Goal: Task Accomplishment & Management: Use online tool/utility

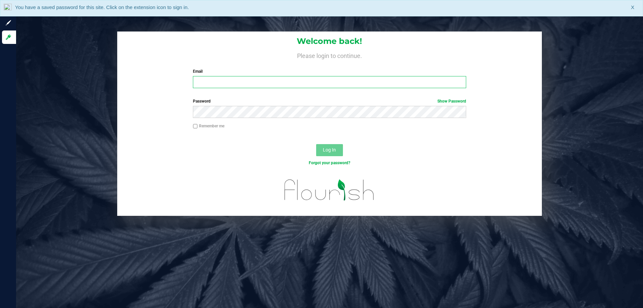
click at [221, 84] on input "Email" at bounding box center [329, 82] width 273 height 12
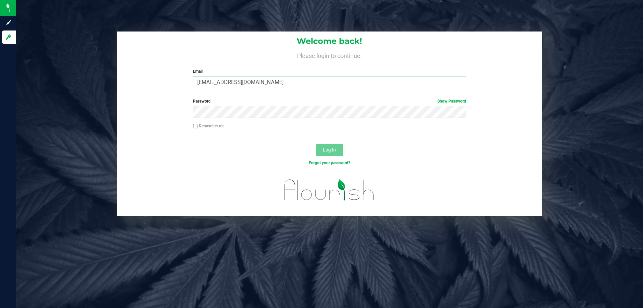
drag, startPoint x: 267, startPoint y: 79, endPoint x: 188, endPoint y: 86, distance: 79.1
click at [188, 86] on div "Email Cwilliams@liveparallel.com Required Please format your email correctly." at bounding box center [329, 78] width 283 height 20
type input "[EMAIL_ADDRESS][DOMAIN_NAME]"
click at [323, 150] on span "Log In" at bounding box center [329, 149] width 13 height 5
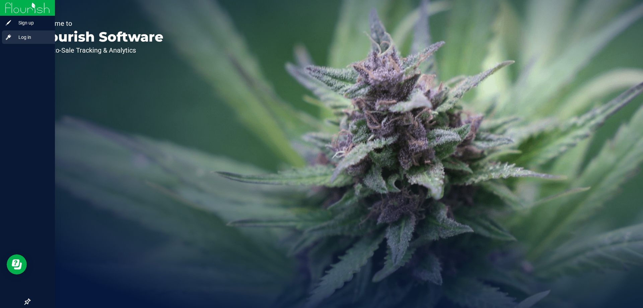
click at [26, 34] on span "Log in" at bounding box center [32, 37] width 40 height 8
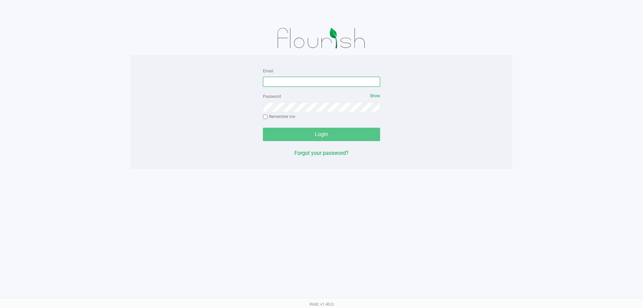
click at [320, 83] on input "Email" at bounding box center [321, 82] width 117 height 10
paste input "Cwilliams@liveparallel.com"
type input "Cwilliams@liveparallel.com"
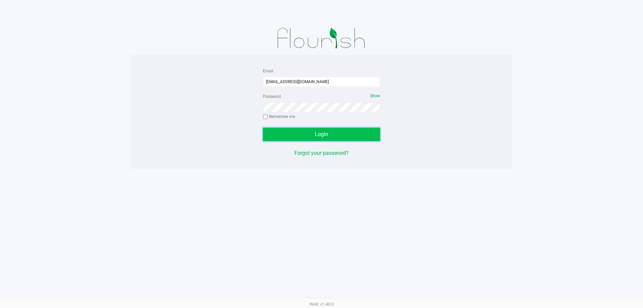
click at [316, 132] on span "Login" at bounding box center [321, 134] width 13 height 6
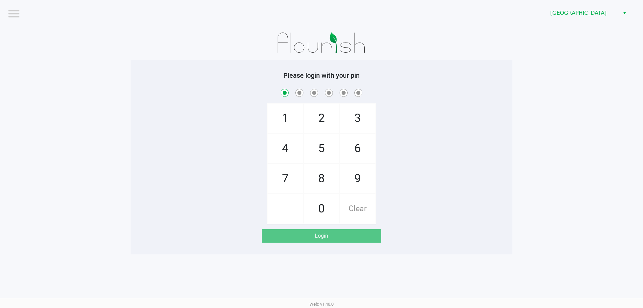
checkbox input "true"
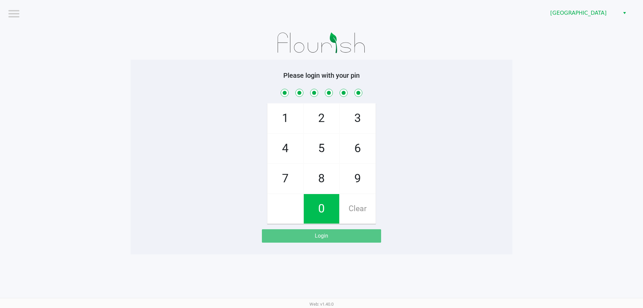
checkbox input "true"
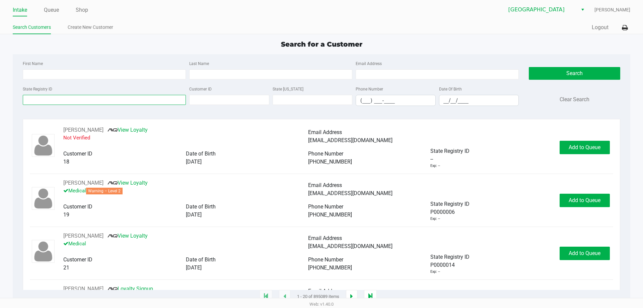
click at [97, 96] on input "State Registry ID" at bounding box center [104, 100] width 163 height 10
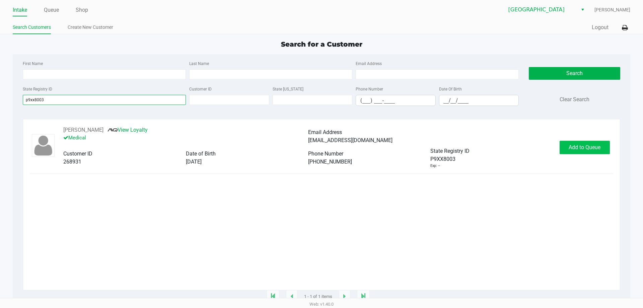
type input "p9xx8003"
click at [594, 152] on button "Add to Queue" at bounding box center [585, 147] width 50 height 13
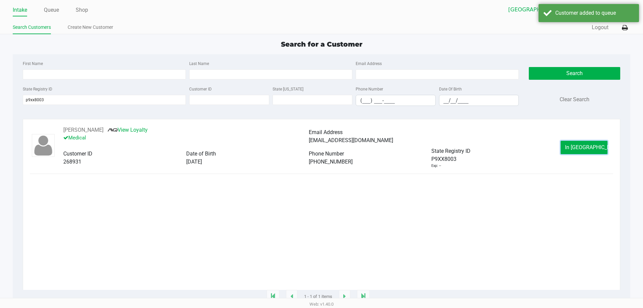
click at [594, 152] on button "In Queue" at bounding box center [584, 147] width 47 height 13
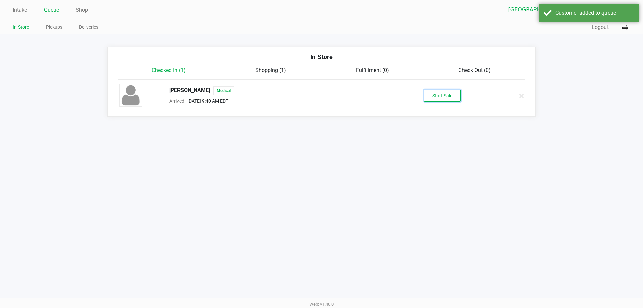
click at [458, 99] on button "Start Sale" at bounding box center [442, 96] width 37 height 12
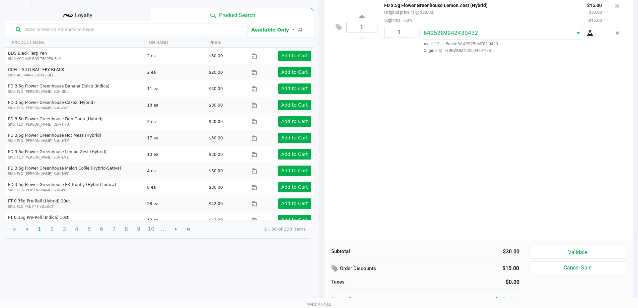
scroll to position [69, 0]
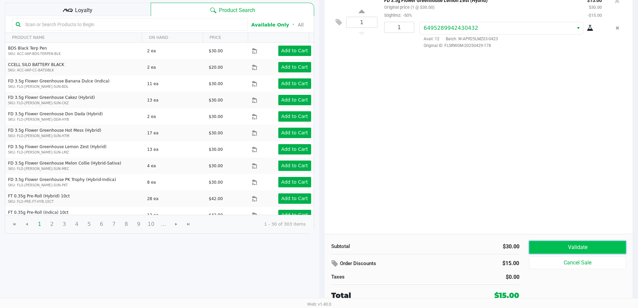
click at [606, 243] on button "Validate" at bounding box center [577, 247] width 96 height 13
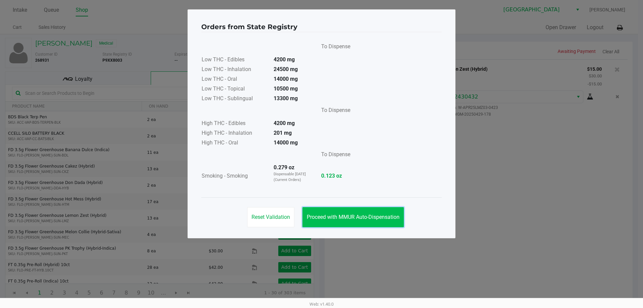
click at [354, 215] on span "Proceed with MMUR Auto-Dispensation" at bounding box center [353, 217] width 93 height 6
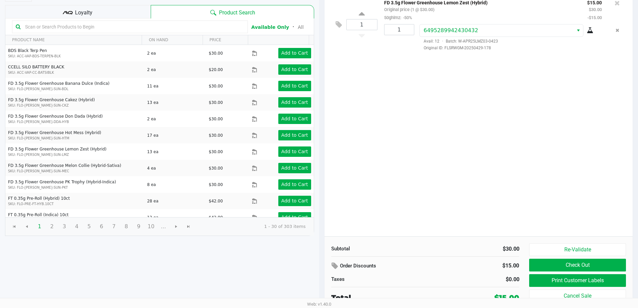
scroll to position [69, 0]
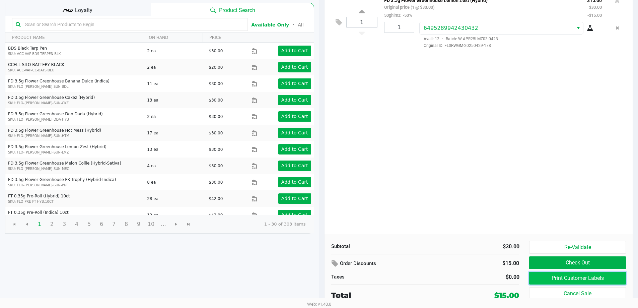
click at [562, 279] on button "Print Customer Labels" at bounding box center [577, 278] width 96 height 13
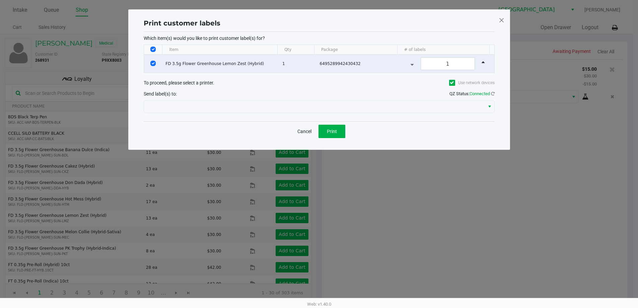
scroll to position [0, 0]
click at [339, 129] on span "Print" at bounding box center [334, 131] width 10 height 5
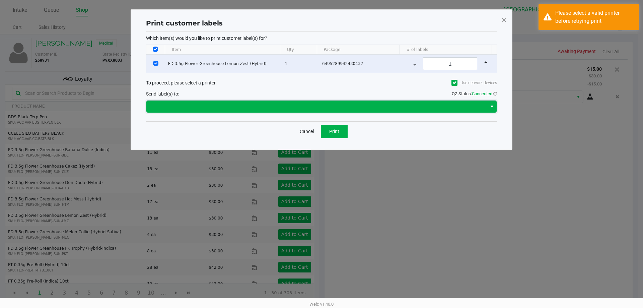
click at [346, 106] on span at bounding box center [316, 107] width 333 height 8
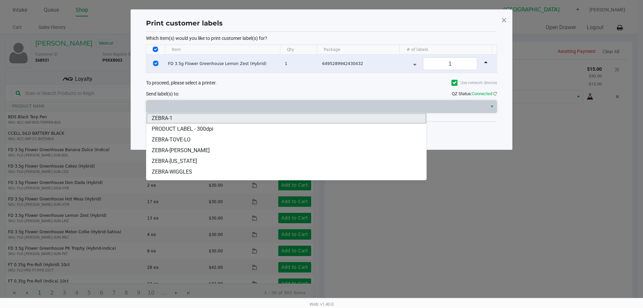
click at [324, 118] on li "ZEBRA-1" at bounding box center [286, 118] width 280 height 11
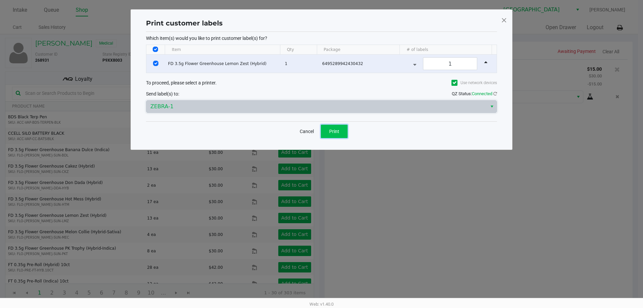
click at [336, 132] on span "Print" at bounding box center [334, 131] width 10 height 5
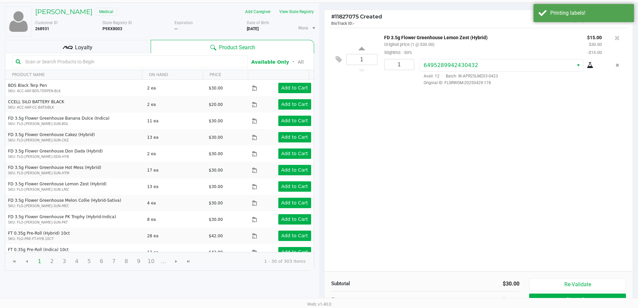
scroll to position [69, 0]
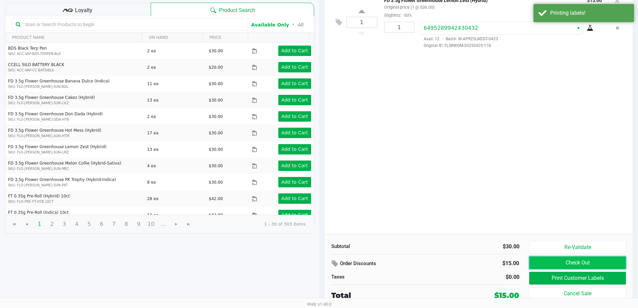
click at [598, 261] on button "Check Out" at bounding box center [577, 262] width 96 height 13
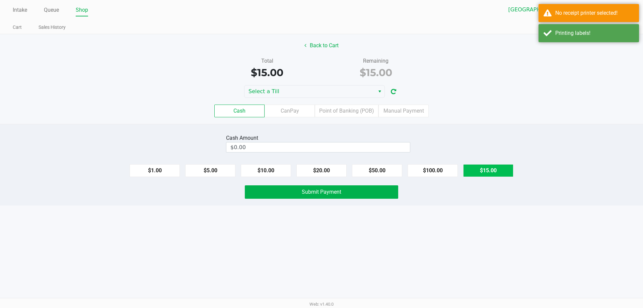
click at [499, 169] on button "$15.00" at bounding box center [488, 170] width 50 height 13
type input "$15.00"
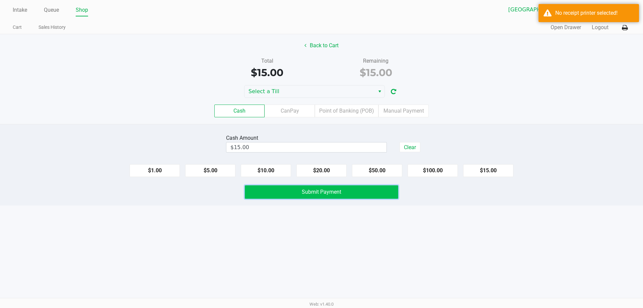
click at [358, 195] on button "Submit Payment" at bounding box center [321, 191] width 153 height 13
click at [358, 191] on button "Submit Payment" at bounding box center [321, 191] width 153 height 13
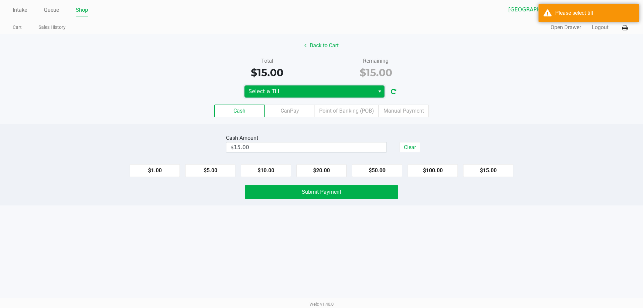
click at [332, 92] on span "Select a Till" at bounding box center [310, 91] width 122 height 8
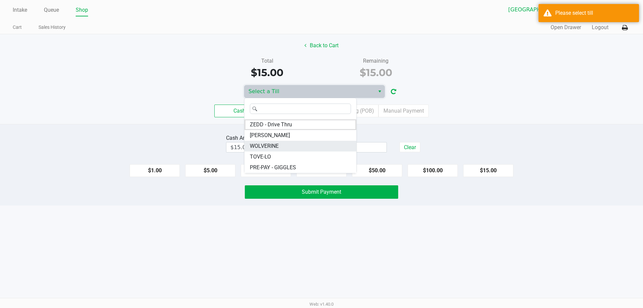
click at [313, 147] on li "WOLVERINE" at bounding box center [301, 146] width 112 height 11
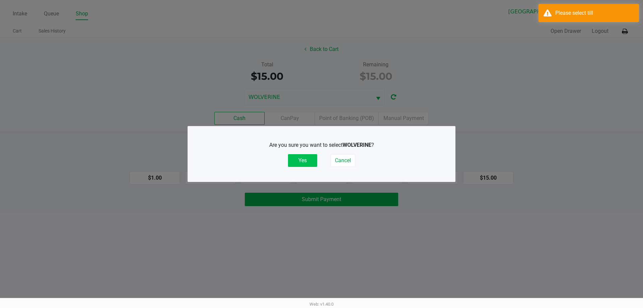
click at [310, 157] on button "Yes" at bounding box center [302, 160] width 29 height 13
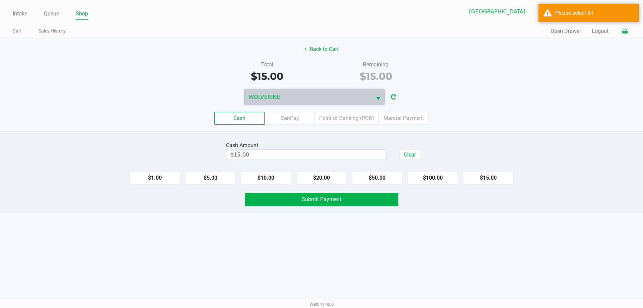
click at [625, 31] on icon at bounding box center [625, 31] width 6 height 5
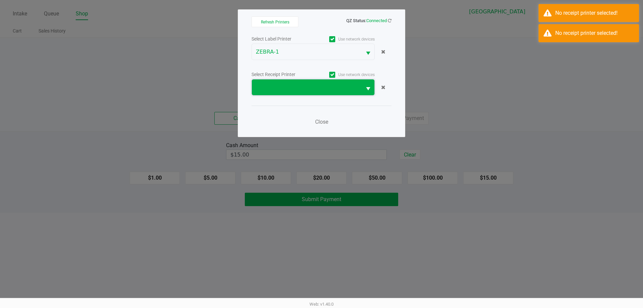
click at [297, 82] on span at bounding box center [307, 87] width 110 height 16
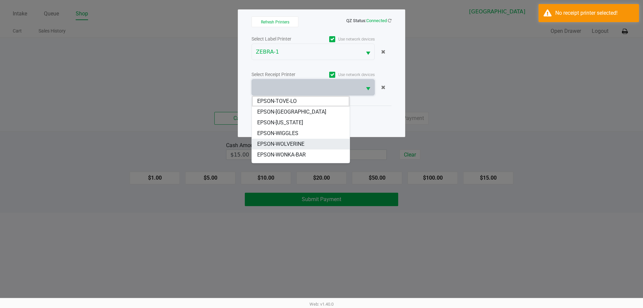
click at [304, 144] on span "EPSON-WOLVERINE" at bounding box center [280, 144] width 47 height 8
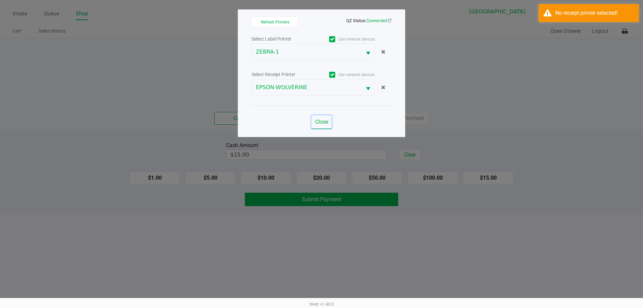
click at [328, 120] on span "Close" at bounding box center [321, 122] width 13 height 6
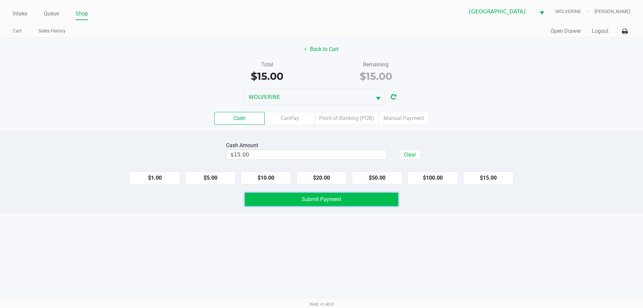
click at [324, 199] on span "Submit Payment" at bounding box center [322, 199] width 40 height 6
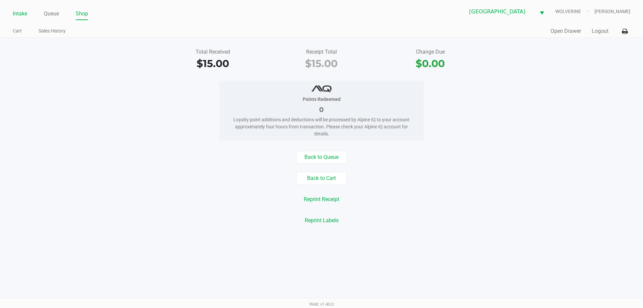
click at [17, 13] on link "Intake" at bounding box center [20, 13] width 14 height 9
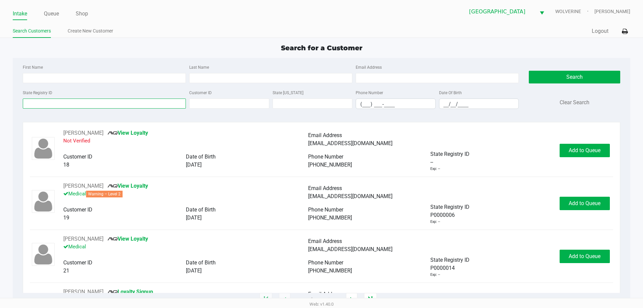
click at [102, 103] on input "State Registry ID" at bounding box center [104, 103] width 163 height 10
type input "p7vm1223"
drag, startPoint x: 537, startPoint y: 73, endPoint x: 542, endPoint y: 72, distance: 4.6
click at [542, 72] on button "Search" at bounding box center [574, 77] width 91 height 13
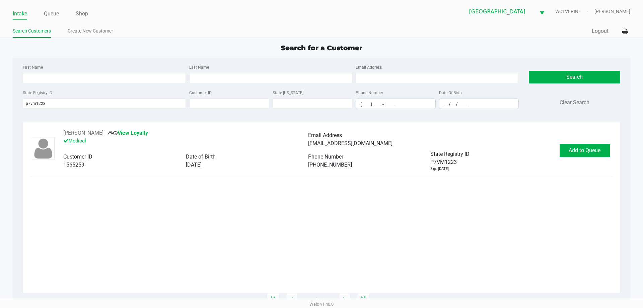
click at [582, 141] on div "Daniel Biers View Loyalty Medical Email Address dbiers123@gmail.com Customer ID…" at bounding box center [321, 150] width 583 height 43
click at [580, 149] on span "Add to Queue" at bounding box center [585, 150] width 32 height 6
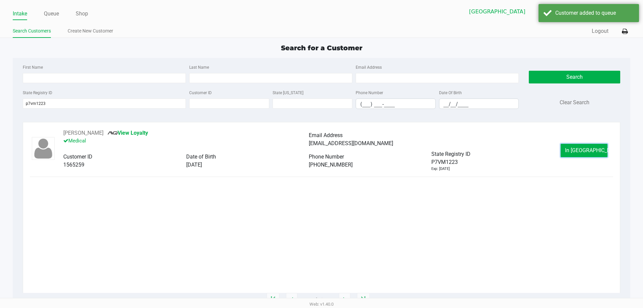
click at [579, 150] on span "In Queue" at bounding box center [593, 150] width 56 height 6
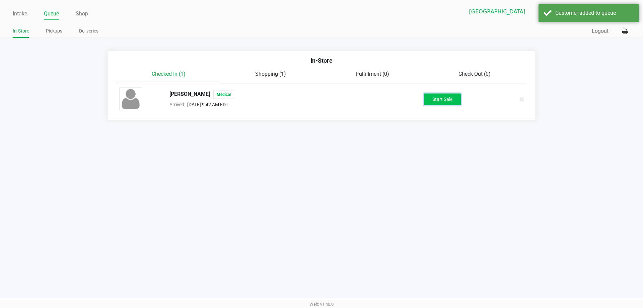
click at [447, 99] on button "Start Sale" at bounding box center [442, 99] width 37 height 12
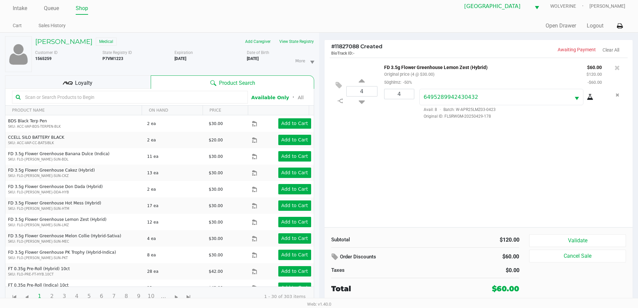
scroll to position [7, 0]
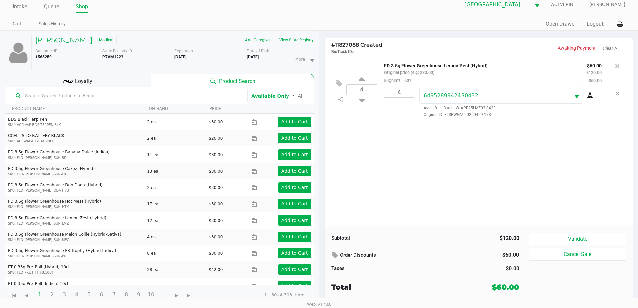
drag, startPoint x: 84, startPoint y: 77, endPoint x: 112, endPoint y: 84, distance: 28.6
click at [86, 77] on span "Loyalty" at bounding box center [83, 81] width 17 height 8
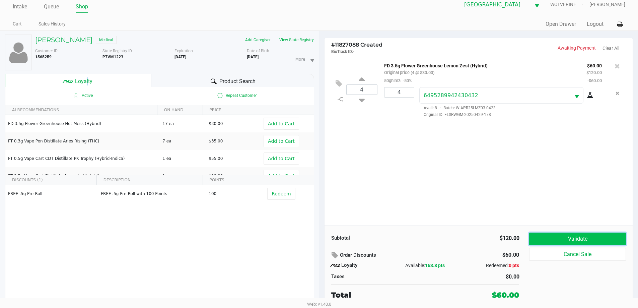
click at [549, 236] on button "Validate" at bounding box center [577, 238] width 96 height 13
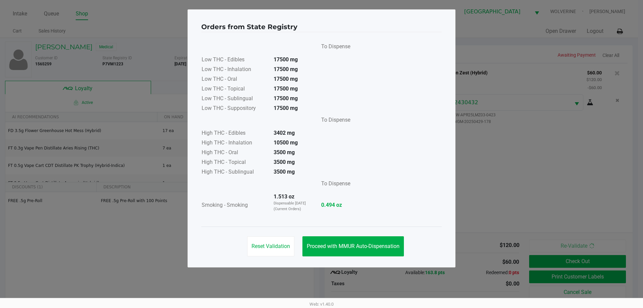
click at [371, 235] on div "Reset Validation Proceed with MMUR Auto-Dispensation" at bounding box center [321, 243] width 241 height 34
click at [372, 240] on button "Proceed with MMUR Auto-Dispensation" at bounding box center [354, 246] width 102 height 20
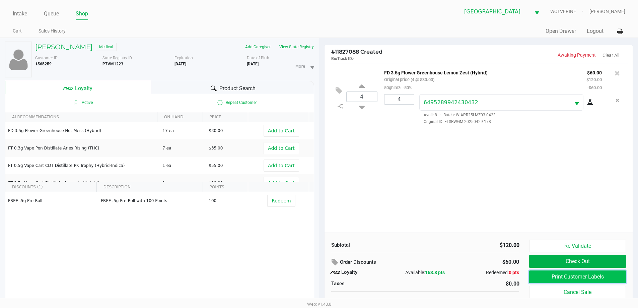
click at [602, 283] on button "Print Customer Labels" at bounding box center [577, 276] width 96 height 13
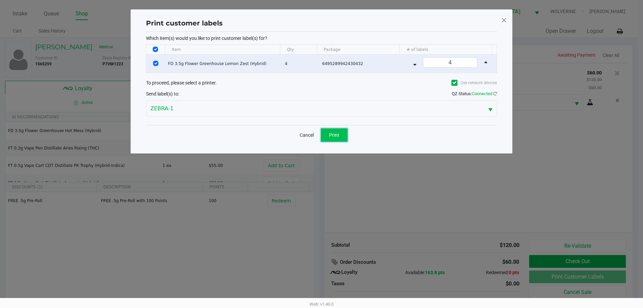
click at [341, 136] on button "Print" at bounding box center [334, 134] width 27 height 13
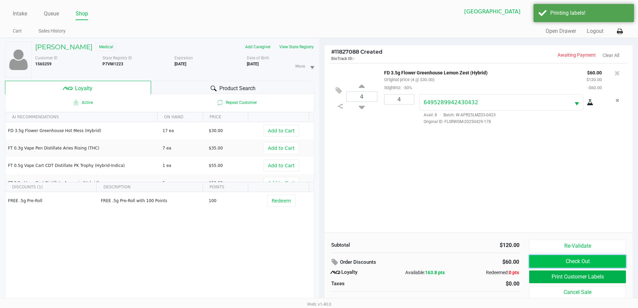
click at [620, 262] on button "Check Out" at bounding box center [577, 261] width 96 height 13
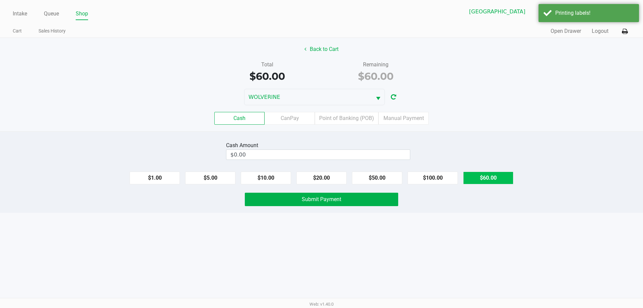
drag, startPoint x: 491, startPoint y: 180, endPoint x: 461, endPoint y: 184, distance: 29.8
click at [490, 180] on button "$60.00" at bounding box center [488, 178] width 50 height 13
type input "$60.00"
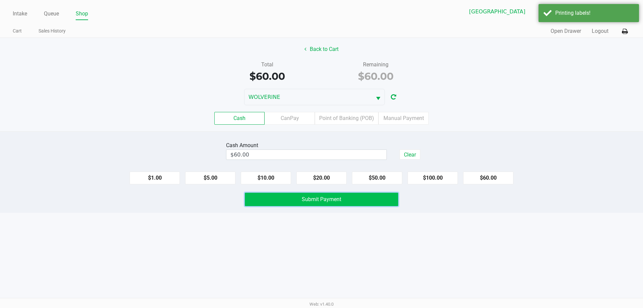
click at [346, 200] on button "Submit Payment" at bounding box center [321, 199] width 153 height 13
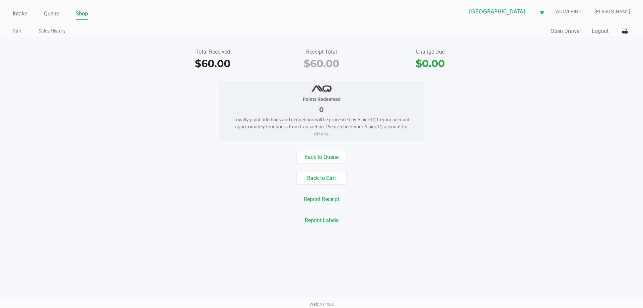
click at [9, 12] on div "Intake Queue Shop Palm Coast WC WOLVERINE Chevy Williams Cart Sales History Qui…" at bounding box center [321, 19] width 643 height 38
click at [15, 13] on link "Intake" at bounding box center [20, 13] width 14 height 9
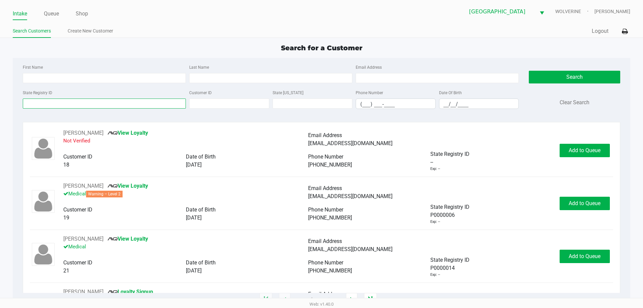
click at [33, 101] on input "State Registry ID" at bounding box center [104, 103] width 163 height 10
click at [59, 106] on input "State Registry ID" at bounding box center [104, 103] width 163 height 10
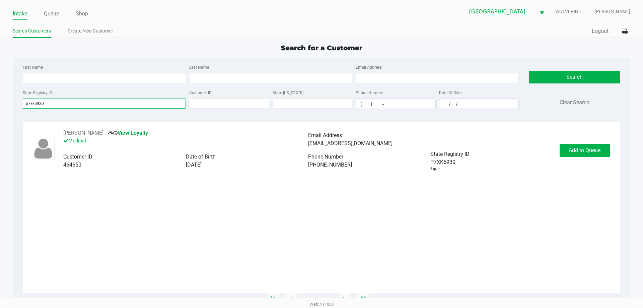
type input "p7xk5930"
click at [578, 158] on div "JOSEPH CRANDLEY JR View Loyalty Medical Email Address josephcrandley@gmail.com …" at bounding box center [321, 150] width 583 height 43
click at [579, 157] on div "JOSEPH CRANDLEY JR View Loyalty Medical Email Address josephcrandley@gmail.com …" at bounding box center [321, 150] width 583 height 43
click at [579, 154] on button "Add to Queue" at bounding box center [585, 150] width 50 height 13
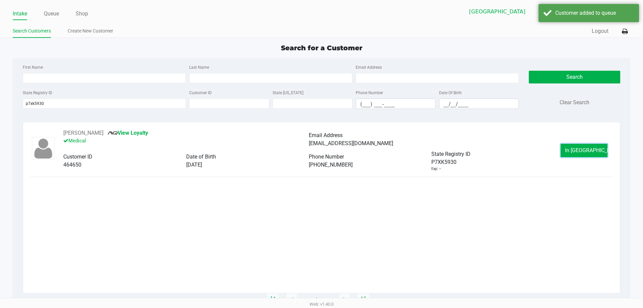
click at [577, 153] on span "In Queue" at bounding box center [593, 150] width 56 height 6
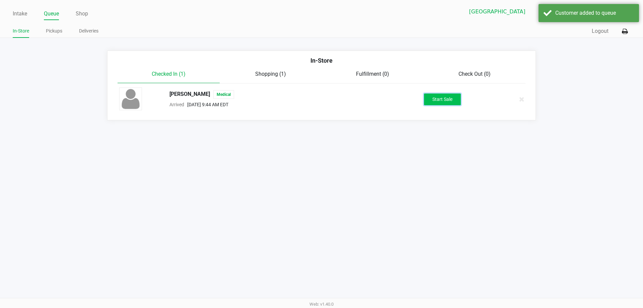
click at [440, 101] on button "Start Sale" at bounding box center [442, 99] width 37 height 12
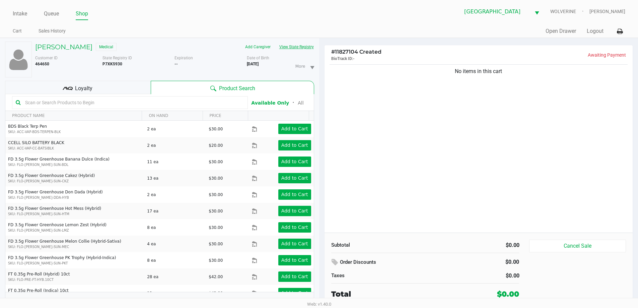
click at [298, 46] on button "View State Registry" at bounding box center [294, 47] width 39 height 11
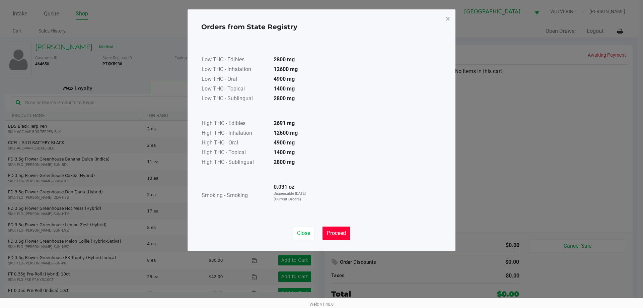
click at [333, 229] on button "Proceed" at bounding box center [337, 232] width 28 height 13
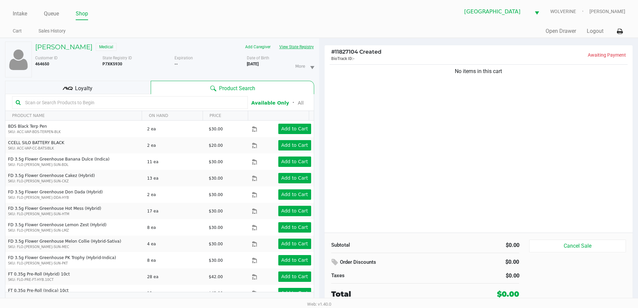
scroll to position [7, 0]
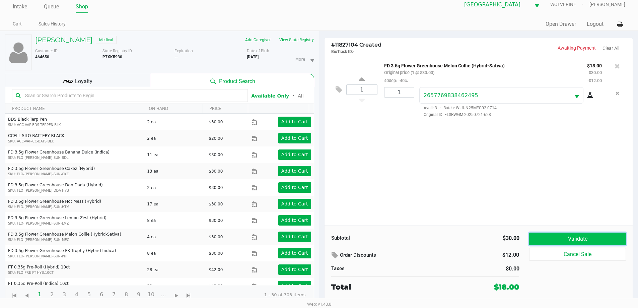
click at [542, 240] on button "Validate" at bounding box center [577, 238] width 96 height 13
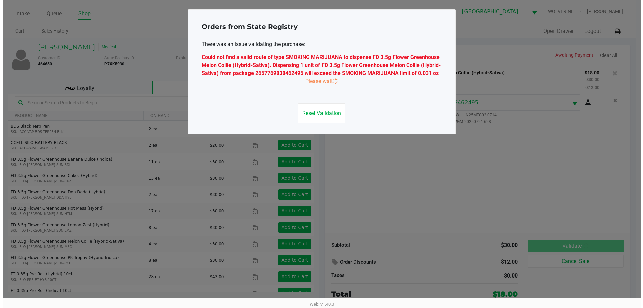
scroll to position [0, 0]
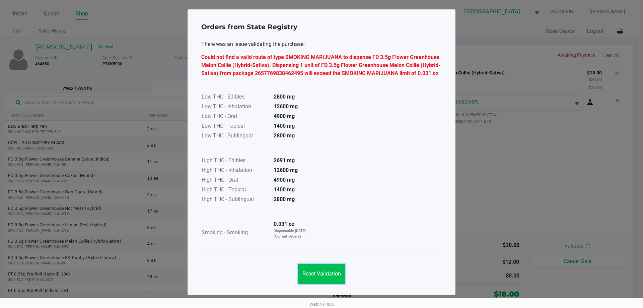
click at [332, 275] on span "Reset Validation" at bounding box center [322, 273] width 39 height 6
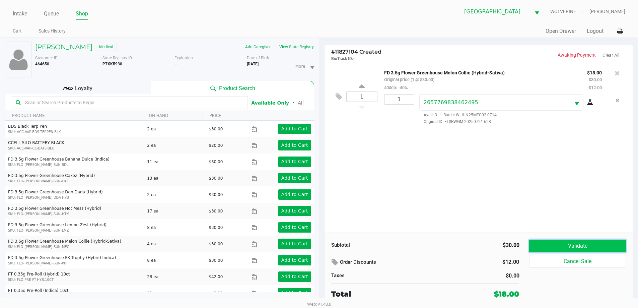
click at [611, 244] on button "Validate" at bounding box center [577, 246] width 96 height 13
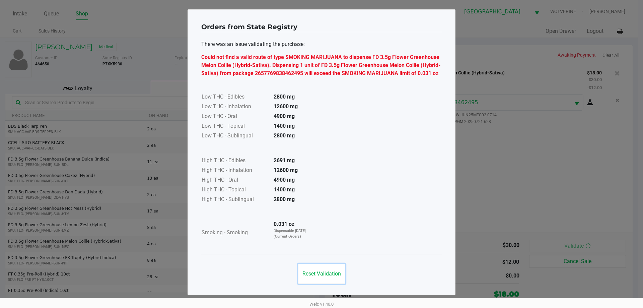
drag, startPoint x: 321, startPoint y: 275, endPoint x: 322, endPoint y: 257, distance: 18.1
click at [321, 272] on span "Reset Validation" at bounding box center [322, 273] width 39 height 6
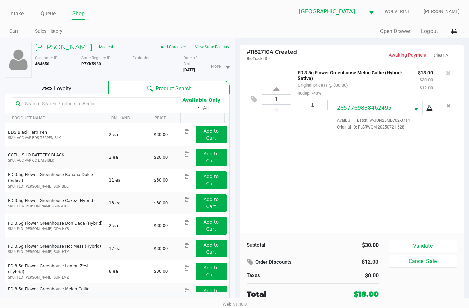
click at [92, 66] on b "P7XK5930" at bounding box center [91, 64] width 20 height 5
copy b "P7XK5930"
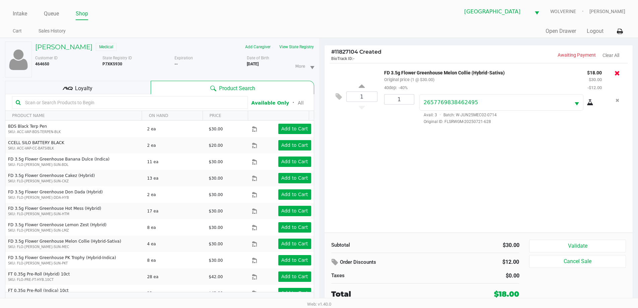
click at [620, 75] on icon at bounding box center [617, 73] width 5 height 7
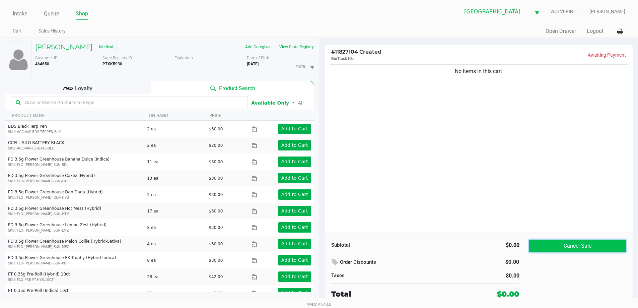
click at [590, 246] on button "Cancel Sale" at bounding box center [577, 246] width 96 height 13
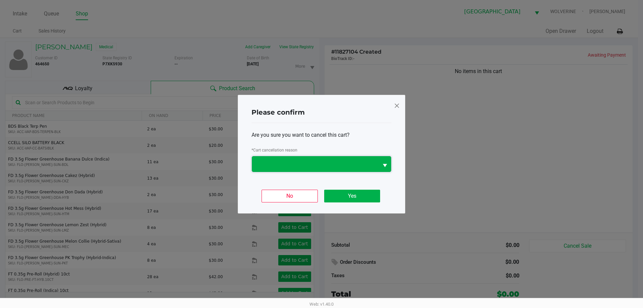
click at [317, 169] on span at bounding box center [315, 164] width 127 height 16
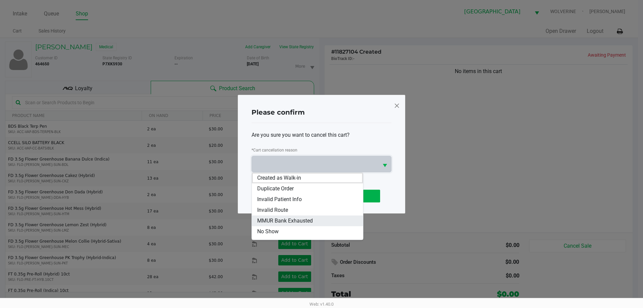
click at [318, 219] on li "MMUR Bank Exhausted" at bounding box center [307, 220] width 111 height 11
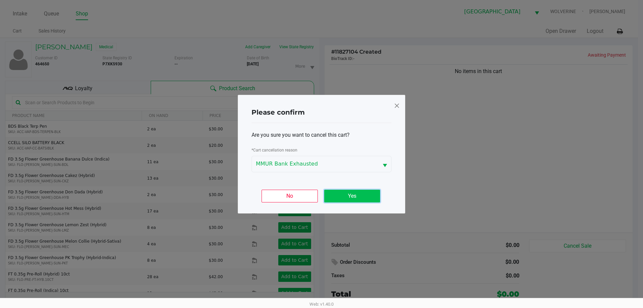
click at [355, 195] on button "Yes" at bounding box center [352, 196] width 56 height 13
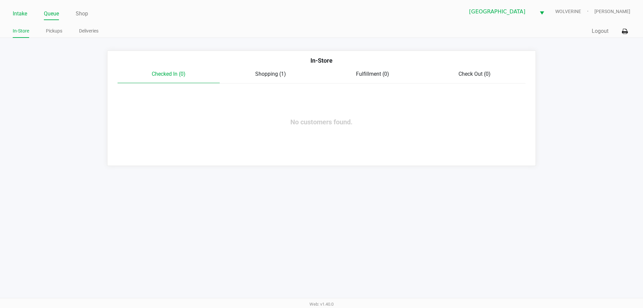
click at [14, 15] on link "Intake" at bounding box center [20, 13] width 14 height 9
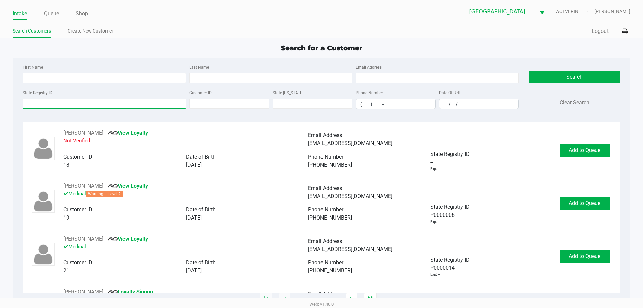
click at [112, 103] on input "State Registry ID" at bounding box center [104, 103] width 163 height 10
click at [53, 98] on input "State Registry ID" at bounding box center [104, 103] width 163 height 10
click at [53, 102] on input "State Registry ID" at bounding box center [104, 103] width 163 height 10
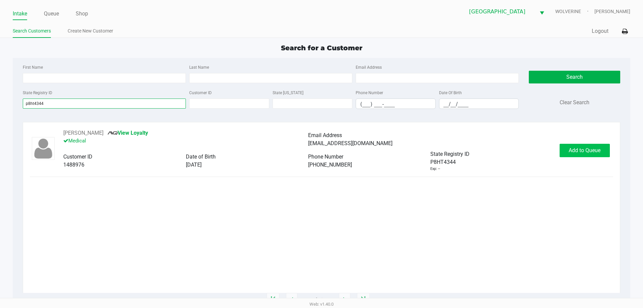
type input "p8ht4344"
click at [595, 151] on span "Add to Queue" at bounding box center [585, 150] width 32 height 6
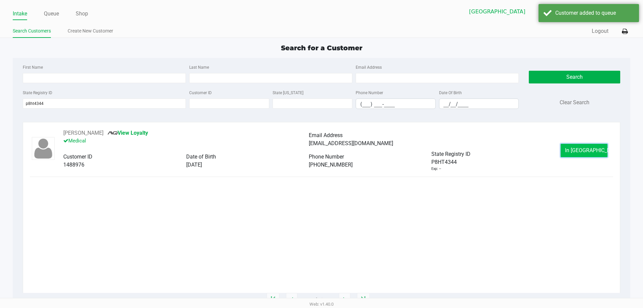
click at [575, 155] on button "In Queue" at bounding box center [584, 150] width 47 height 13
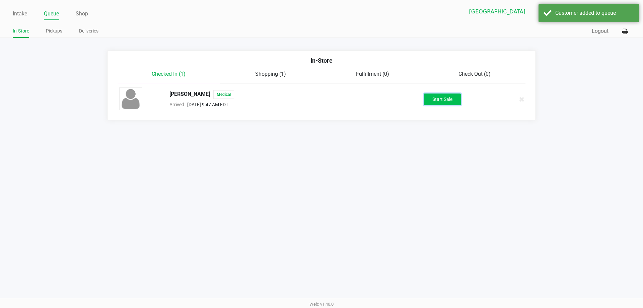
click at [450, 100] on button "Start Sale" at bounding box center [442, 99] width 37 height 12
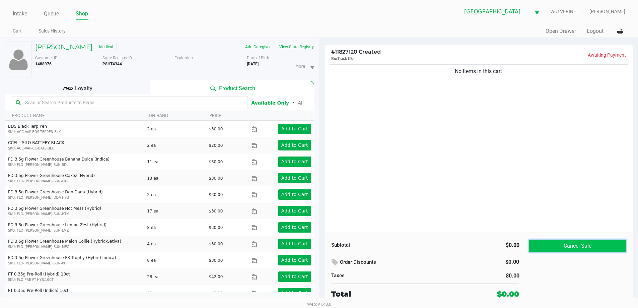
click at [607, 247] on button "Cancel Sale" at bounding box center [577, 246] width 96 height 13
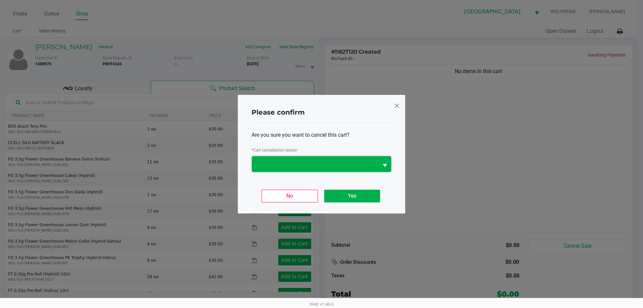
click at [322, 165] on span at bounding box center [315, 164] width 119 height 8
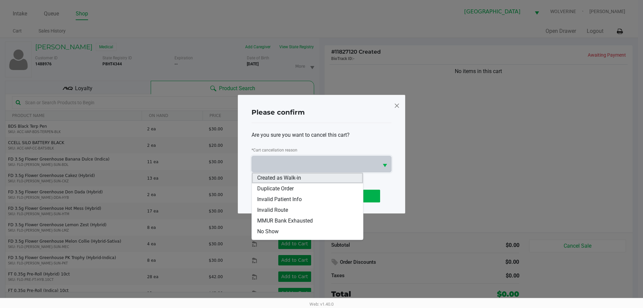
click at [307, 179] on li "Created as Walk-in" at bounding box center [307, 178] width 111 height 11
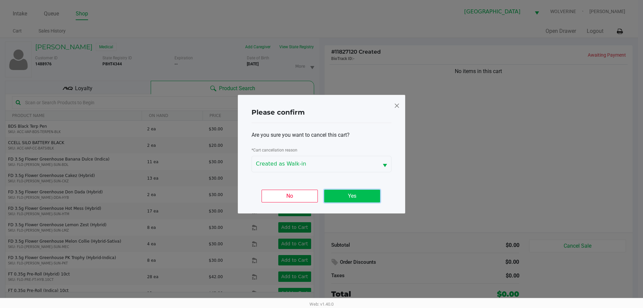
click at [350, 200] on button "Yes" at bounding box center [352, 196] width 56 height 13
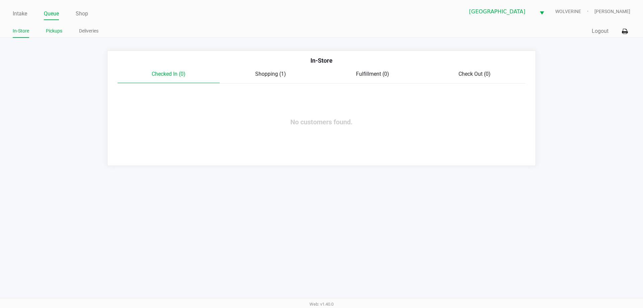
click at [59, 31] on link "Pickups" at bounding box center [54, 31] width 16 height 8
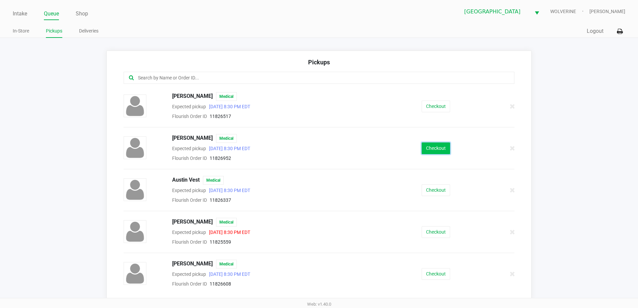
click at [427, 147] on button "Checkout" at bounding box center [436, 148] width 28 height 12
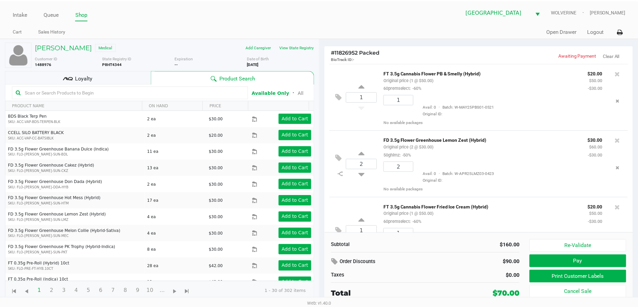
scroll to position [32, 0]
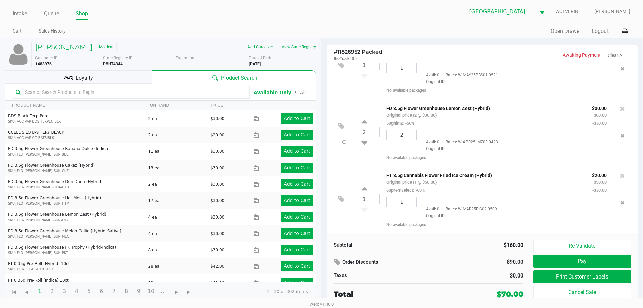
click at [73, 80] on icon at bounding box center [68, 78] width 10 height 10
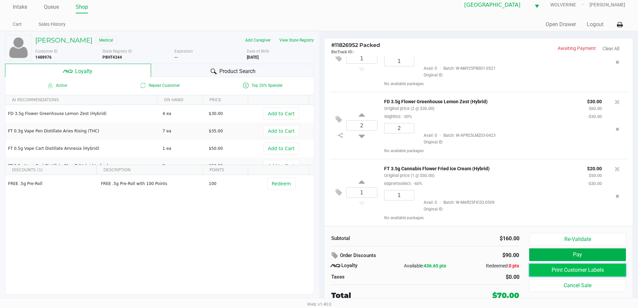
scroll to position [31, 0]
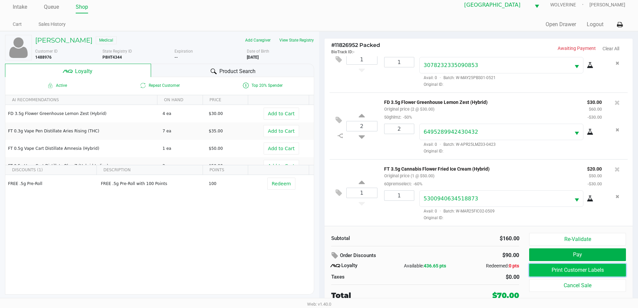
click at [548, 267] on button "Print Customer Labels" at bounding box center [577, 270] width 96 height 13
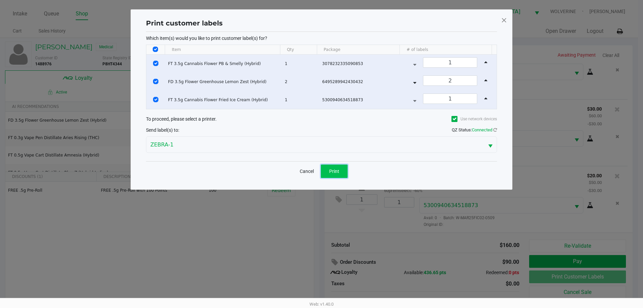
click at [341, 168] on button "Print" at bounding box center [334, 170] width 27 height 13
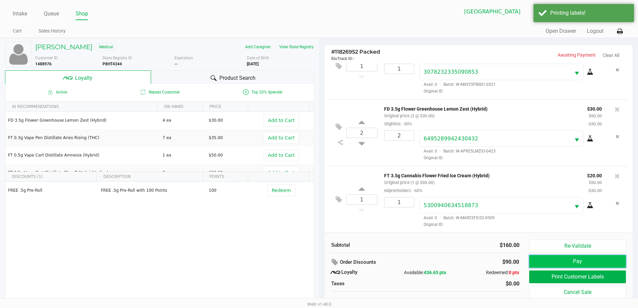
click at [587, 257] on button "Pay" at bounding box center [577, 261] width 96 height 13
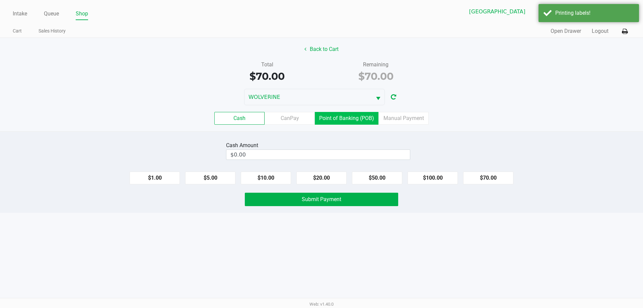
drag, startPoint x: 355, startPoint y: 118, endPoint x: 451, endPoint y: 177, distance: 112.9
click at [355, 119] on label "Point of Banking (POB)" at bounding box center [347, 118] width 64 height 13
click at [0, 0] on 7 "Point of Banking (POB)" at bounding box center [0, 0] width 0 height 0
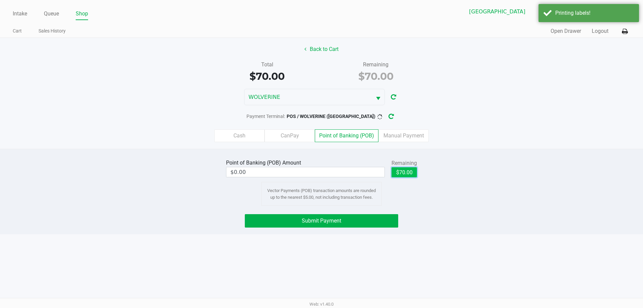
drag, startPoint x: 406, startPoint y: 170, endPoint x: 396, endPoint y: 199, distance: 31.0
click at [405, 171] on button "$70.00" at bounding box center [404, 172] width 25 height 10
type input "$70.00"
click at [381, 220] on button "Submit Payment" at bounding box center [321, 220] width 153 height 13
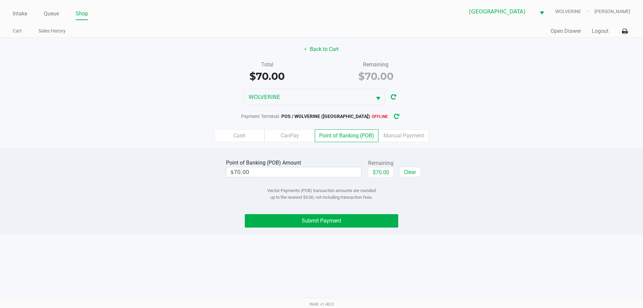
click at [394, 119] on icon "button" at bounding box center [397, 116] width 6 height 5
click at [375, 221] on button "Submit Payment" at bounding box center [321, 220] width 153 height 13
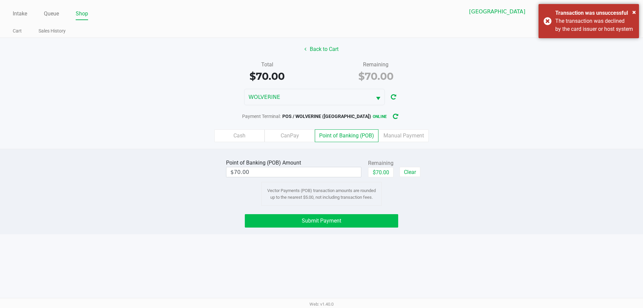
click at [354, 224] on button "Submit Payment" at bounding box center [321, 220] width 153 height 13
click at [289, 224] on button "Submit Payment" at bounding box center [321, 220] width 153 height 13
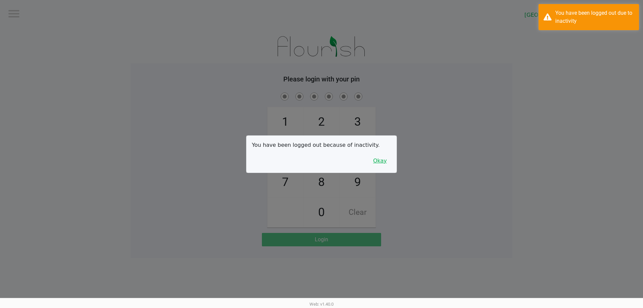
click at [385, 159] on button "Okay" at bounding box center [380, 160] width 22 height 13
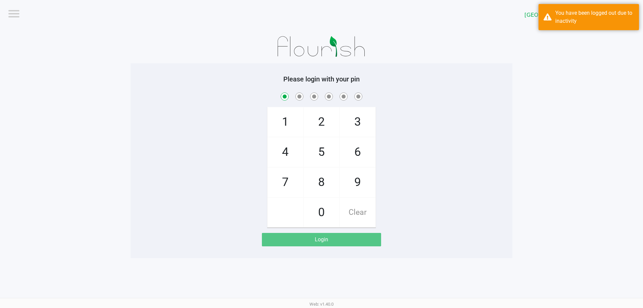
checkbox input "true"
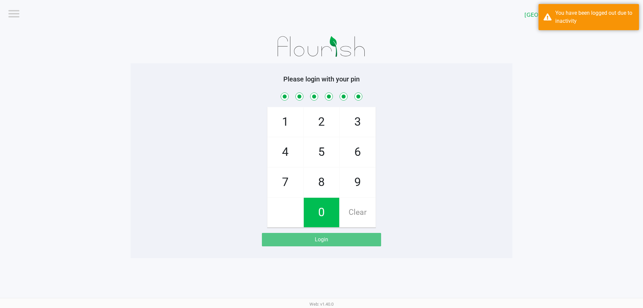
checkbox input "true"
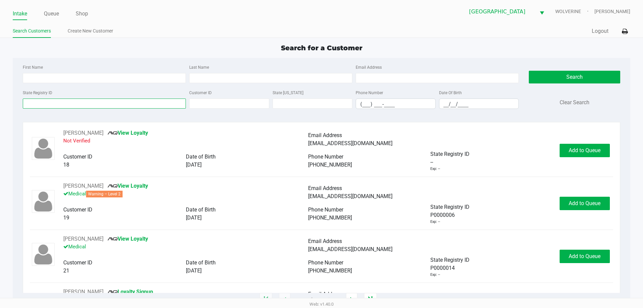
click at [163, 107] on input "State Registry ID" at bounding box center [104, 103] width 163 height 10
drag, startPoint x: 99, startPoint y: 99, endPoint x: 91, endPoint y: 97, distance: 8.6
click at [99, 100] on input "State Registry ID" at bounding box center [104, 103] width 163 height 10
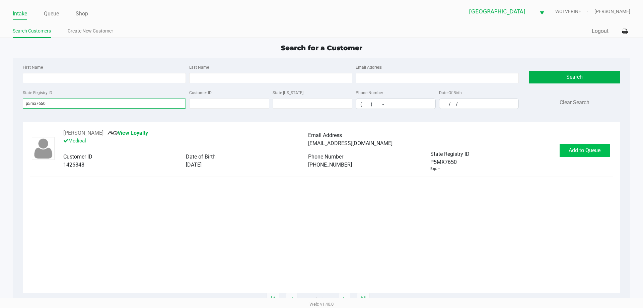
type input "p5mx7650"
click at [602, 154] on button "Add to Queue" at bounding box center [585, 150] width 50 height 13
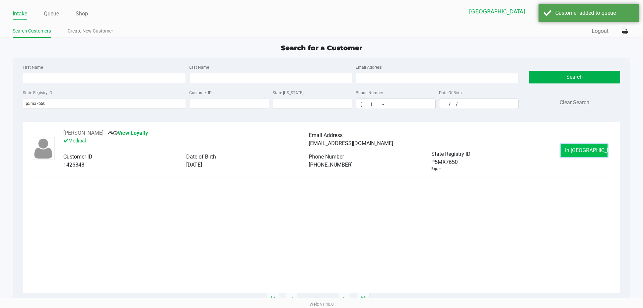
click at [598, 147] on button "In Queue" at bounding box center [584, 150] width 47 height 13
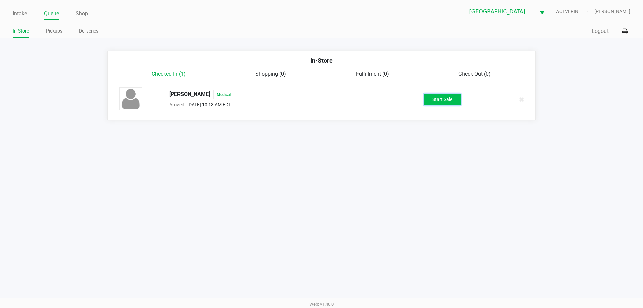
click at [430, 103] on button "Start Sale" at bounding box center [442, 99] width 37 height 12
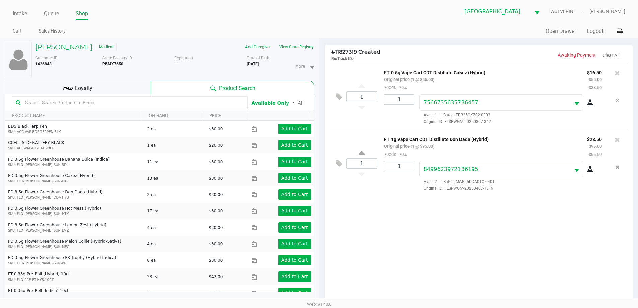
click at [84, 86] on span "Loyalty" at bounding box center [83, 88] width 17 height 8
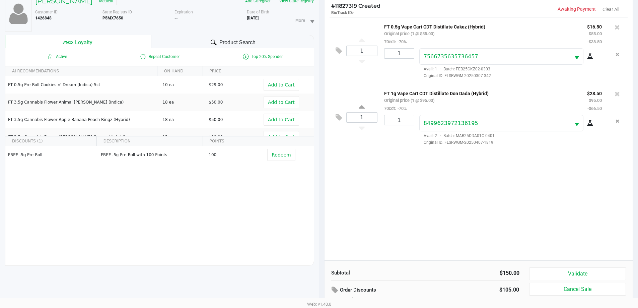
scroll to position [80, 0]
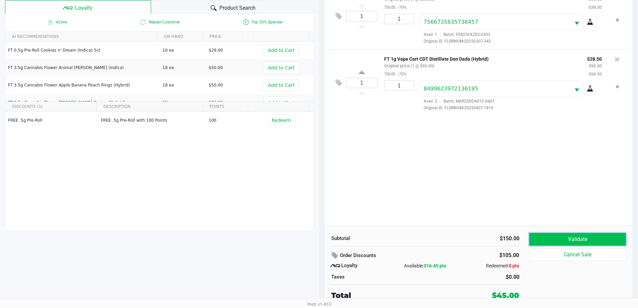
click at [563, 237] on button "Validate" at bounding box center [577, 239] width 96 height 13
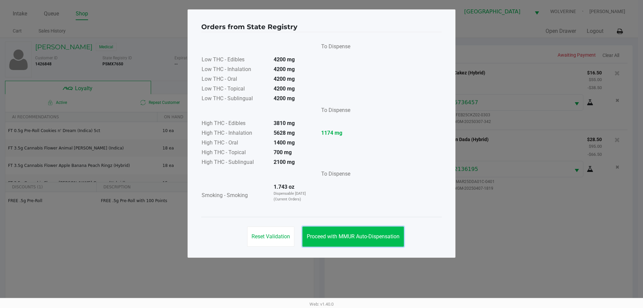
click at [349, 240] on button "Proceed with MMUR Auto-Dispensation" at bounding box center [354, 236] width 102 height 20
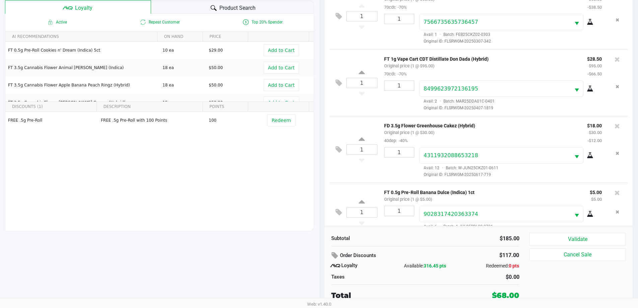
scroll to position [17, 0]
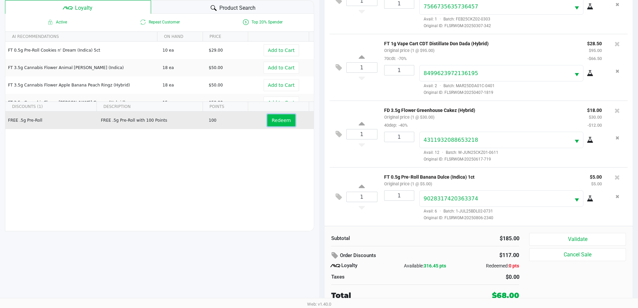
click at [279, 124] on button "Redeem" at bounding box center [281, 120] width 28 height 12
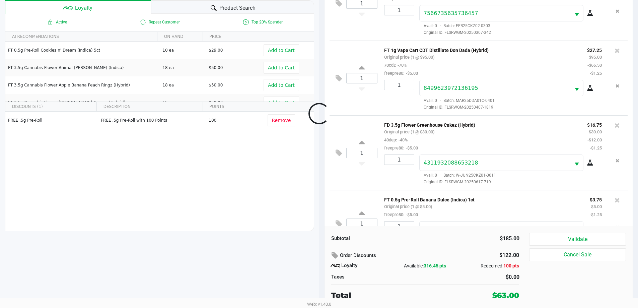
scroll to position [49, 0]
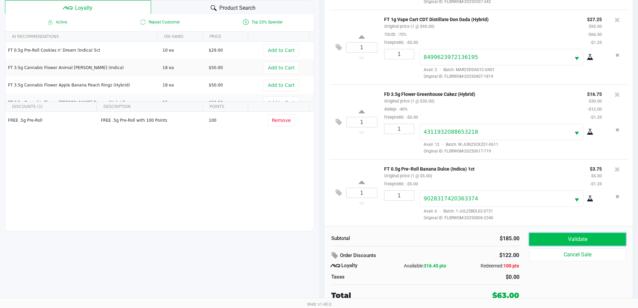
click at [596, 236] on button "Validate" at bounding box center [577, 239] width 96 height 13
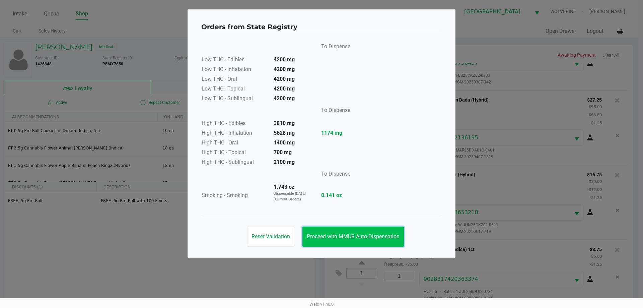
click at [354, 241] on button "Proceed with MMUR Auto-Dispensation" at bounding box center [354, 236] width 102 height 20
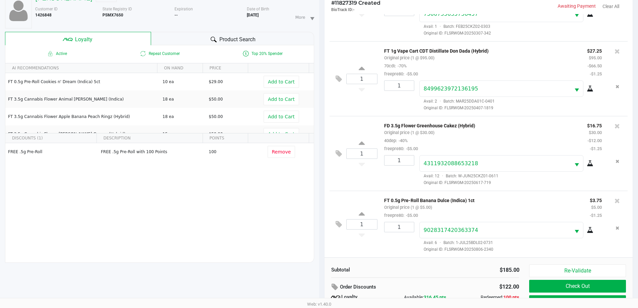
scroll to position [80, 0]
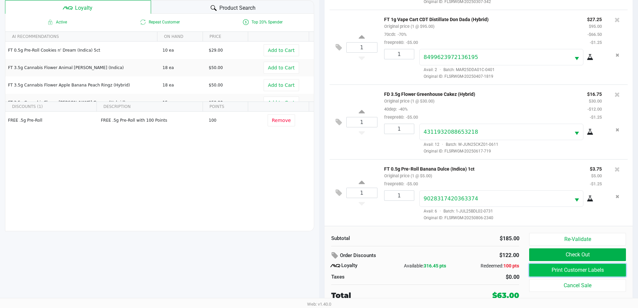
click at [573, 271] on button "Print Customer Labels" at bounding box center [577, 270] width 96 height 13
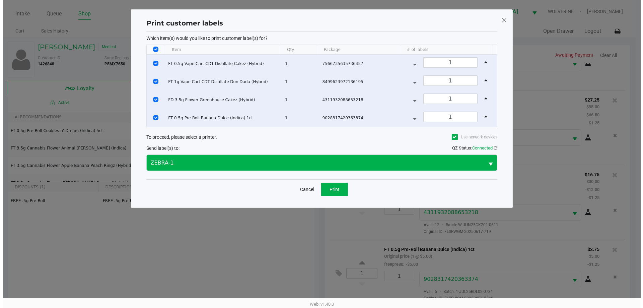
scroll to position [0, 0]
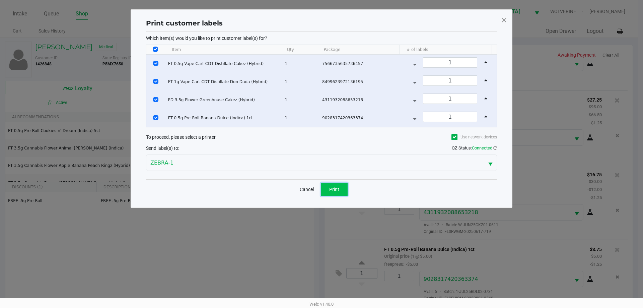
click at [334, 191] on span "Print" at bounding box center [334, 189] width 10 height 5
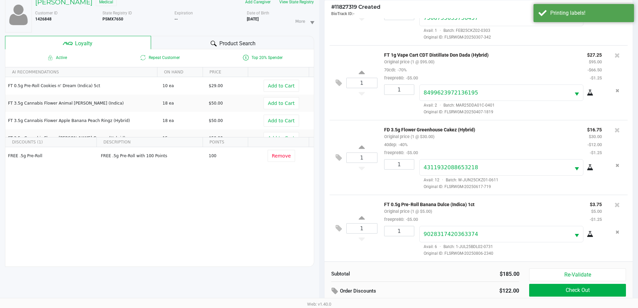
scroll to position [80, 0]
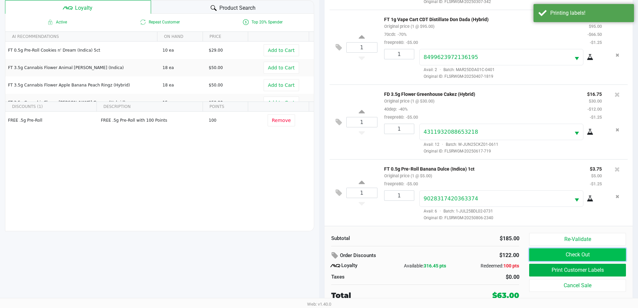
click at [543, 252] on button "Check Out" at bounding box center [577, 254] width 96 height 13
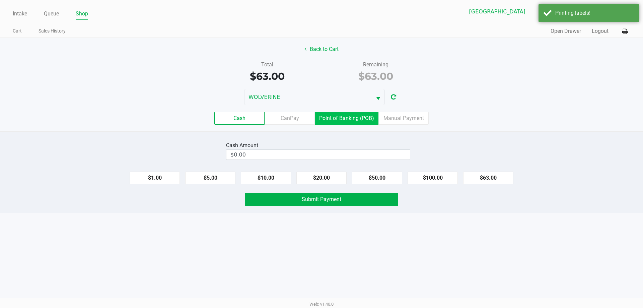
click at [347, 116] on label "Point of Banking (POB)" at bounding box center [347, 118] width 64 height 13
click at [0, 0] on 7 "Point of Banking (POB)" at bounding box center [0, 0] width 0 height 0
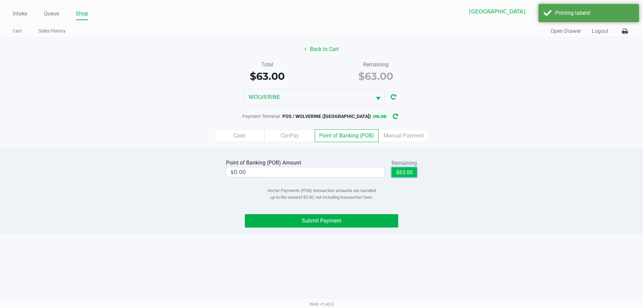
drag, startPoint x: 400, startPoint y: 170, endPoint x: 390, endPoint y: 207, distance: 38.2
click at [400, 171] on button "$63.00" at bounding box center [404, 172] width 25 height 10
type input "$63.00"
click at [384, 218] on button "Submit Payment" at bounding box center [321, 220] width 153 height 13
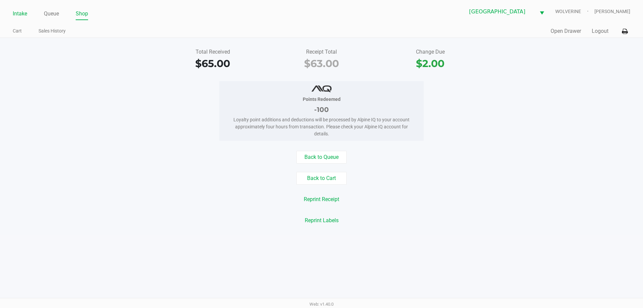
click at [19, 17] on link "Intake" at bounding box center [20, 13] width 14 height 9
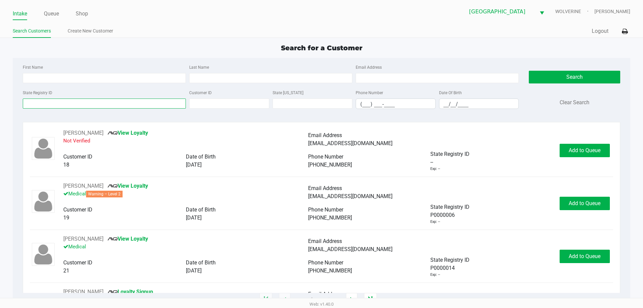
drag, startPoint x: 120, startPoint y: 103, endPoint x: 135, endPoint y: 98, distance: 16.0
click at [125, 101] on input "State Registry ID" at bounding box center [104, 103] width 163 height 10
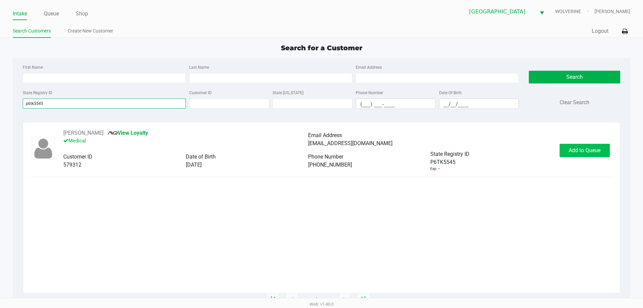
type input "p6tk5545"
click at [571, 150] on span "Add to Queue" at bounding box center [585, 150] width 32 height 6
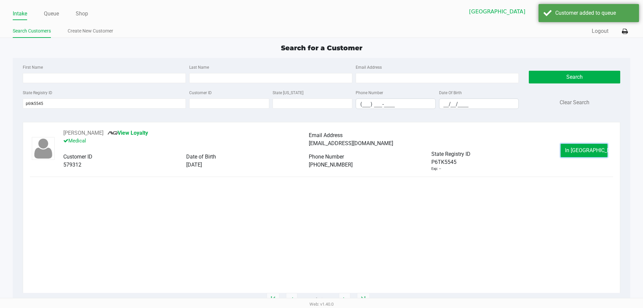
click at [571, 150] on button "In Queue" at bounding box center [584, 150] width 47 height 13
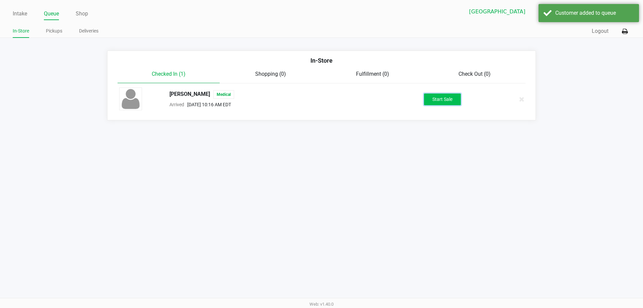
click at [450, 98] on button "Start Sale" at bounding box center [442, 99] width 37 height 12
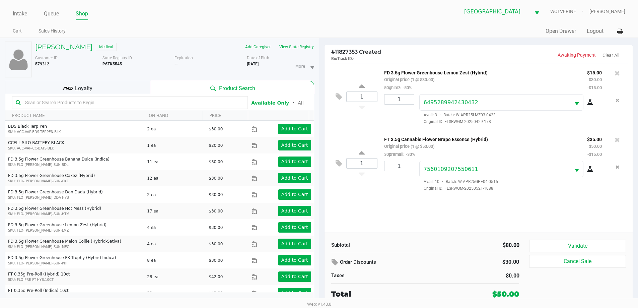
click at [107, 86] on div "Loyalty" at bounding box center [78, 87] width 146 height 13
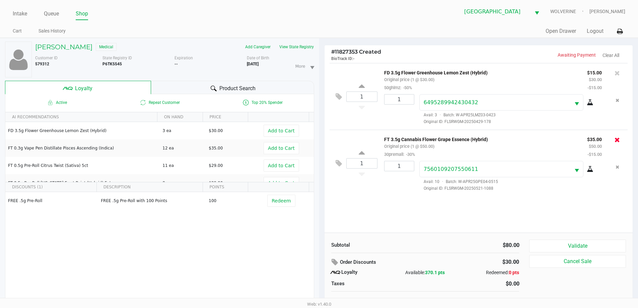
click at [617, 143] on icon at bounding box center [617, 139] width 5 height 7
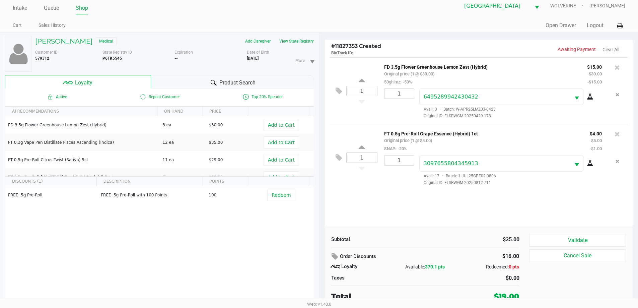
scroll to position [7, 0]
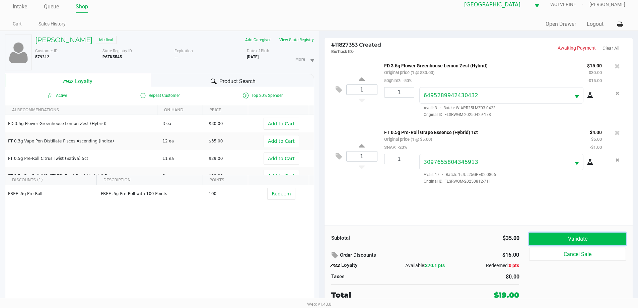
click at [601, 235] on button "Validate" at bounding box center [577, 238] width 96 height 13
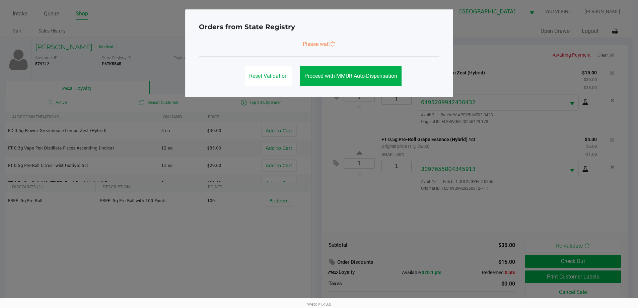
scroll to position [0, 0]
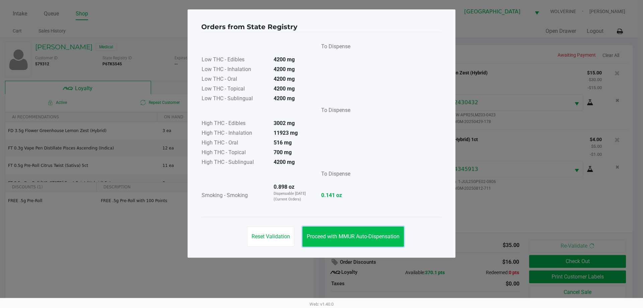
click at [378, 232] on button "Proceed with MMUR Auto-Dispensation" at bounding box center [354, 236] width 102 height 20
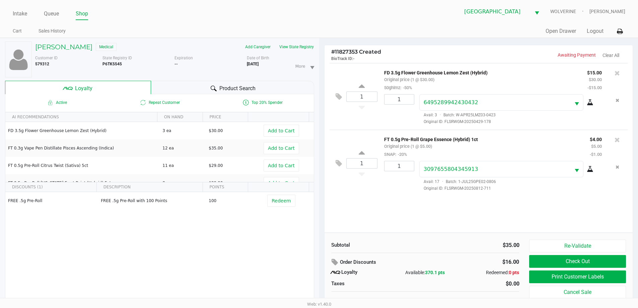
scroll to position [7, 0]
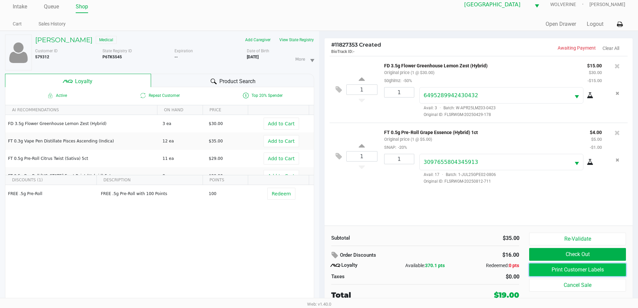
click at [608, 267] on button "Print Customer Labels" at bounding box center [577, 269] width 96 height 13
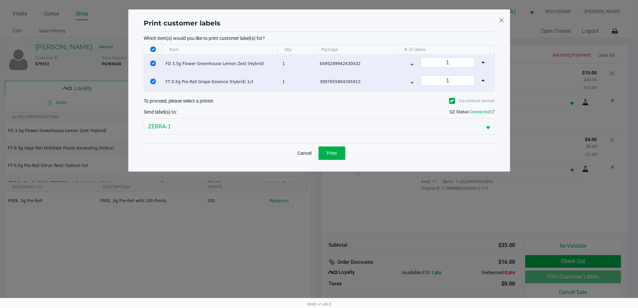
scroll to position [0, 0]
click at [340, 155] on button "Print" at bounding box center [334, 152] width 27 height 13
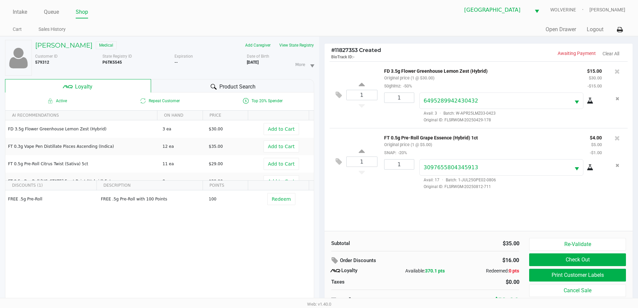
scroll to position [7, 0]
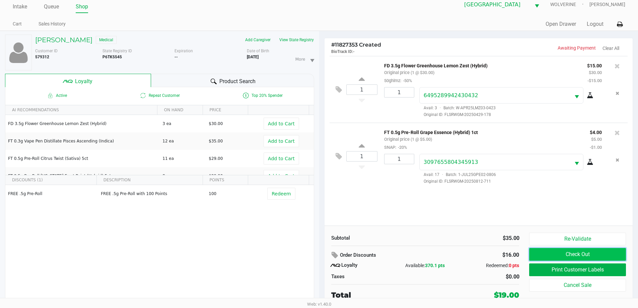
click at [607, 254] on button "Check Out" at bounding box center [577, 254] width 96 height 13
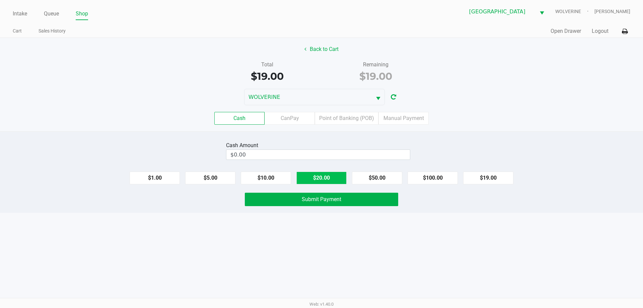
drag, startPoint x: 323, startPoint y: 179, endPoint x: 322, endPoint y: 188, distance: 9.1
click at [322, 179] on button "$20.00" at bounding box center [321, 178] width 50 height 13
type input "$20.00"
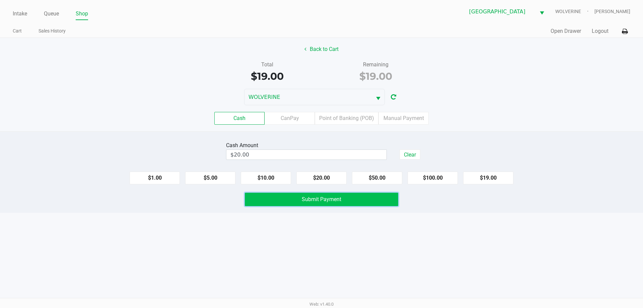
click at [319, 195] on button "Submit Payment" at bounding box center [321, 199] width 153 height 13
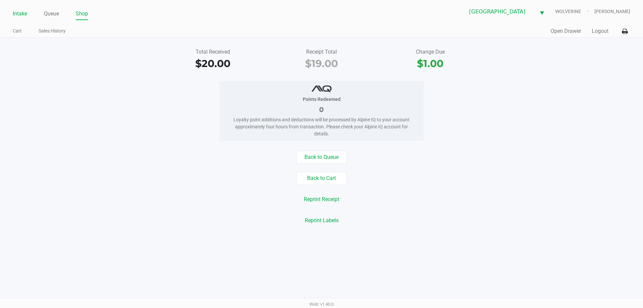
click at [17, 16] on link "Intake" at bounding box center [20, 13] width 14 height 9
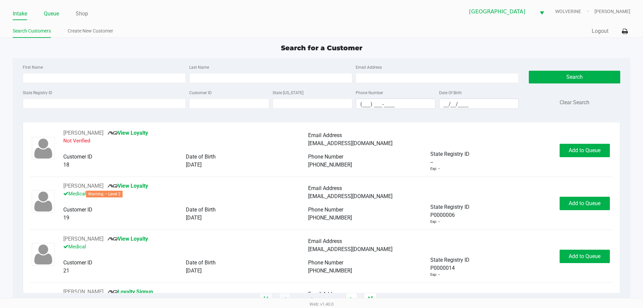
click at [54, 15] on link "Queue" at bounding box center [51, 13] width 15 height 9
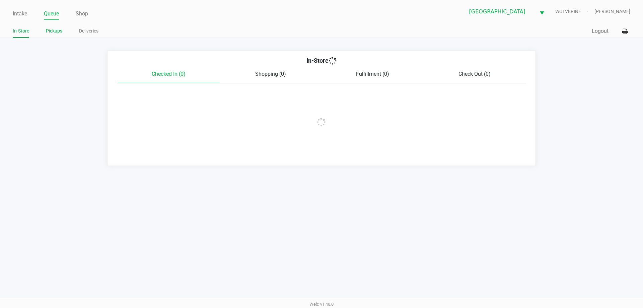
click at [56, 34] on link "Pickups" at bounding box center [54, 31] width 16 height 8
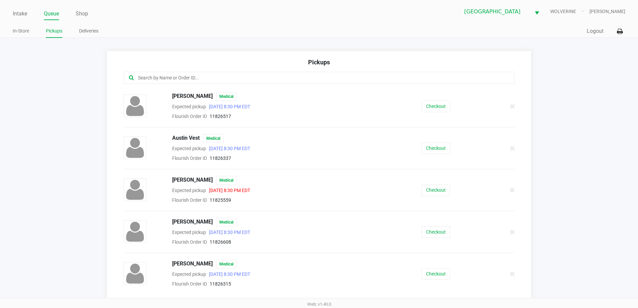
click at [160, 76] on input "text" at bounding box center [308, 78] width 342 height 8
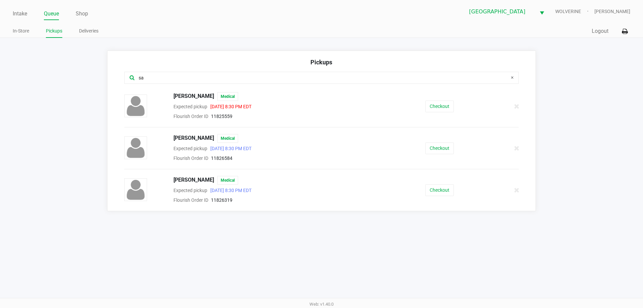
type input "s"
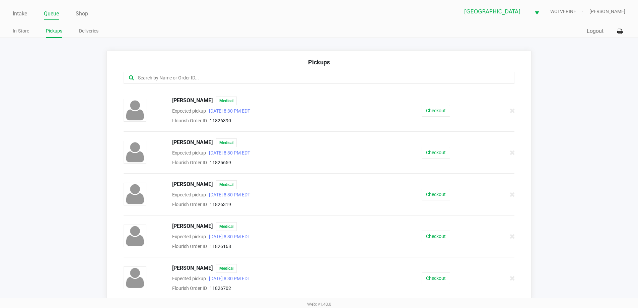
scroll to position [540, 0]
click at [18, 15] on link "Intake" at bounding box center [20, 13] width 14 height 9
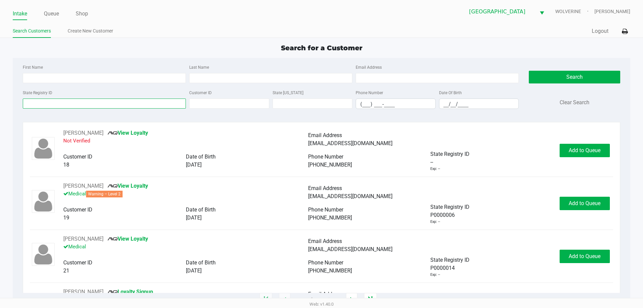
click at [61, 104] on input "State Registry ID" at bounding box center [104, 103] width 163 height 10
type input "p3kf1705"
click at [540, 74] on button "Search" at bounding box center [574, 77] width 91 height 13
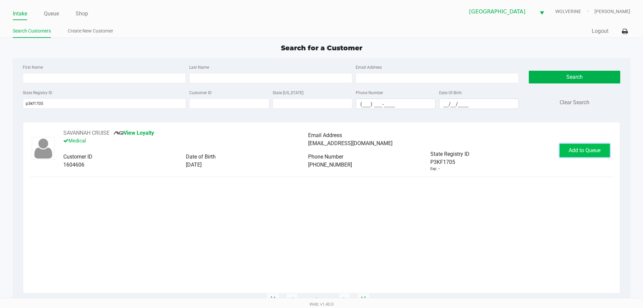
click at [589, 148] on span "Add to Queue" at bounding box center [585, 150] width 32 height 6
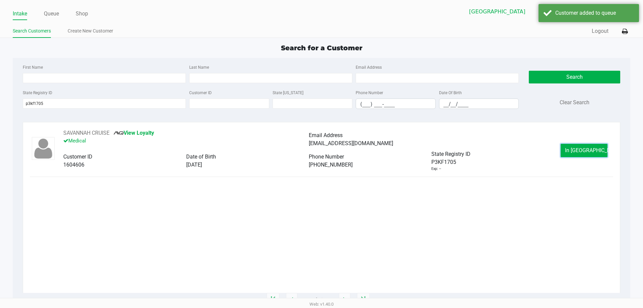
click at [589, 148] on span "In Queue" at bounding box center [593, 150] width 56 height 6
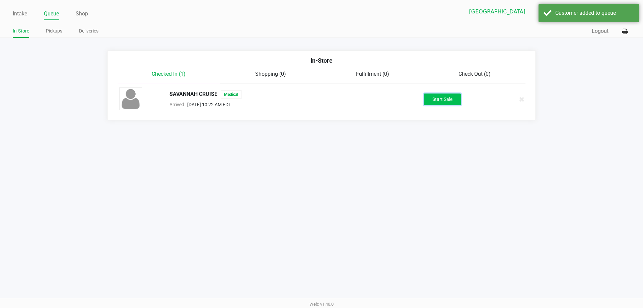
click at [432, 101] on button "Start Sale" at bounding box center [442, 99] width 37 height 12
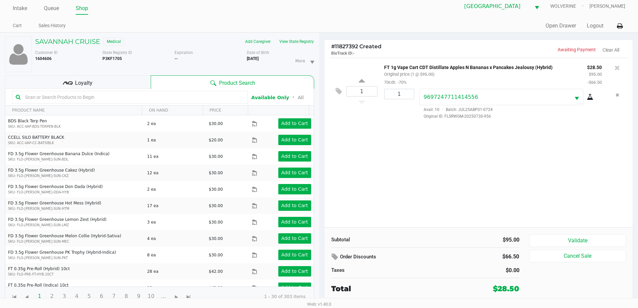
scroll to position [7, 0]
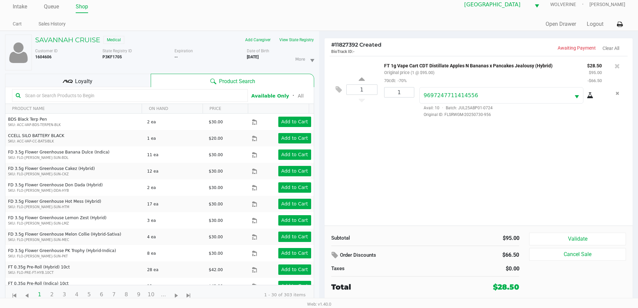
drag, startPoint x: 98, startPoint y: 71, endPoint x: 99, endPoint y: 76, distance: 4.8
click at [98, 71] on div "SAVANNAH CRUISE Medical Add Caregiver View State Registry Customer ID 1604606 S…" at bounding box center [159, 169] width 309 height 277
click at [101, 82] on div "Loyalty" at bounding box center [78, 80] width 146 height 13
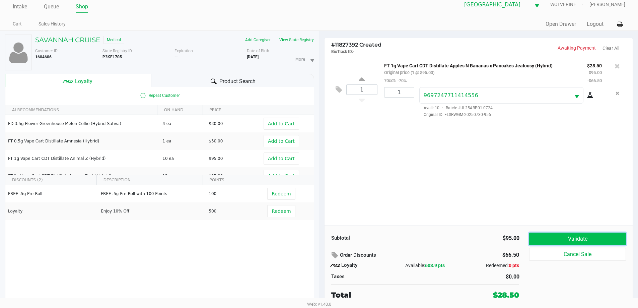
click at [576, 241] on button "Validate" at bounding box center [577, 238] width 96 height 13
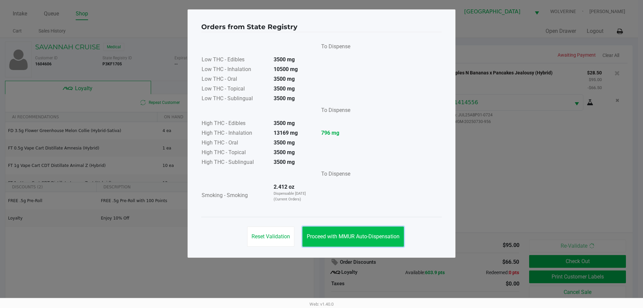
click at [344, 230] on button "Proceed with MMUR Auto-Dispensation" at bounding box center [354, 236] width 102 height 20
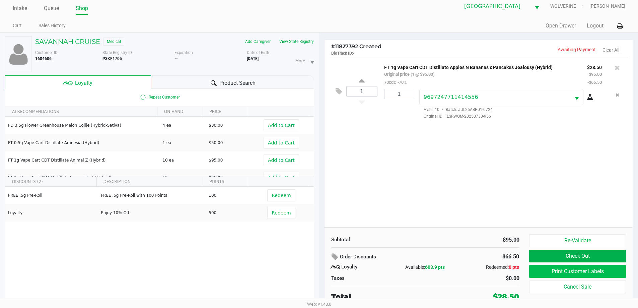
scroll to position [7, 0]
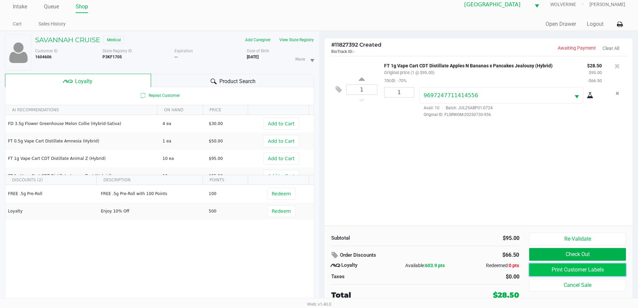
click at [590, 265] on button "Print Customer Labels" at bounding box center [577, 269] width 96 height 13
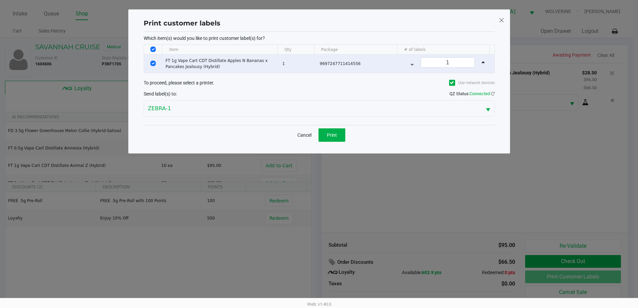
scroll to position [0, 0]
click at [342, 134] on button "Print" at bounding box center [334, 134] width 27 height 13
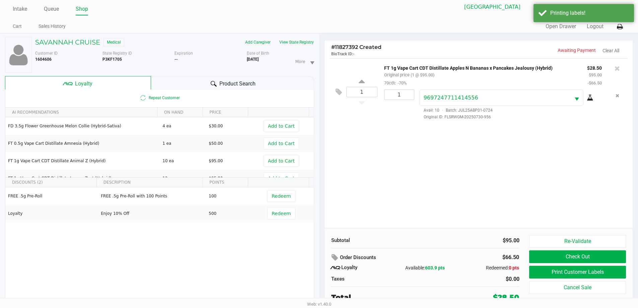
scroll to position [7, 0]
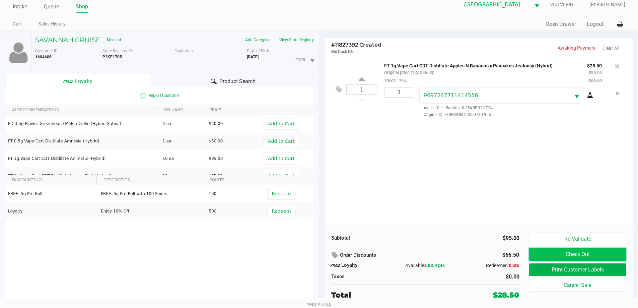
click at [607, 253] on button "Check Out" at bounding box center [577, 254] width 96 height 13
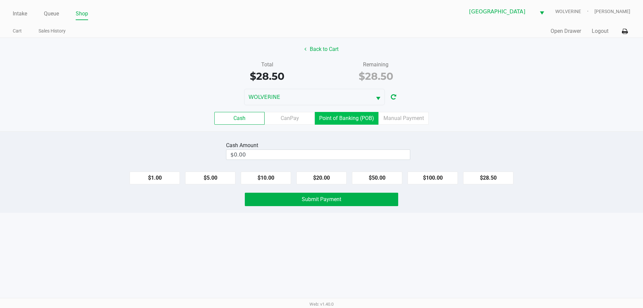
click at [374, 118] on label "Point of Banking (POB)" at bounding box center [347, 118] width 64 height 13
click at [0, 0] on 7 "Point of Banking (POB)" at bounding box center [0, 0] width 0 height 0
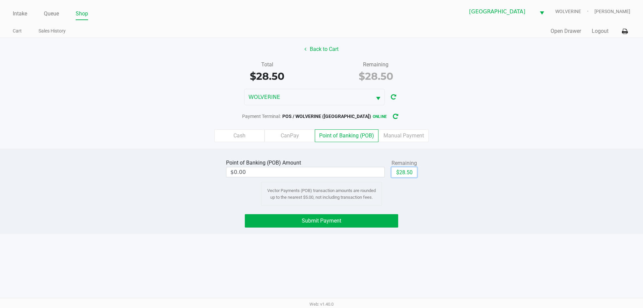
drag, startPoint x: 417, startPoint y: 171, endPoint x: 398, endPoint y: 194, distance: 30.0
click at [416, 173] on button "$28.50" at bounding box center [404, 172] width 25 height 10
type input "$28.50"
click at [367, 220] on button "Submit Payment" at bounding box center [321, 220] width 153 height 13
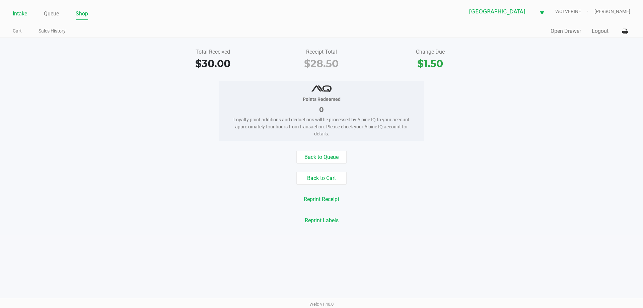
click at [18, 11] on link "Intake" at bounding box center [20, 13] width 14 height 9
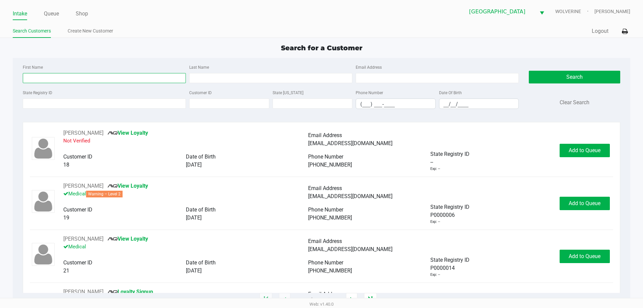
click at [104, 78] on input "First Name" at bounding box center [104, 78] width 163 height 10
click at [161, 105] on input "State Registry ID" at bounding box center [104, 103] width 163 height 10
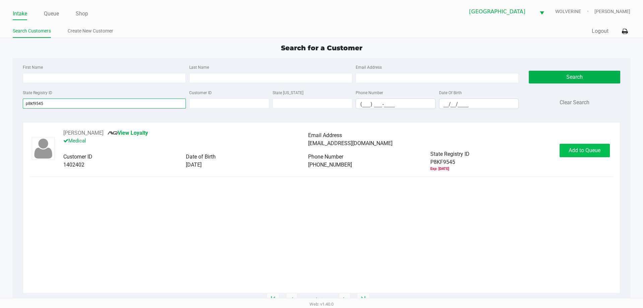
type input "p8kf9545"
click at [574, 157] on button "Add to Queue" at bounding box center [585, 150] width 50 height 13
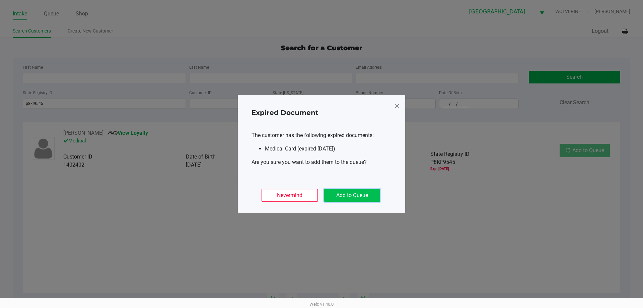
click at [371, 195] on button "Add to Queue" at bounding box center [352, 195] width 56 height 13
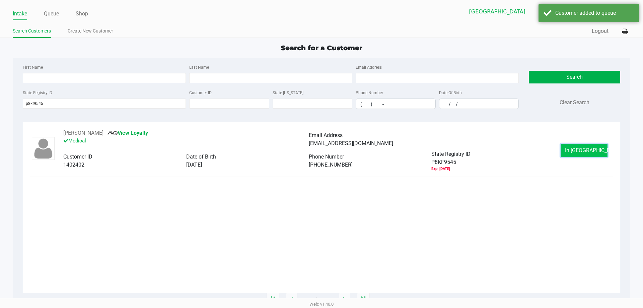
click at [573, 150] on button "In Queue" at bounding box center [584, 150] width 47 height 13
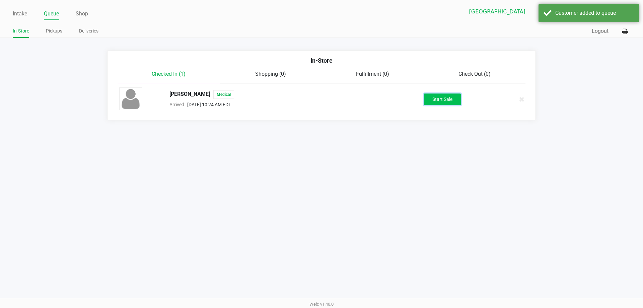
click at [453, 98] on button "Start Sale" at bounding box center [442, 99] width 37 height 12
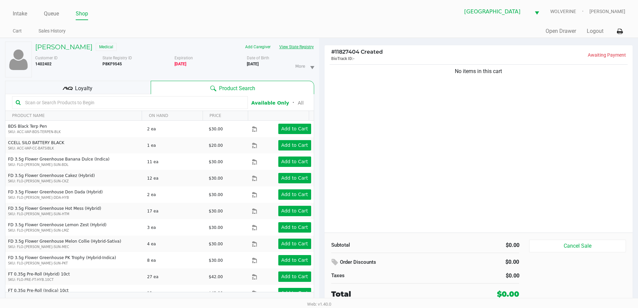
click at [309, 48] on button "View State Registry" at bounding box center [294, 47] width 39 height 11
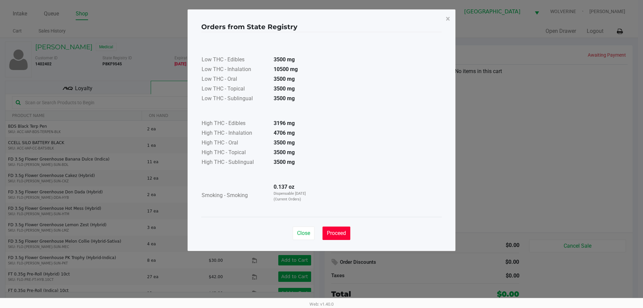
click at [341, 239] on button "Proceed" at bounding box center [337, 232] width 28 height 13
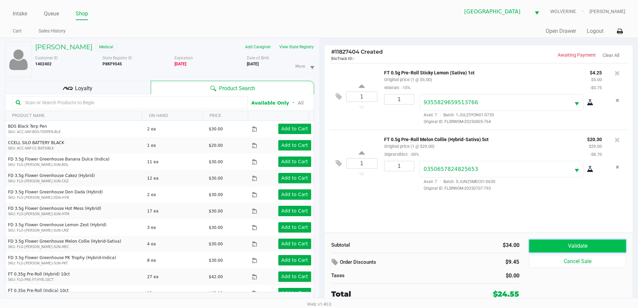
click at [552, 244] on button "Validate" at bounding box center [577, 246] width 96 height 13
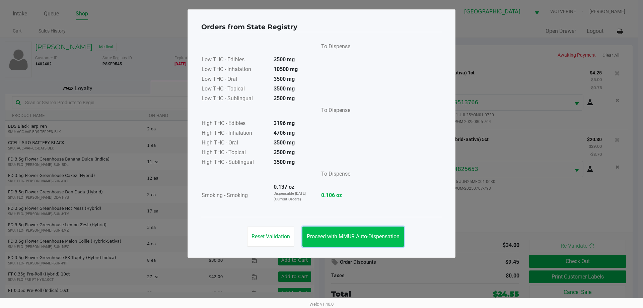
click at [354, 235] on span "Proceed with MMUR Auto-Dispensation" at bounding box center [353, 236] width 93 height 6
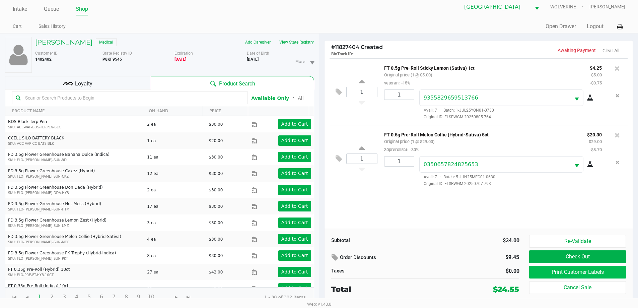
scroll to position [7, 0]
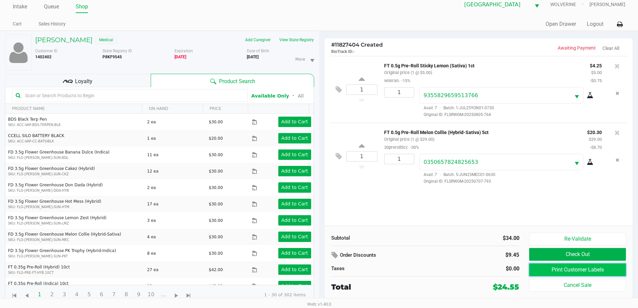
click at [561, 275] on button "Print Customer Labels" at bounding box center [577, 269] width 96 height 13
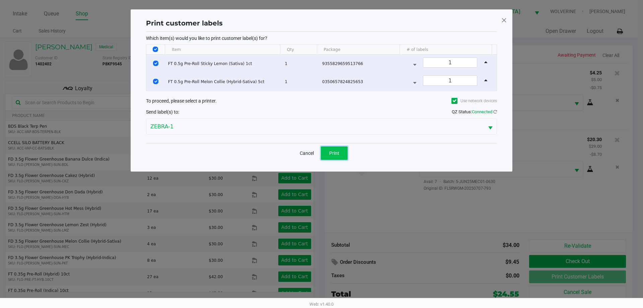
click at [335, 146] on button "Print" at bounding box center [334, 152] width 27 height 13
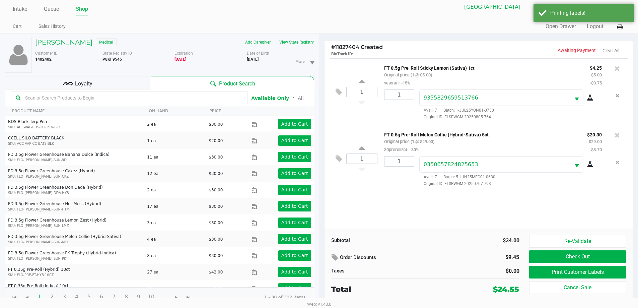
scroll to position [7, 0]
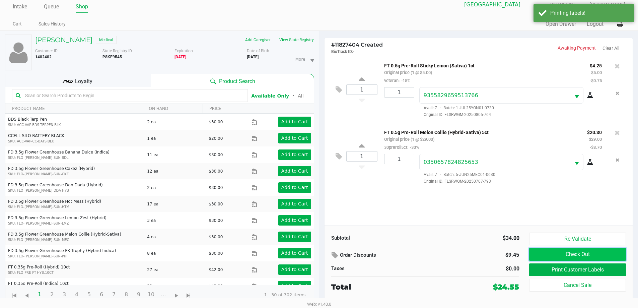
click at [580, 253] on button "Check Out" at bounding box center [577, 254] width 96 height 13
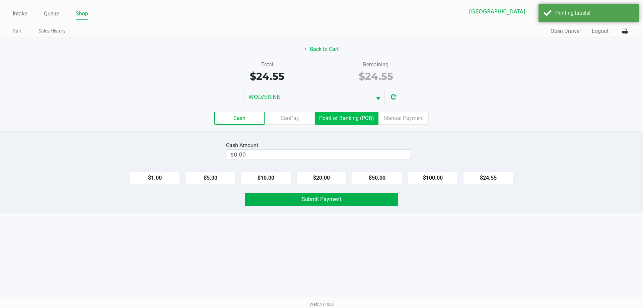
drag, startPoint x: 353, startPoint y: 118, endPoint x: 361, endPoint y: 141, distance: 24.0
click at [353, 122] on label "Point of Banking (POB)" at bounding box center [347, 118] width 64 height 13
click at [0, 0] on 7 "Point of Banking (POB)" at bounding box center [0, 0] width 0 height 0
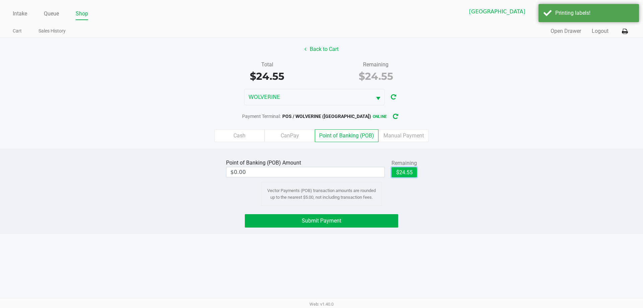
click at [397, 173] on button "$24.55" at bounding box center [404, 172] width 25 height 10
type input "$24.55"
click at [361, 215] on button "Submit Payment" at bounding box center [321, 220] width 153 height 13
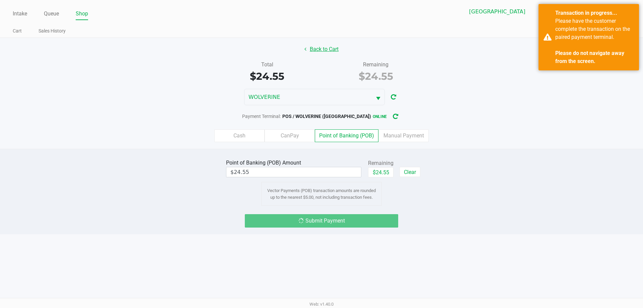
click at [318, 49] on button "Back to Cart" at bounding box center [321, 49] width 43 height 13
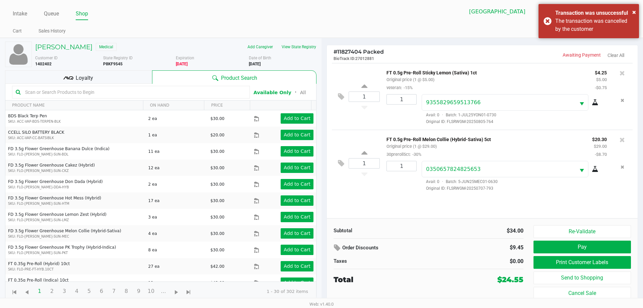
click at [92, 80] on span "Loyalty" at bounding box center [84, 78] width 17 height 8
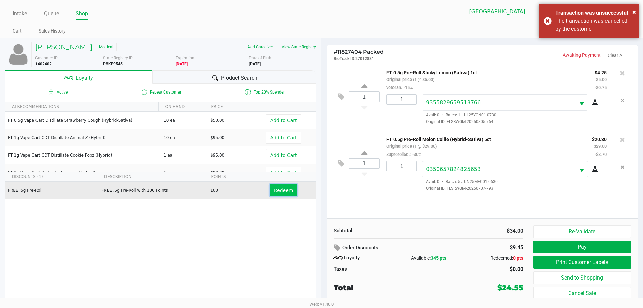
click at [280, 194] on button "Redeem" at bounding box center [284, 190] width 28 height 12
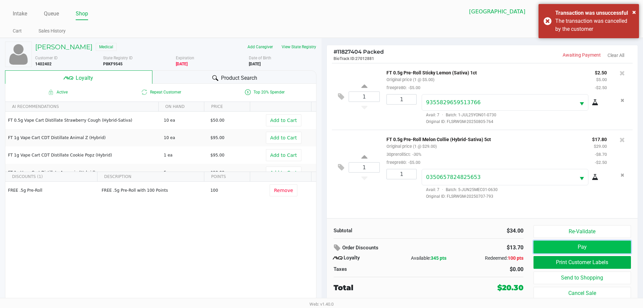
click at [581, 249] on button "Pay" at bounding box center [582, 247] width 97 height 13
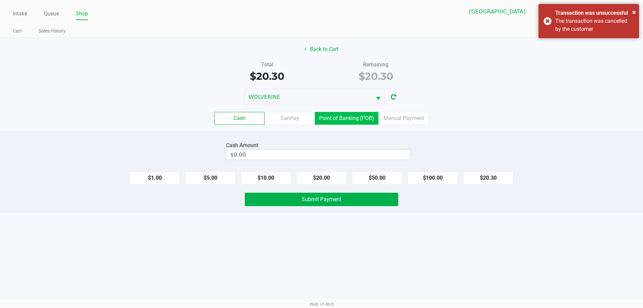
click at [361, 119] on label "Point of Banking (POB)" at bounding box center [347, 118] width 64 height 13
click at [0, 0] on 7 "Point of Banking (POB)" at bounding box center [0, 0] width 0 height 0
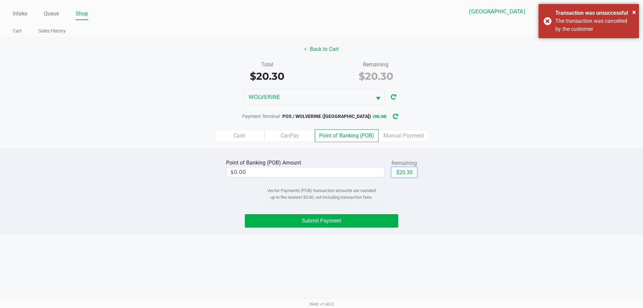
drag, startPoint x: 401, startPoint y: 174, endPoint x: 380, endPoint y: 202, distance: 34.7
click at [400, 175] on button "$20.30" at bounding box center [404, 172] width 25 height 10
type input "$20.30"
click at [374, 222] on button "Submit Payment" at bounding box center [321, 220] width 153 height 13
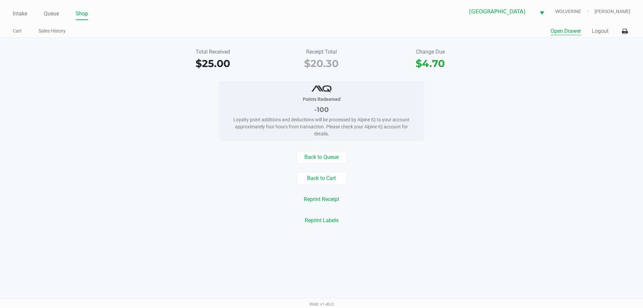
click at [575, 31] on button "Open Drawer" at bounding box center [566, 31] width 30 height 8
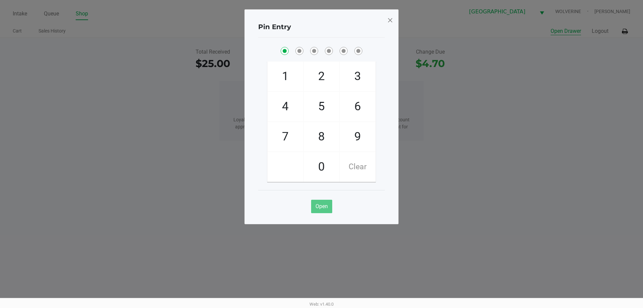
checkbox input "true"
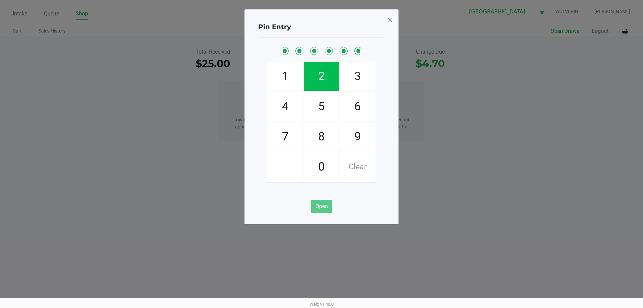
checkbox input "true"
click at [388, 22] on span at bounding box center [390, 20] width 6 height 11
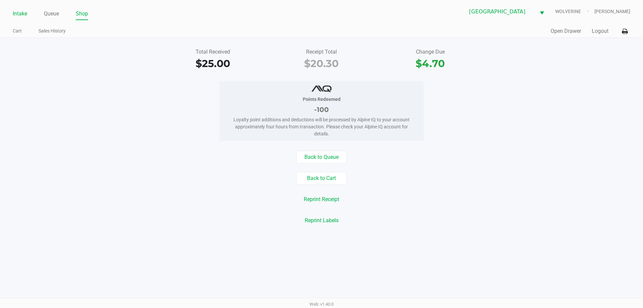
click at [16, 16] on link "Intake" at bounding box center [20, 13] width 14 height 9
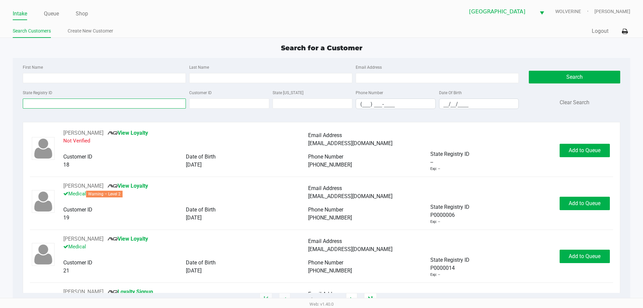
click at [89, 102] on input "State Registry ID" at bounding box center [104, 103] width 163 height 10
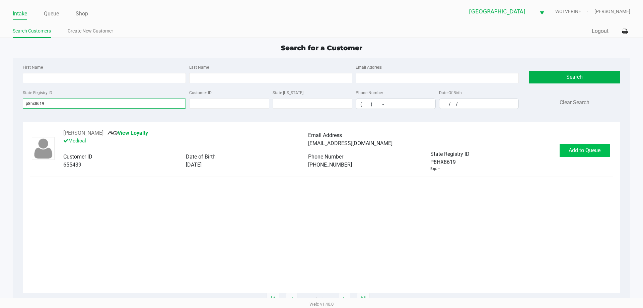
type input "p8hx8619"
click at [574, 155] on button "Add to Queue" at bounding box center [585, 150] width 50 height 13
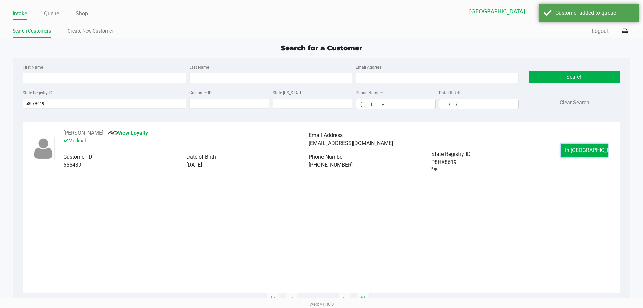
click at [574, 155] on button "In Queue" at bounding box center [584, 150] width 47 height 13
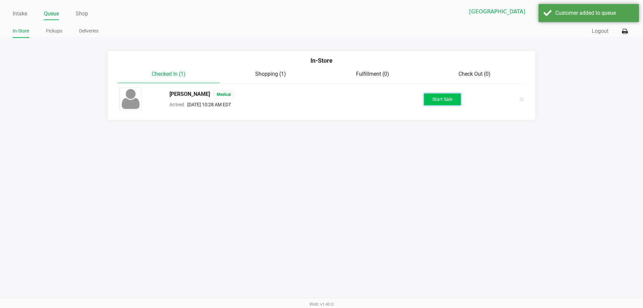
click at [460, 101] on button "Start Sale" at bounding box center [442, 99] width 37 height 12
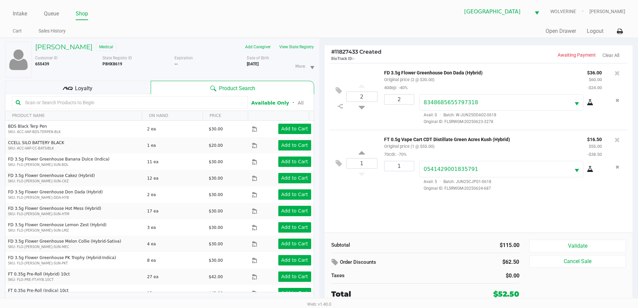
click at [97, 85] on div "Loyalty" at bounding box center [78, 87] width 146 height 13
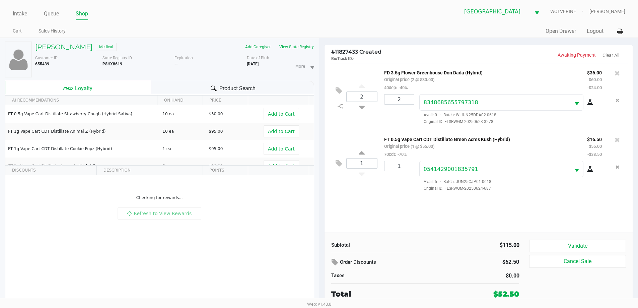
scroll to position [7, 0]
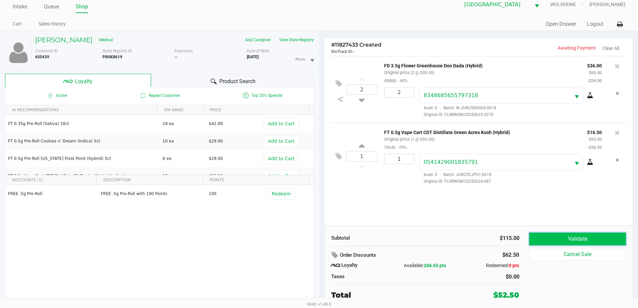
click at [584, 238] on button "Validate" at bounding box center [577, 238] width 96 height 13
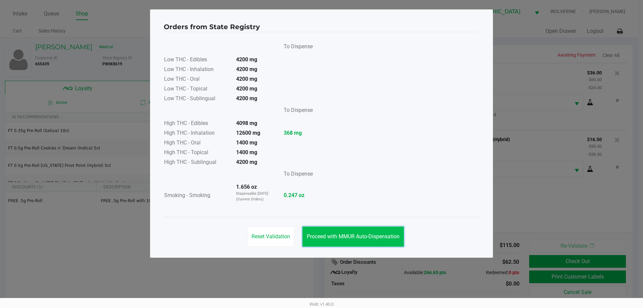
click at [370, 232] on button "Proceed with MMUR Auto-Dispensation" at bounding box center [354, 236] width 102 height 20
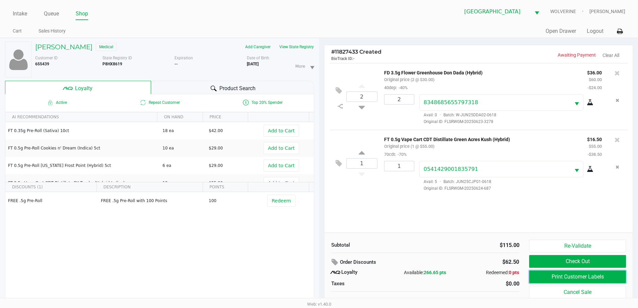
click at [555, 278] on button "Print Customer Labels" at bounding box center [577, 276] width 96 height 13
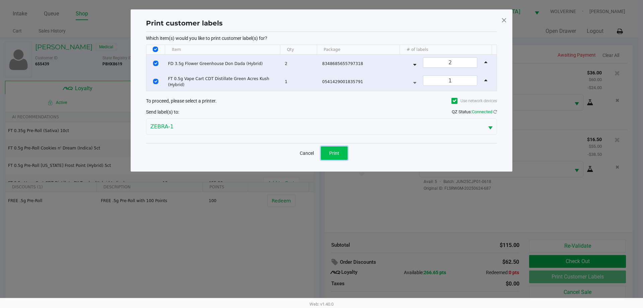
click at [337, 149] on button "Print" at bounding box center [334, 152] width 27 height 13
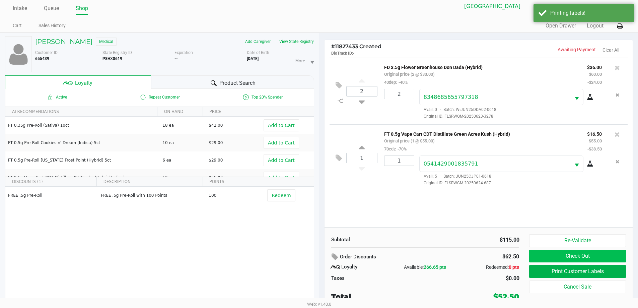
scroll to position [7, 0]
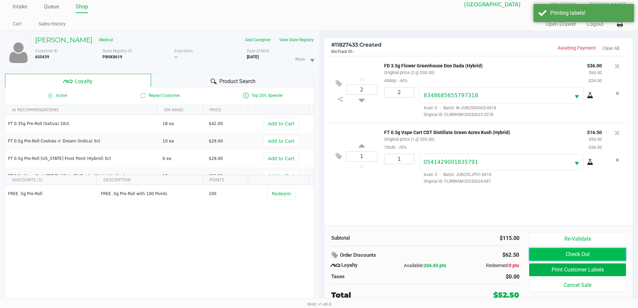
click at [579, 255] on button "Check Out" at bounding box center [577, 254] width 96 height 13
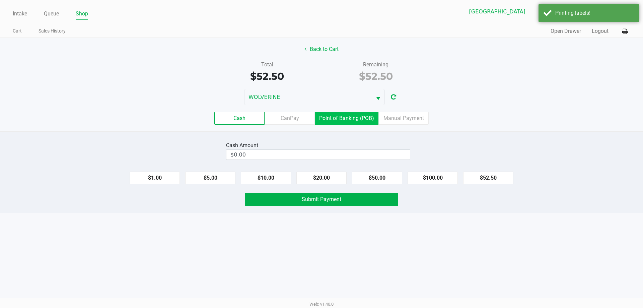
click at [355, 121] on label "Point of Banking (POB)" at bounding box center [347, 118] width 64 height 13
click at [0, 0] on 7 "Point of Banking (POB)" at bounding box center [0, 0] width 0 height 0
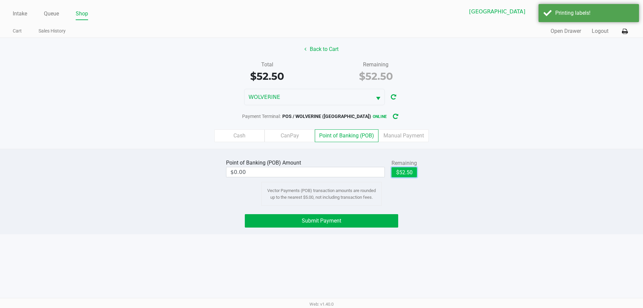
click at [413, 173] on button "$52.50" at bounding box center [404, 172] width 25 height 10
type input "$52.50"
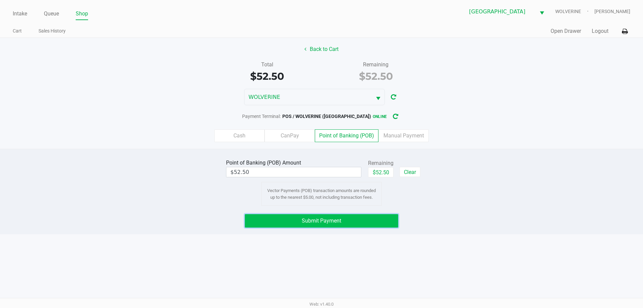
drag, startPoint x: 382, startPoint y: 217, endPoint x: 389, endPoint y: 203, distance: 15.7
click at [382, 216] on button "Submit Payment" at bounding box center [321, 220] width 153 height 13
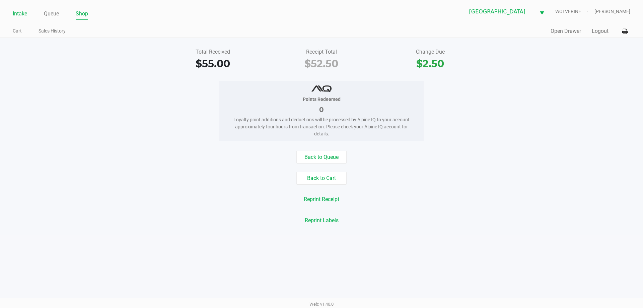
click at [26, 12] on link "Intake" at bounding box center [20, 13] width 14 height 9
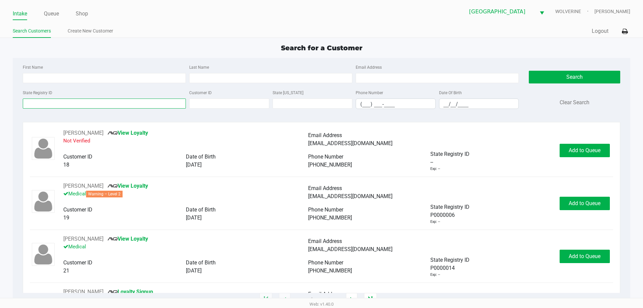
click at [99, 103] on input "State Registry ID" at bounding box center [104, 103] width 163 height 10
click at [114, 111] on div "State Registry ID Customer ID State ID Phone Number (___) ___-____ Date Of Birt…" at bounding box center [270, 101] width 499 height 26
click at [116, 103] on input "State Registry ID" at bounding box center [104, 103] width 163 height 10
click at [49, 15] on link "Queue" at bounding box center [51, 13] width 15 height 9
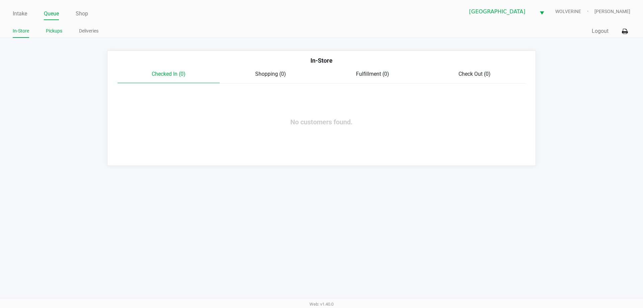
click at [58, 35] on link "Pickups" at bounding box center [54, 31] width 16 height 8
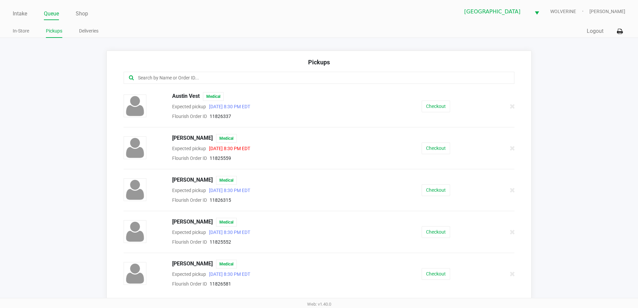
click at [175, 75] on input "text" at bounding box center [308, 78] width 342 height 8
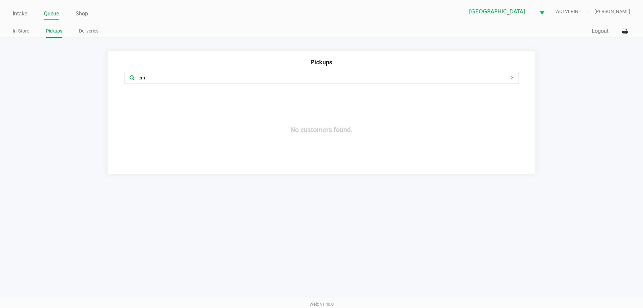
type input "e"
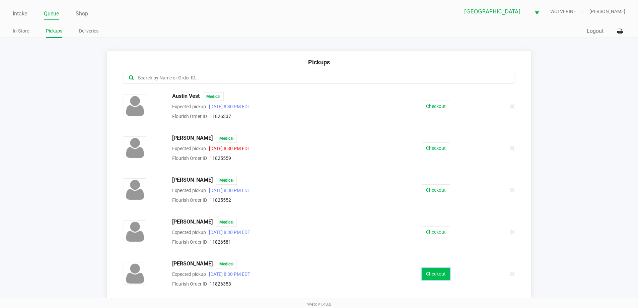
click at [442, 277] on button "Checkout" at bounding box center [436, 274] width 28 height 12
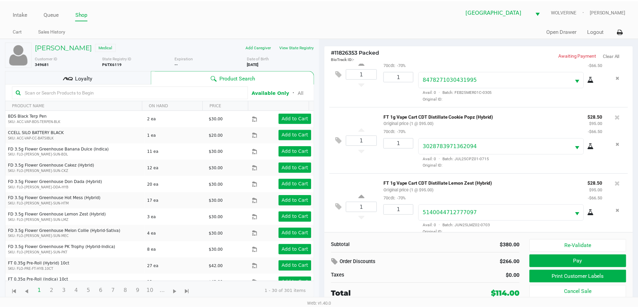
scroll to position [98, 0]
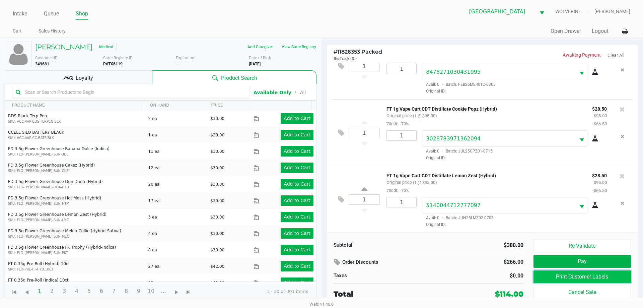
click at [573, 277] on button "Print Customer Labels" at bounding box center [582, 276] width 97 height 13
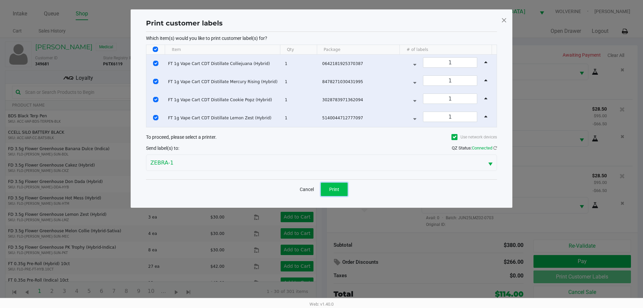
drag, startPoint x: 334, startPoint y: 188, endPoint x: 334, endPoint y: 193, distance: 4.4
click at [334, 189] on span "Print" at bounding box center [334, 189] width 10 height 5
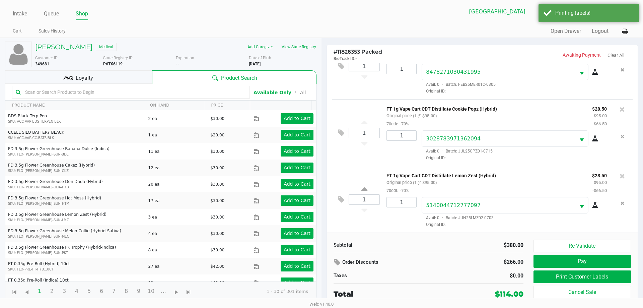
click at [111, 76] on div "Loyalty" at bounding box center [78, 76] width 147 height 13
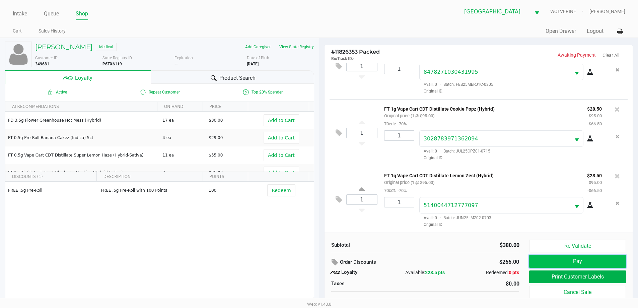
click at [573, 258] on button "Pay" at bounding box center [577, 261] width 96 height 13
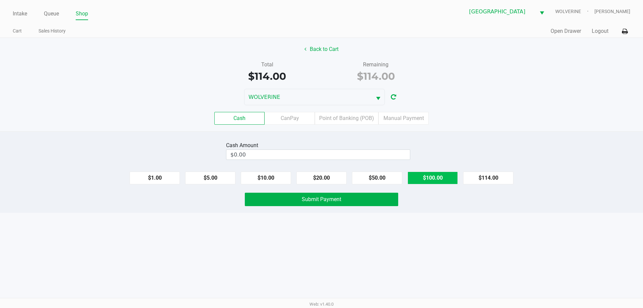
click at [424, 178] on button "$100.00" at bounding box center [433, 178] width 50 height 13
click at [333, 180] on button "$20.00" at bounding box center [321, 178] width 50 height 13
type input "$120.00"
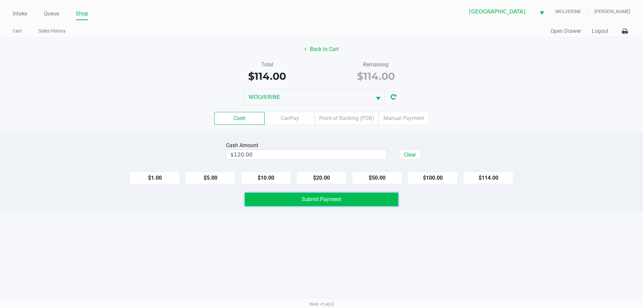
click at [341, 198] on span "Submit Payment" at bounding box center [322, 199] width 40 height 6
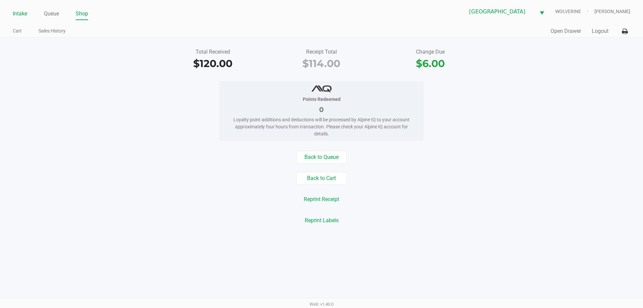
click at [19, 10] on link "Intake" at bounding box center [20, 13] width 14 height 9
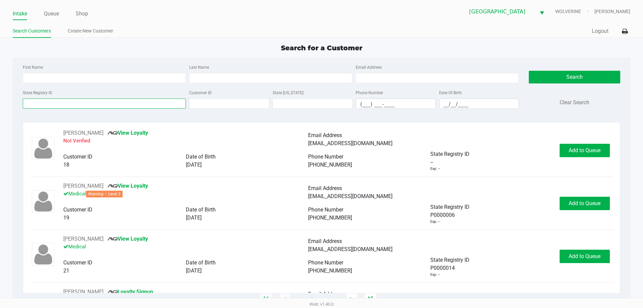
click at [83, 103] on input "State Registry ID" at bounding box center [104, 103] width 163 height 10
click at [84, 103] on input "State Registry ID" at bounding box center [104, 103] width 163 height 10
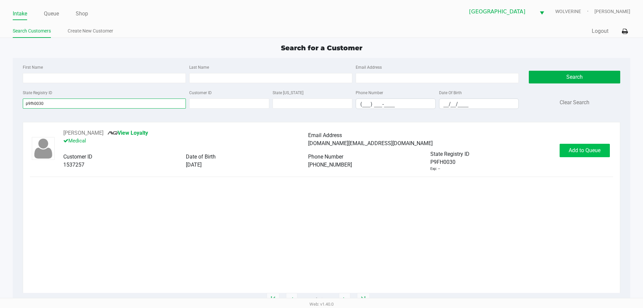
type input "p9fh0030"
click at [592, 145] on button "Add to Queue" at bounding box center [585, 150] width 50 height 13
click at [589, 145] on button "In Queue" at bounding box center [584, 150] width 47 height 13
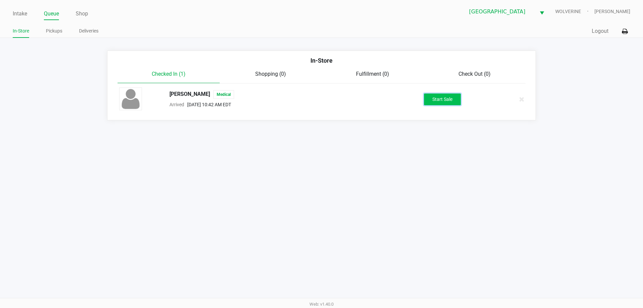
click at [450, 104] on button "Start Sale" at bounding box center [442, 99] width 37 height 12
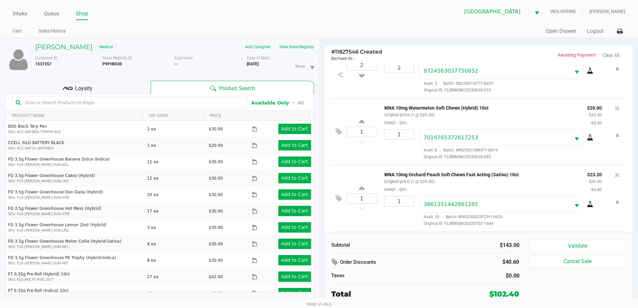
scroll to position [98, 0]
click at [121, 86] on div "Loyalty" at bounding box center [78, 87] width 146 height 13
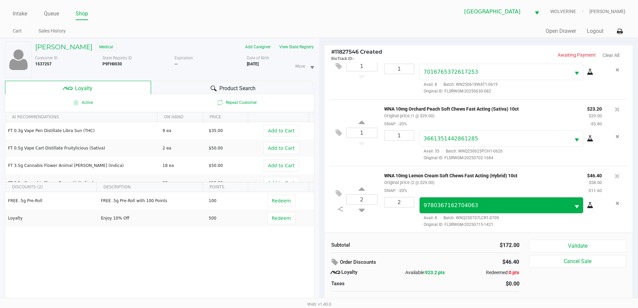
scroll to position [7, 0]
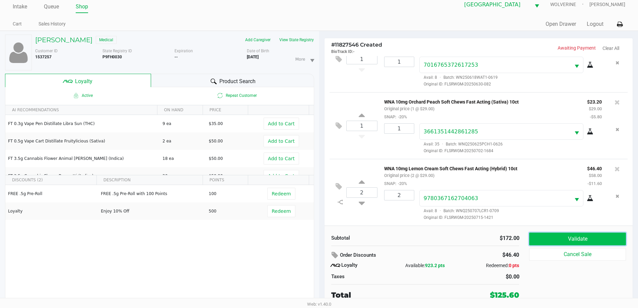
click at [536, 239] on button "Validate" at bounding box center [577, 238] width 96 height 13
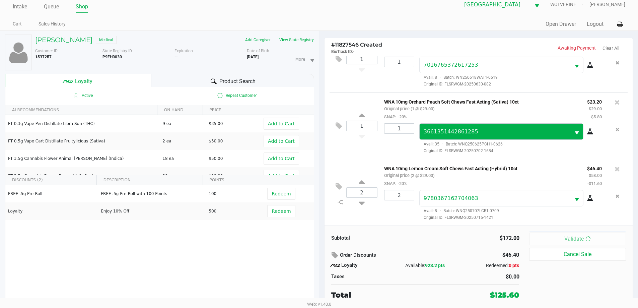
scroll to position [0, 0]
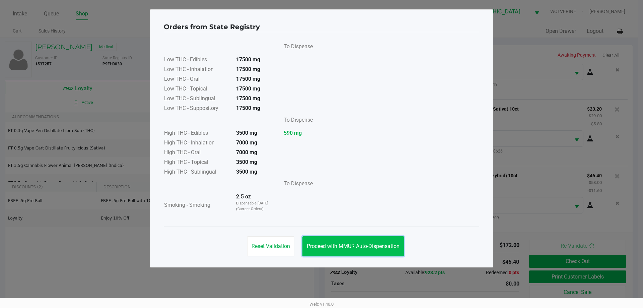
click at [379, 247] on span "Proceed with MMUR Auto-Dispensation" at bounding box center [353, 246] width 93 height 6
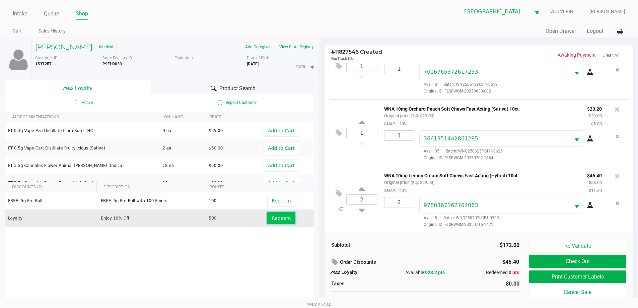
click at [280, 217] on span "Redeem" at bounding box center [281, 217] width 19 height 5
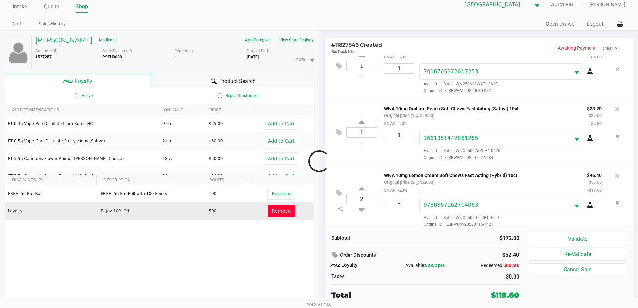
scroll to position [107, 0]
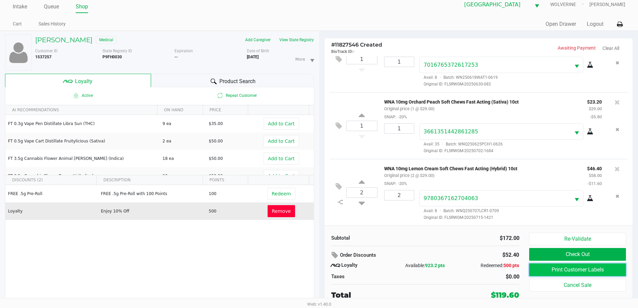
click at [589, 270] on button "Print Customer Labels" at bounding box center [577, 269] width 96 height 13
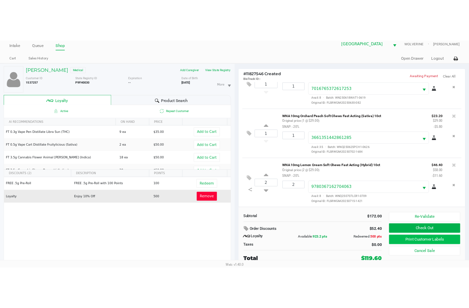
scroll to position [0, 0]
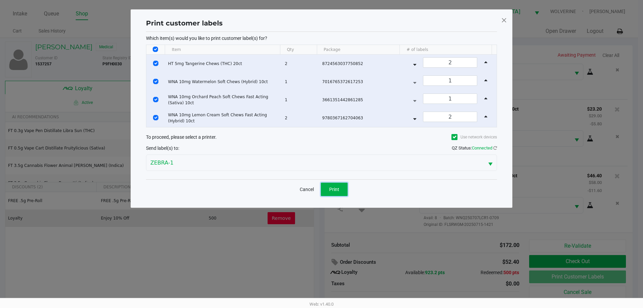
click at [346, 191] on button "Print" at bounding box center [334, 189] width 27 height 13
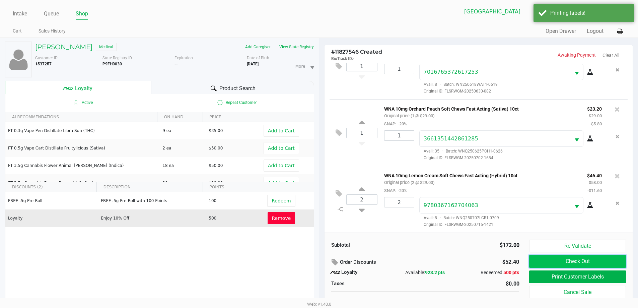
click at [563, 255] on button "Check Out" at bounding box center [577, 261] width 96 height 13
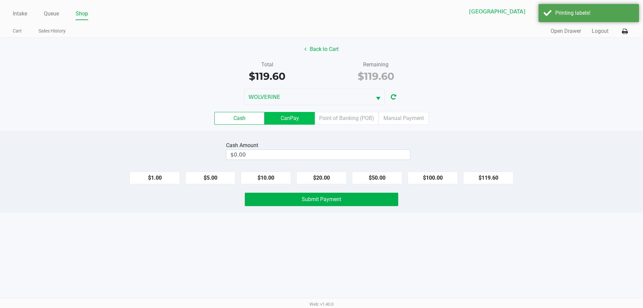
click at [290, 117] on label "CanPay" at bounding box center [290, 118] width 50 height 13
click at [0, 0] on 2 "CanPay" at bounding box center [0, 0] width 0 height 0
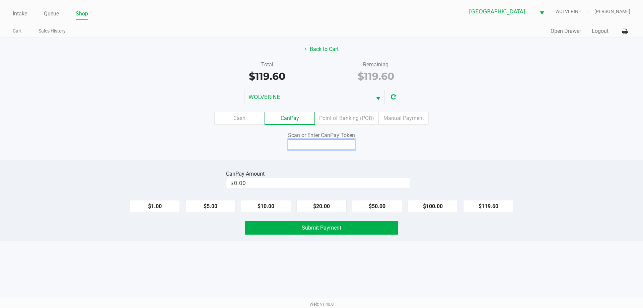
click at [324, 147] on input at bounding box center [321, 144] width 67 height 10
type input "Q1215695Q"
click at [510, 207] on button "$119.60" at bounding box center [488, 206] width 50 height 13
type input "$119.60"
click at [309, 230] on span "Submit Payment" at bounding box center [322, 227] width 40 height 6
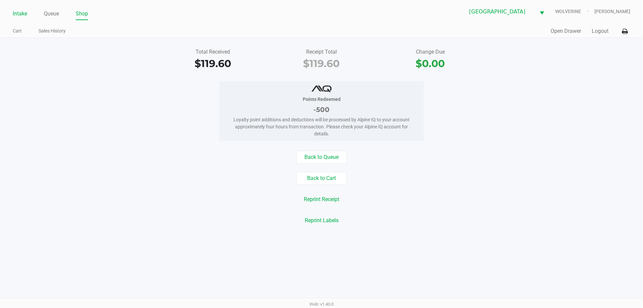
click at [23, 19] on li "Intake" at bounding box center [20, 14] width 14 height 12
click at [20, 14] on link "Intake" at bounding box center [20, 13] width 14 height 9
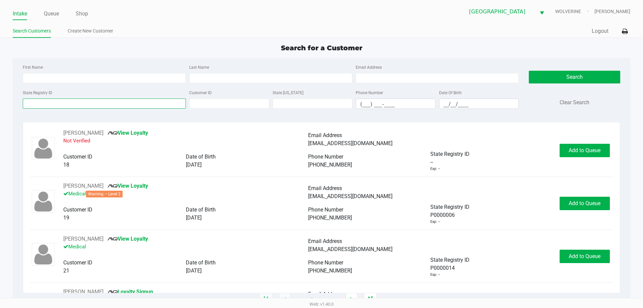
click at [84, 105] on input "State Registry ID" at bounding box center [104, 103] width 163 height 10
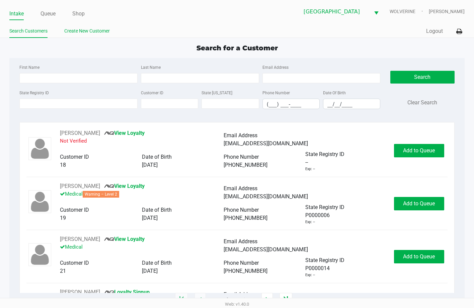
click at [70, 28] on link "Create New Customer" at bounding box center [87, 31] width 46 height 8
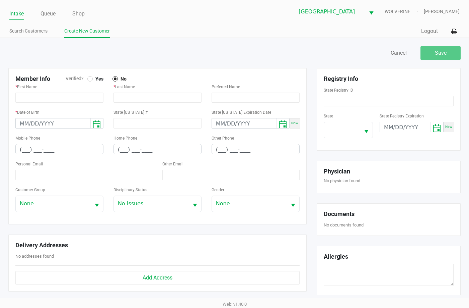
click at [88, 80] on div at bounding box center [89, 78] width 5 height 5
click at [80, 95] on input "text" at bounding box center [59, 97] width 88 height 10
paste input "TRACY"
type input "TRACY"
click at [159, 98] on input "text" at bounding box center [158, 97] width 88 height 10
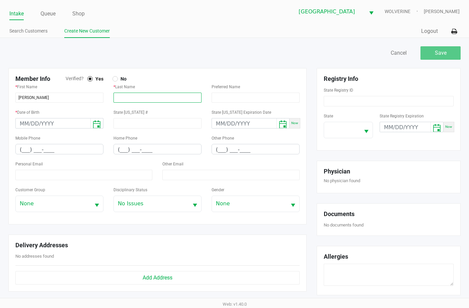
paste input "DUDLEY"
type input "DUDLEY"
click at [40, 126] on input "month/day/year" at bounding box center [53, 123] width 75 height 10
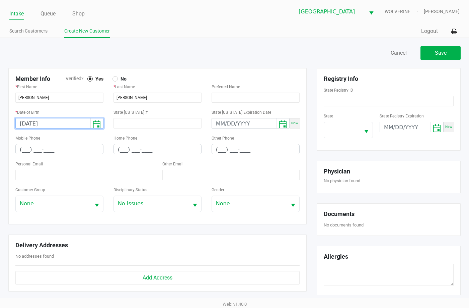
type input "10/20/1974"
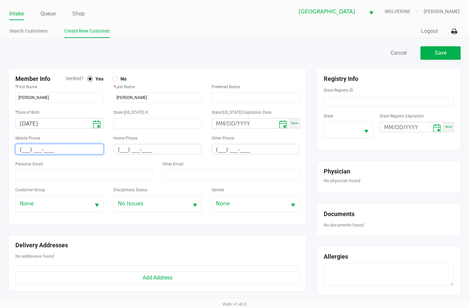
click at [26, 150] on input "(___) ___-____" at bounding box center [59, 149] width 87 height 10
type input "(352) 638-1321"
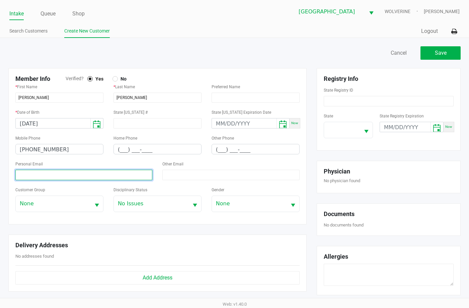
click at [47, 177] on input at bounding box center [83, 175] width 137 height 10
paste input "tdudley531@gmail.com"
type input "tdudley531@gmail.com"
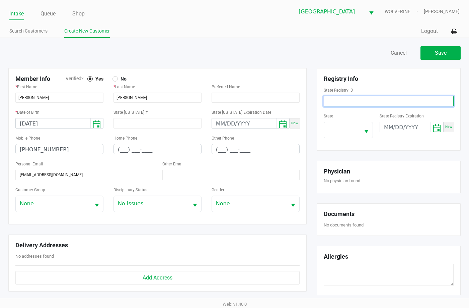
click at [363, 101] on input at bounding box center [389, 101] width 130 height 10
click at [163, 69] on div "Member Info Verified? Yes No * First Name TRACY * Last Name DUDLEY Preferred Na…" at bounding box center [157, 146] width 298 height 156
click at [382, 99] on input at bounding box center [389, 101] width 130 height 10
paste input "P7FK7595"
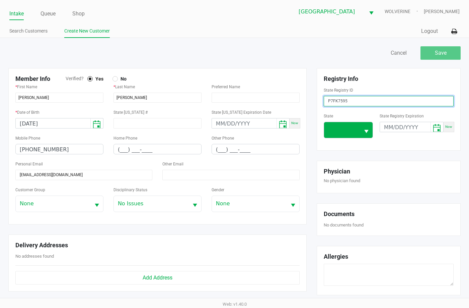
type input "P7FK7595"
click at [354, 127] on span at bounding box center [342, 130] width 28 height 8
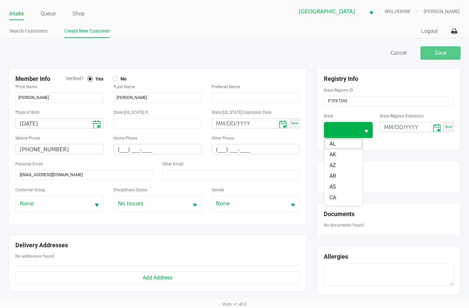
scroll to position [51, 0]
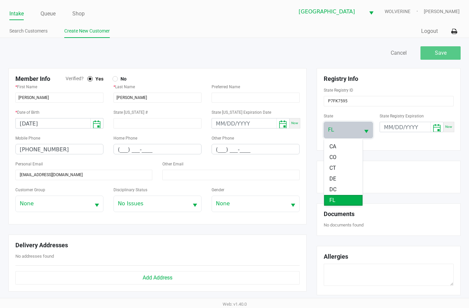
click at [393, 83] on div "Registry Info" at bounding box center [389, 80] width 140 height 11
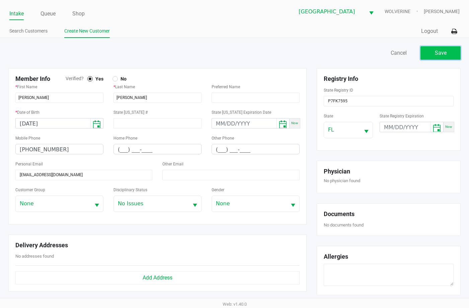
click at [441, 54] on span "Save" at bounding box center [441, 53] width 12 height 6
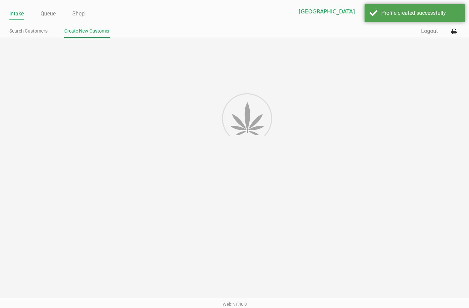
type input "---"
type input "( __) ___-____"
type input "---"
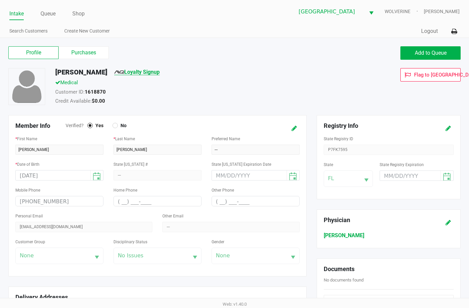
click at [148, 72] on link "Loyalty Signup" at bounding box center [137, 72] width 46 height 6
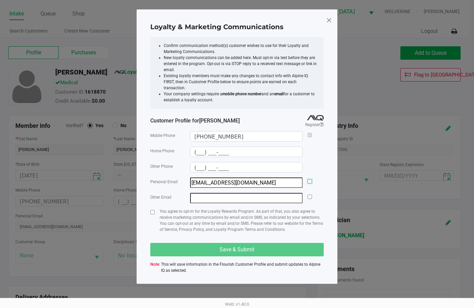
click at [309, 179] on input "checkbox" at bounding box center [310, 181] width 4 height 4
checkbox input "true"
click at [152, 210] on input "checkbox" at bounding box center [152, 212] width 4 height 4
checkbox input "true"
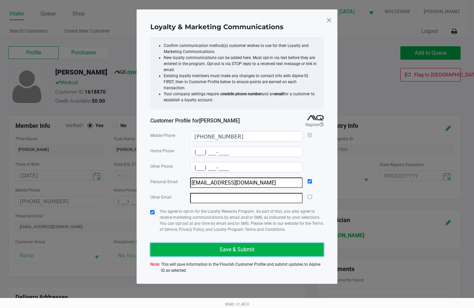
click at [184, 246] on button "Save & Submit" at bounding box center [237, 249] width 174 height 13
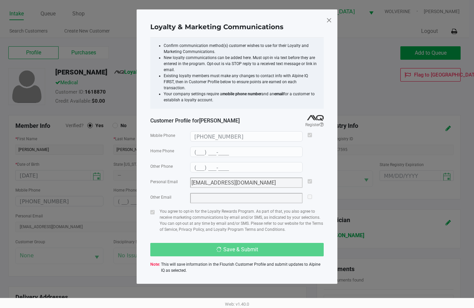
type input "(___) ___-____"
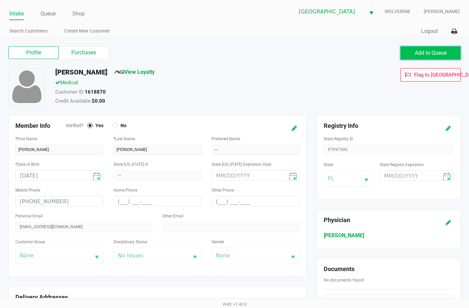
click at [439, 52] on span "Add to Queue" at bounding box center [431, 53] width 32 height 6
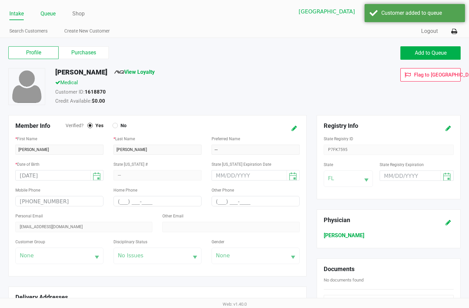
click at [45, 11] on link "Queue" at bounding box center [48, 13] width 15 height 9
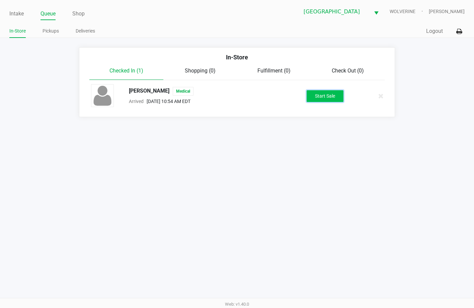
click at [334, 92] on button "Start Sale" at bounding box center [325, 96] width 37 height 12
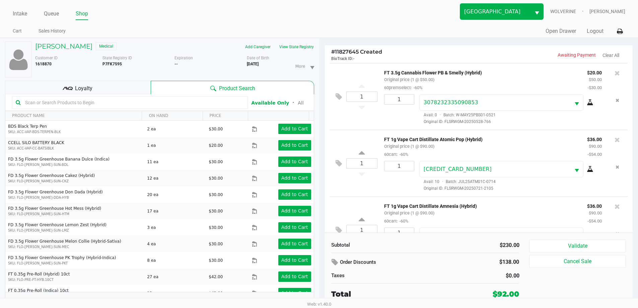
scroll to position [31, 0]
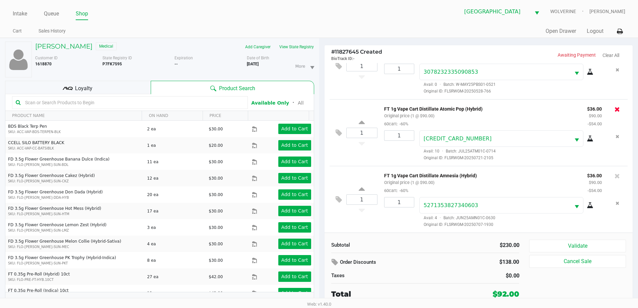
click at [615, 112] on icon at bounding box center [617, 109] width 5 height 7
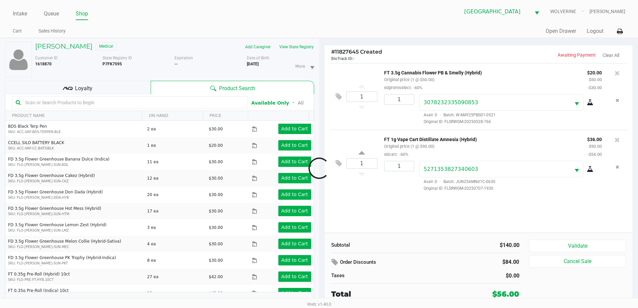
scroll to position [0, 0]
click at [617, 140] on icon at bounding box center [617, 139] width 5 height 7
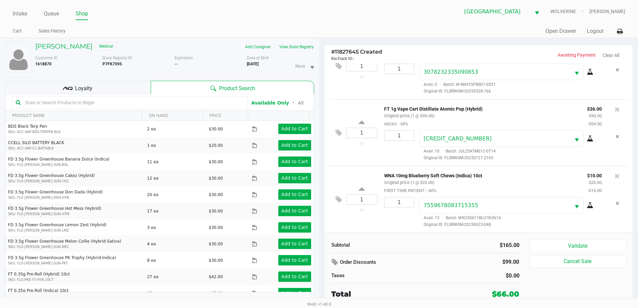
click at [103, 83] on div "Loyalty" at bounding box center [78, 87] width 146 height 13
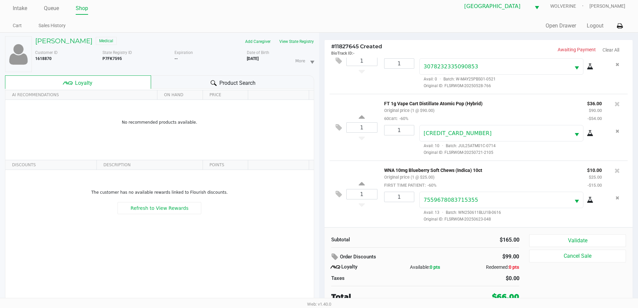
scroll to position [7, 0]
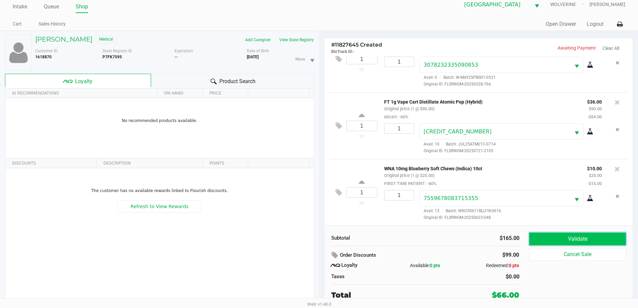
click at [601, 238] on button "Validate" at bounding box center [577, 238] width 96 height 13
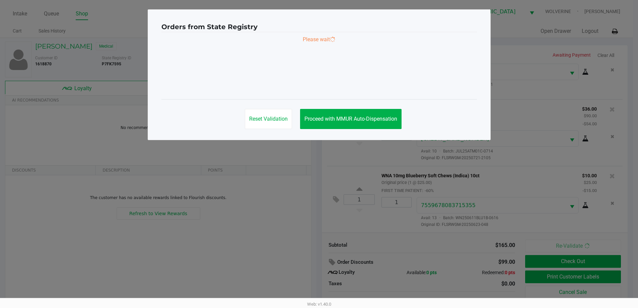
scroll to position [0, 0]
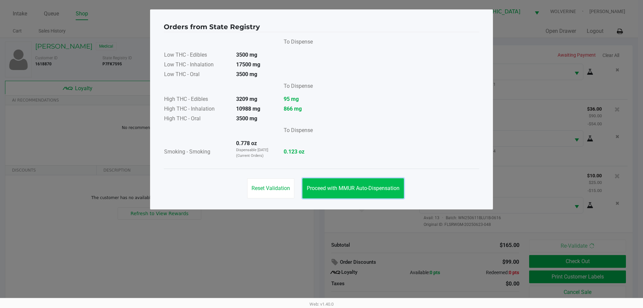
click at [390, 186] on span "Proceed with MMUR Auto-Dispensation" at bounding box center [353, 188] width 93 height 6
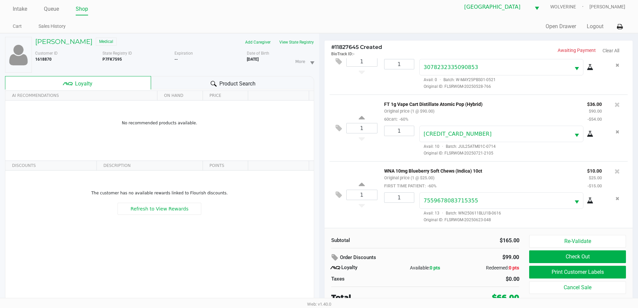
scroll to position [7, 0]
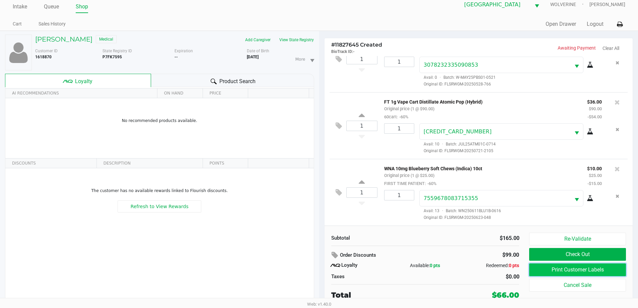
click at [603, 266] on button "Print Customer Labels" at bounding box center [577, 269] width 96 height 13
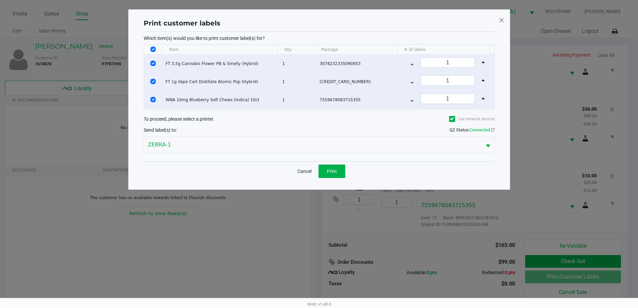
scroll to position [0, 0]
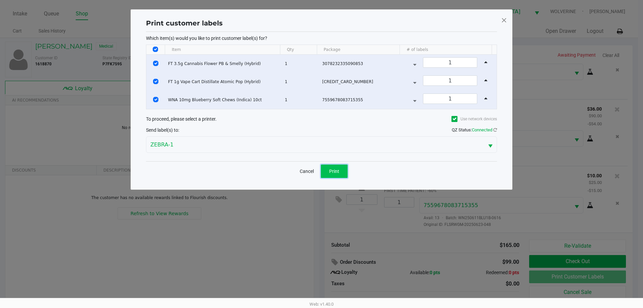
click at [326, 171] on button "Print" at bounding box center [334, 170] width 27 height 13
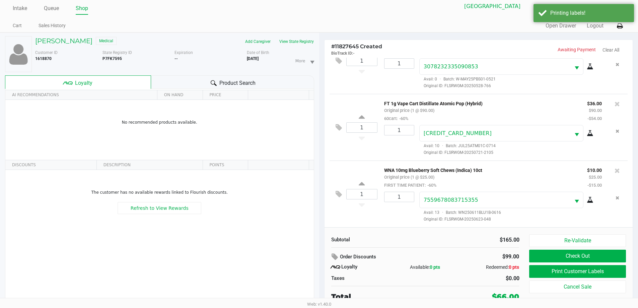
scroll to position [7, 0]
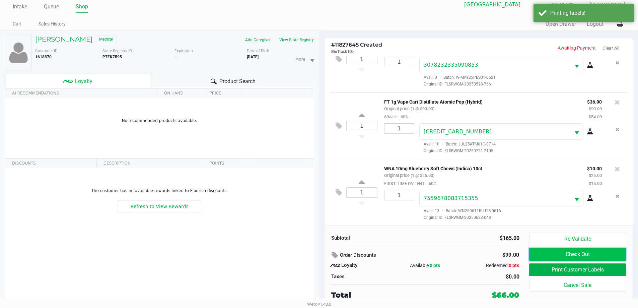
click at [619, 254] on button "Check Out" at bounding box center [577, 254] width 96 height 13
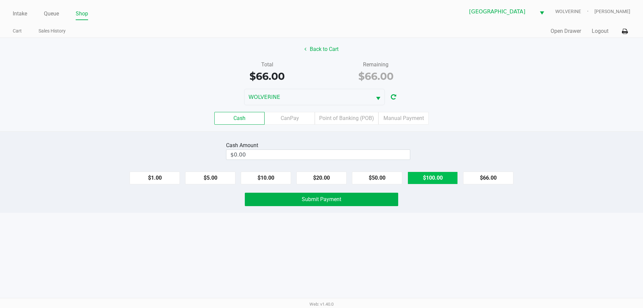
click at [437, 179] on button "$100.00" at bounding box center [433, 178] width 50 height 13
type input "$100.00"
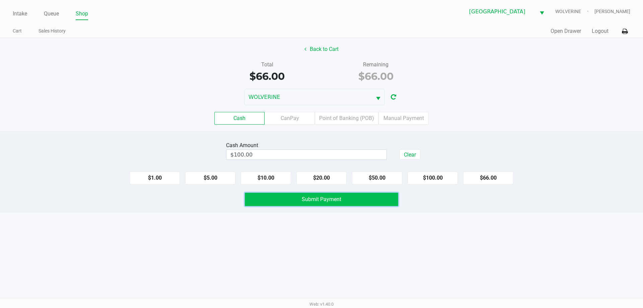
drag, startPoint x: 374, startPoint y: 197, endPoint x: 379, endPoint y: 198, distance: 5.0
click at [375, 198] on button "Submit Payment" at bounding box center [321, 199] width 153 height 13
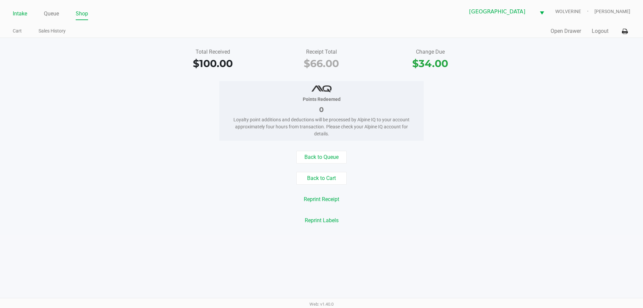
click at [21, 14] on link "Intake" at bounding box center [20, 13] width 14 height 9
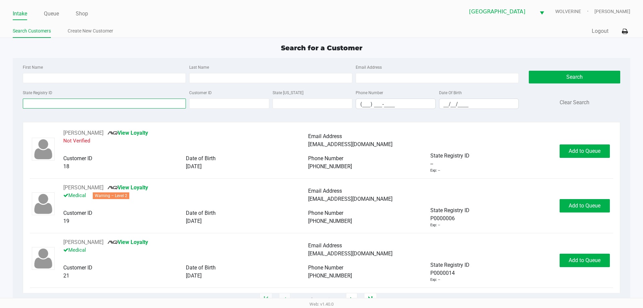
click at [49, 103] on input "State Registry ID" at bounding box center [104, 103] width 163 height 10
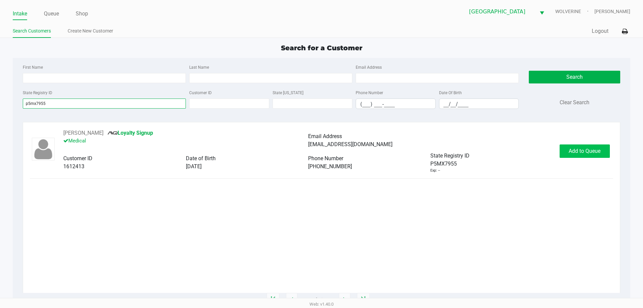
type input "p5mx7955"
click at [575, 150] on span "Add to Queue" at bounding box center [585, 151] width 32 height 6
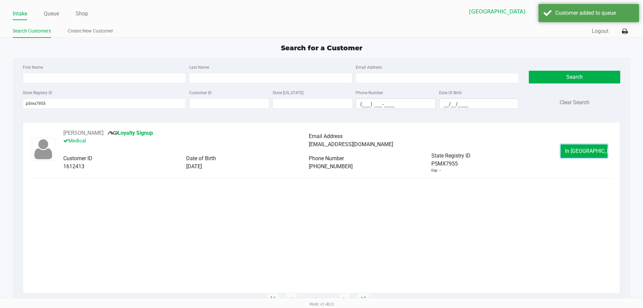
click at [575, 150] on span "In Queue" at bounding box center [593, 151] width 56 height 6
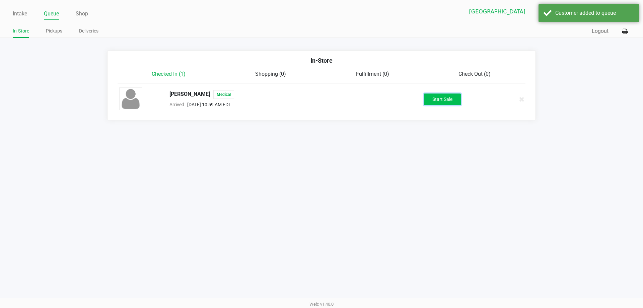
click at [443, 98] on button "Start Sale" at bounding box center [442, 99] width 37 height 12
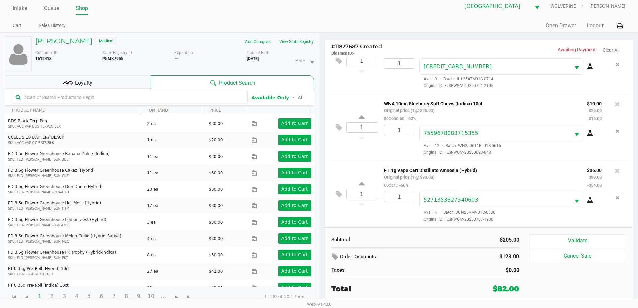
scroll to position [7, 0]
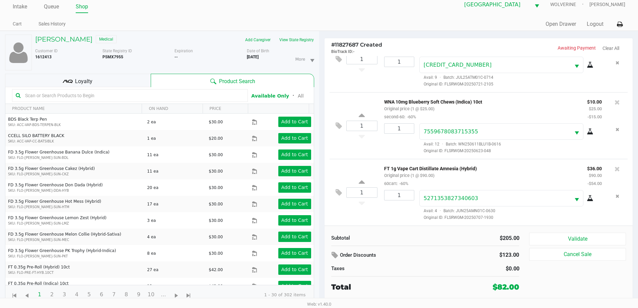
click at [69, 84] on icon at bounding box center [68, 81] width 10 height 10
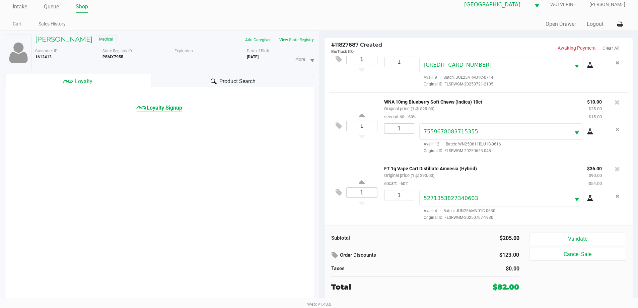
click at [153, 110] on span "Loyalty Signup" at bounding box center [165, 108] width 36 height 8
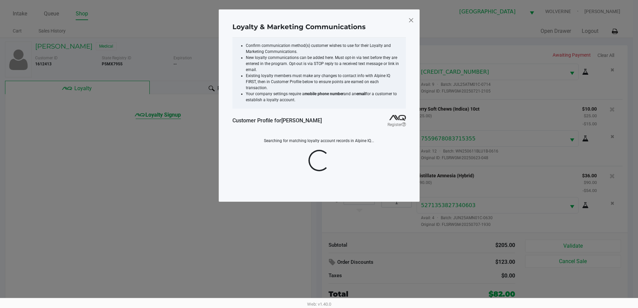
scroll to position [0, 0]
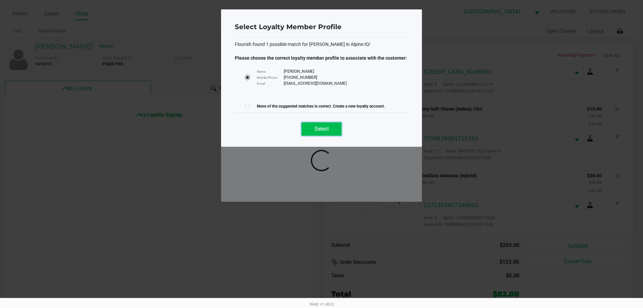
click at [329, 131] on span "Select" at bounding box center [322, 129] width 14 height 6
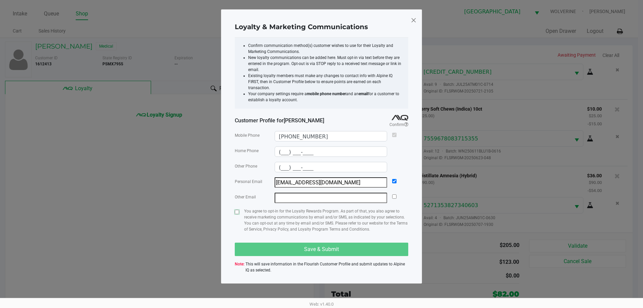
click at [237, 210] on input "checkbox" at bounding box center [237, 212] width 4 height 4
checkbox input "true"
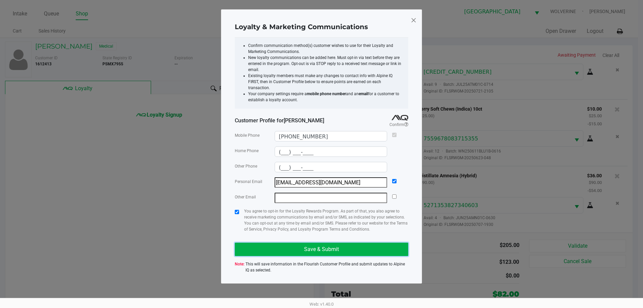
click at [278, 243] on button "Save & Submit" at bounding box center [322, 249] width 174 height 13
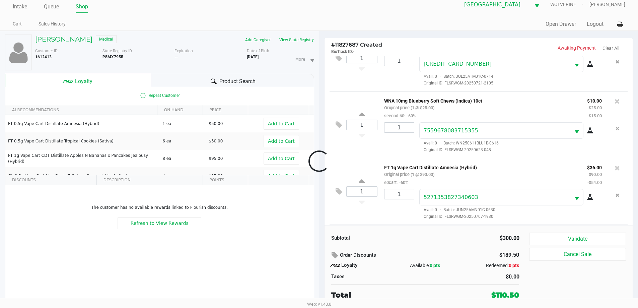
scroll to position [98, 0]
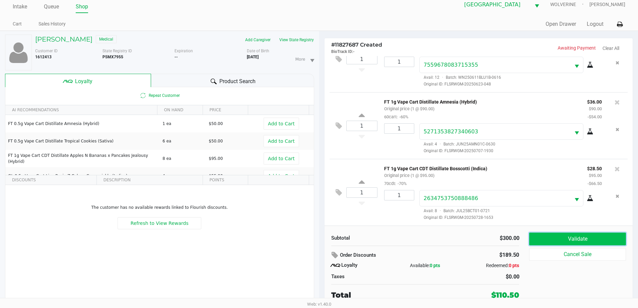
click at [583, 238] on button "Validate" at bounding box center [577, 238] width 96 height 13
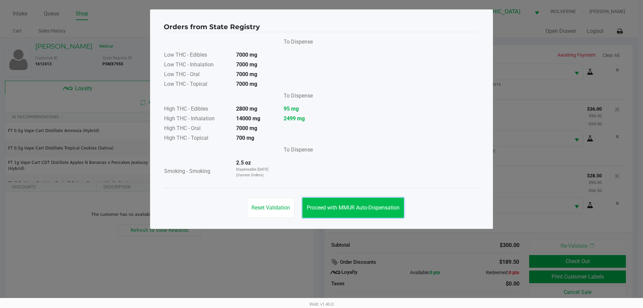
click at [357, 207] on span "Proceed with MMUR Auto-Dispensation" at bounding box center [353, 207] width 93 height 6
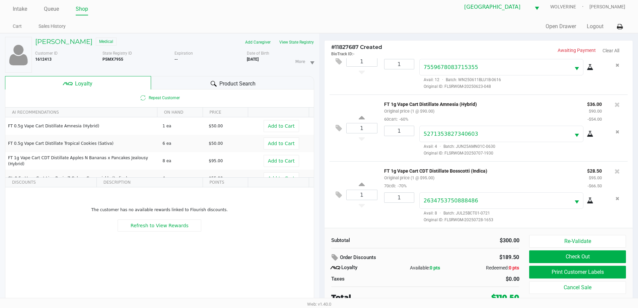
scroll to position [7, 0]
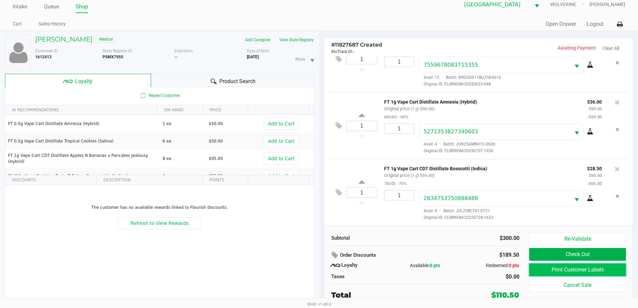
click at [592, 266] on button "Print Customer Labels" at bounding box center [577, 269] width 96 height 13
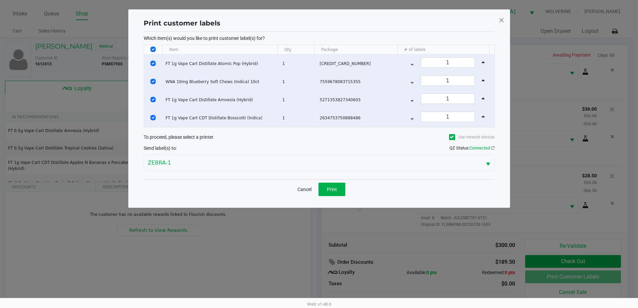
scroll to position [0, 0]
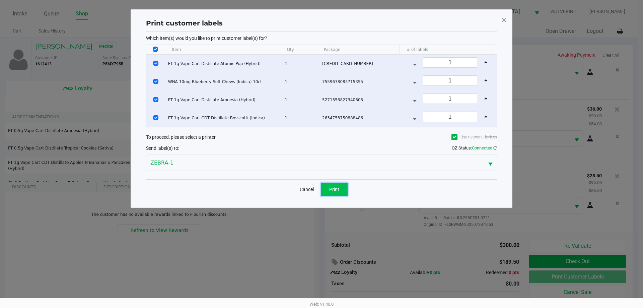
click at [338, 187] on span "Print" at bounding box center [334, 189] width 10 height 5
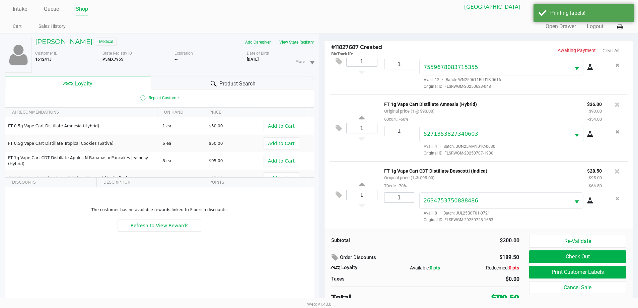
scroll to position [7, 0]
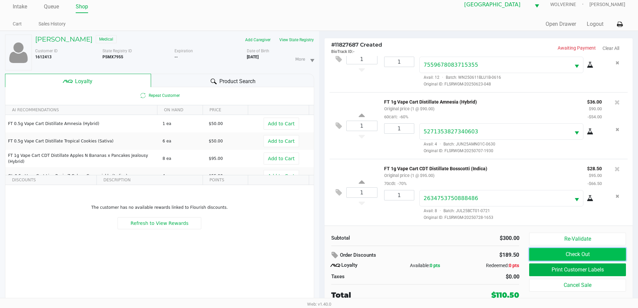
click at [606, 257] on button "Check Out" at bounding box center [577, 254] width 96 height 13
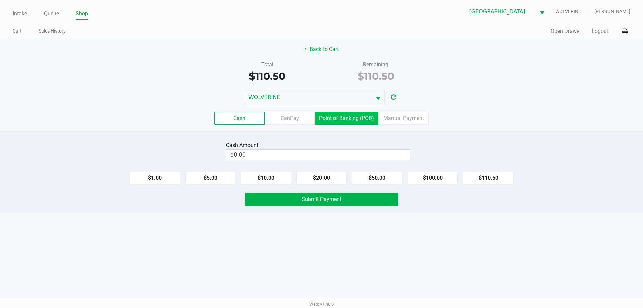
click at [356, 117] on label "Point of Banking (POB)" at bounding box center [347, 118] width 64 height 13
click at [0, 0] on 7 "Point of Banking (POB)" at bounding box center [0, 0] width 0 height 0
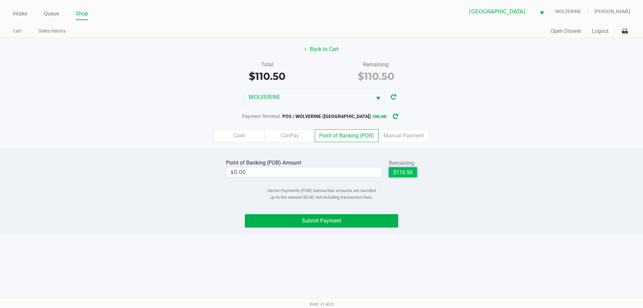
click at [398, 173] on button "$110.50" at bounding box center [403, 172] width 28 height 10
type input "$110.50"
click at [375, 221] on button "Submit Payment" at bounding box center [321, 220] width 153 height 13
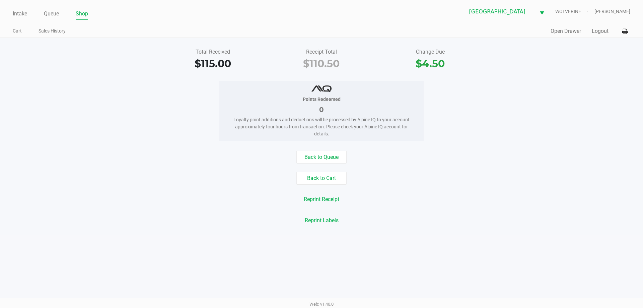
click at [20, 21] on div "Intake Queue Shop Palm Coast WC WOLVERINE Chevy Williams Cart Sales History Qui…" at bounding box center [321, 19] width 643 height 38
click at [20, 15] on link "Intake" at bounding box center [20, 13] width 14 height 9
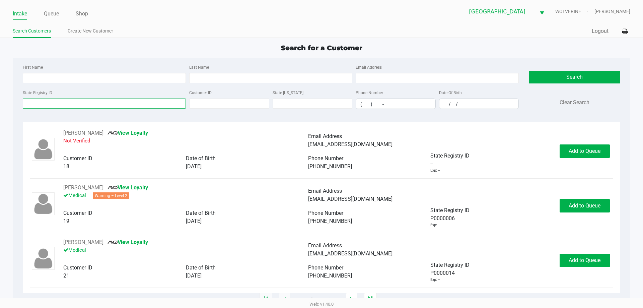
click at [71, 107] on input "State Registry ID" at bounding box center [104, 103] width 163 height 10
click at [71, 104] on input "State Registry ID" at bounding box center [104, 103] width 163 height 10
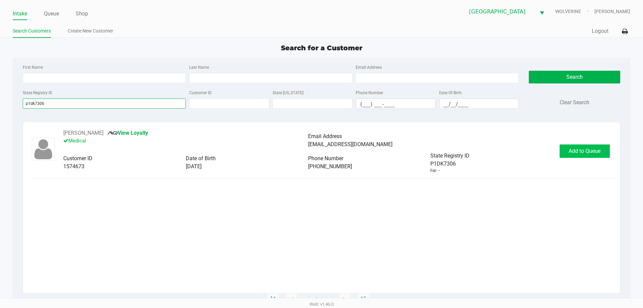
type input "p1dk7306"
click at [591, 149] on span "Add to Queue" at bounding box center [585, 151] width 32 height 6
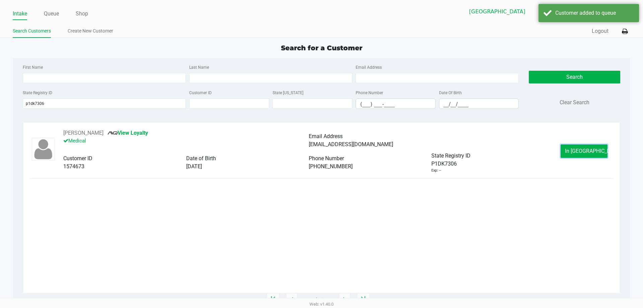
click at [591, 149] on span "In Queue" at bounding box center [593, 151] width 56 height 6
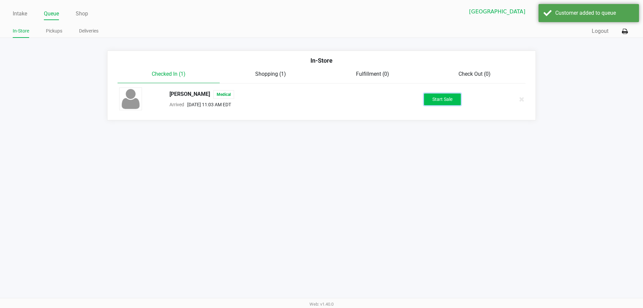
click at [441, 103] on button "Start Sale" at bounding box center [442, 99] width 37 height 12
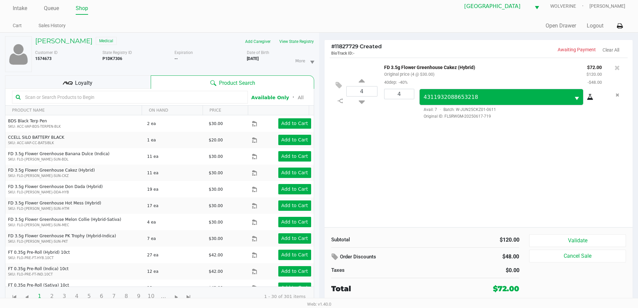
scroll to position [7, 0]
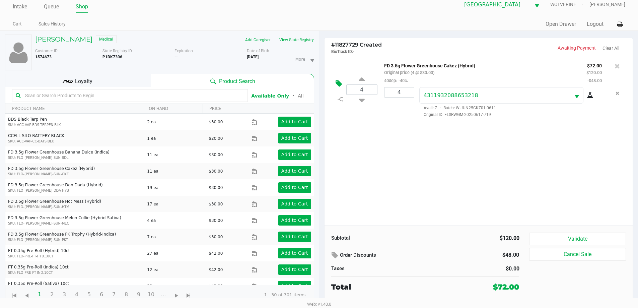
click at [338, 81] on icon at bounding box center [339, 84] width 6 height 8
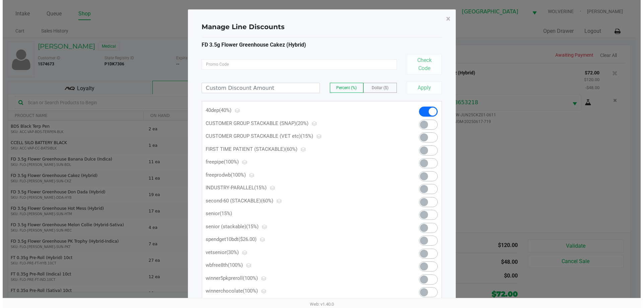
scroll to position [0, 0]
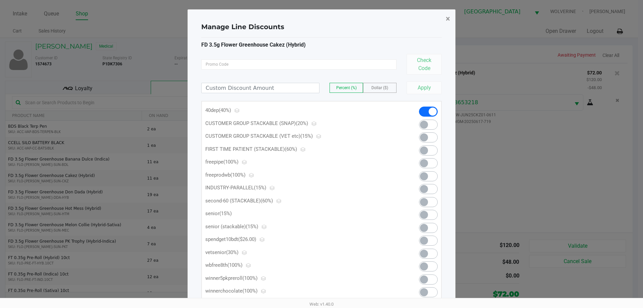
click at [449, 19] on span "×" at bounding box center [448, 18] width 4 height 9
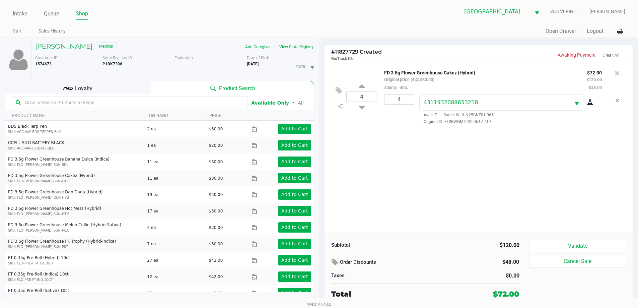
click at [133, 89] on div "Loyalty" at bounding box center [78, 87] width 146 height 13
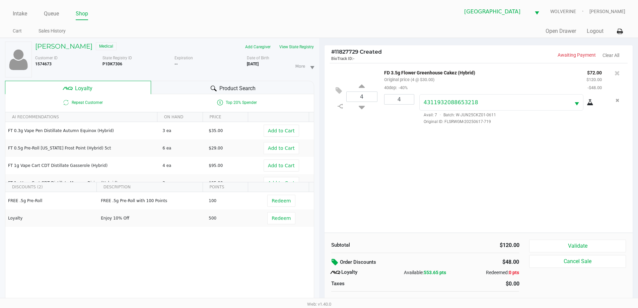
click at [333, 261] on icon at bounding box center [336, 262] width 8 height 8
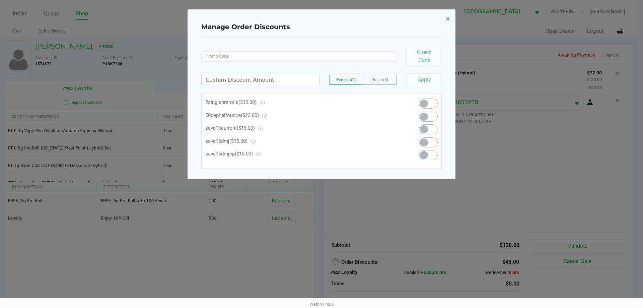
click at [450, 17] on span "×" at bounding box center [448, 18] width 4 height 9
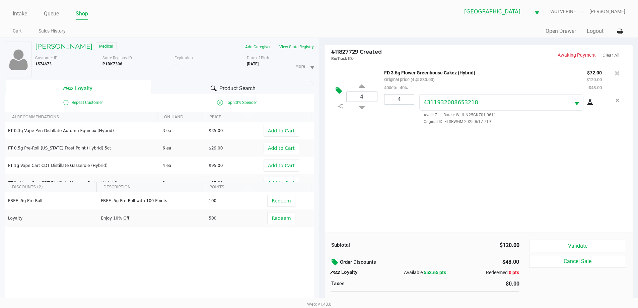
click at [337, 90] on icon at bounding box center [339, 91] width 6 height 8
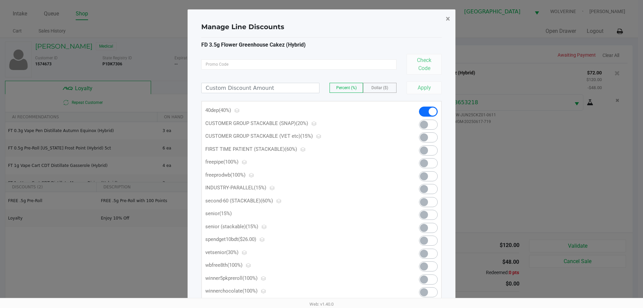
click at [448, 19] on span "×" at bounding box center [448, 18] width 4 height 9
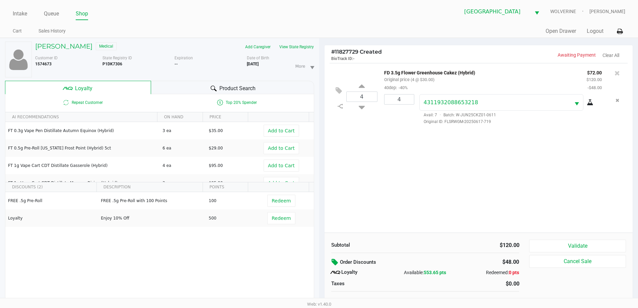
click at [333, 261] on icon at bounding box center [336, 262] width 8 height 8
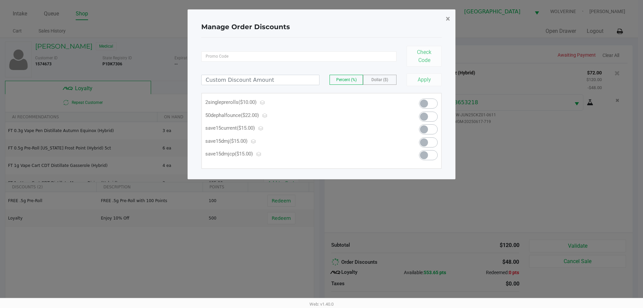
click at [448, 17] on span "×" at bounding box center [448, 18] width 4 height 9
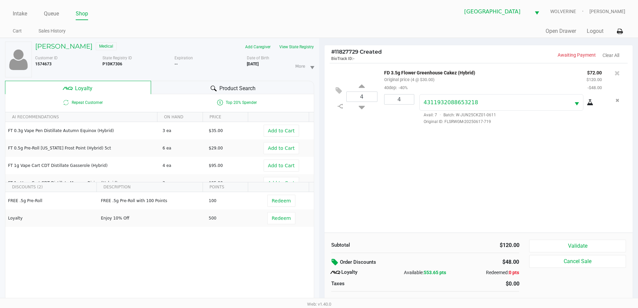
click at [426, 200] on div "4 FD 3.5g Flower Greenhouse Cakez (Hybrid) Original price (4 @ $30.00) 40dep: -…" at bounding box center [479, 148] width 309 height 170
click at [335, 263] on icon at bounding box center [336, 262] width 8 height 8
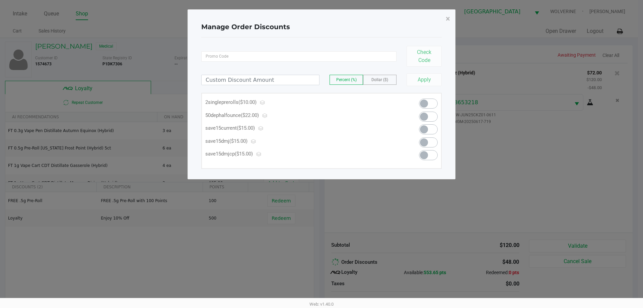
click at [430, 113] on span at bounding box center [428, 117] width 19 height 10
click at [450, 18] on span "×" at bounding box center [448, 18] width 4 height 9
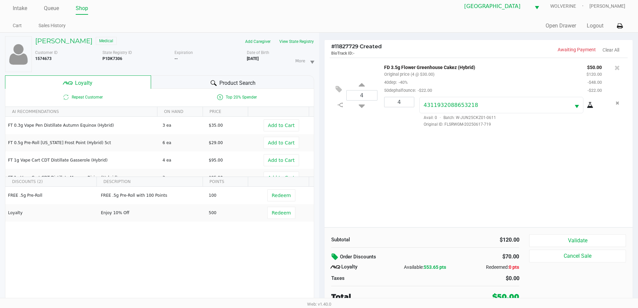
scroll to position [7, 0]
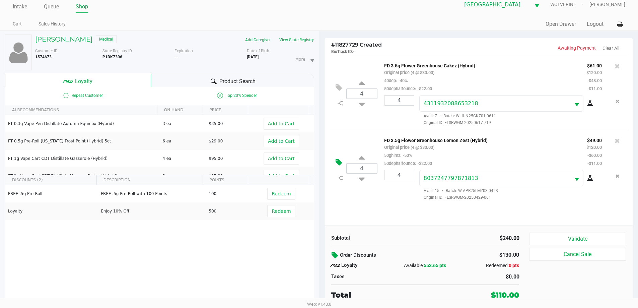
click at [340, 163] on icon at bounding box center [339, 162] width 6 height 8
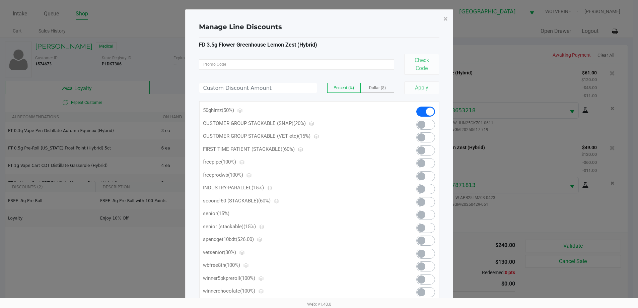
scroll to position [0, 0]
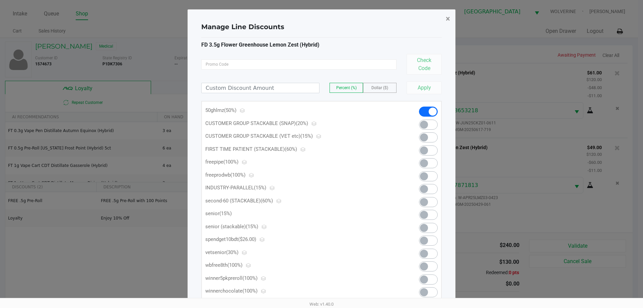
click at [450, 18] on span "×" at bounding box center [448, 18] width 4 height 9
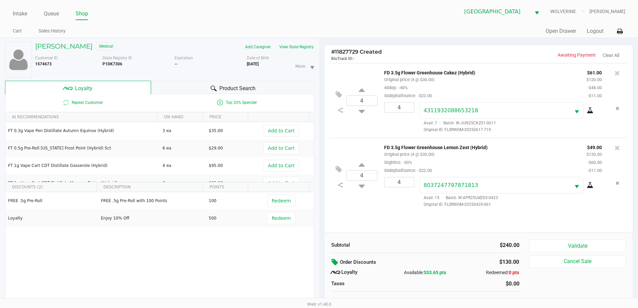
click at [334, 262] on icon at bounding box center [336, 262] width 8 height 8
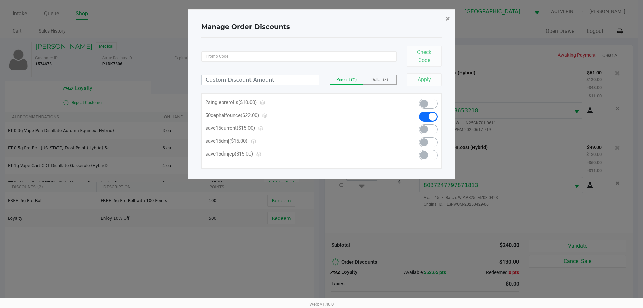
click at [446, 17] on span "×" at bounding box center [448, 18] width 4 height 9
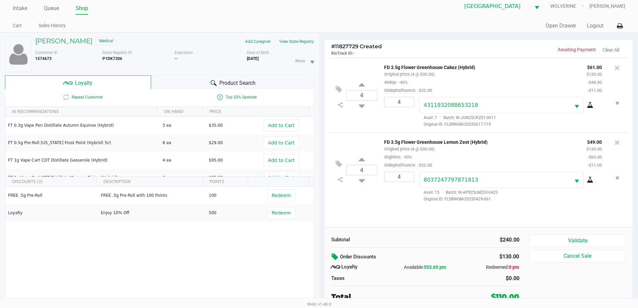
scroll to position [7, 0]
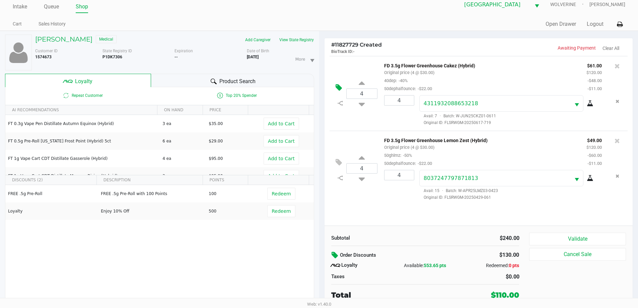
click at [337, 88] on icon at bounding box center [339, 88] width 6 height 8
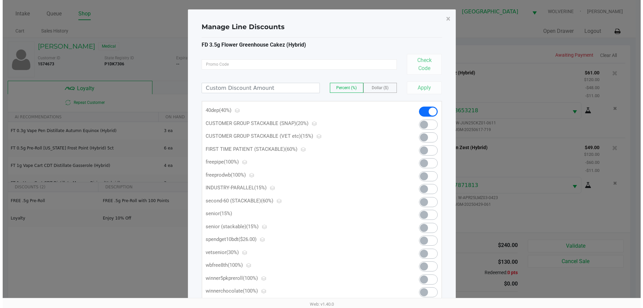
scroll to position [0, 0]
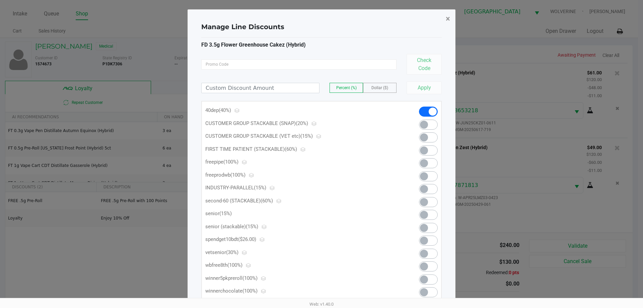
click at [446, 19] on span "×" at bounding box center [448, 18] width 4 height 9
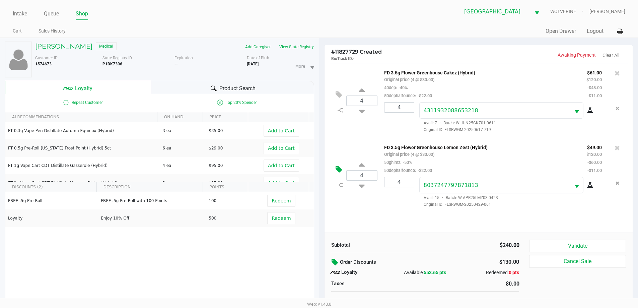
click at [335, 170] on button at bounding box center [341, 169] width 12 height 16
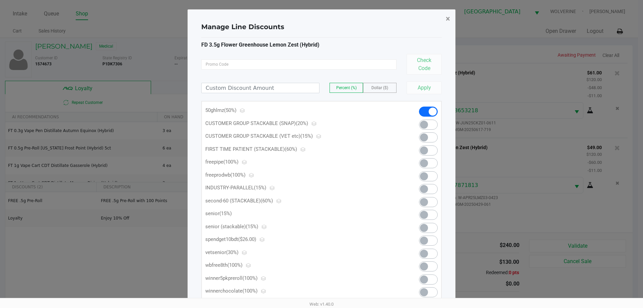
click at [449, 19] on span "×" at bounding box center [448, 18] width 4 height 9
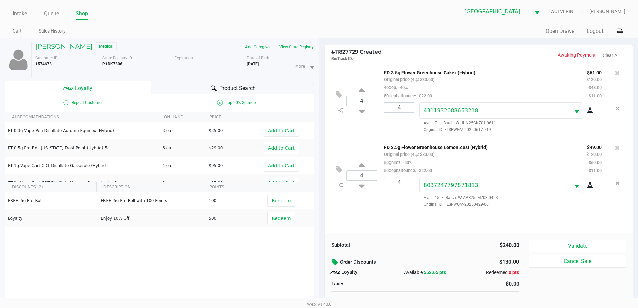
click at [335, 259] on icon at bounding box center [336, 262] width 8 height 8
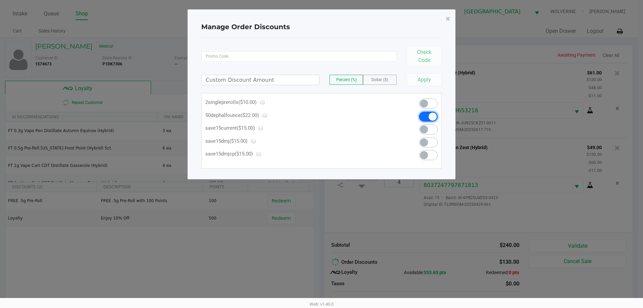
click at [431, 119] on span at bounding box center [433, 117] width 8 height 8
click at [449, 17] on span "×" at bounding box center [448, 18] width 4 height 9
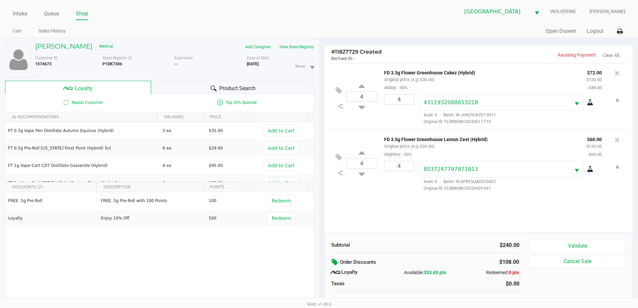
click at [335, 263] on icon at bounding box center [336, 262] width 8 height 8
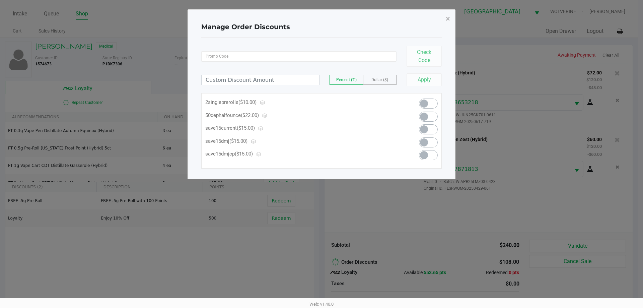
click at [377, 75] on label "Dollar ($)" at bounding box center [379, 79] width 33 height 9
click at [297, 83] on input at bounding box center [261, 80] width 118 height 10
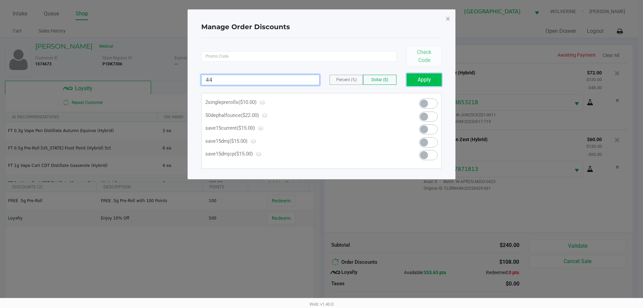
type input "44.00"
click at [425, 83] on button "Apply" at bounding box center [424, 79] width 35 height 13
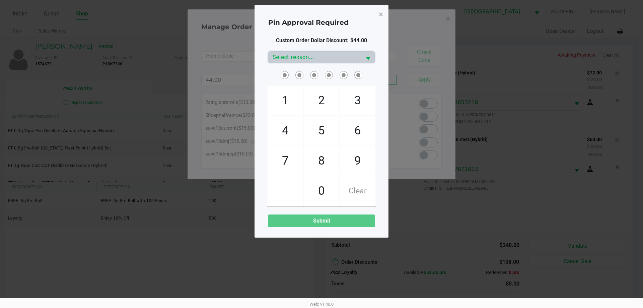
click at [283, 50] on div "Custom Order Dollar Discount: $44.00 Select reason... 1 4 7 2 5 8 0 3 6 9 Clear…" at bounding box center [321, 132] width 107 height 191
click at [286, 55] on span "Select reason..." at bounding box center [315, 57] width 85 height 8
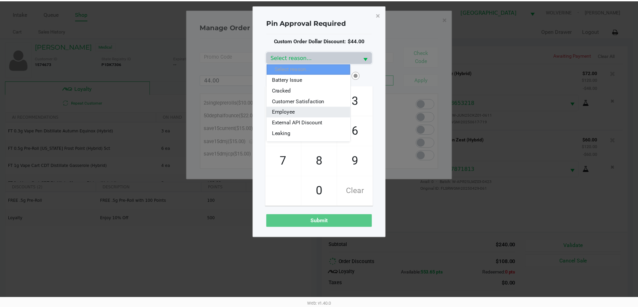
scroll to position [34, 0]
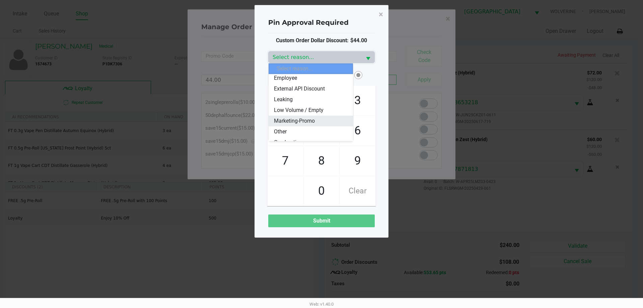
click at [301, 116] on li "Marketing-Promo" at bounding box center [311, 121] width 84 height 11
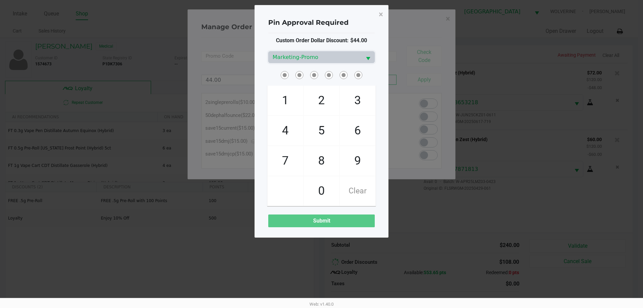
click at [298, 131] on span "4" at bounding box center [286, 130] width 36 height 29
checkbox input "true"
drag, startPoint x: 312, startPoint y: 156, endPoint x: 317, endPoint y: 133, distance: 23.3
click at [313, 149] on span "8" at bounding box center [322, 160] width 36 height 29
checkbox input "true"
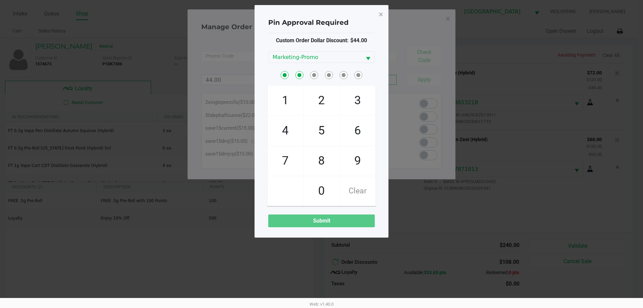
drag, startPoint x: 317, startPoint y: 133, endPoint x: 296, endPoint y: 134, distance: 21.1
click at [317, 133] on span "5" at bounding box center [322, 130] width 36 height 29
checkbox input "true"
click at [292, 133] on span "4" at bounding box center [286, 130] width 36 height 29
checkbox input "true"
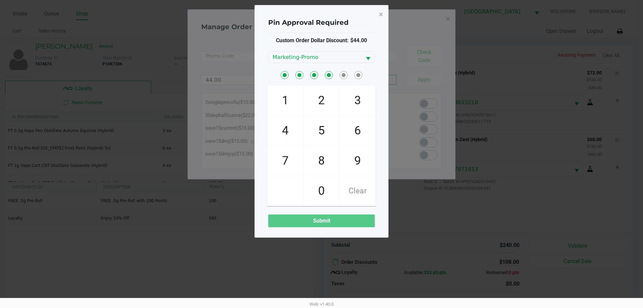
drag, startPoint x: 361, startPoint y: 128, endPoint x: 363, endPoint y: 115, distance: 12.8
click at [361, 119] on span "6" at bounding box center [358, 130] width 36 height 29
checkbox input "true"
click at [364, 102] on span "3" at bounding box center [358, 100] width 36 height 29
checkbox input "true"
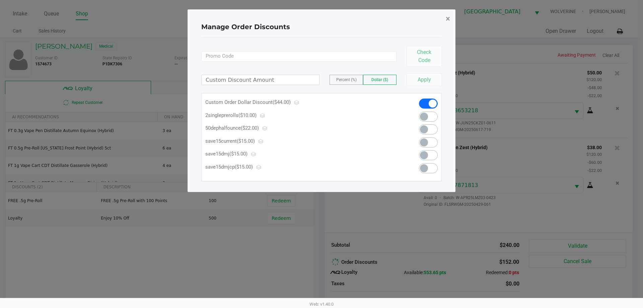
click at [448, 17] on span "×" at bounding box center [448, 18] width 4 height 9
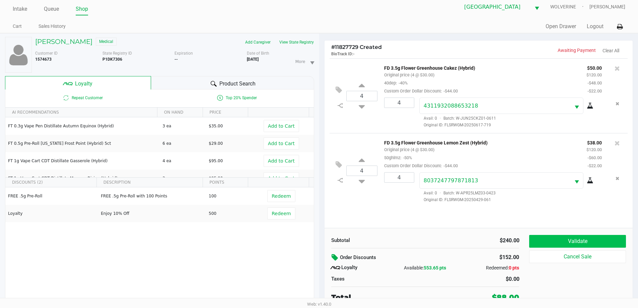
scroll to position [7, 0]
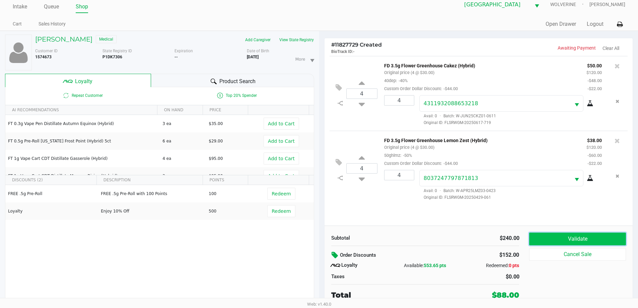
click at [567, 236] on button "Validate" at bounding box center [577, 238] width 96 height 13
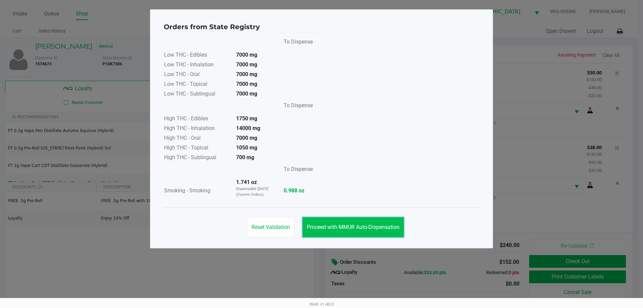
click at [383, 226] on span "Proceed with MMUR Auto-Dispensation" at bounding box center [353, 227] width 93 height 6
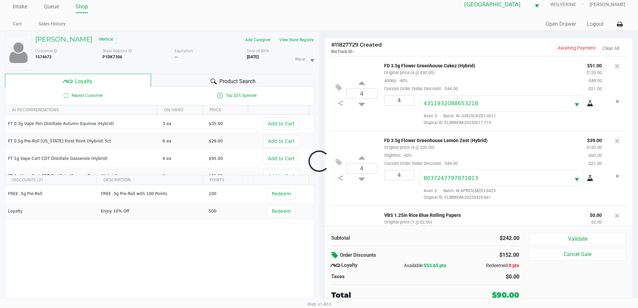
scroll to position [48, 0]
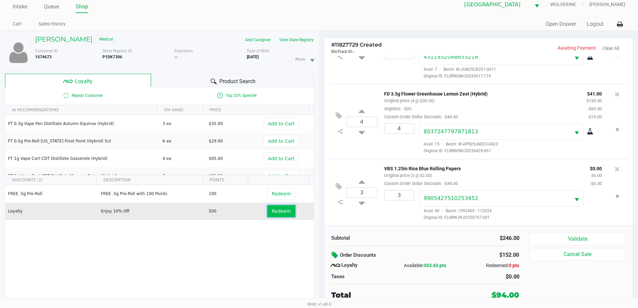
click at [282, 212] on span "Redeem" at bounding box center [281, 210] width 19 height 5
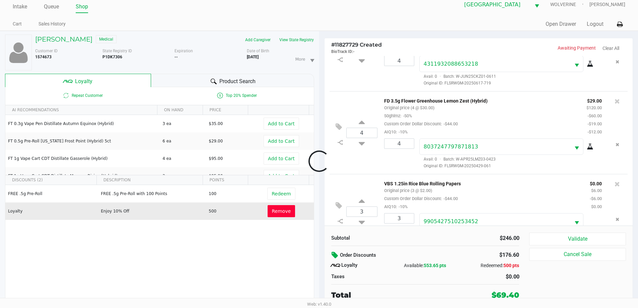
scroll to position [72, 0]
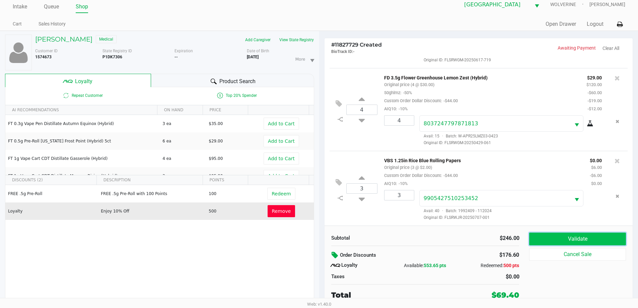
click at [561, 242] on button "Validate" at bounding box center [577, 238] width 96 height 13
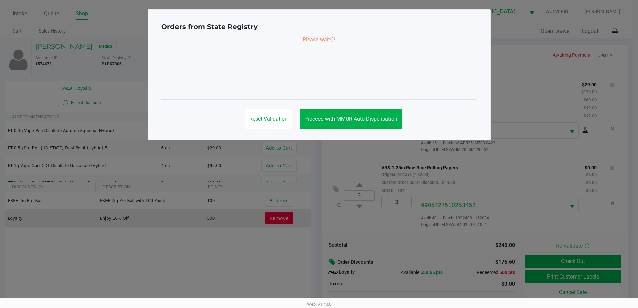
scroll to position [0, 0]
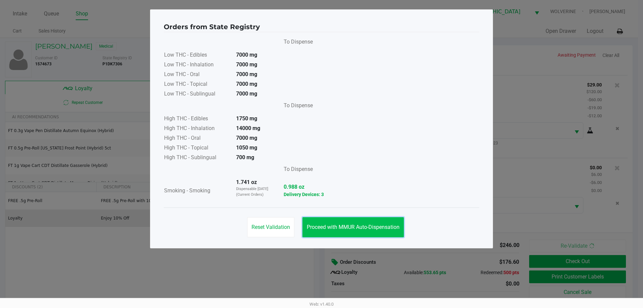
click at [397, 228] on span "Proceed with MMUR Auto-Dispensation" at bounding box center [353, 227] width 93 height 6
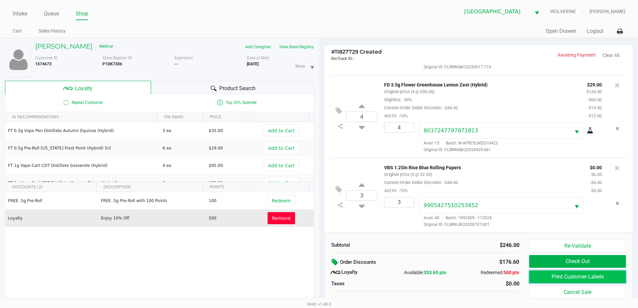
click at [549, 274] on button "Print Customer Labels" at bounding box center [577, 276] width 96 height 13
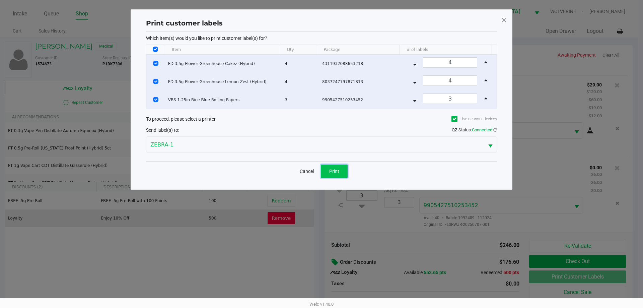
click at [334, 171] on span "Print" at bounding box center [334, 171] width 10 height 5
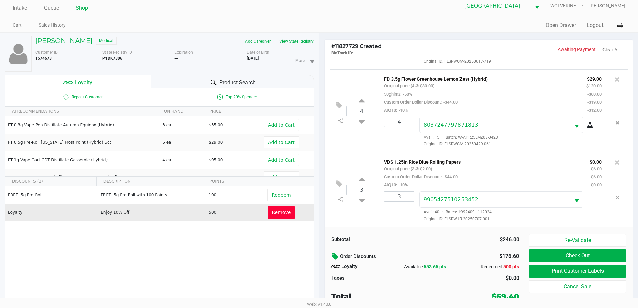
scroll to position [7, 0]
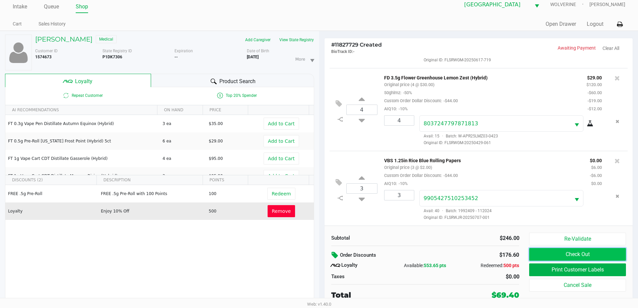
click at [559, 254] on button "Check Out" at bounding box center [577, 254] width 96 height 13
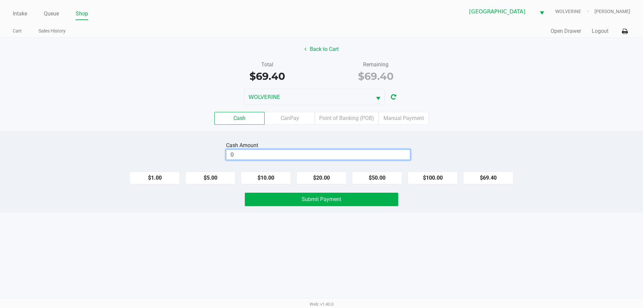
click at [321, 154] on input "0" at bounding box center [318, 155] width 184 height 10
type input "$70.00"
click at [339, 197] on span "Submit Payment" at bounding box center [322, 199] width 40 height 6
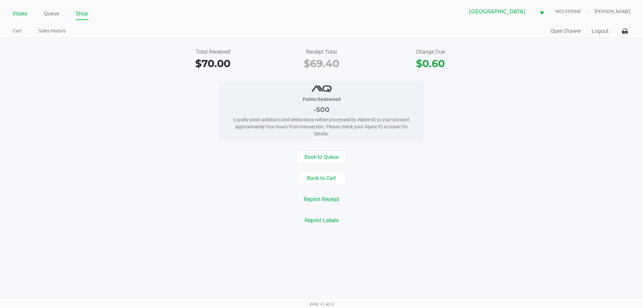
click at [17, 14] on link "Intake" at bounding box center [20, 13] width 14 height 9
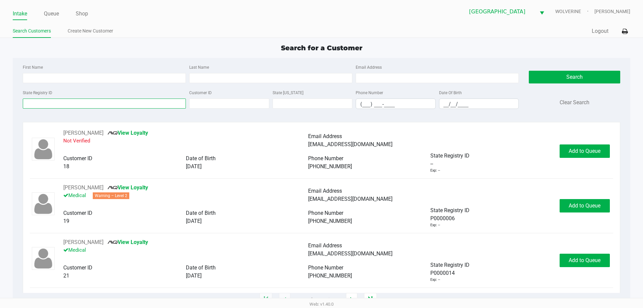
click at [160, 103] on input "State Registry ID" at bounding box center [104, 103] width 163 height 10
click at [254, 74] on input "Last Name" at bounding box center [270, 78] width 163 height 10
type input "ryan"
click at [441, 103] on input "__/__/____" at bounding box center [479, 104] width 79 height 10
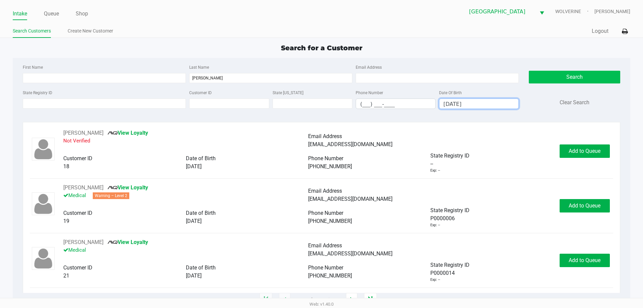
type input "12/12/1998"
click at [548, 78] on button "Search" at bounding box center [574, 77] width 91 height 13
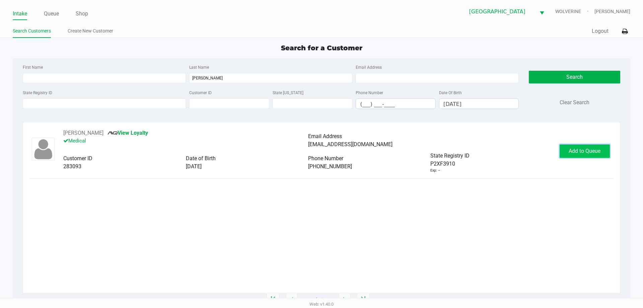
click at [607, 153] on button "Add to Queue" at bounding box center [585, 150] width 50 height 13
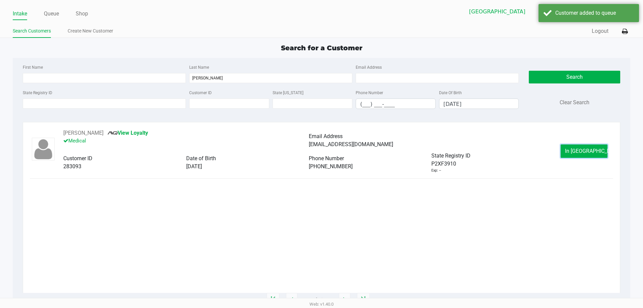
click at [607, 153] on button "In Queue" at bounding box center [584, 150] width 47 height 13
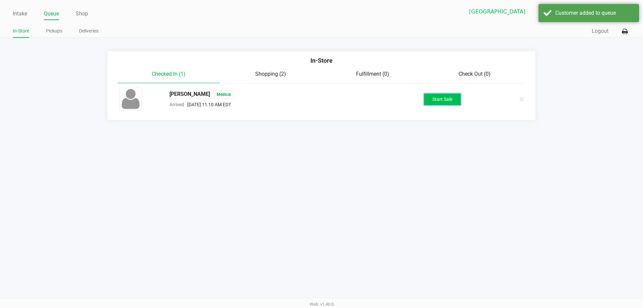
click at [451, 101] on button "Start Sale" at bounding box center [442, 99] width 37 height 12
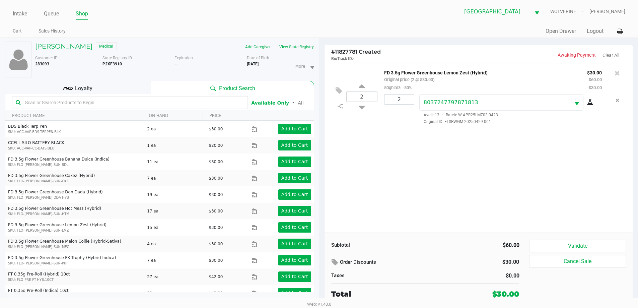
click at [113, 91] on div "Loyalty" at bounding box center [78, 87] width 146 height 13
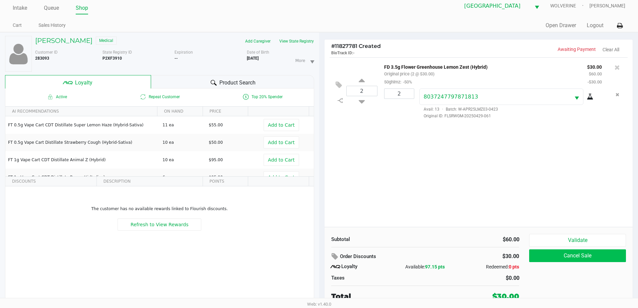
scroll to position [7, 0]
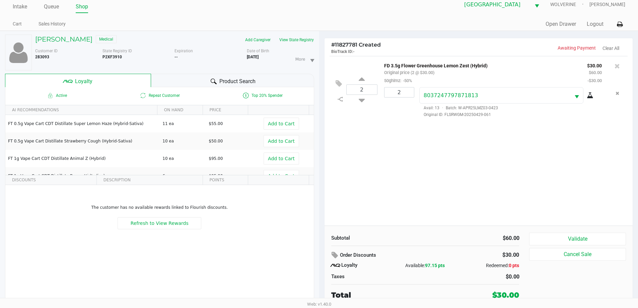
click at [591, 232] on div "Subtotal $60.00 Order Discounts $30.00 Loyalty Available: 97.15 pts Redeemed: 0…" at bounding box center [479, 266] width 309 height 82
click at [567, 234] on button "Validate" at bounding box center [577, 238] width 96 height 13
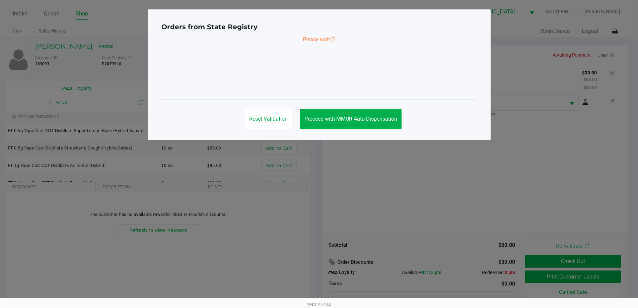
scroll to position [0, 0]
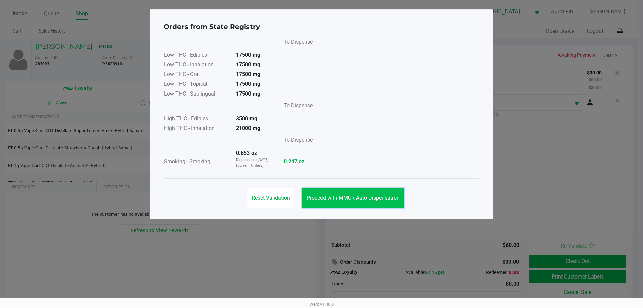
click at [377, 196] on span "Proceed with MMUR Auto-Dispensation" at bounding box center [353, 198] width 93 height 6
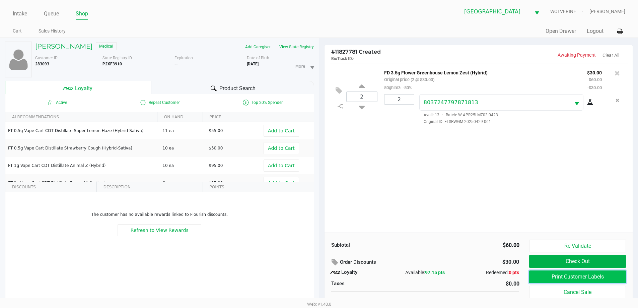
click at [547, 277] on button "Print Customer Labels" at bounding box center [577, 276] width 96 height 13
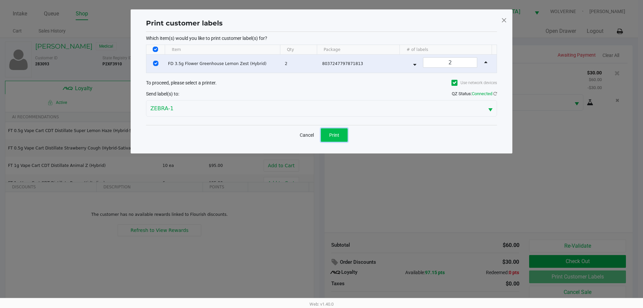
click at [340, 136] on button "Print" at bounding box center [334, 134] width 27 height 13
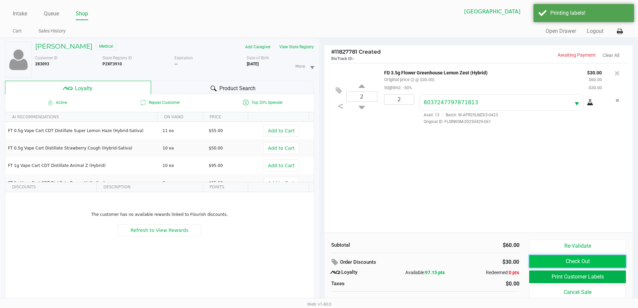
click at [581, 262] on button "Check Out" at bounding box center [577, 261] width 96 height 13
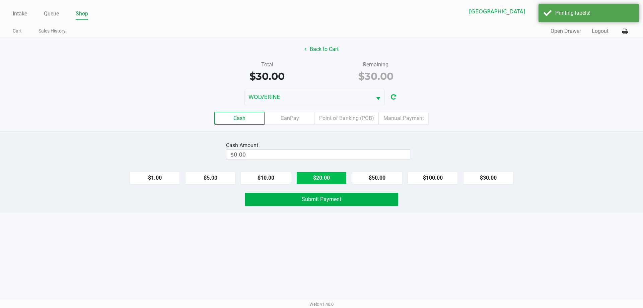
click at [329, 174] on button "$20.00" at bounding box center [321, 178] width 50 height 13
type input "$40.00"
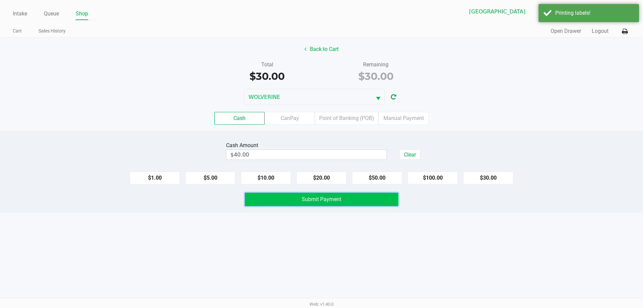
click at [333, 196] on span "Submit Payment" at bounding box center [322, 199] width 40 height 6
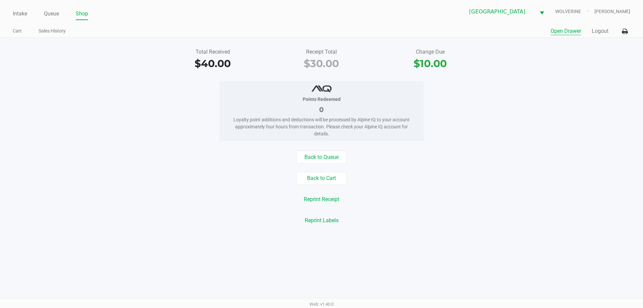
click at [569, 30] on button "Open Drawer" at bounding box center [566, 31] width 30 height 8
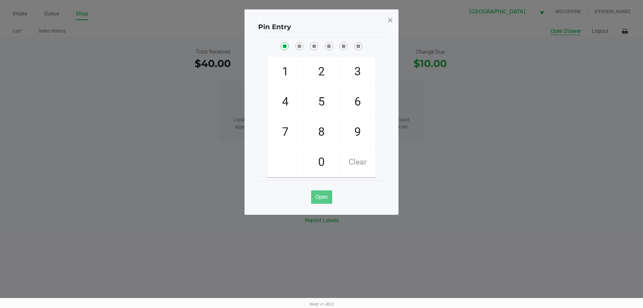
checkbox input "true"
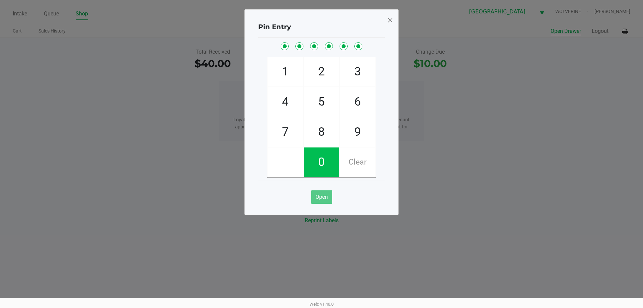
checkbox input "true"
click at [392, 15] on span at bounding box center [390, 20] width 6 height 11
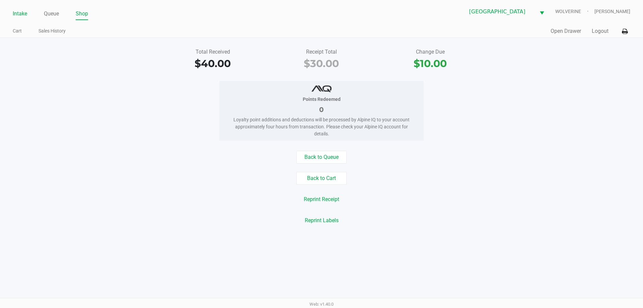
click at [19, 15] on link "Intake" at bounding box center [20, 13] width 14 height 9
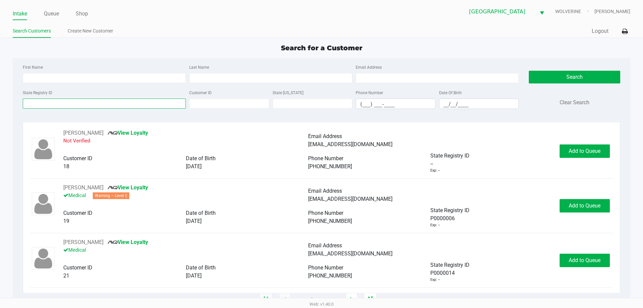
click at [37, 102] on input "State Registry ID" at bounding box center [104, 103] width 163 height 10
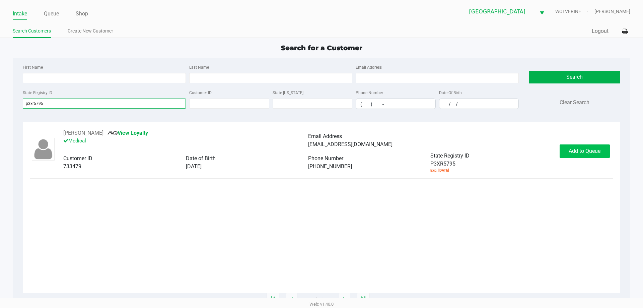
type input "p3xr5795"
click at [571, 152] on span "Add to Queue" at bounding box center [585, 151] width 32 height 6
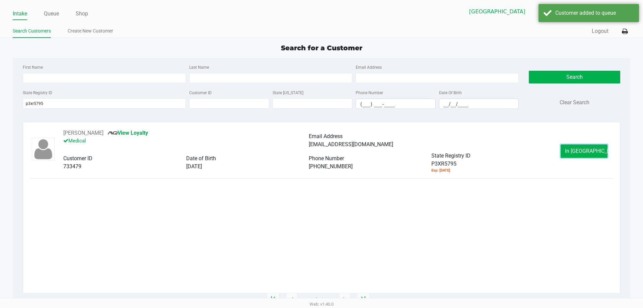
click at [571, 152] on button "In Queue" at bounding box center [584, 150] width 47 height 13
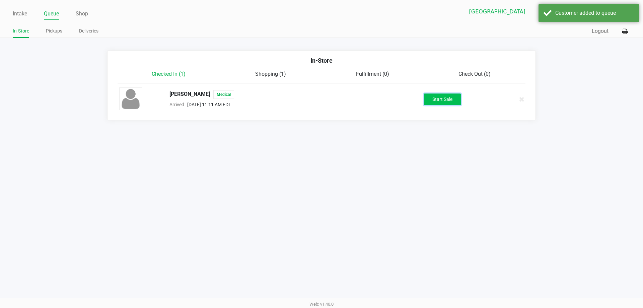
click at [439, 97] on button "Start Sale" at bounding box center [442, 99] width 37 height 12
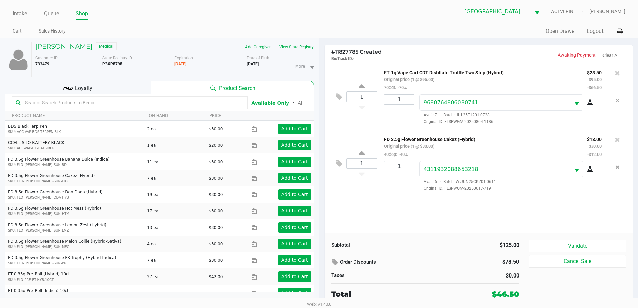
click at [63, 89] on icon at bounding box center [68, 88] width 10 height 10
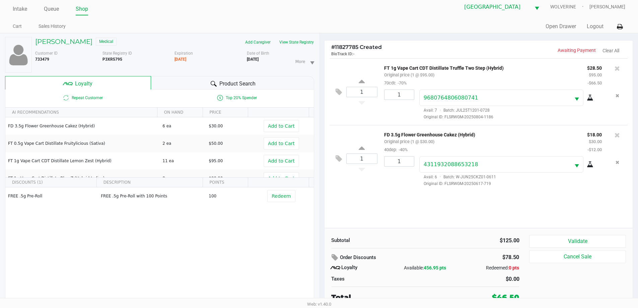
scroll to position [7, 0]
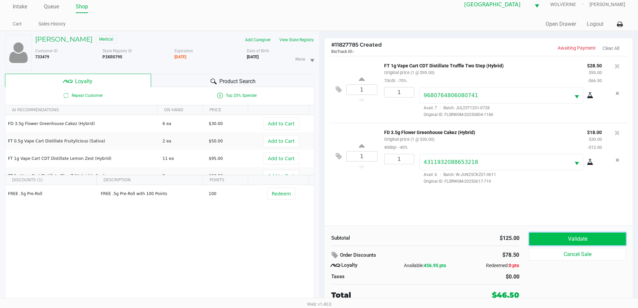
click at [586, 242] on button "Validate" at bounding box center [577, 238] width 96 height 13
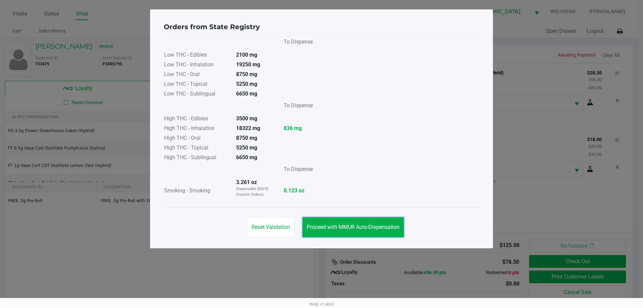
drag, startPoint x: 356, startPoint y: 231, endPoint x: 532, endPoint y: 275, distance: 180.5
click at [357, 231] on button "Proceed with MMUR Auto-Dispensation" at bounding box center [354, 227] width 102 height 20
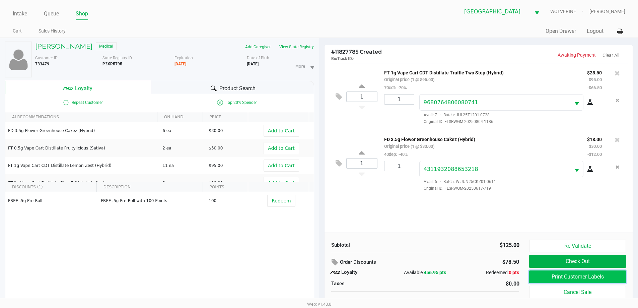
click at [546, 276] on button "Print Customer Labels" at bounding box center [577, 276] width 96 height 13
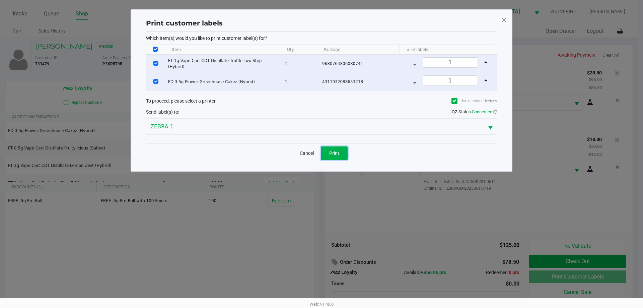
drag, startPoint x: 342, startPoint y: 148, endPoint x: 382, endPoint y: 173, distance: 46.6
click at [342, 148] on button "Print" at bounding box center [334, 152] width 27 height 13
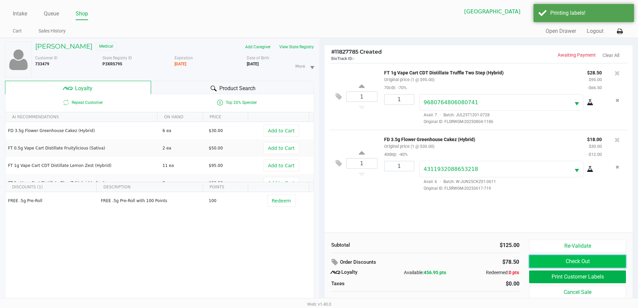
click at [577, 258] on button "Check Out" at bounding box center [577, 261] width 96 height 13
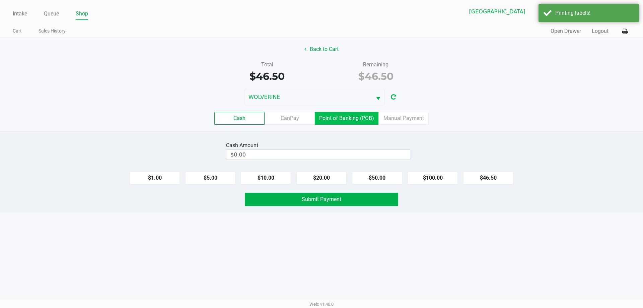
drag, startPoint x: 350, startPoint y: 115, endPoint x: 384, endPoint y: 158, distance: 55.3
click at [350, 117] on label "Point of Banking (POB)" at bounding box center [347, 118] width 64 height 13
click at [0, 0] on 7 "Point of Banking (POB)" at bounding box center [0, 0] width 0 height 0
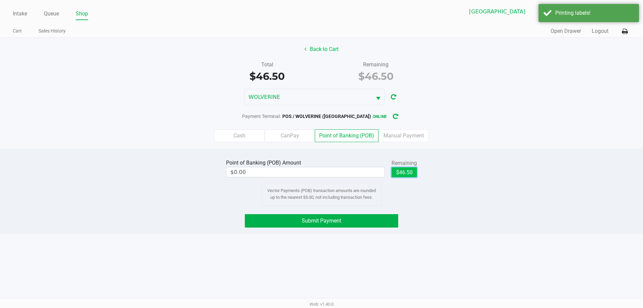
click at [411, 176] on button "$46.50" at bounding box center [404, 172] width 25 height 10
type input "$46.50"
click at [365, 231] on div "Point of Banking (POB) Amount $46.50 Remaining $46.50 Clear Vector Payments (PO…" at bounding box center [321, 191] width 643 height 85
click at [368, 214] on button "Submit Payment" at bounding box center [321, 220] width 153 height 13
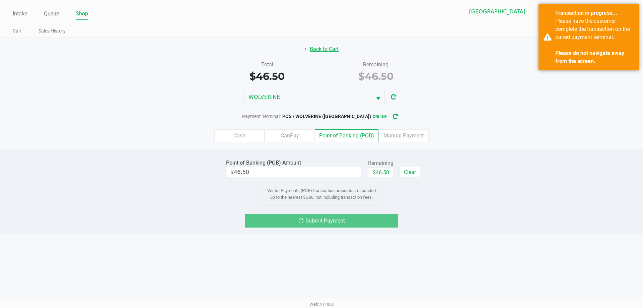
click at [330, 50] on button "Back to Cart" at bounding box center [321, 49] width 43 height 13
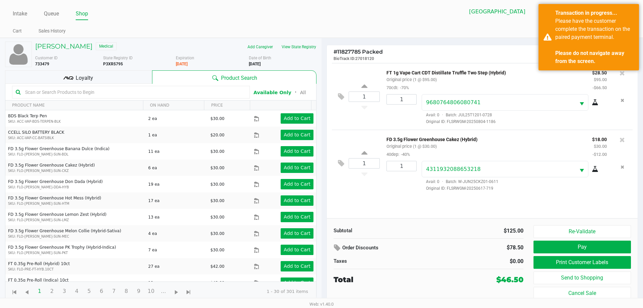
click at [88, 79] on span "Loyalty" at bounding box center [84, 78] width 17 height 8
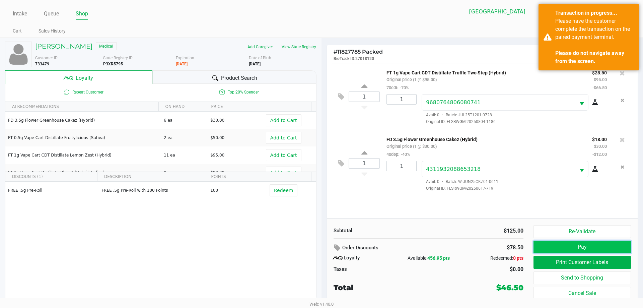
click at [595, 250] on button "Pay" at bounding box center [582, 247] width 97 height 13
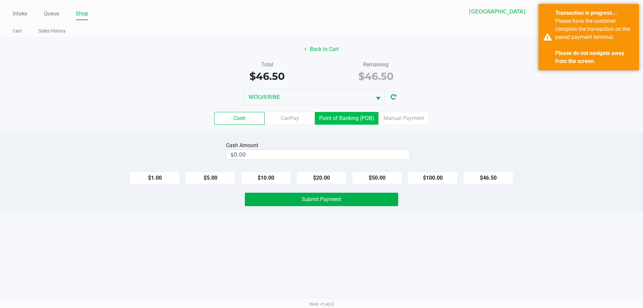
click at [371, 119] on label "Point of Banking (POB)" at bounding box center [347, 118] width 64 height 13
click at [0, 0] on 7 "Point of Banking (POB)" at bounding box center [0, 0] width 0 height 0
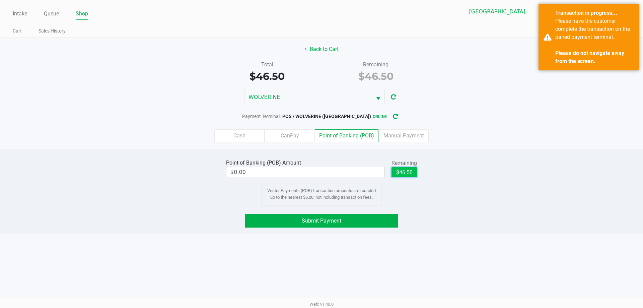
click at [403, 170] on button "$46.50" at bounding box center [404, 172] width 25 height 10
type input "$46.50"
click at [374, 222] on button "Submit Payment" at bounding box center [321, 220] width 153 height 13
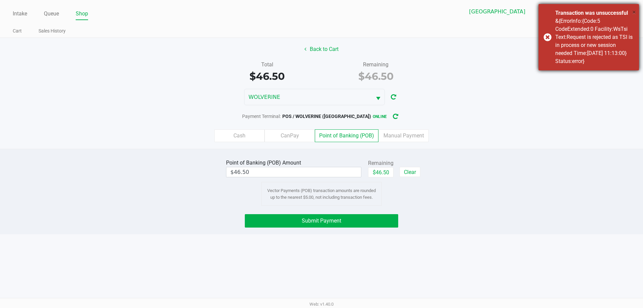
click at [634, 13] on span "×" at bounding box center [634, 12] width 4 height 8
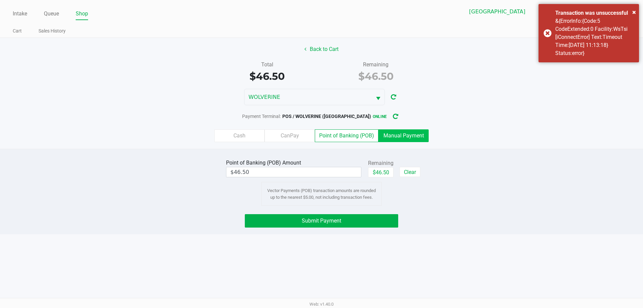
click at [391, 133] on label "Manual Payment" at bounding box center [404, 135] width 50 height 13
click at [0, 0] on 8 "Manual Payment" at bounding box center [0, 0] width 0 height 0
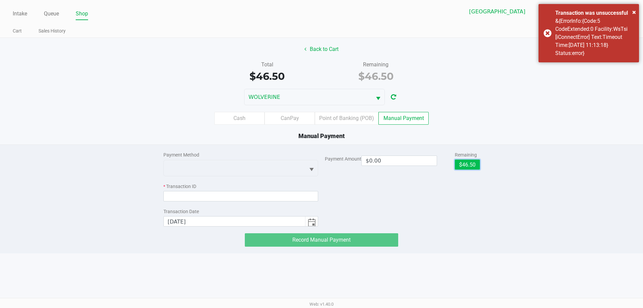
click at [469, 165] on button "$46.50" at bounding box center [467, 164] width 25 height 10
type input "$46.50"
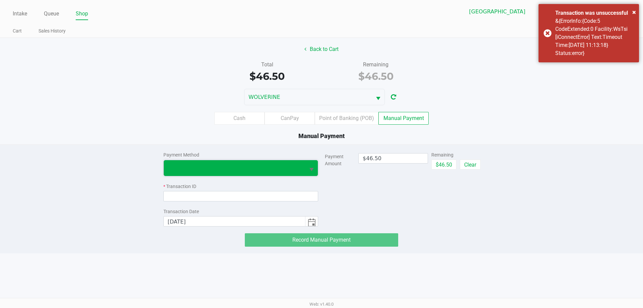
click at [214, 171] on span at bounding box center [235, 168] width 134 height 8
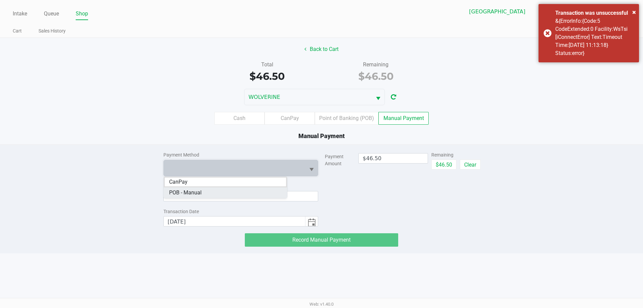
click at [211, 195] on Manual "POB - Manual" at bounding box center [225, 192] width 123 height 11
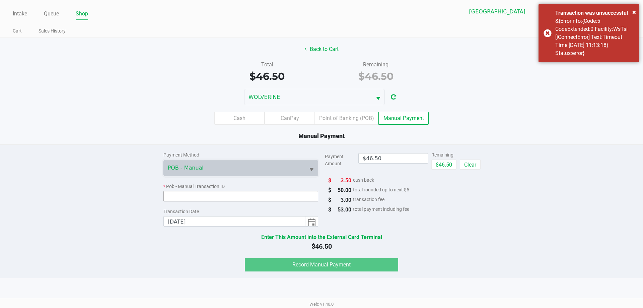
click at [214, 198] on input at bounding box center [240, 196] width 155 height 10
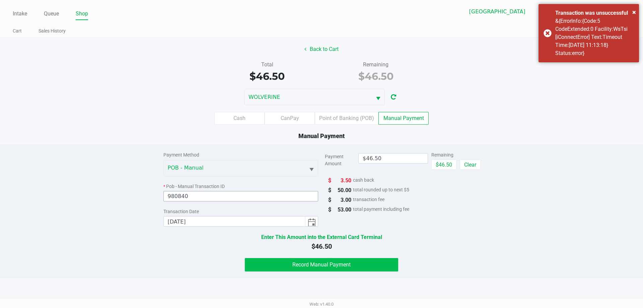
type input "980840"
click at [264, 261] on button "Record Manual Payment" at bounding box center [321, 264] width 153 height 13
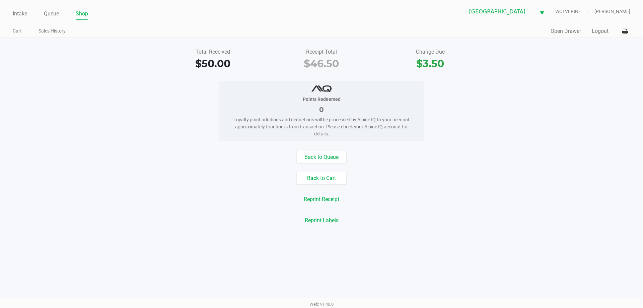
click at [11, 15] on div "Intake Queue Shop Palm Coast WC WOLVERINE Chevy Williams Cart Sales History Qui…" at bounding box center [321, 19] width 643 height 38
click at [21, 12] on link "Intake" at bounding box center [20, 13] width 14 height 9
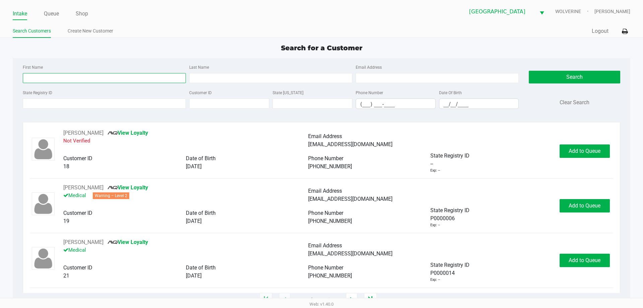
click at [168, 78] on input "First Name" at bounding box center [104, 78] width 163 height 10
type input "alina"
click at [443, 101] on input "__/__/____" at bounding box center [479, 104] width 79 height 10
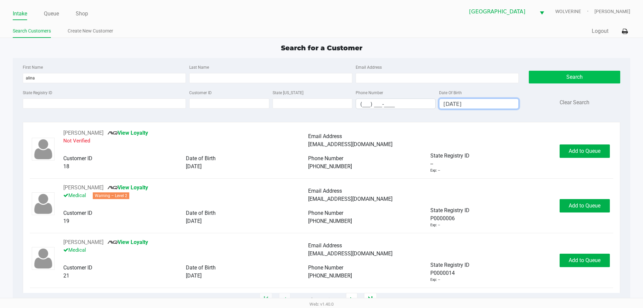
type input "04/27/1975"
click at [545, 83] on button "Search" at bounding box center [574, 77] width 91 height 13
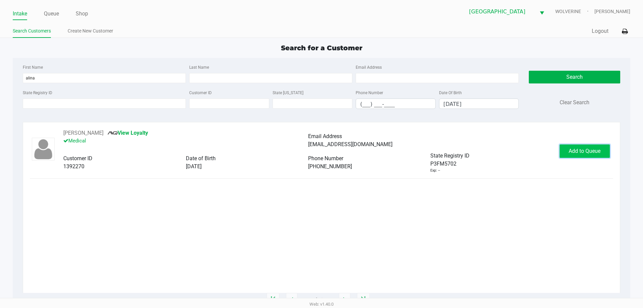
click at [583, 148] on span "Add to Queue" at bounding box center [585, 151] width 32 height 6
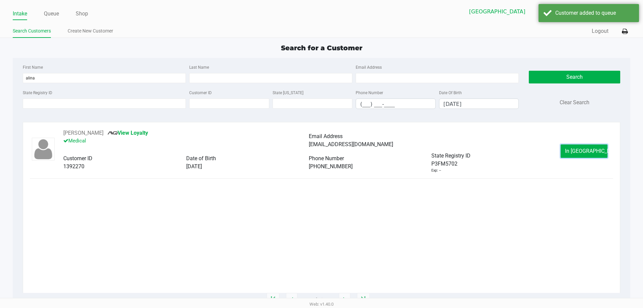
click at [583, 147] on button "In Queue" at bounding box center [584, 150] width 47 height 13
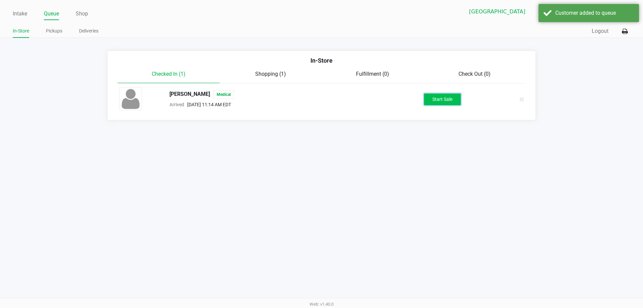
click at [453, 98] on button "Start Sale" at bounding box center [442, 99] width 37 height 12
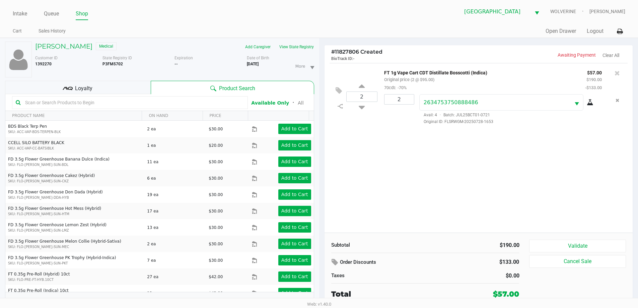
click at [64, 84] on icon at bounding box center [68, 88] width 10 height 10
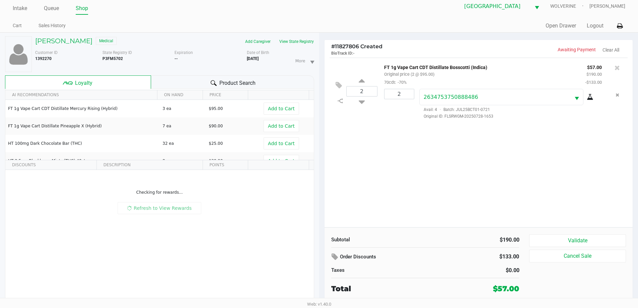
scroll to position [7, 0]
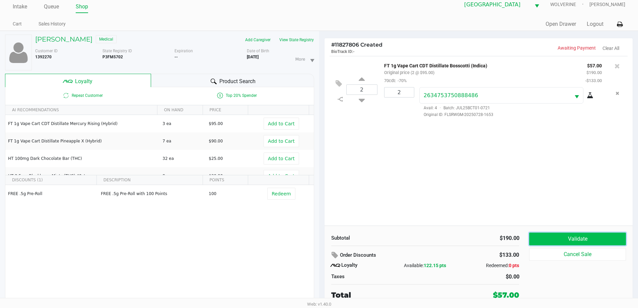
click at [554, 234] on button "Validate" at bounding box center [577, 238] width 96 height 13
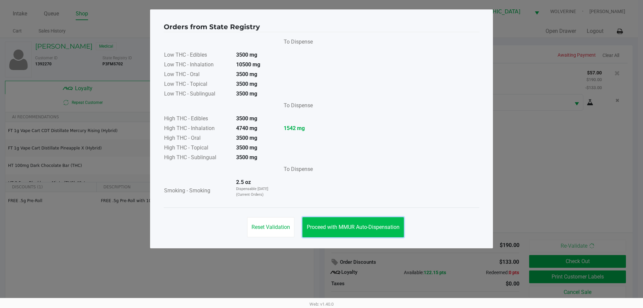
click at [353, 228] on span "Proceed with MMUR Auto-Dispensation" at bounding box center [353, 227] width 93 height 6
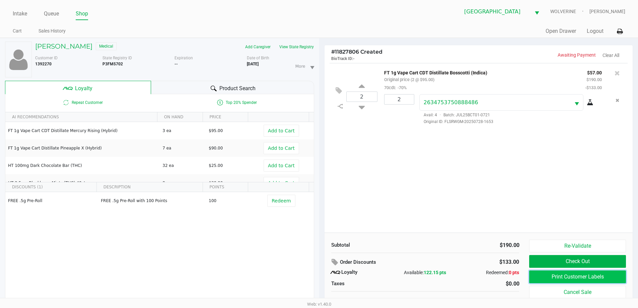
click at [560, 275] on button "Print Customer Labels" at bounding box center [577, 276] width 96 height 13
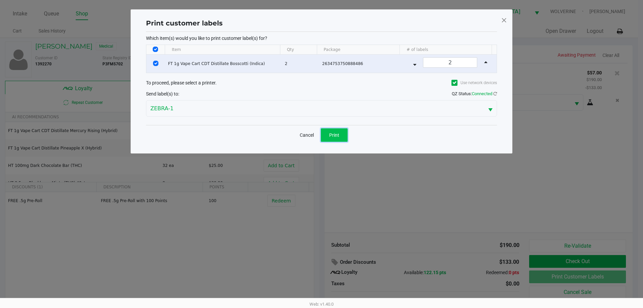
click at [340, 137] on button "Print" at bounding box center [334, 134] width 27 height 13
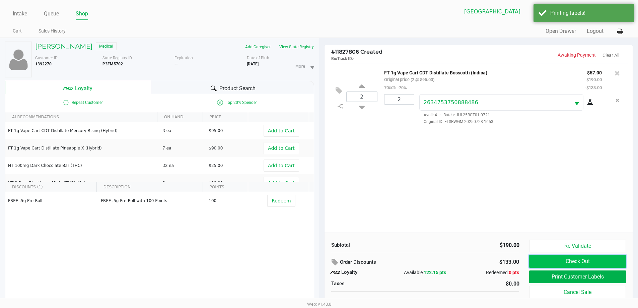
click at [545, 261] on button "Check Out" at bounding box center [577, 261] width 96 height 13
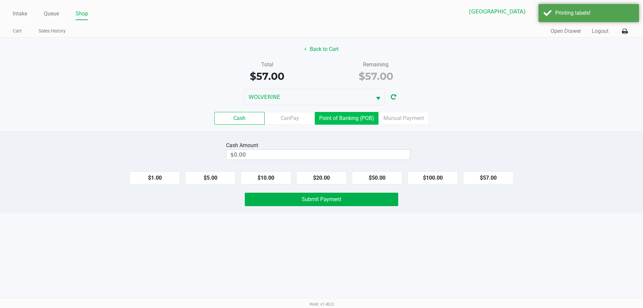
click at [348, 114] on label "Point of Banking (POB)" at bounding box center [347, 118] width 64 height 13
click at [0, 0] on 7 "Point of Banking (POB)" at bounding box center [0, 0] width 0 height 0
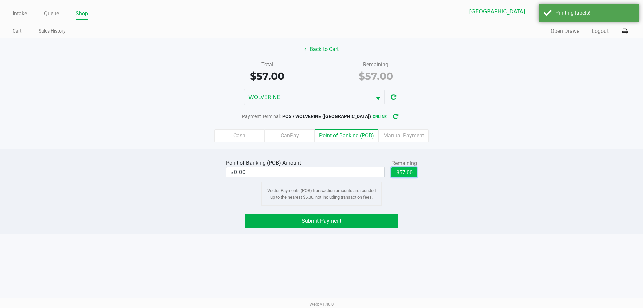
drag, startPoint x: 403, startPoint y: 170, endPoint x: 382, endPoint y: 206, distance: 41.3
click at [403, 170] on button "$57.00" at bounding box center [404, 172] width 25 height 10
type input "$57.00"
click at [373, 220] on button "Submit Payment" at bounding box center [321, 220] width 153 height 13
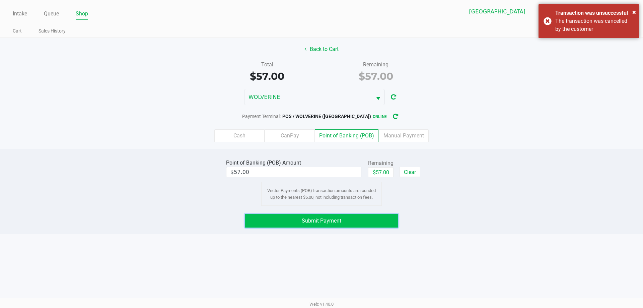
click at [363, 222] on button "Submit Payment" at bounding box center [321, 220] width 153 height 13
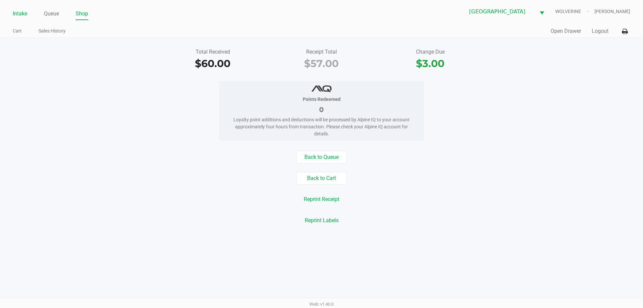
click at [21, 15] on link "Intake" at bounding box center [20, 13] width 14 height 9
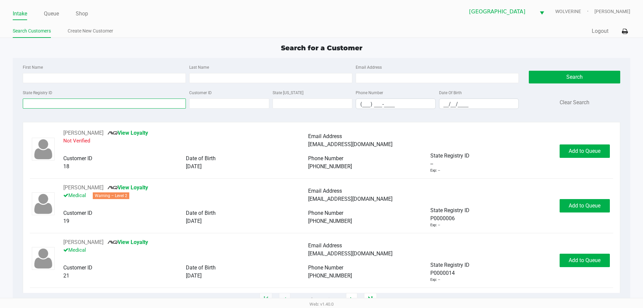
click at [73, 108] on input "State Registry ID" at bounding box center [104, 103] width 163 height 10
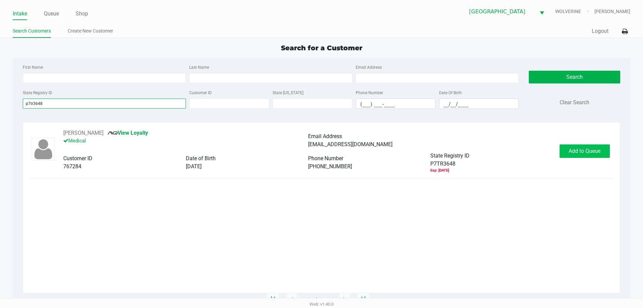
type input "p7tr3648"
click at [566, 151] on button "Add to Queue" at bounding box center [585, 150] width 50 height 13
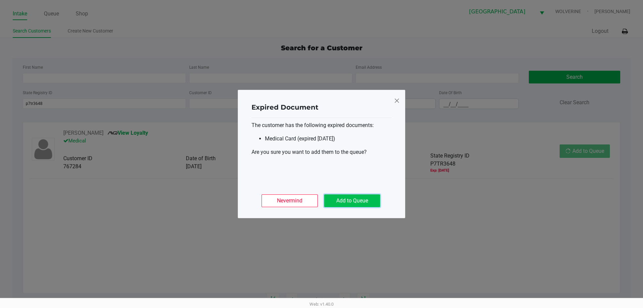
click at [360, 203] on button "Add to Queue" at bounding box center [352, 200] width 56 height 13
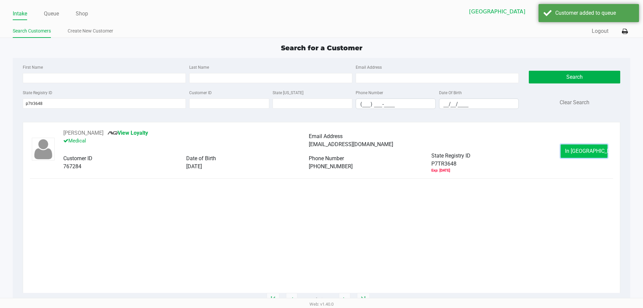
click at [572, 155] on button "In Queue" at bounding box center [584, 150] width 47 height 13
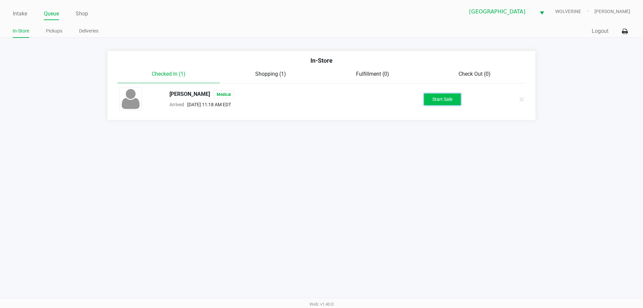
click at [440, 105] on button "Start Sale" at bounding box center [442, 99] width 37 height 12
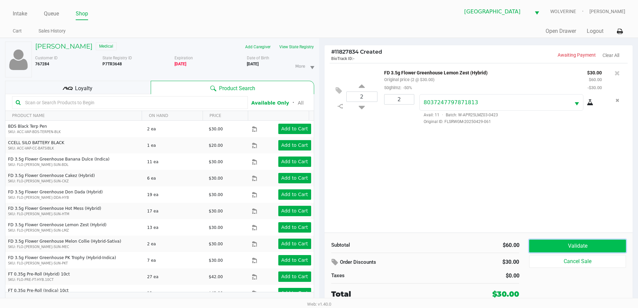
click at [543, 249] on button "Validate" at bounding box center [577, 246] width 96 height 13
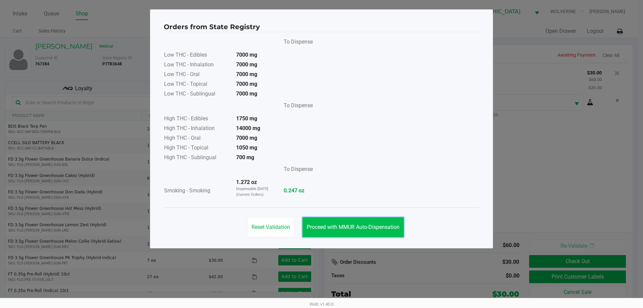
click at [350, 227] on span "Proceed with MMUR Auto-Dispensation" at bounding box center [353, 227] width 93 height 6
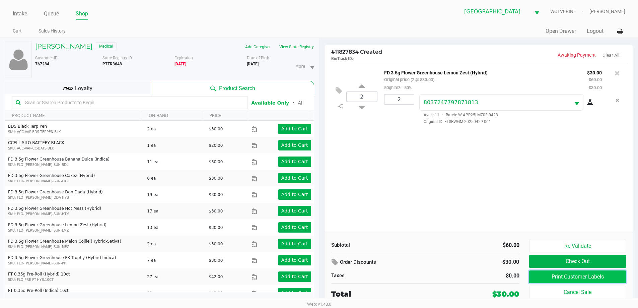
click at [563, 273] on button "Print Customer Labels" at bounding box center [577, 276] width 96 height 13
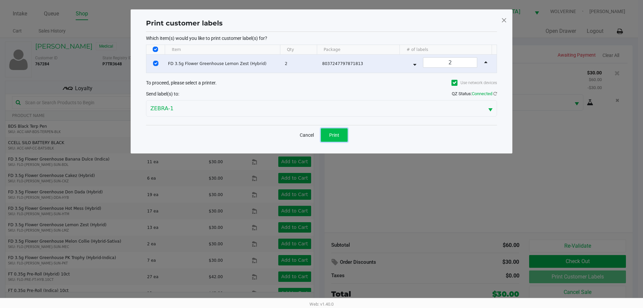
click at [345, 139] on button "Print" at bounding box center [334, 134] width 27 height 13
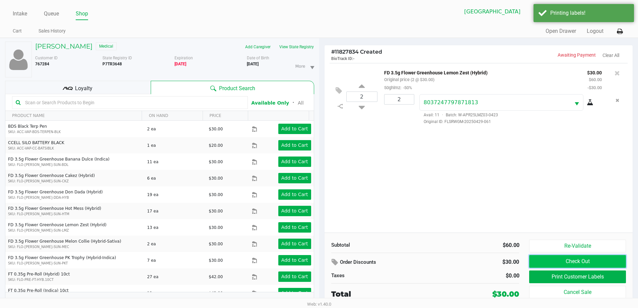
click at [563, 265] on button "Check Out" at bounding box center [577, 261] width 96 height 13
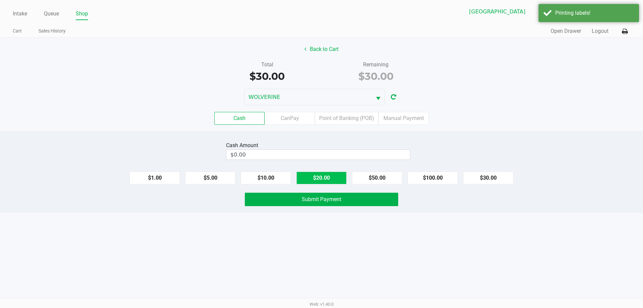
click at [326, 173] on button "$20.00" at bounding box center [321, 178] width 50 height 13
click at [325, 173] on button "$20.00" at bounding box center [321, 178] width 50 height 13
type input "$40.00"
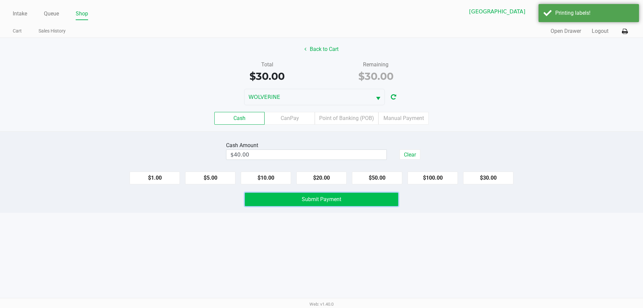
click at [325, 198] on span "Submit Payment" at bounding box center [322, 199] width 40 height 6
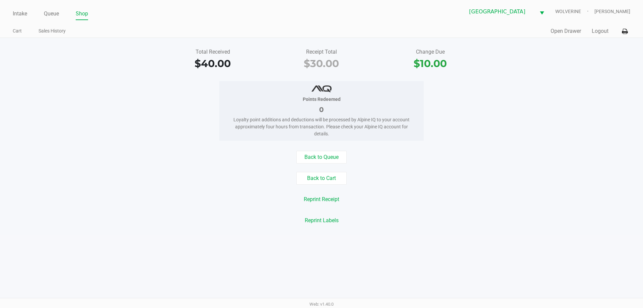
click at [70, 159] on div "Back to Queue" at bounding box center [321, 157] width 653 height 13
drag, startPoint x: 23, startPoint y: 20, endPoint x: 23, endPoint y: 16, distance: 4.4
click at [23, 20] on div "Intake Queue Shop Palm Coast WC WOLVERINE Chevy Williams Cart Sales History Qui…" at bounding box center [321, 19] width 643 height 38
click at [22, 14] on link "Intake" at bounding box center [20, 13] width 14 height 9
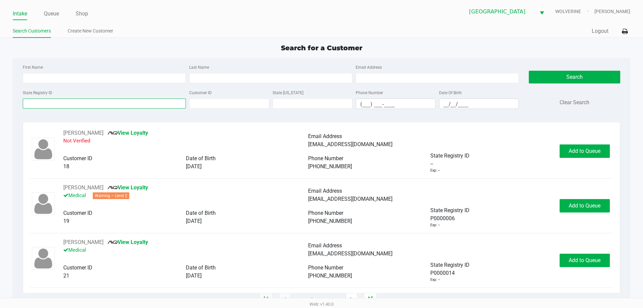
click at [56, 100] on input "State Registry ID" at bounding box center [104, 103] width 163 height 10
type input "p9rt5583"
click at [581, 78] on button "Search" at bounding box center [574, 77] width 91 height 13
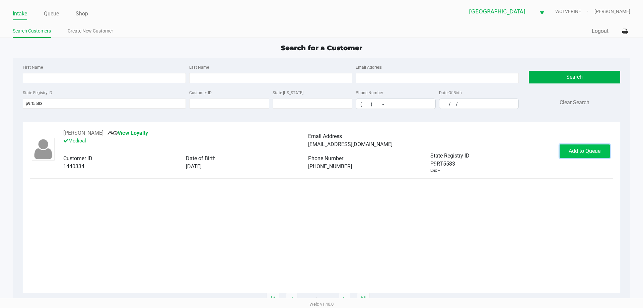
click at [596, 145] on button "Add to Queue" at bounding box center [585, 150] width 50 height 13
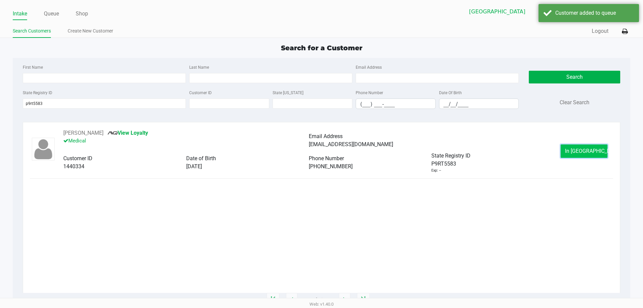
click at [590, 151] on span "In Queue" at bounding box center [593, 151] width 56 height 6
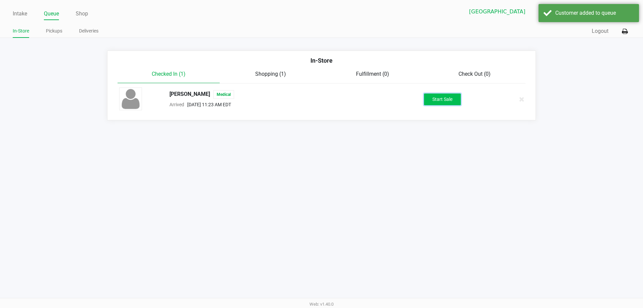
click at [434, 99] on button "Start Sale" at bounding box center [442, 99] width 37 height 12
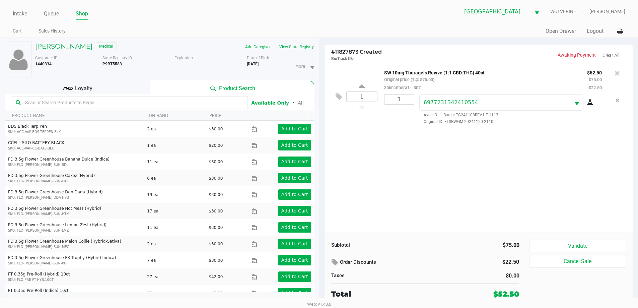
click at [141, 91] on div "Loyalty" at bounding box center [78, 87] width 146 height 13
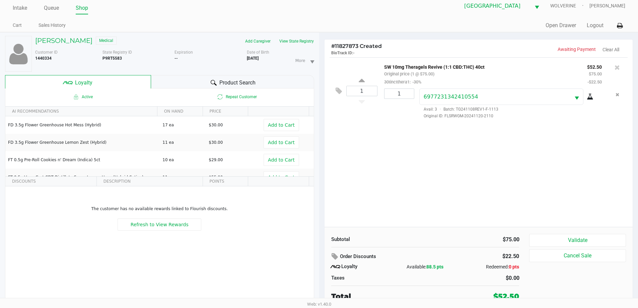
scroll to position [7, 0]
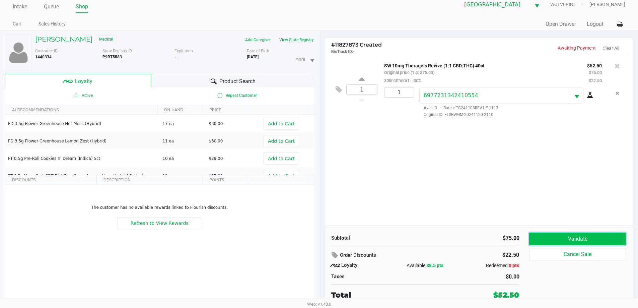
click at [568, 242] on button "Validate" at bounding box center [577, 238] width 96 height 13
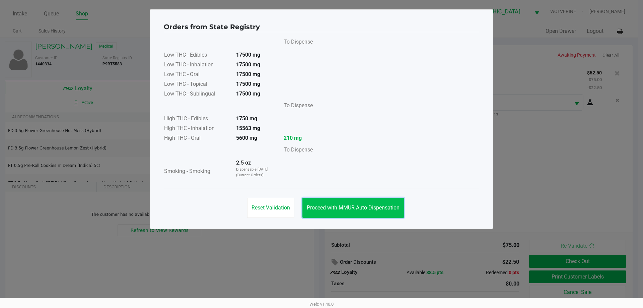
click at [354, 211] on button "Proceed with MMUR Auto-Dispensation" at bounding box center [354, 208] width 102 height 20
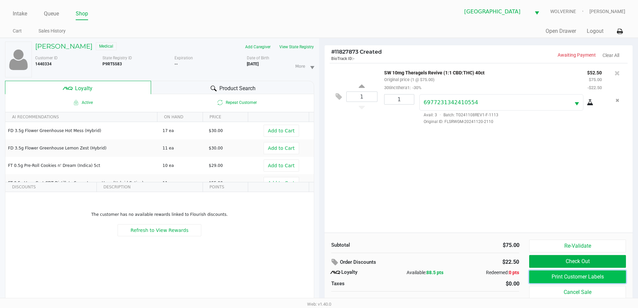
click at [550, 279] on button "Print Customer Labels" at bounding box center [577, 276] width 96 height 13
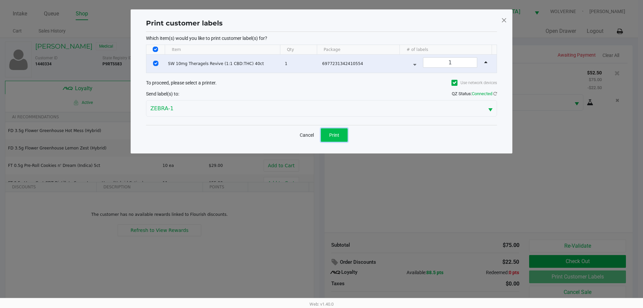
click at [336, 134] on span "Print" at bounding box center [334, 134] width 10 height 5
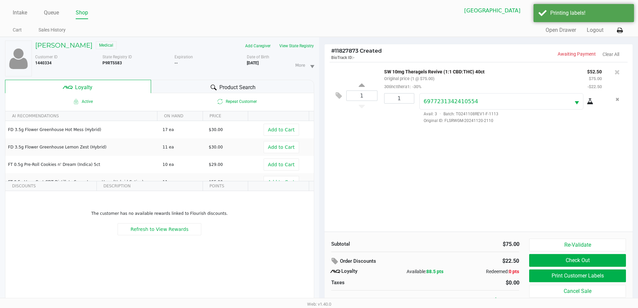
scroll to position [7, 0]
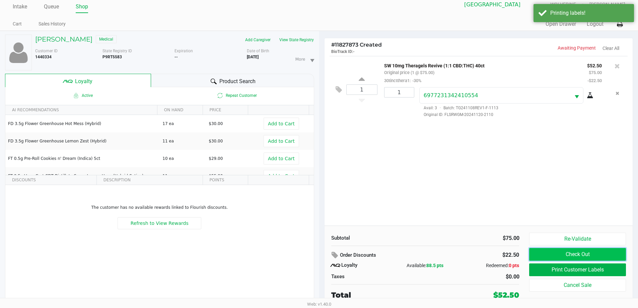
click at [570, 251] on button "Check Out" at bounding box center [577, 254] width 96 height 13
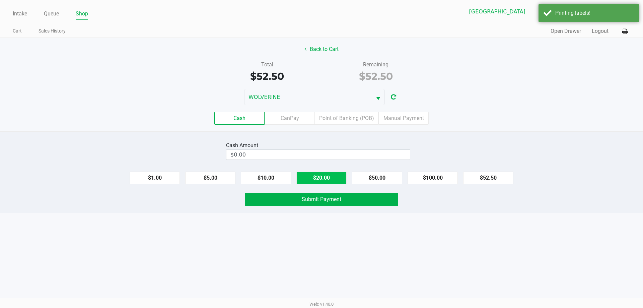
click at [323, 178] on button "$20.00" at bounding box center [321, 178] width 50 height 13
type input "$60.00"
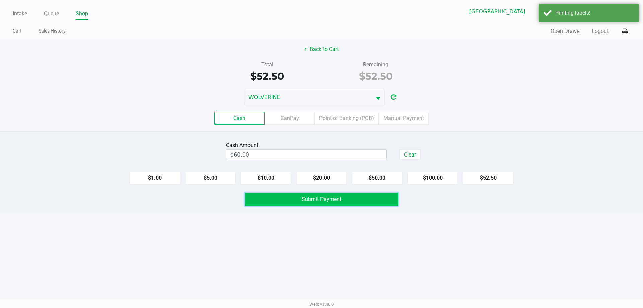
click at [320, 199] on span "Submit Payment" at bounding box center [322, 199] width 40 height 6
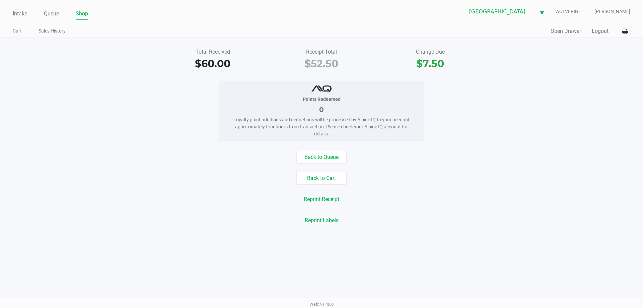
click at [12, 10] on div "Intake Queue Shop Palm Coast WC WOLVERINE Chevy Williams Cart Sales History Qui…" at bounding box center [321, 19] width 643 height 38
click at [17, 14] on link "Intake" at bounding box center [20, 13] width 14 height 9
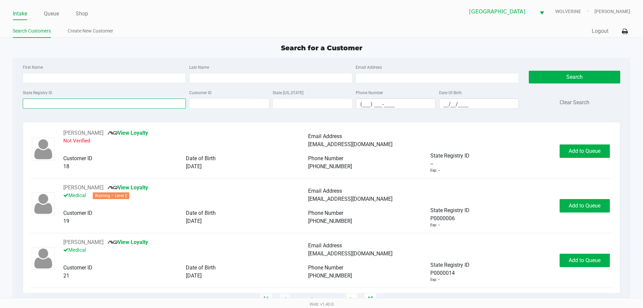
click at [66, 101] on input "State Registry ID" at bounding box center [104, 103] width 163 height 10
click at [66, 104] on input "State Registry ID" at bounding box center [104, 103] width 163 height 10
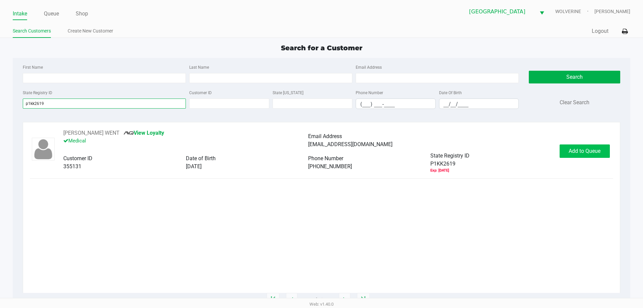
type input "p1kk2619"
click at [590, 146] on button "Add to Queue" at bounding box center [585, 150] width 50 height 13
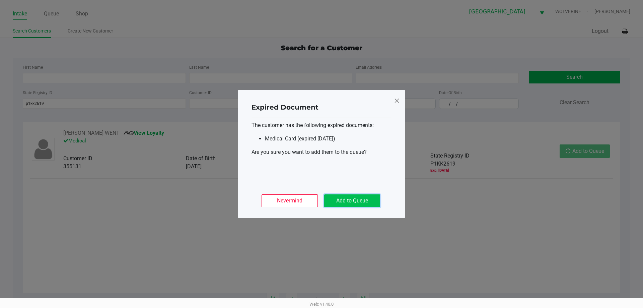
click at [375, 199] on button "Add to Queue" at bounding box center [352, 200] width 56 height 13
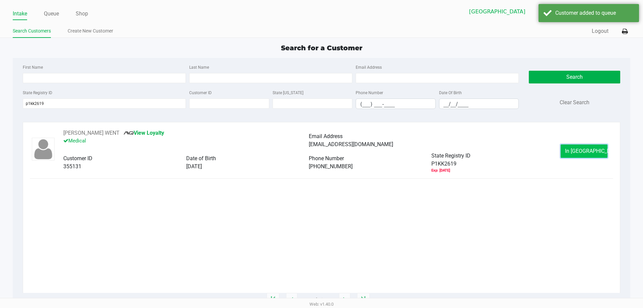
click at [602, 157] on button "In Queue" at bounding box center [584, 150] width 47 height 13
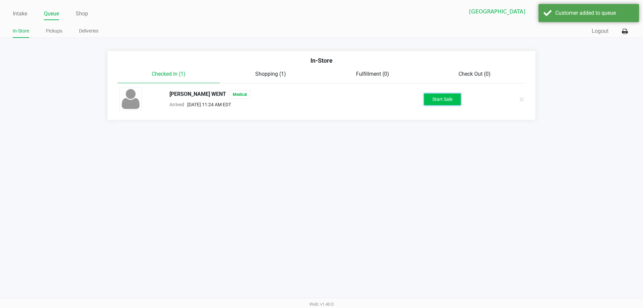
click at [455, 101] on button "Start Sale" at bounding box center [442, 99] width 37 height 12
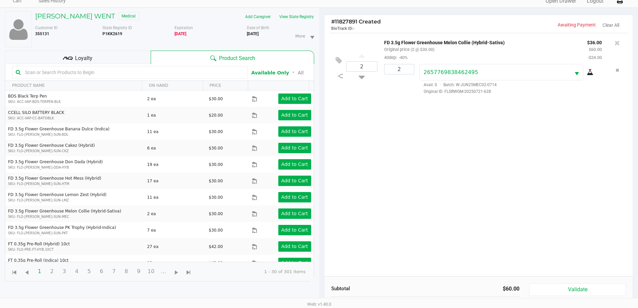
scroll to position [72, 0]
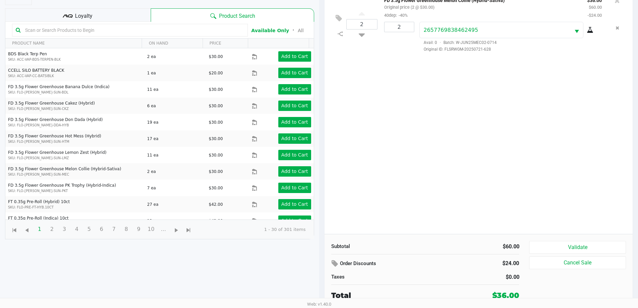
click at [71, 16] on icon at bounding box center [68, 16] width 10 height 10
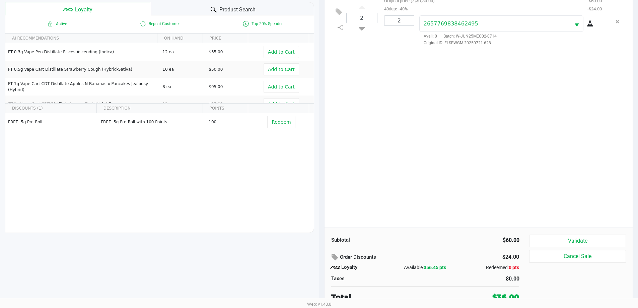
scroll to position [80, 0]
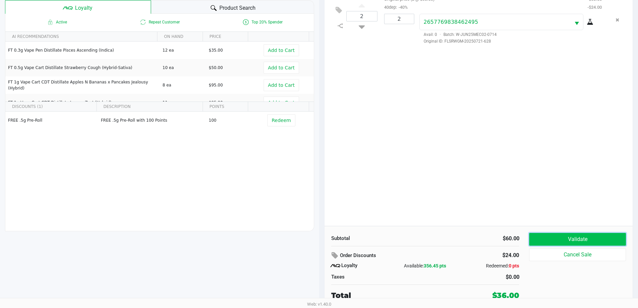
click at [563, 235] on button "Validate" at bounding box center [577, 239] width 96 height 13
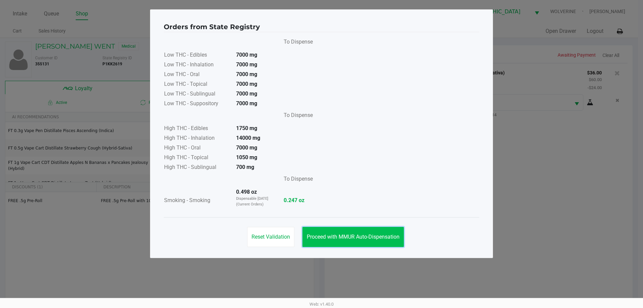
click at [370, 228] on button "Proceed with MMUR Auto-Dispensation" at bounding box center [354, 237] width 102 height 20
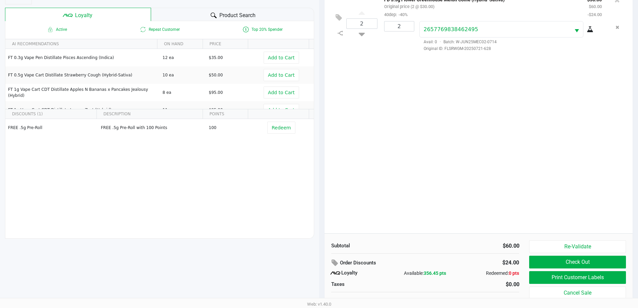
scroll to position [80, 0]
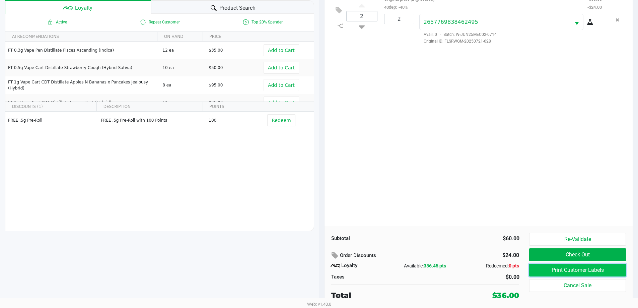
click at [573, 269] on button "Print Customer Labels" at bounding box center [577, 270] width 96 height 13
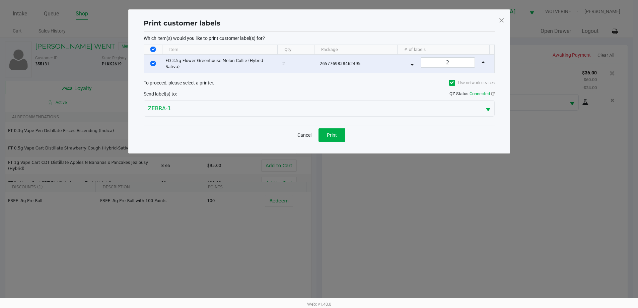
scroll to position [0, 0]
click at [337, 139] on button "Print" at bounding box center [334, 134] width 27 height 13
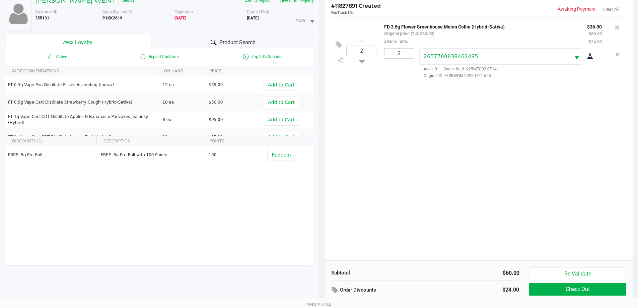
scroll to position [80, 0]
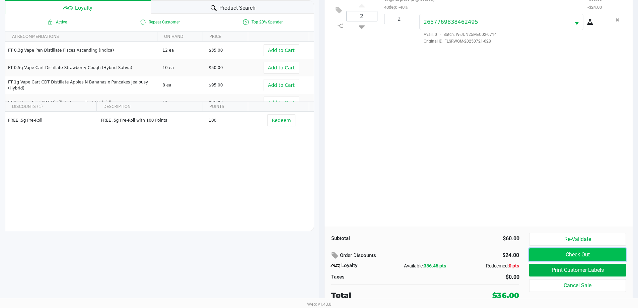
click at [572, 256] on button "Check Out" at bounding box center [577, 254] width 96 height 13
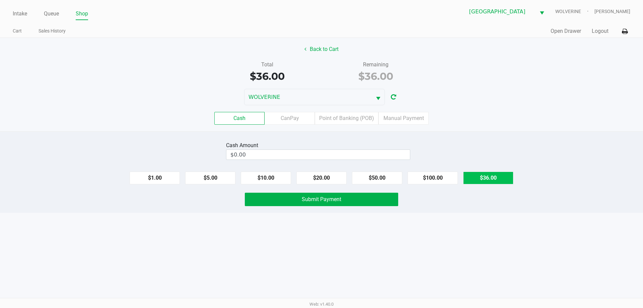
click at [479, 181] on button "$36.00" at bounding box center [488, 178] width 50 height 13
type input "$36.00"
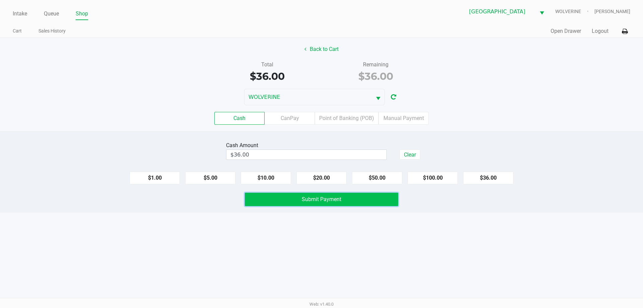
click at [361, 200] on button "Submit Payment" at bounding box center [321, 199] width 153 height 13
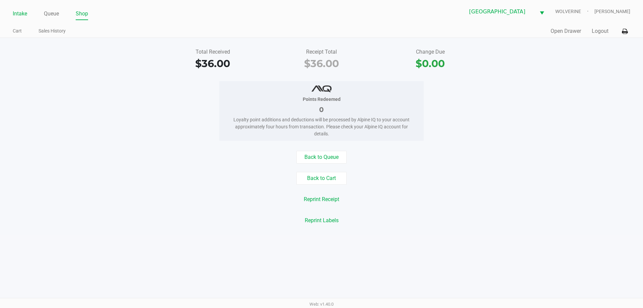
click at [24, 12] on link "Intake" at bounding box center [20, 13] width 14 height 9
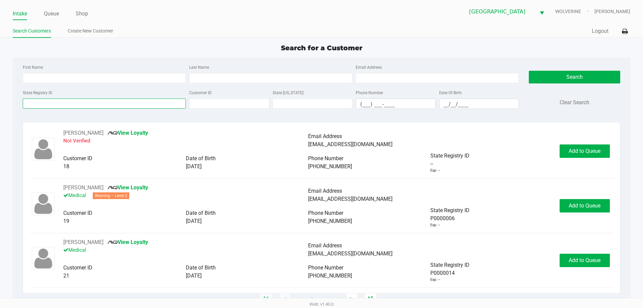
click at [75, 103] on input "State Registry ID" at bounding box center [104, 103] width 163 height 10
click at [53, 15] on link "Queue" at bounding box center [51, 13] width 15 height 9
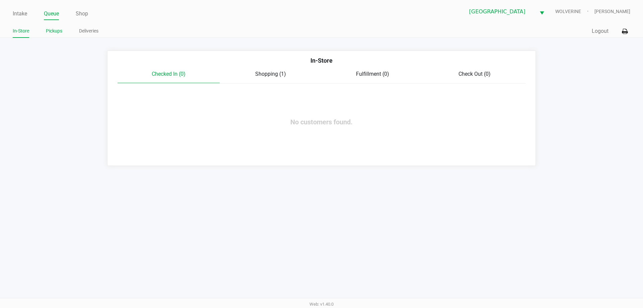
click at [55, 31] on link "Pickups" at bounding box center [54, 31] width 16 height 8
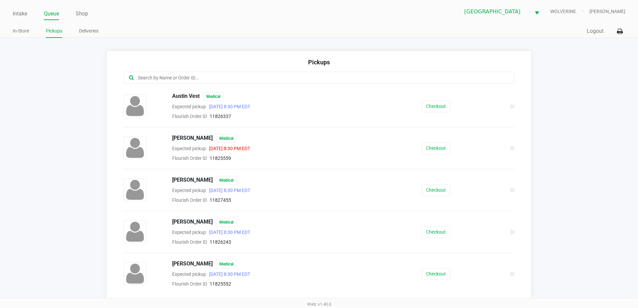
click at [218, 76] on input "text" at bounding box center [308, 78] width 342 height 8
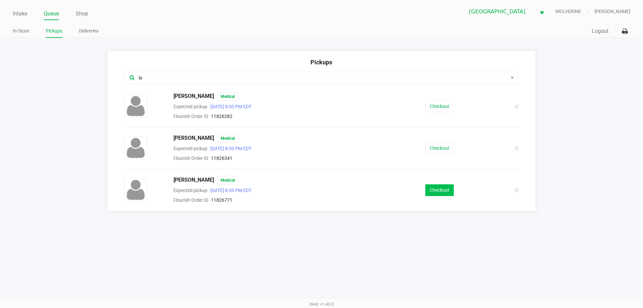
type input "la"
click at [439, 192] on button "Checkout" at bounding box center [439, 190] width 28 height 12
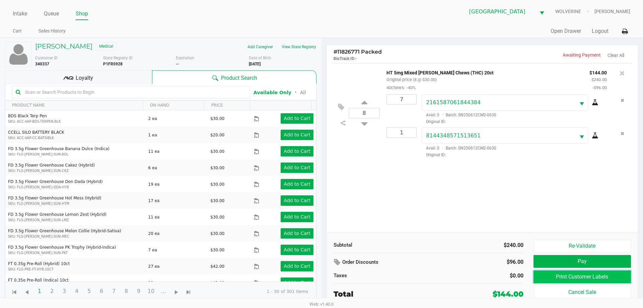
click at [563, 275] on button "Print Customer Labels" at bounding box center [582, 276] width 97 height 13
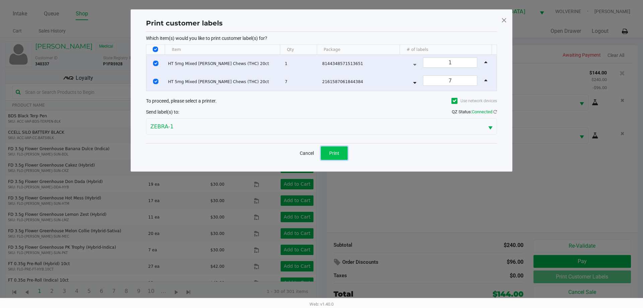
click at [335, 154] on span "Print" at bounding box center [334, 152] width 10 height 5
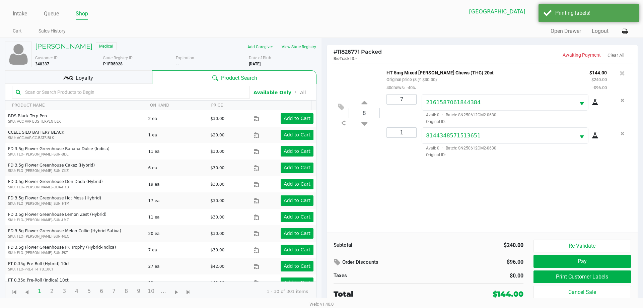
click at [98, 71] on div "Loyalty" at bounding box center [78, 76] width 147 height 13
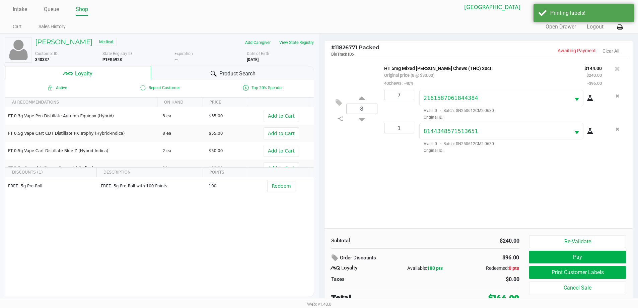
scroll to position [7, 0]
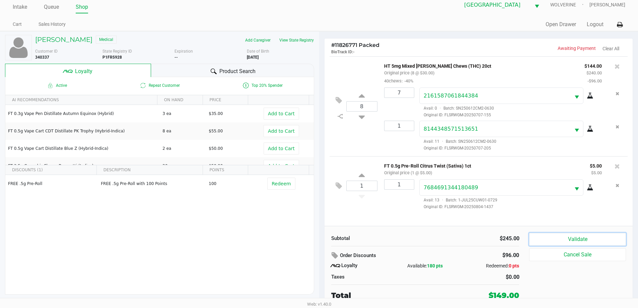
click at [599, 236] on button "Validate" at bounding box center [577, 239] width 96 height 13
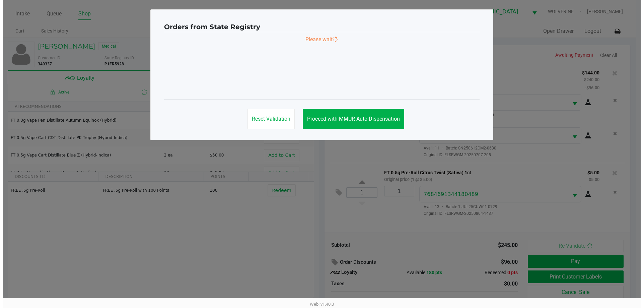
scroll to position [0, 0]
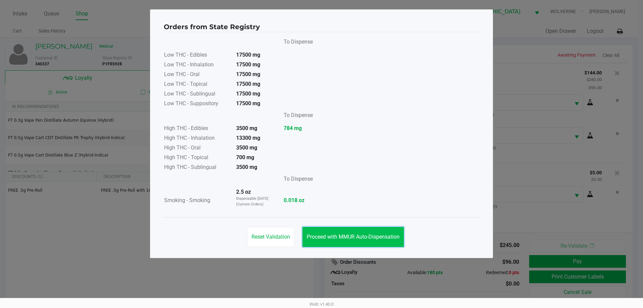
click at [355, 230] on button "Proceed with MMUR Auto-Dispensation" at bounding box center [354, 237] width 102 height 20
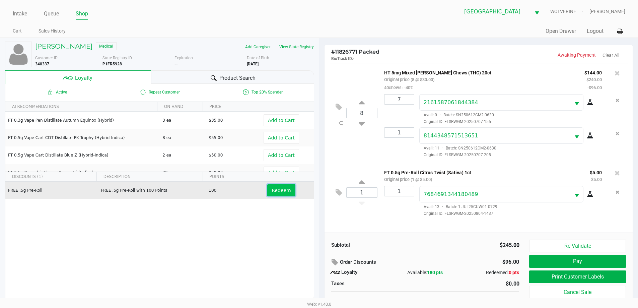
click at [277, 191] on span "Redeem" at bounding box center [281, 190] width 19 height 5
click at [552, 277] on button "Print Customer Labels" at bounding box center [577, 276] width 96 height 13
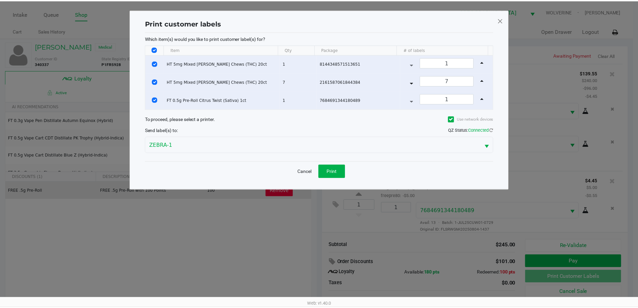
scroll to position [6, 0]
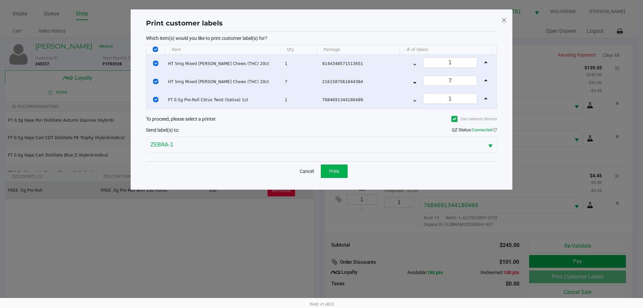
click at [158, 48] on input "Select All Rows" at bounding box center [155, 49] width 5 height 5
checkbox input "false"
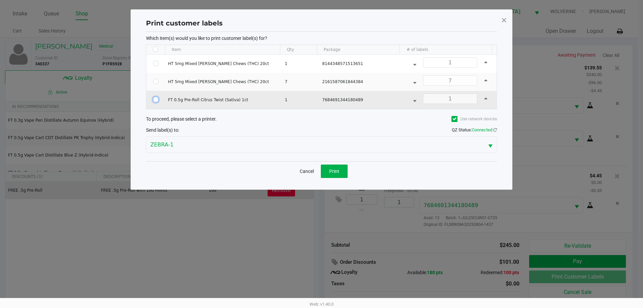
click at [157, 98] on input "Select Row" at bounding box center [155, 99] width 5 height 5
checkbox input "true"
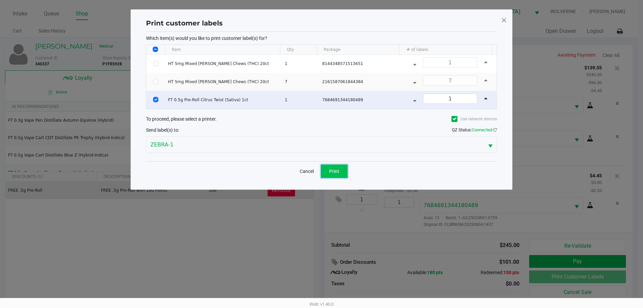
click at [337, 170] on span "Print" at bounding box center [334, 171] width 10 height 5
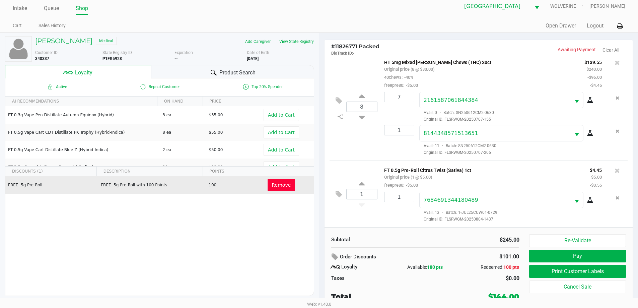
scroll to position [7, 0]
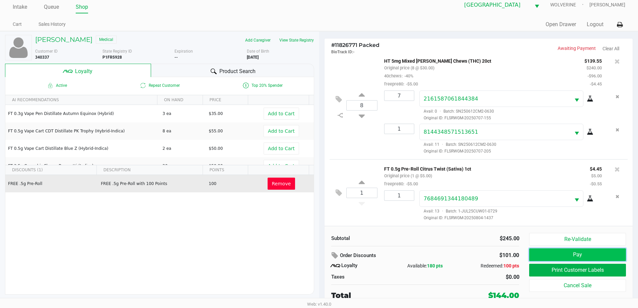
click at [612, 254] on button "Pay" at bounding box center [577, 254] width 96 height 13
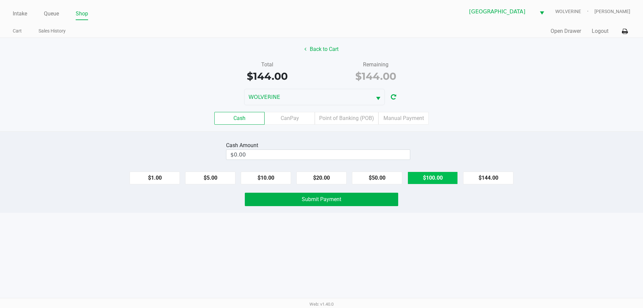
click at [427, 179] on button "$100.00" at bounding box center [433, 178] width 50 height 13
click at [338, 178] on button "$20.00" at bounding box center [321, 178] width 50 height 13
click at [161, 173] on button "$1.00" at bounding box center [155, 178] width 50 height 13
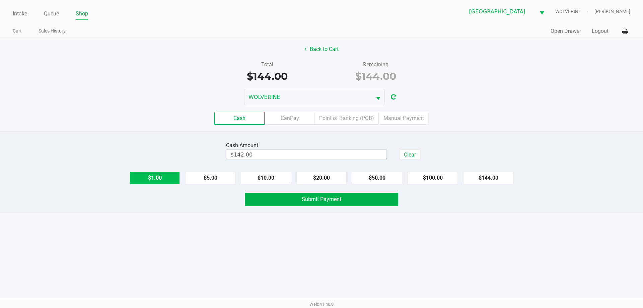
click at [161, 174] on button "$1.00" at bounding box center [155, 178] width 50 height 13
drag, startPoint x: 162, startPoint y: 174, endPoint x: 171, endPoint y: 175, distance: 8.5
click at [163, 174] on button "$1.00" at bounding box center [155, 178] width 50 height 13
type input "$144.00"
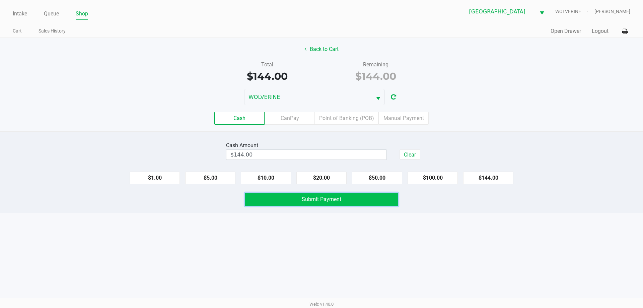
click at [321, 200] on span "Submit Payment" at bounding box center [322, 199] width 40 height 6
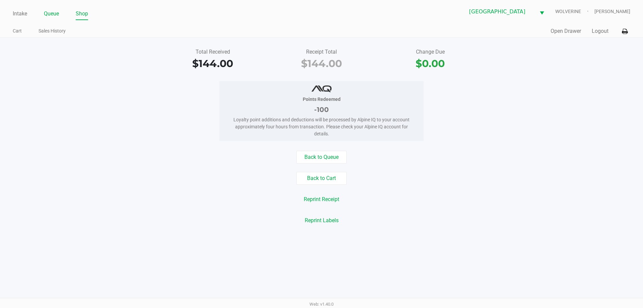
click at [50, 11] on link "Queue" at bounding box center [51, 13] width 15 height 9
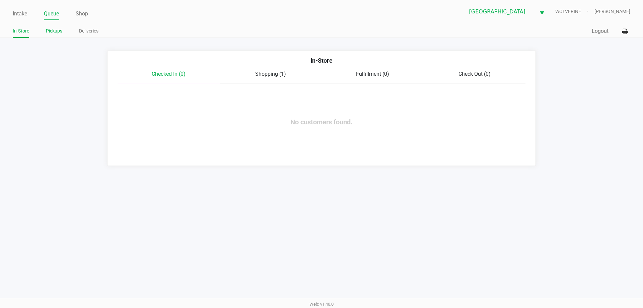
click at [54, 32] on link "Pickups" at bounding box center [54, 31] width 16 height 8
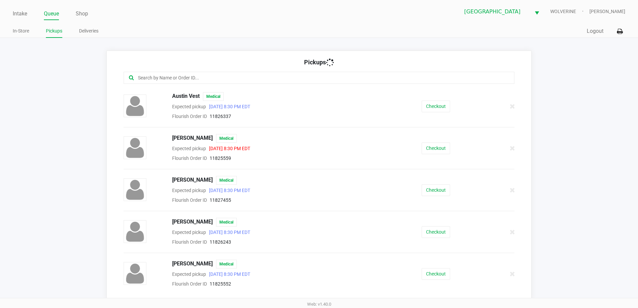
click at [222, 82] on input "text" at bounding box center [308, 78] width 342 height 8
type input "er"
click at [432, 229] on button "Checkout" at bounding box center [436, 232] width 28 height 12
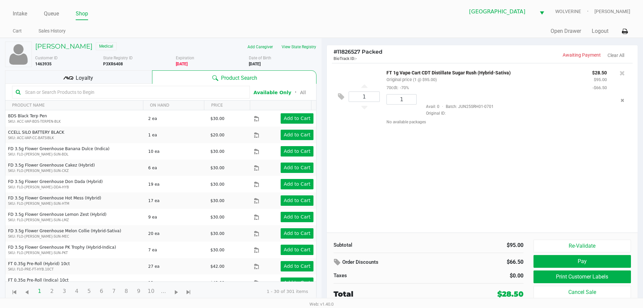
click at [72, 81] on icon at bounding box center [68, 78] width 10 height 10
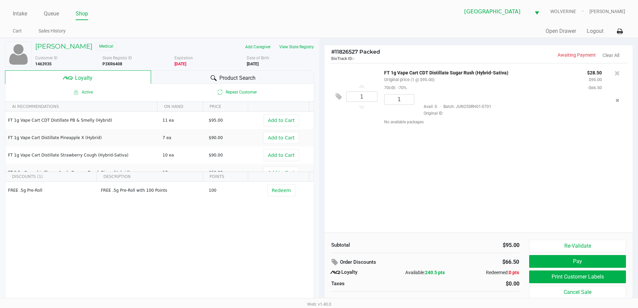
scroll to position [7, 0]
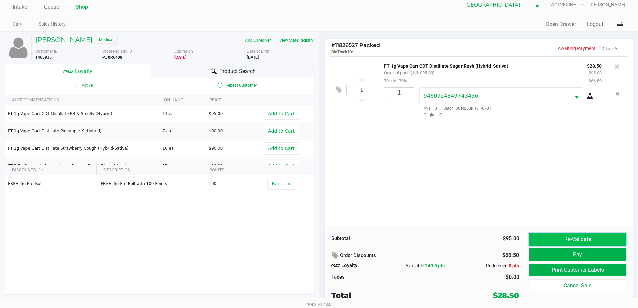
click at [549, 240] on button "Re-Validate" at bounding box center [577, 239] width 96 height 13
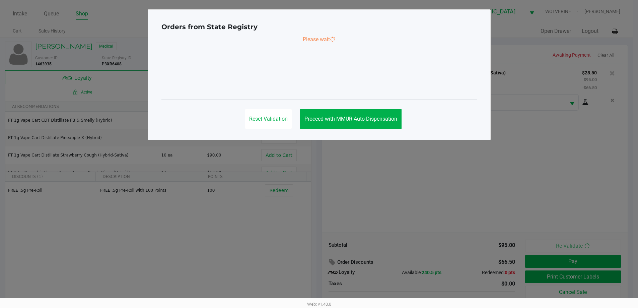
scroll to position [0, 0]
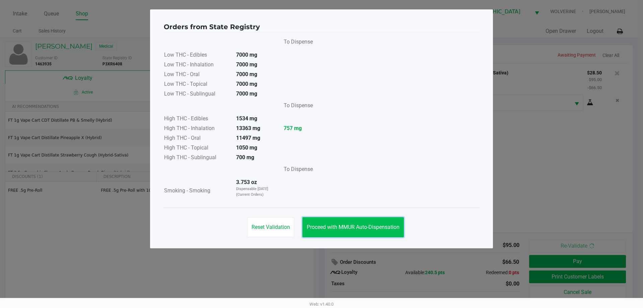
click at [331, 222] on button "Proceed with MMUR Auto-Dispensation" at bounding box center [354, 227] width 102 height 20
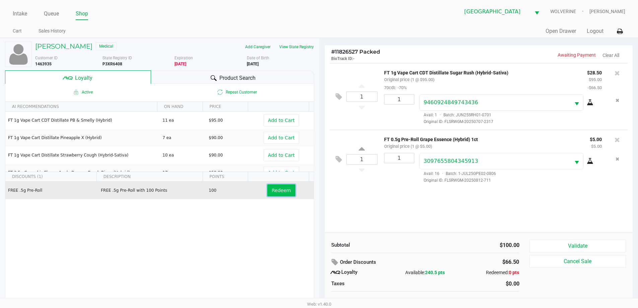
click at [281, 194] on button "Redeem" at bounding box center [281, 190] width 28 height 12
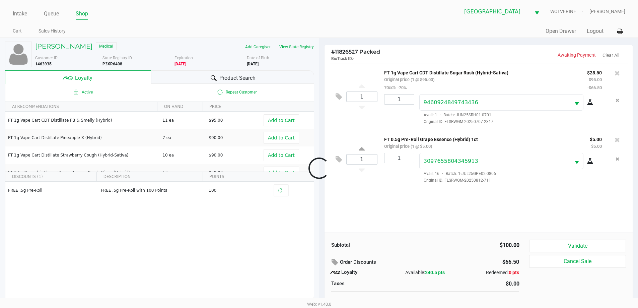
click at [555, 249] on div at bounding box center [319, 168] width 638 height 194
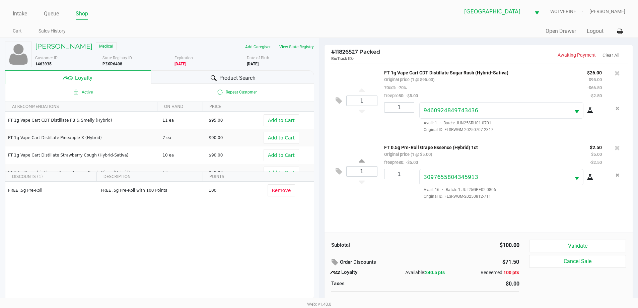
scroll to position [7, 0]
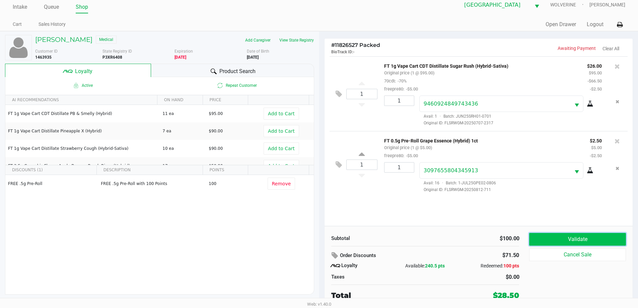
click at [584, 237] on button "Validate" at bounding box center [577, 239] width 96 height 13
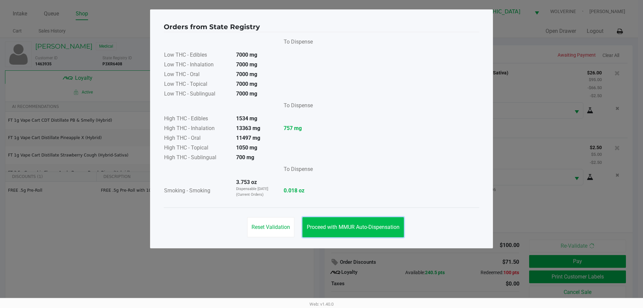
click at [378, 217] on button "Proceed with MMUR Auto-Dispensation" at bounding box center [354, 227] width 102 height 20
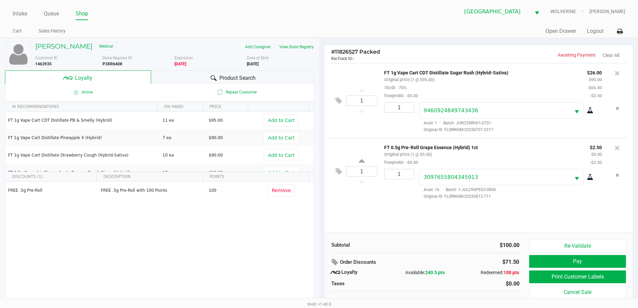
scroll to position [7, 0]
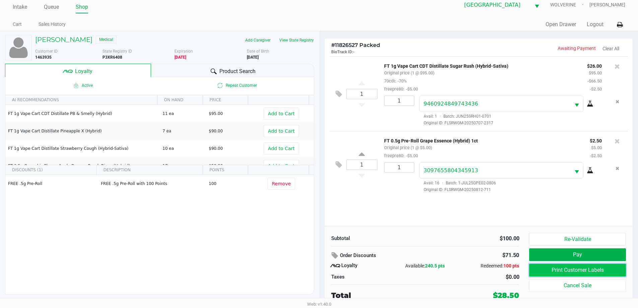
click at [583, 269] on button "Print Customer Labels" at bounding box center [577, 270] width 96 height 13
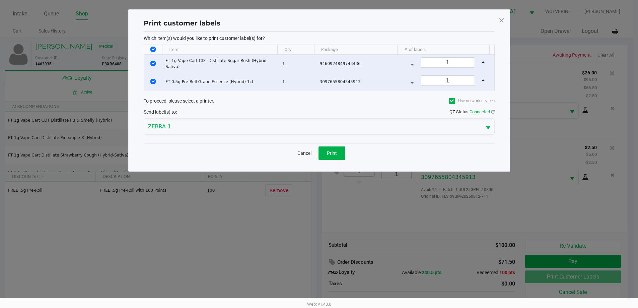
scroll to position [0, 0]
click at [339, 151] on button "Print" at bounding box center [334, 152] width 27 height 13
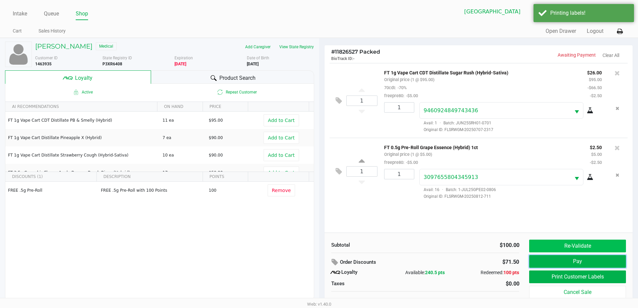
drag, startPoint x: 602, startPoint y: 260, endPoint x: 611, endPoint y: 249, distance: 14.7
click at [606, 253] on div "Re-Validate Pay Print Customer Labels Cancel Sale" at bounding box center [580, 274] width 102 height 68
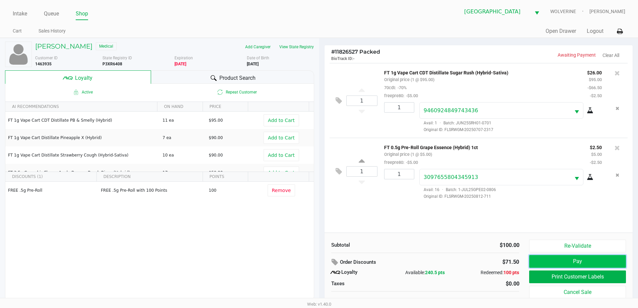
click at [592, 258] on button "Pay" at bounding box center [577, 261] width 96 height 13
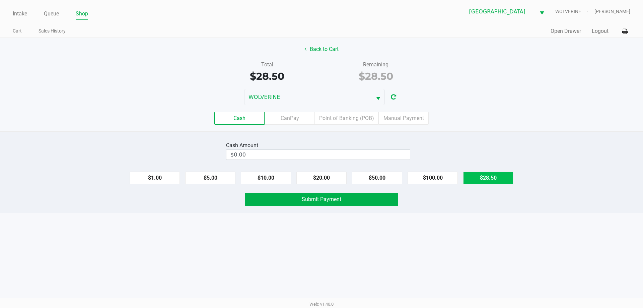
click at [484, 174] on button "$28.50" at bounding box center [488, 178] width 50 height 13
type input "$28.50"
drag, startPoint x: 379, startPoint y: 196, endPoint x: 382, endPoint y: 194, distance: 4.2
click at [379, 195] on button "Submit Payment" at bounding box center [321, 199] width 153 height 13
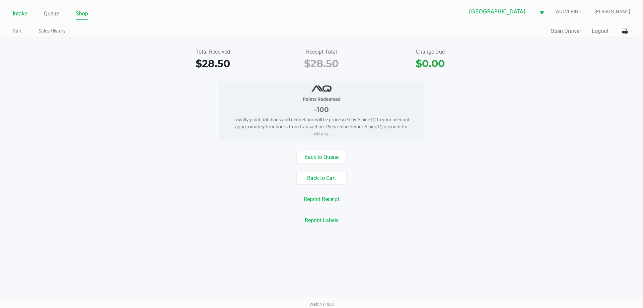
click at [17, 14] on link "Intake" at bounding box center [20, 13] width 14 height 9
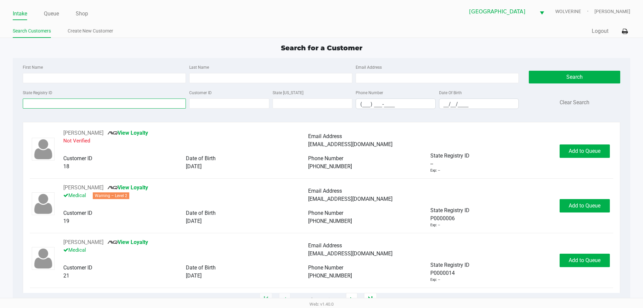
click at [74, 100] on input "State Registry ID" at bounding box center [104, 103] width 163 height 10
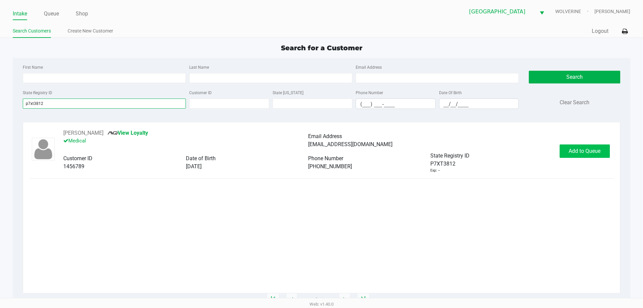
type input "p7xt3812"
click at [591, 153] on span "Add to Queue" at bounding box center [585, 151] width 32 height 6
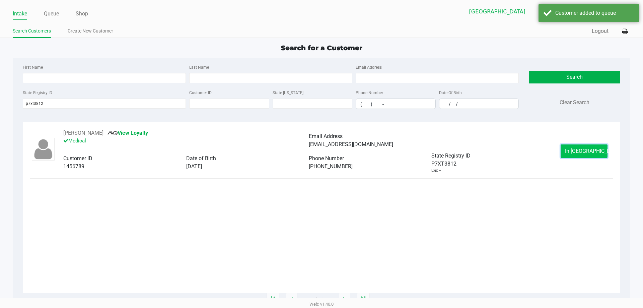
click at [582, 153] on span "In Queue" at bounding box center [593, 151] width 56 height 6
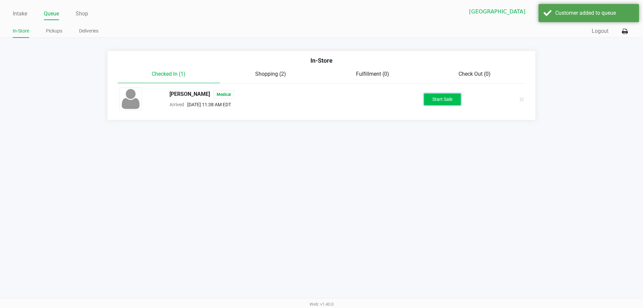
click at [439, 96] on button "Start Sale" at bounding box center [442, 99] width 37 height 12
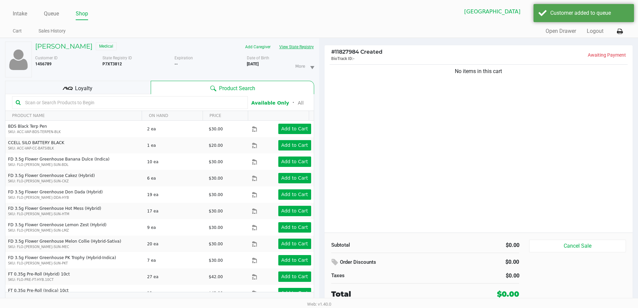
click at [297, 48] on button "View State Registry" at bounding box center [294, 47] width 39 height 11
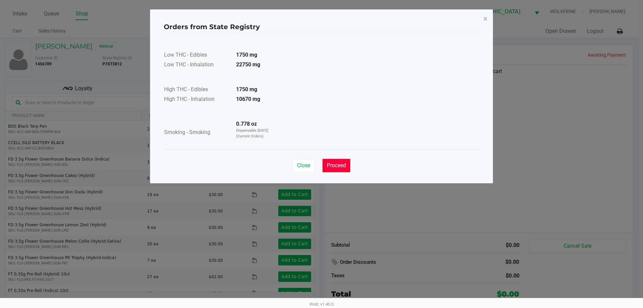
click at [346, 167] on span "Proceed" at bounding box center [336, 165] width 19 height 6
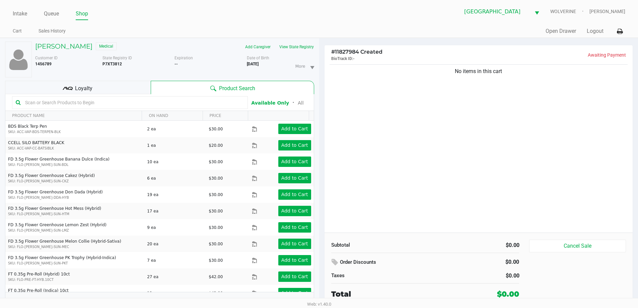
click at [96, 88] on div "Loyalty" at bounding box center [78, 87] width 146 height 13
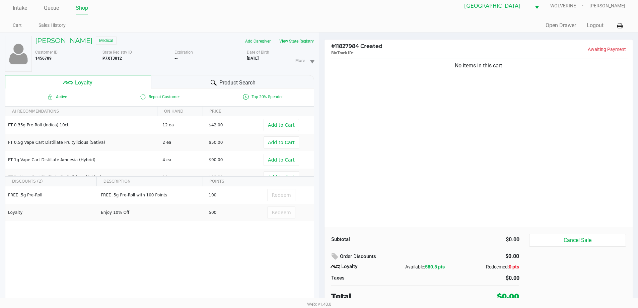
scroll to position [7, 0]
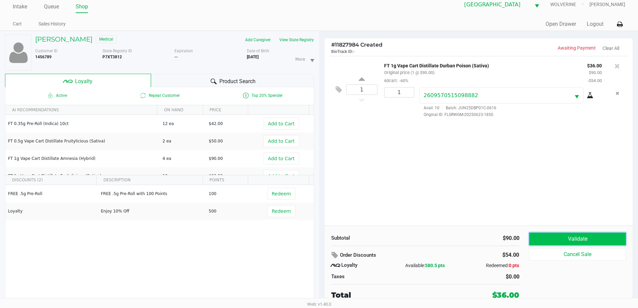
click at [591, 241] on button "Validate" at bounding box center [577, 238] width 96 height 13
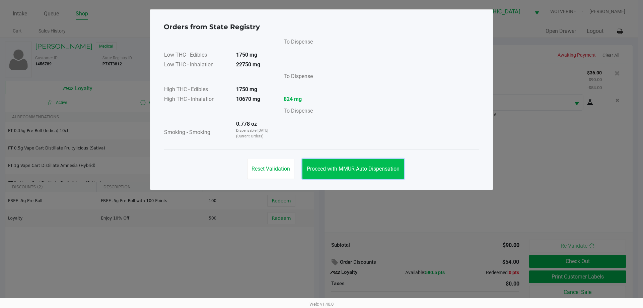
click at [373, 164] on button "Proceed with MMUR Auto-Dispensation" at bounding box center [354, 169] width 102 height 20
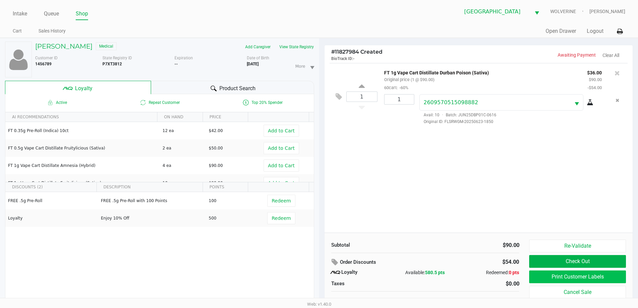
scroll to position [7, 0]
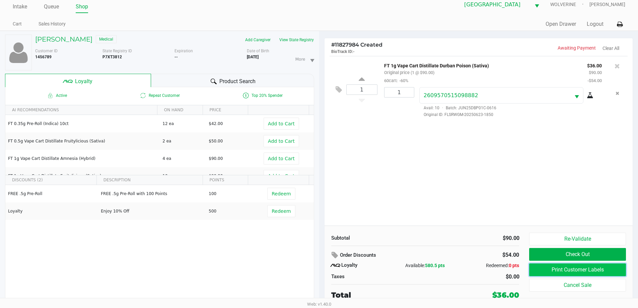
click at [592, 267] on button "Print Customer Labels" at bounding box center [577, 269] width 96 height 13
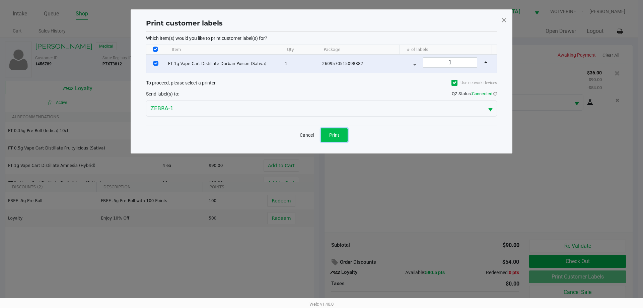
click at [341, 136] on button "Print" at bounding box center [334, 134] width 27 height 13
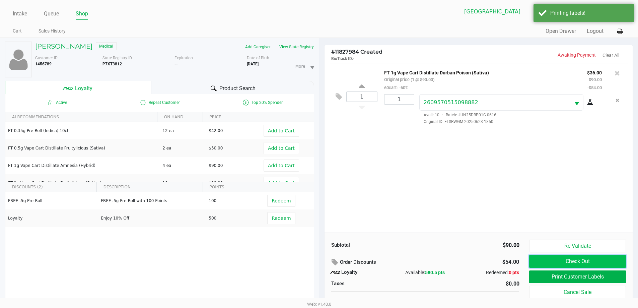
click at [618, 264] on button "Check Out" at bounding box center [577, 261] width 96 height 13
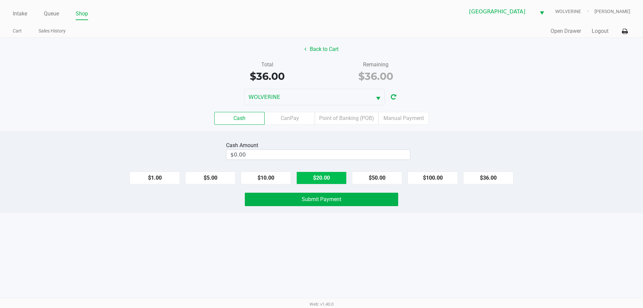
click at [334, 179] on button "$20.00" at bounding box center [321, 178] width 50 height 13
click at [217, 176] on button "$5.00" at bounding box center [210, 178] width 50 height 13
click at [146, 182] on button "$1.00" at bounding box center [155, 178] width 50 height 13
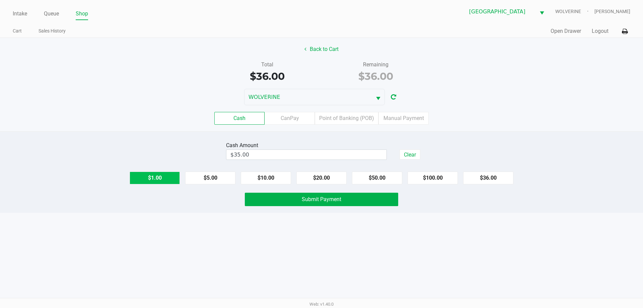
type input "$36.00"
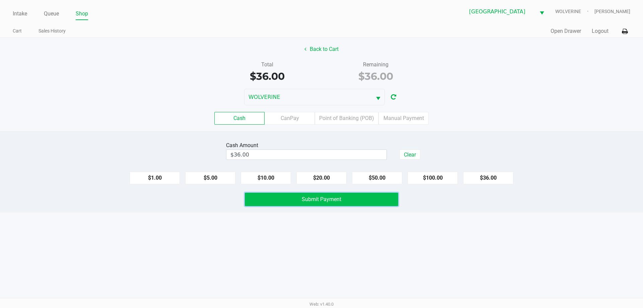
click at [301, 199] on button "Submit Payment" at bounding box center [321, 199] width 153 height 13
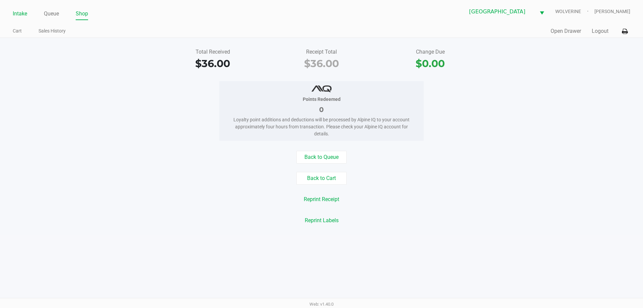
click at [21, 13] on link "Intake" at bounding box center [20, 13] width 14 height 9
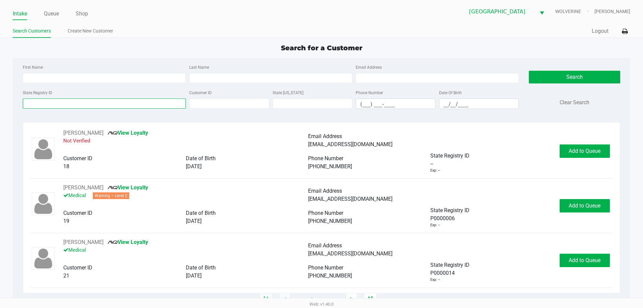
click at [91, 104] on input "State Registry ID" at bounding box center [104, 103] width 163 height 10
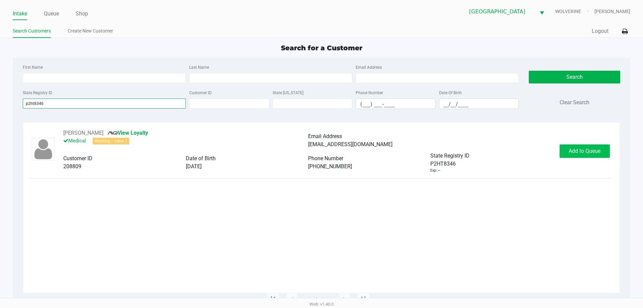
type input "p2ht8346"
click at [579, 149] on span "Add to Queue" at bounding box center [585, 151] width 32 height 6
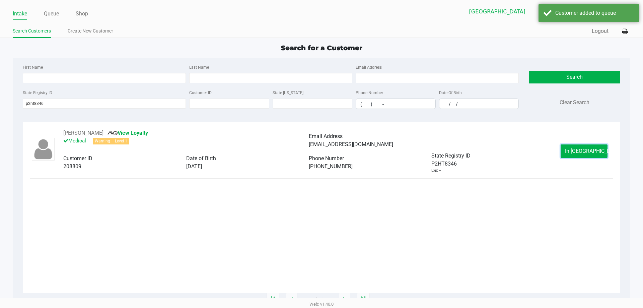
click at [579, 149] on span "In Queue" at bounding box center [593, 151] width 56 height 6
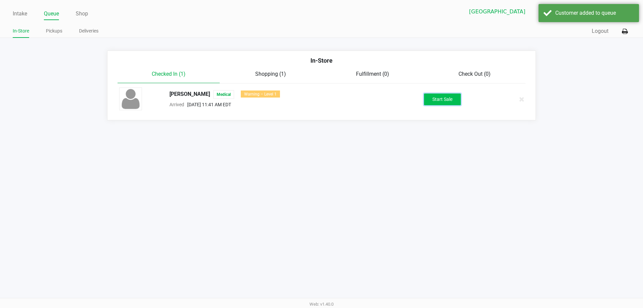
click at [447, 98] on button "Start Sale" at bounding box center [442, 99] width 37 height 12
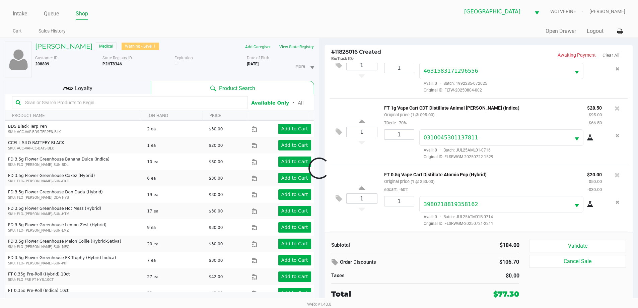
scroll to position [98, 0]
click at [87, 91] on span "Loyalty" at bounding box center [83, 88] width 17 height 8
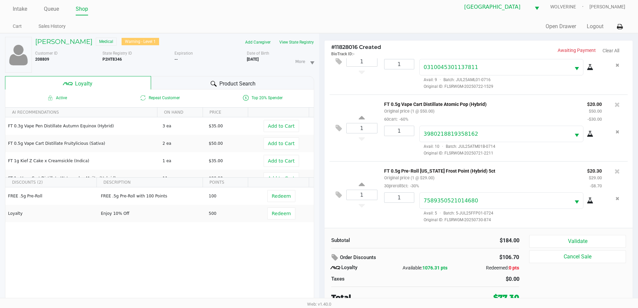
scroll to position [7, 0]
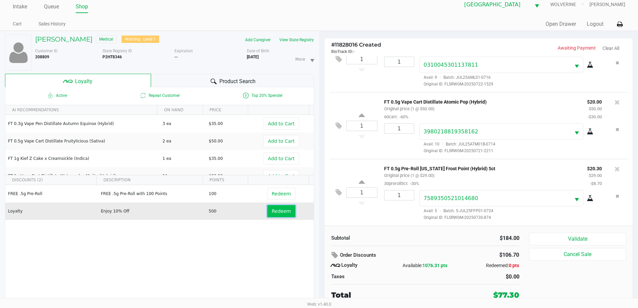
click at [284, 210] on span "Redeem" at bounding box center [281, 210] width 19 height 5
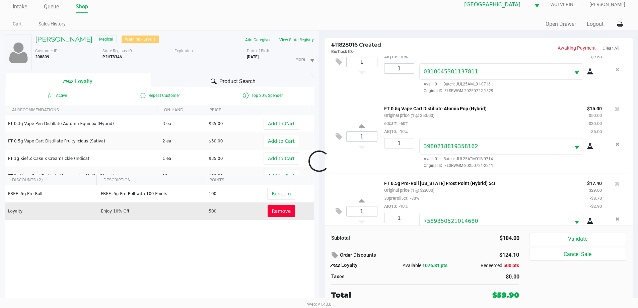
scroll to position [123, 0]
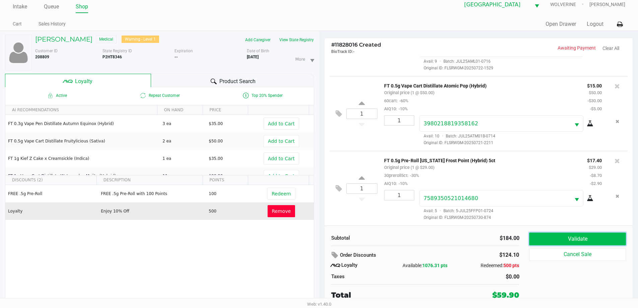
click at [579, 237] on button "Validate" at bounding box center [577, 238] width 96 height 13
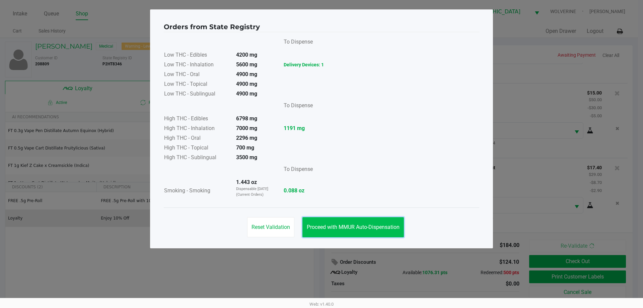
click at [348, 234] on button "Proceed with MMUR Auto-Dispensation" at bounding box center [354, 227] width 102 height 20
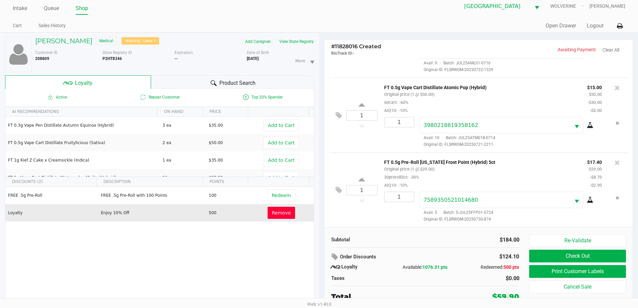
scroll to position [7, 0]
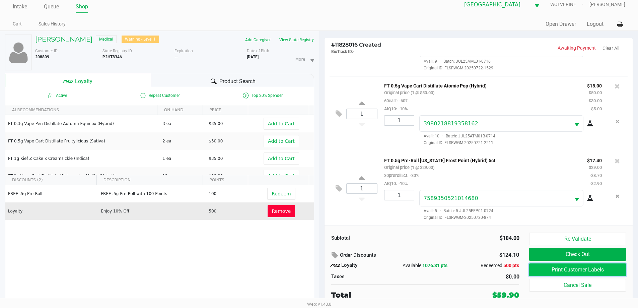
click at [551, 270] on button "Print Customer Labels" at bounding box center [577, 269] width 96 height 13
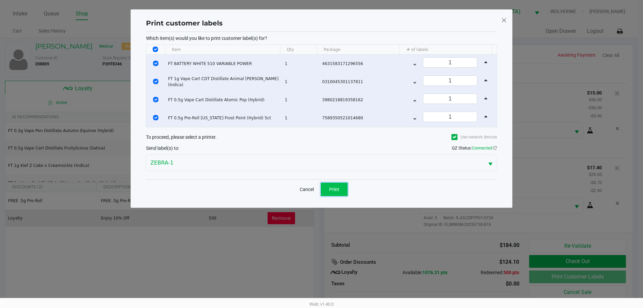
click at [331, 186] on button "Print" at bounding box center [334, 189] width 27 height 13
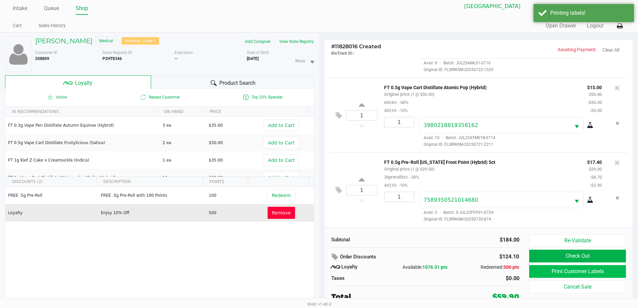
scroll to position [7, 0]
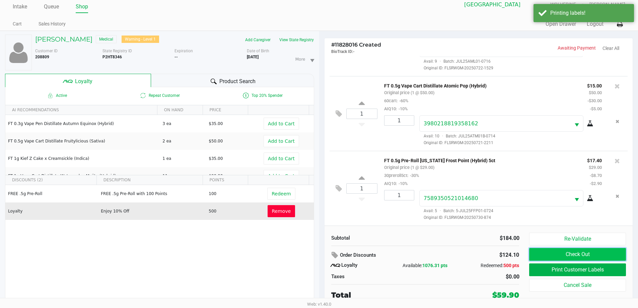
click at [602, 253] on button "Check Out" at bounding box center [577, 254] width 96 height 13
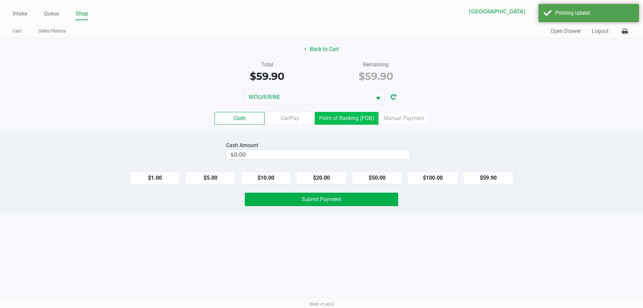
click at [370, 122] on label "Point of Banking (POB)" at bounding box center [347, 118] width 64 height 13
click at [0, 0] on 7 "Point of Banking (POB)" at bounding box center [0, 0] width 0 height 0
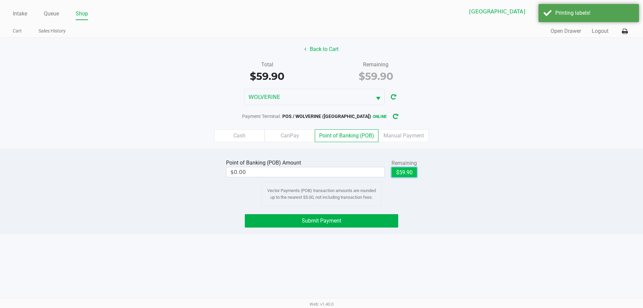
click at [406, 172] on button "$59.90" at bounding box center [404, 172] width 25 height 10
type input "$59.90"
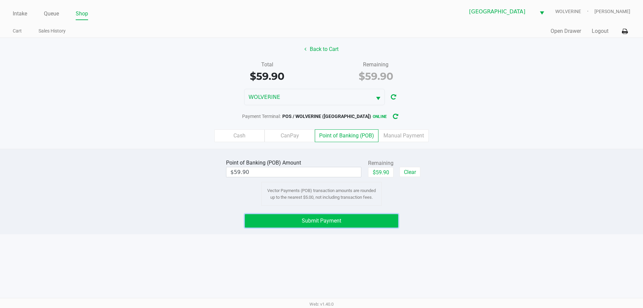
click at [367, 219] on button "Submit Payment" at bounding box center [321, 220] width 153 height 13
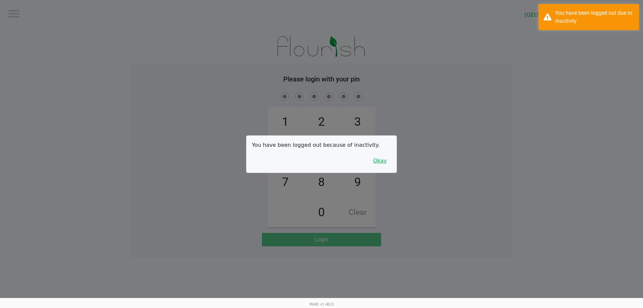
click at [380, 161] on button "Okay" at bounding box center [380, 160] width 22 height 13
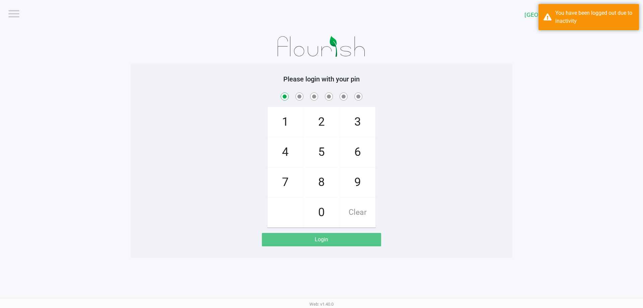
checkbox input "true"
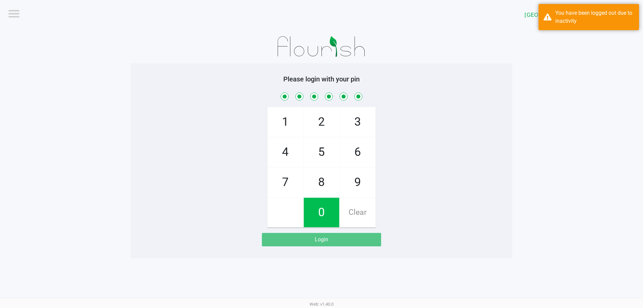
checkbox input "true"
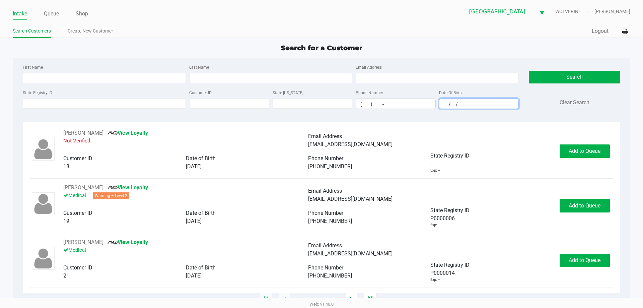
click at [444, 105] on input "__/__/____" at bounding box center [479, 104] width 79 height 10
type input "01/19/2004"
click at [200, 78] on input "Last Name" at bounding box center [270, 78] width 163 height 10
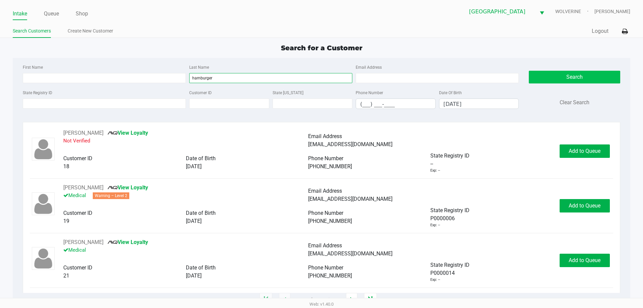
type input "hamburger"
click at [577, 81] on button "Search" at bounding box center [574, 77] width 91 height 13
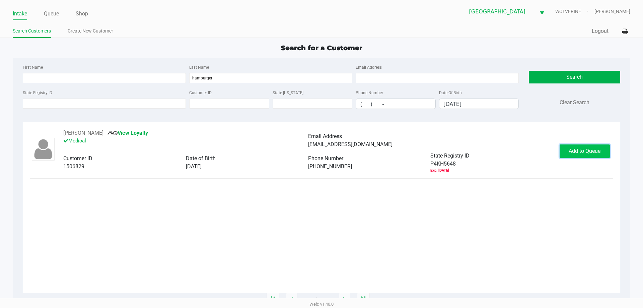
click at [596, 151] on span "Add to Queue" at bounding box center [585, 151] width 32 height 6
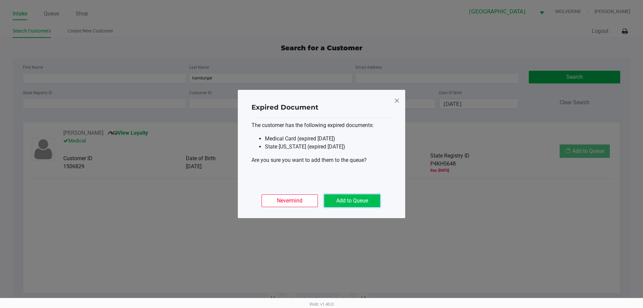
click at [374, 196] on button "Add to Queue" at bounding box center [352, 200] width 56 height 13
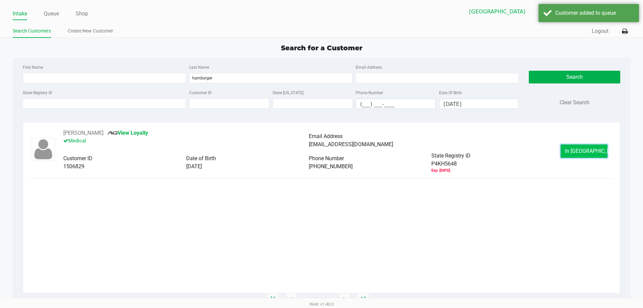
click at [600, 153] on button "In Queue" at bounding box center [584, 150] width 47 height 13
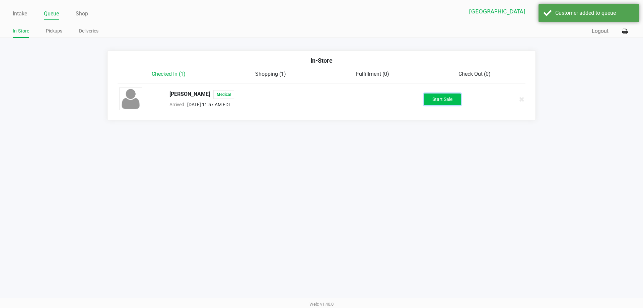
click at [437, 99] on button "Start Sale" at bounding box center [442, 99] width 37 height 12
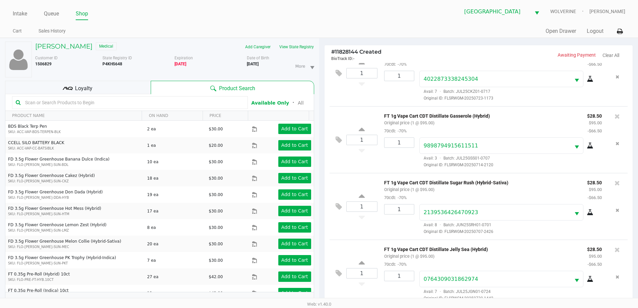
click at [92, 84] on span "Loyalty" at bounding box center [83, 88] width 17 height 8
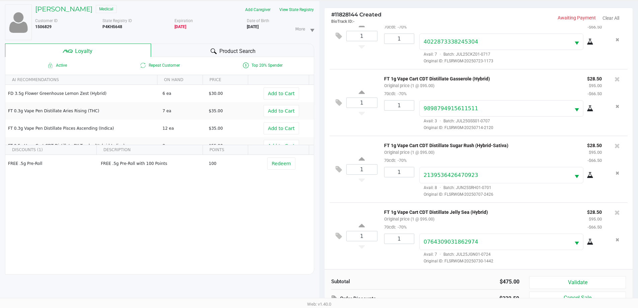
scroll to position [80, 0]
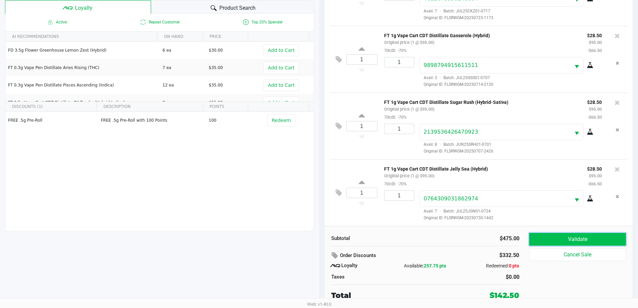
click at [589, 239] on button "Validate" at bounding box center [577, 239] width 96 height 13
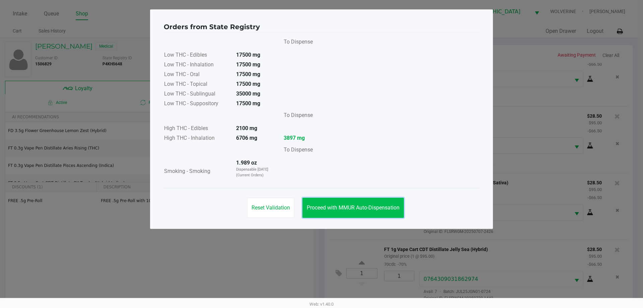
click at [350, 205] on span "Proceed with MMUR Auto-Dispensation" at bounding box center [353, 207] width 93 height 6
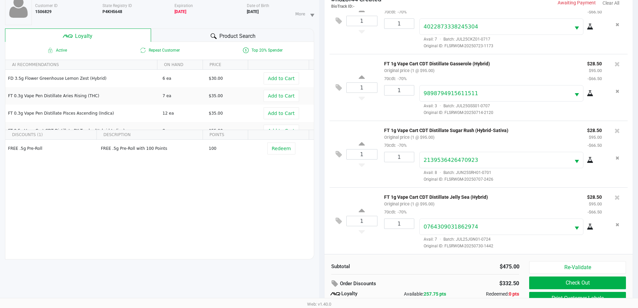
scroll to position [80, 0]
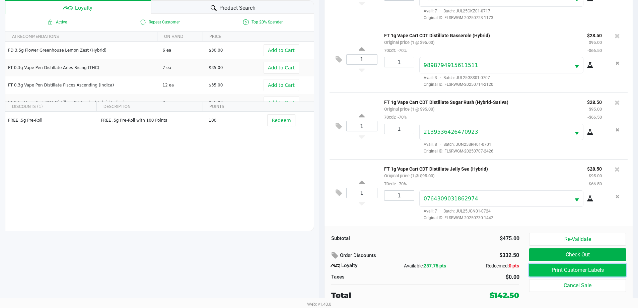
click at [604, 273] on button "Print Customer Labels" at bounding box center [577, 270] width 96 height 13
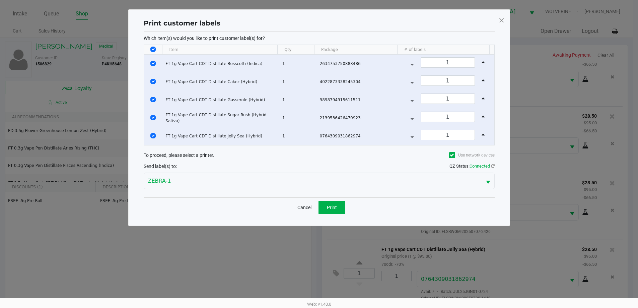
scroll to position [0, 0]
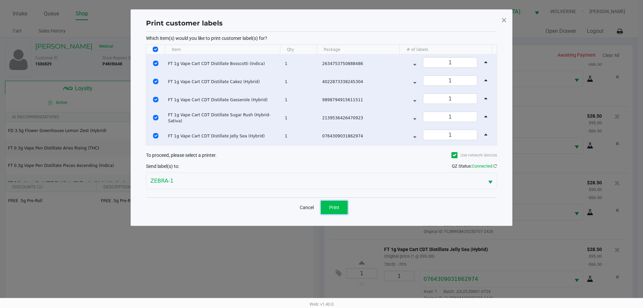
click at [341, 205] on button "Print" at bounding box center [334, 207] width 27 height 13
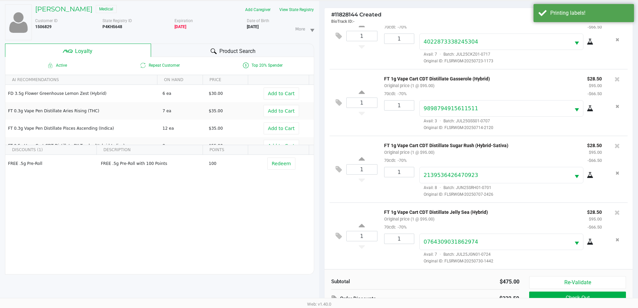
scroll to position [80, 0]
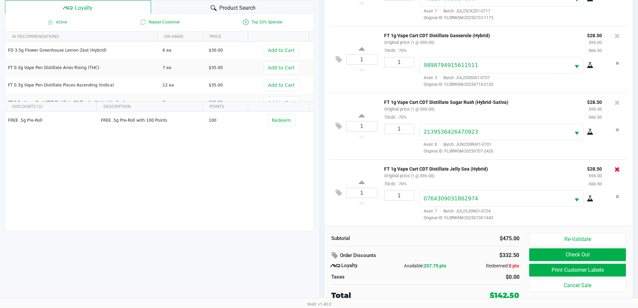
click at [615, 168] on icon at bounding box center [617, 169] width 5 height 7
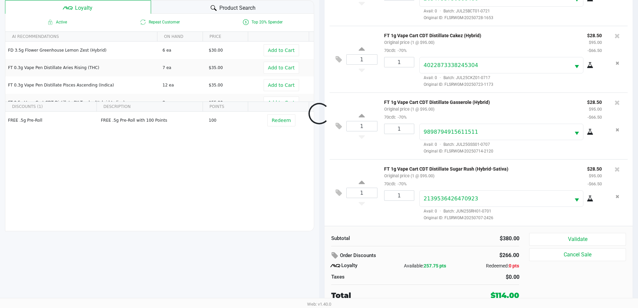
scroll to position [25, 0]
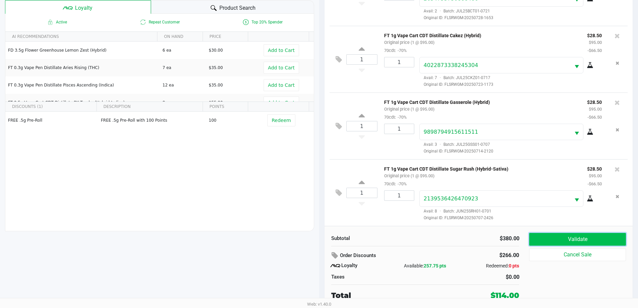
click at [577, 238] on button "Validate" at bounding box center [577, 239] width 96 height 13
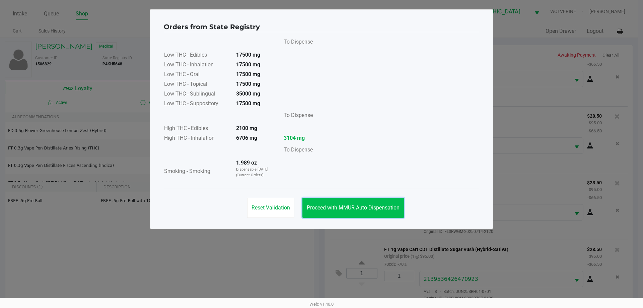
click at [367, 203] on button "Proceed with MMUR Auto-Dispensation" at bounding box center [354, 208] width 102 height 20
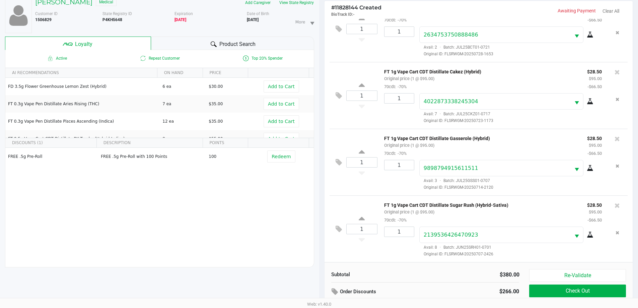
scroll to position [80, 0]
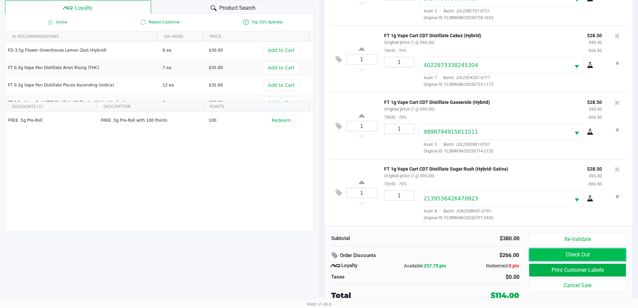
click at [615, 257] on button "Check Out" at bounding box center [577, 254] width 96 height 13
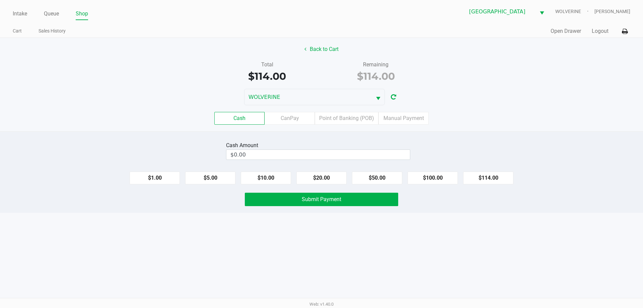
drag, startPoint x: 421, startPoint y: 175, endPoint x: 432, endPoint y: 158, distance: 20.3
click at [425, 171] on div "$1.00 $5.00 $10.00 $20.00 $50.00 $100.00 $114.00" at bounding box center [321, 175] width 643 height 18
click at [278, 179] on button "$10.00" at bounding box center [266, 178] width 50 height 13
click at [167, 177] on button "$1.00" at bounding box center [155, 178] width 50 height 13
click at [160, 179] on button "$1.00" at bounding box center [155, 178] width 50 height 13
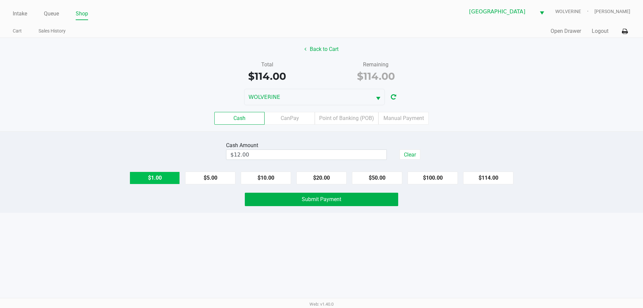
click at [160, 179] on button "$1.00" at bounding box center [155, 178] width 50 height 13
click at [162, 179] on button "$1.00" at bounding box center [155, 178] width 50 height 13
click at [446, 175] on button "$100.00" at bounding box center [433, 178] width 50 height 13
type input "$114.00"
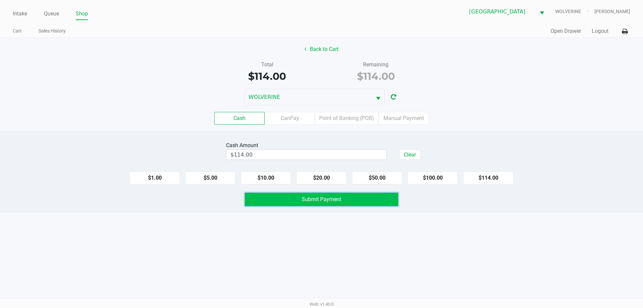
click at [346, 199] on button "Submit Payment" at bounding box center [321, 199] width 153 height 13
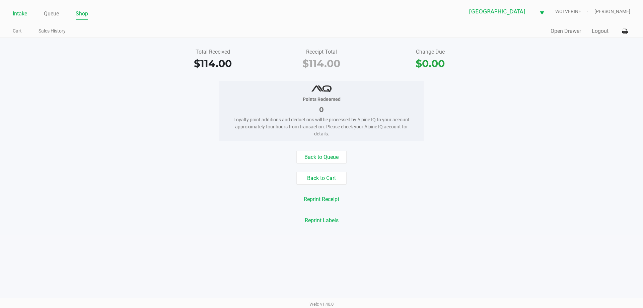
click at [16, 16] on link "Intake" at bounding box center [20, 13] width 14 height 9
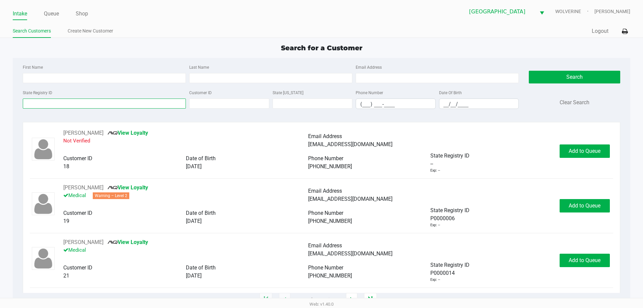
click at [55, 100] on input "State Registry ID" at bounding box center [104, 103] width 163 height 10
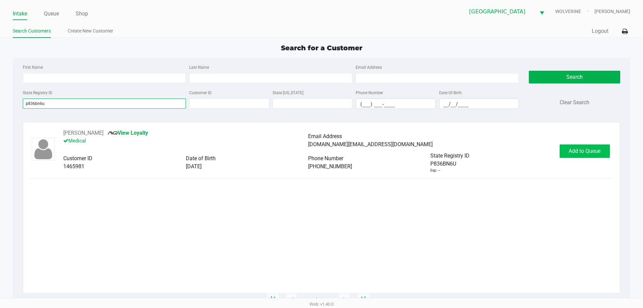
type input "p836bn6u"
click at [566, 152] on button "Add to Queue" at bounding box center [585, 150] width 50 height 13
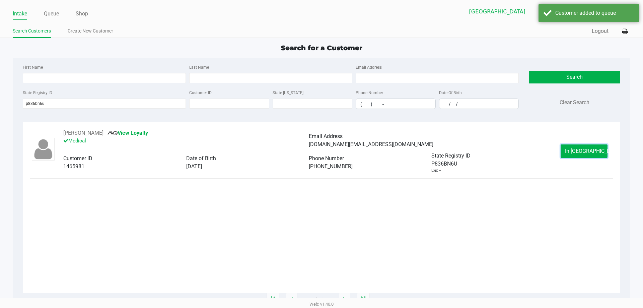
click at [566, 152] on button "In Queue" at bounding box center [584, 150] width 47 height 13
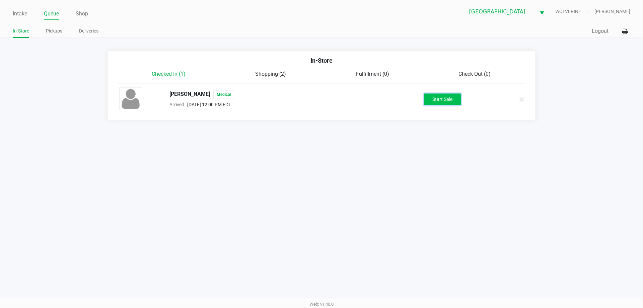
click at [444, 99] on button "Start Sale" at bounding box center [442, 99] width 37 height 12
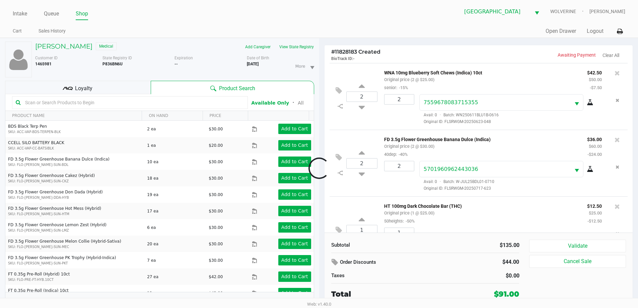
scroll to position [31, 0]
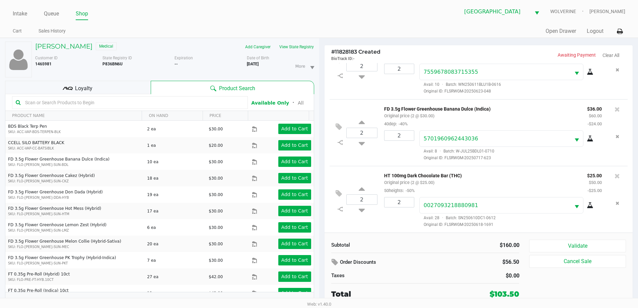
click at [82, 91] on span "Loyalty" at bounding box center [83, 88] width 17 height 8
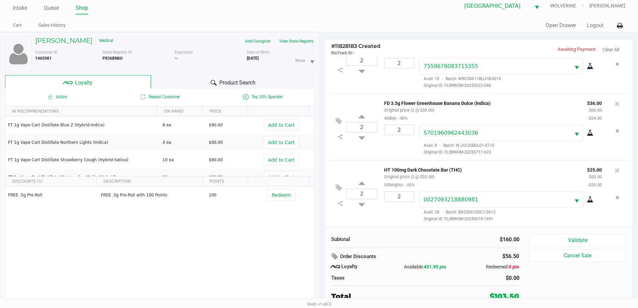
scroll to position [7, 0]
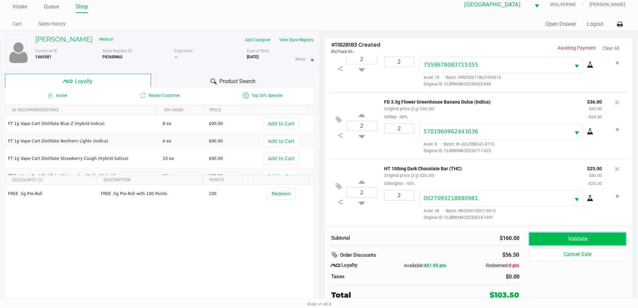
click at [578, 243] on button "Validate" at bounding box center [577, 238] width 96 height 13
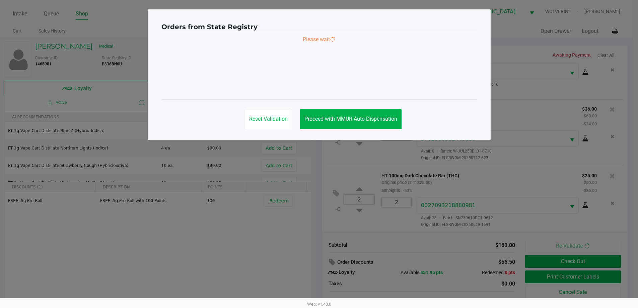
scroll to position [0, 0]
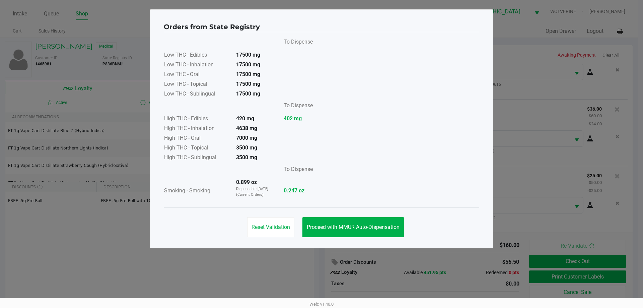
click at [355, 216] on div "Reset Validation Proceed with MMUR Auto-Dispensation" at bounding box center [322, 224] width 316 height 34
click at [354, 217] on div "Reset Validation Proceed with MMUR Auto-Dispensation" at bounding box center [322, 224] width 316 height 34
click at [370, 225] on span "Proceed with MMUR Auto-Dispensation" at bounding box center [353, 227] width 93 height 6
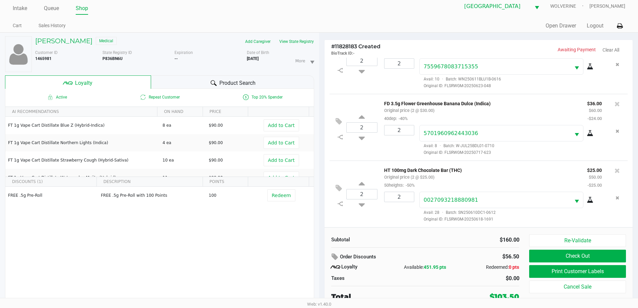
scroll to position [7, 0]
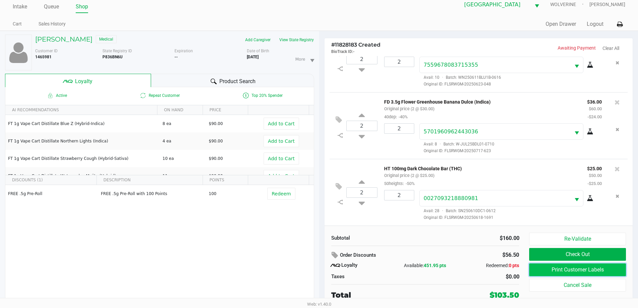
click at [610, 269] on button "Print Customer Labels" at bounding box center [577, 269] width 96 height 13
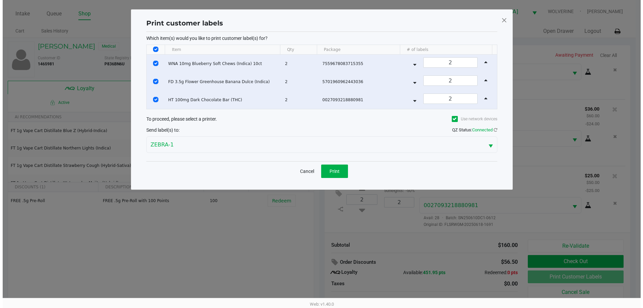
scroll to position [0, 0]
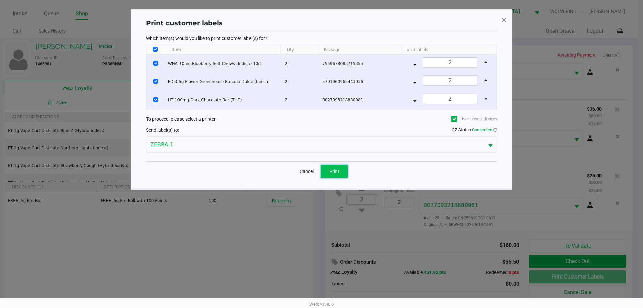
click at [340, 166] on button "Print" at bounding box center [334, 170] width 27 height 13
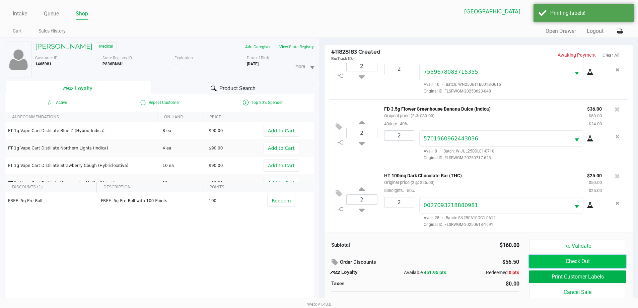
click at [575, 262] on button "Check Out" at bounding box center [577, 261] width 96 height 13
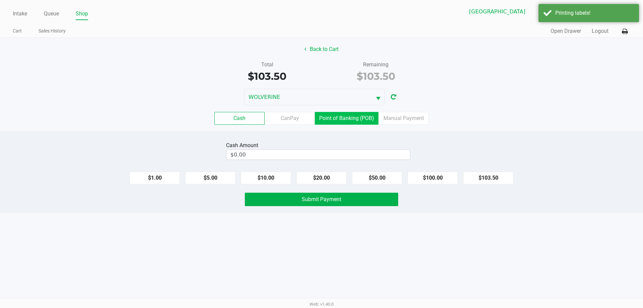
click at [368, 120] on label "Point of Banking (POB)" at bounding box center [347, 118] width 64 height 13
click at [0, 0] on 7 "Point of Banking (POB)" at bounding box center [0, 0] width 0 height 0
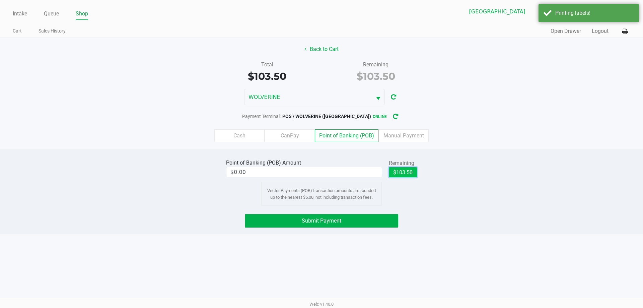
click at [395, 171] on button "$103.50" at bounding box center [403, 172] width 28 height 10
type input "$103.50"
click at [349, 219] on button "Submit Payment" at bounding box center [321, 220] width 153 height 13
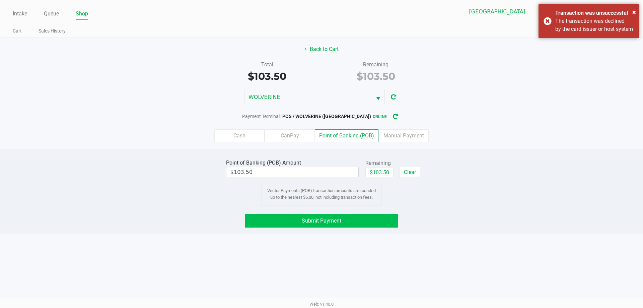
click at [381, 217] on button "Submit Payment" at bounding box center [321, 220] width 153 height 13
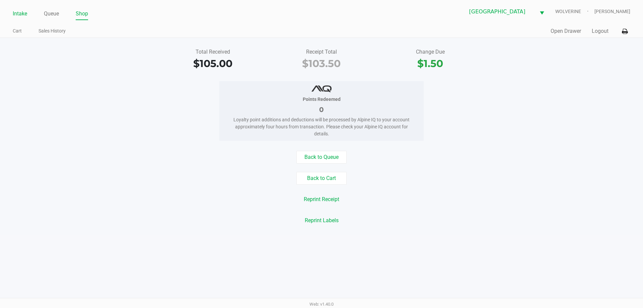
click at [21, 12] on link "Intake" at bounding box center [20, 13] width 14 height 9
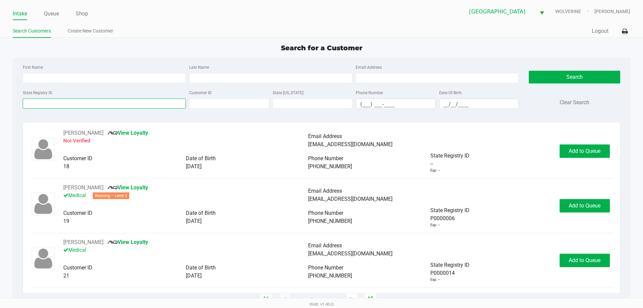
click at [57, 103] on input "State Registry ID" at bounding box center [104, 103] width 163 height 10
click at [59, 16] on link "Queue" at bounding box center [51, 13] width 15 height 9
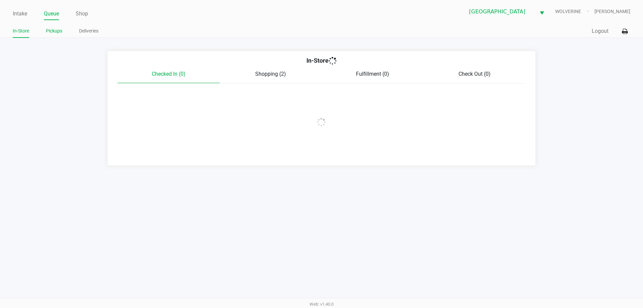
click at [59, 30] on link "Pickups" at bounding box center [54, 31] width 16 height 8
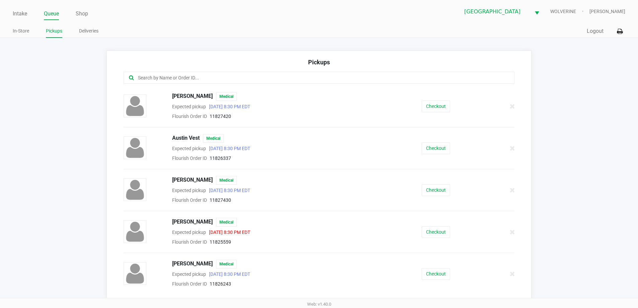
click at [197, 77] on input "text" at bounding box center [308, 78] width 342 height 8
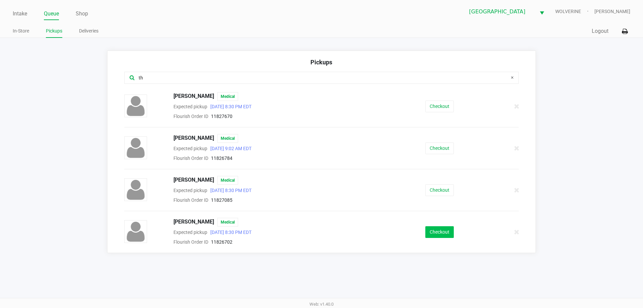
type input "th"
click at [447, 232] on button "Checkout" at bounding box center [439, 232] width 28 height 12
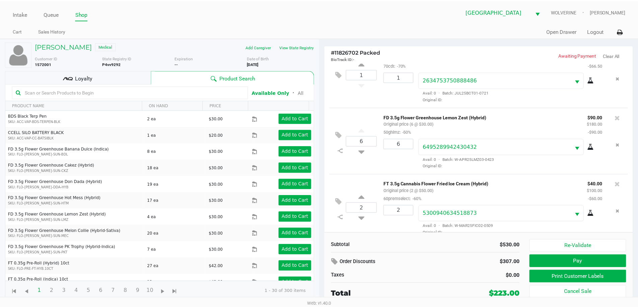
scroll to position [165, 0]
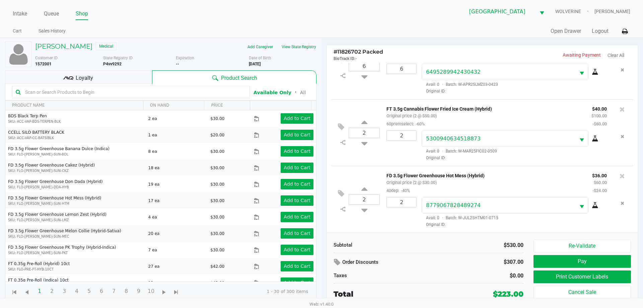
click at [80, 76] on span "Loyalty" at bounding box center [84, 78] width 17 height 8
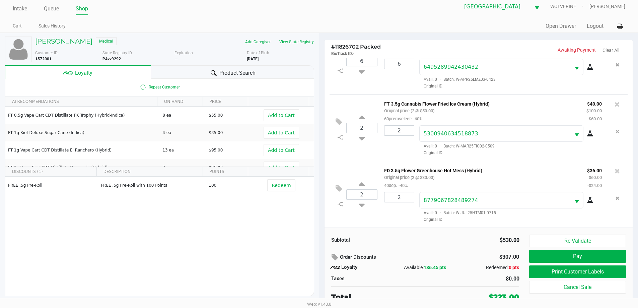
scroll to position [7, 0]
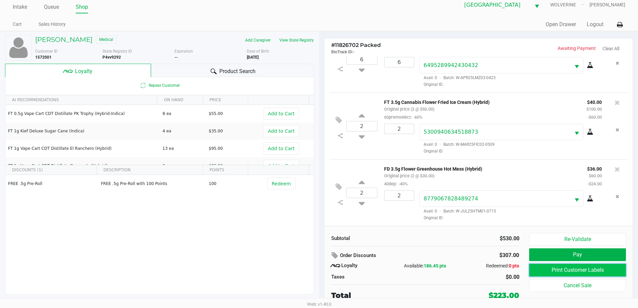
click at [609, 274] on button "Print Customer Labels" at bounding box center [577, 270] width 96 height 13
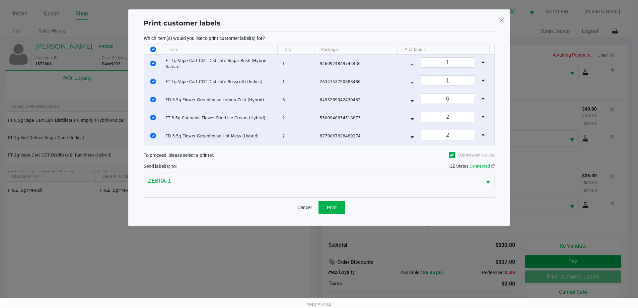
scroll to position [0, 0]
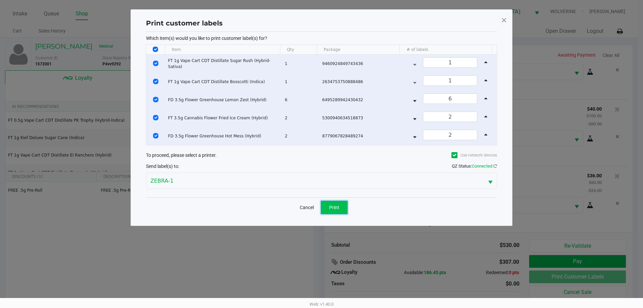
click at [334, 201] on button "Print" at bounding box center [334, 207] width 27 height 13
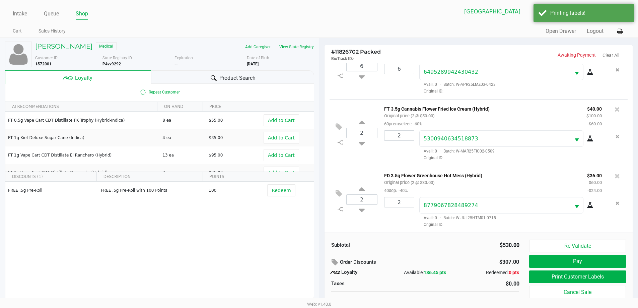
scroll to position [7, 0]
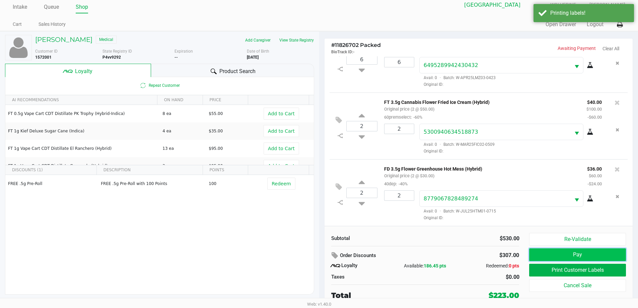
click at [573, 255] on button "Pay" at bounding box center [577, 254] width 96 height 13
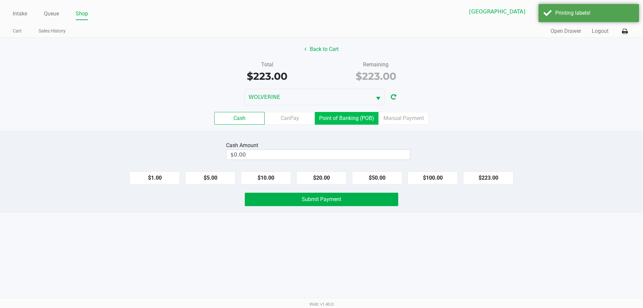
click at [364, 120] on label "Point of Banking (POB)" at bounding box center [347, 118] width 64 height 13
click at [0, 0] on 7 "Point of Banking (POB)" at bounding box center [0, 0] width 0 height 0
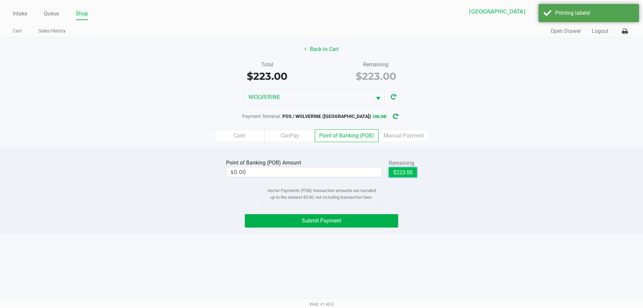
click at [409, 170] on button "$223.00" at bounding box center [403, 172] width 28 height 10
type input "$223.00"
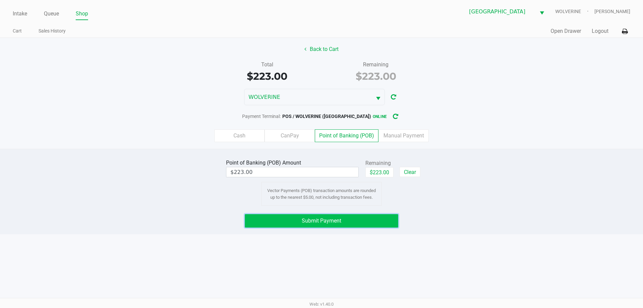
click at [374, 217] on button "Submit Payment" at bounding box center [321, 220] width 153 height 13
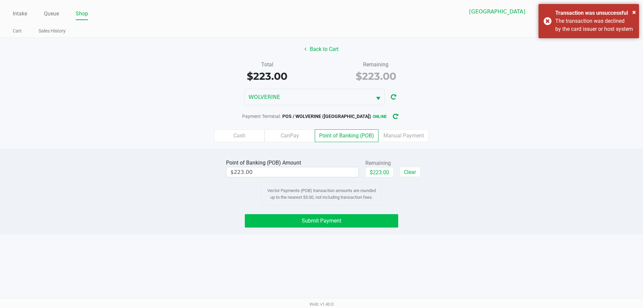
click at [347, 217] on button "Submit Payment" at bounding box center [321, 220] width 153 height 13
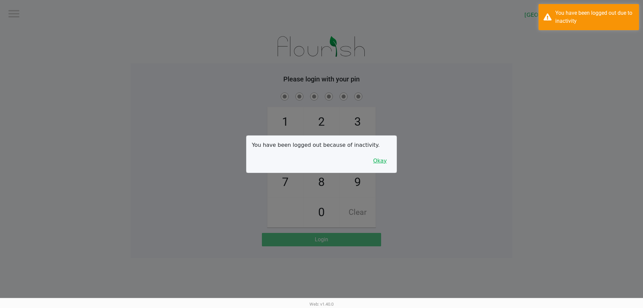
click at [384, 157] on button "Okay" at bounding box center [380, 160] width 22 height 13
click at [427, 172] on div "1 4 7 2 5 8 0 3 6 9 Clear" at bounding box center [322, 159] width 382 height 136
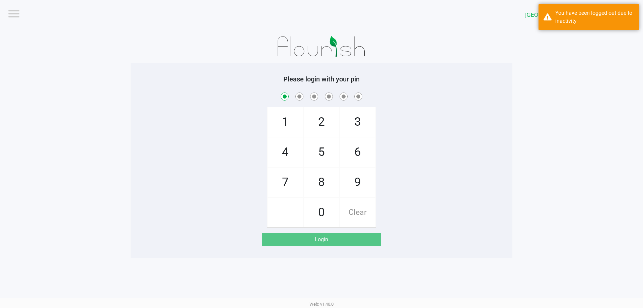
checkbox input "true"
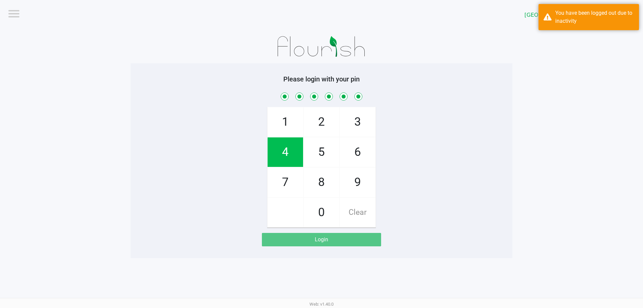
checkbox input "true"
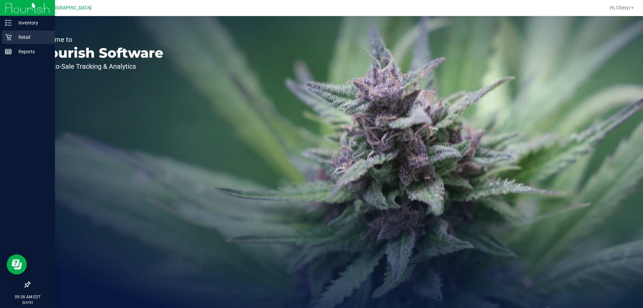
click at [11, 40] on icon at bounding box center [8, 37] width 7 height 7
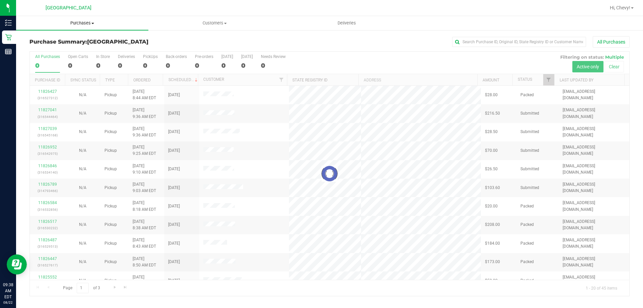
click at [76, 24] on span "Purchases" at bounding box center [82, 23] width 132 height 6
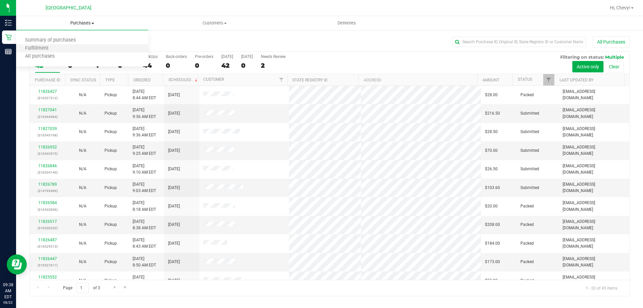
click at [72, 46] on li "Fulfillment" at bounding box center [82, 49] width 132 height 8
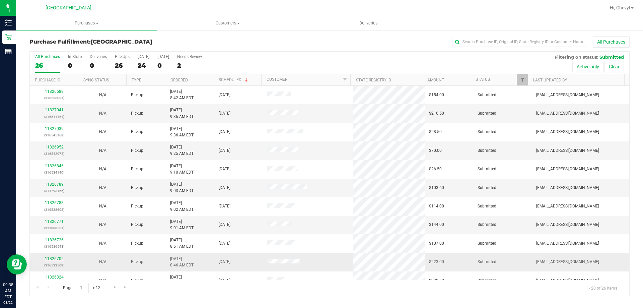
click at [50, 258] on link "11826702" at bounding box center [54, 258] width 19 height 5
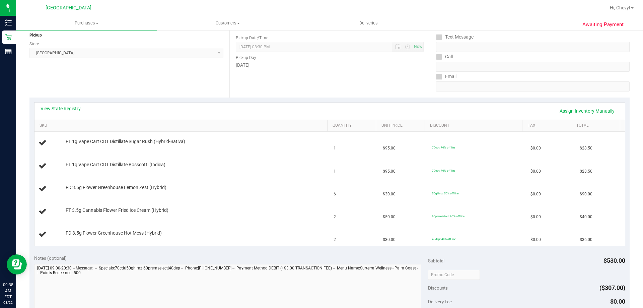
scroll to position [101, 0]
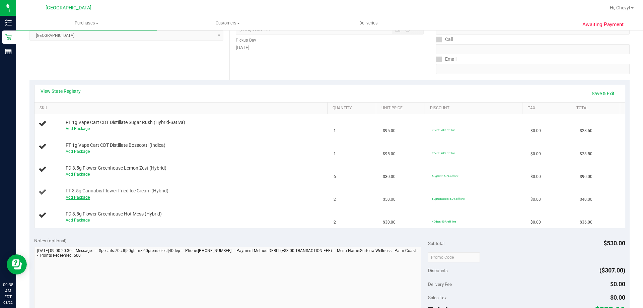
click at [81, 197] on link "Add Package" at bounding box center [78, 197] width 24 height 5
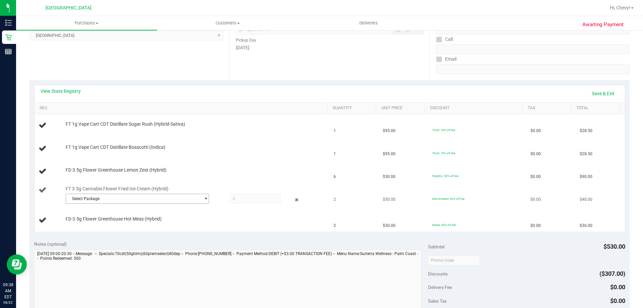
click at [80, 198] on span "Select Package" at bounding box center [133, 198] width 134 height 9
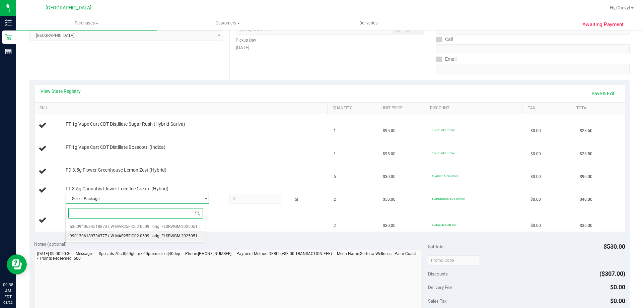
click at [88, 232] on li "9901396189736777 ( W-MAR25FIC02-0509 | orig: FLSRWGM-20250519-041 )" at bounding box center [136, 235] width 140 height 9
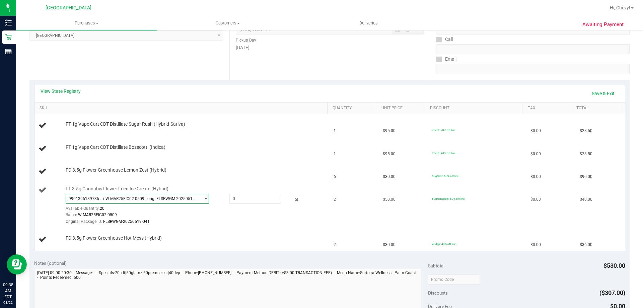
click at [110, 197] on span "( W-MAR25FIC02-0509 | orig: FLSRWGM-20250519-041 )" at bounding box center [150, 198] width 94 height 5
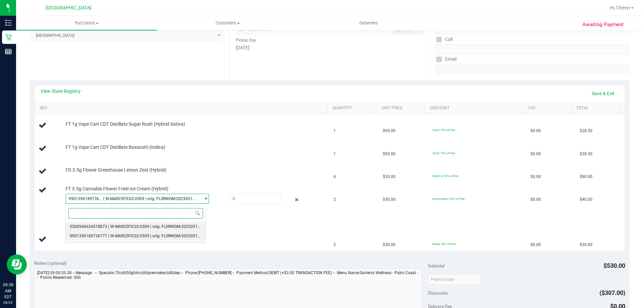
click at [105, 225] on span "5300940634518873" at bounding box center [89, 226] width 38 height 5
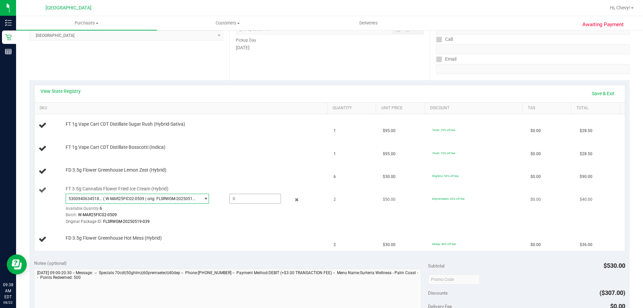
click at [259, 198] on span at bounding box center [255, 199] width 52 height 10
type input "2"
type input "2.0000"
click at [247, 219] on div "Original Package ID: FLSRWGM-20250519-039" at bounding box center [195, 221] width 259 height 6
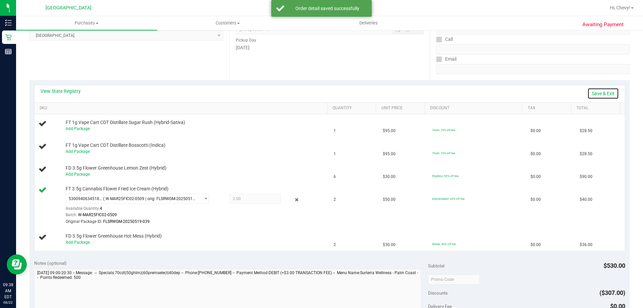
click at [601, 93] on link "Save & Exit" at bounding box center [603, 93] width 31 height 11
click at [84, 245] on div "Add Package" at bounding box center [195, 242] width 259 height 6
click at [83, 244] on link "Add Package" at bounding box center [78, 242] width 24 height 5
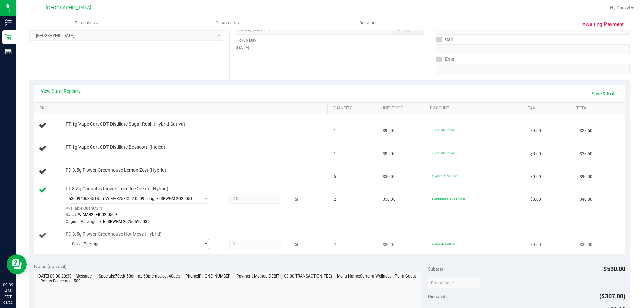
click at [83, 244] on span "Select Package" at bounding box center [133, 243] width 134 height 9
click at [91, 278] on li "8779067828489274 ( W-JUL25HTM01-0715 | orig: FLSRWGM-20250721-1294 )" at bounding box center [136, 280] width 140 height 9
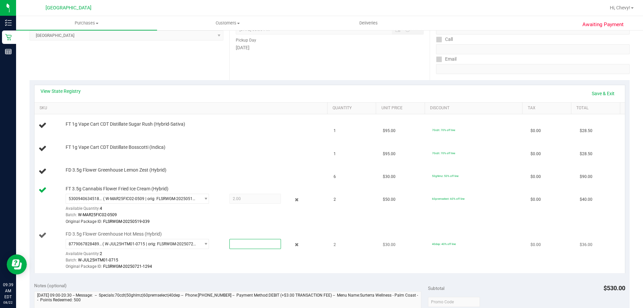
click at [259, 242] on span at bounding box center [255, 244] width 52 height 10
type input "2"
type input "2.0000"
click at [267, 266] on div "Original Package ID: FLSRWGM-20250721-1294" at bounding box center [195, 266] width 259 height 6
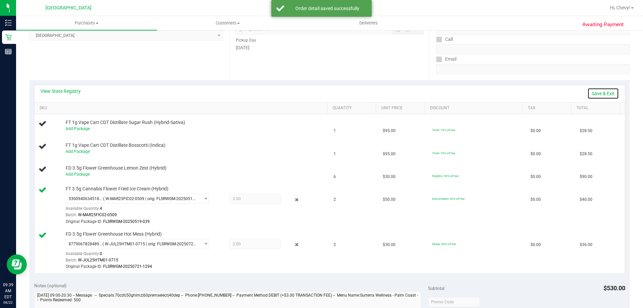
click at [594, 94] on link "Save & Exit" at bounding box center [603, 93] width 31 height 11
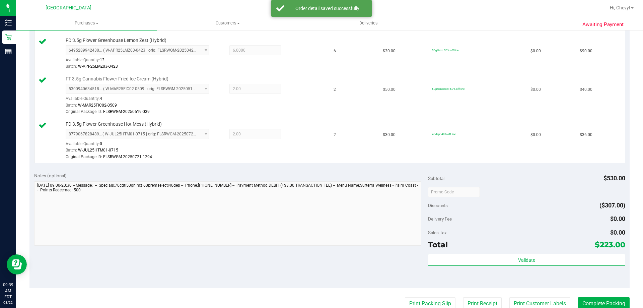
scroll to position [268, 0]
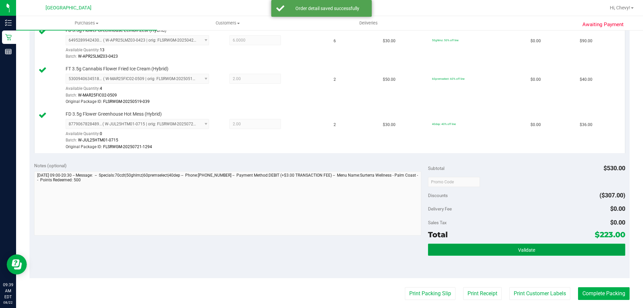
click at [526, 254] on button "Validate" at bounding box center [526, 250] width 197 height 12
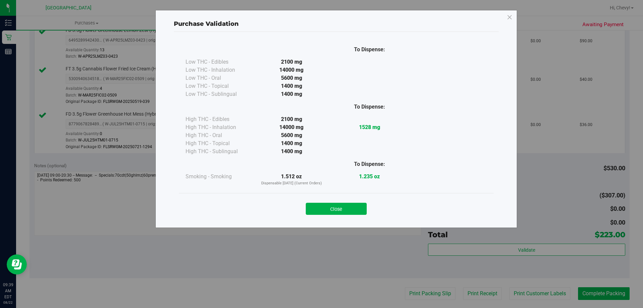
click at [362, 209] on button "Close" at bounding box center [336, 209] width 61 height 12
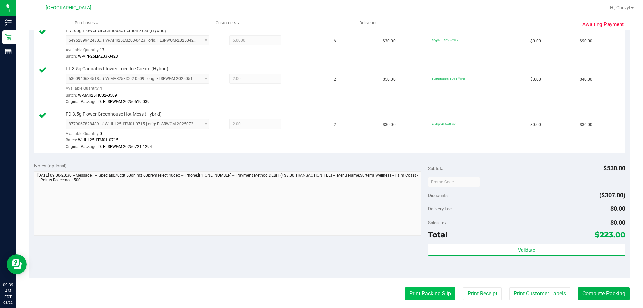
click at [429, 292] on button "Print Packing Slip" at bounding box center [430, 293] width 51 height 13
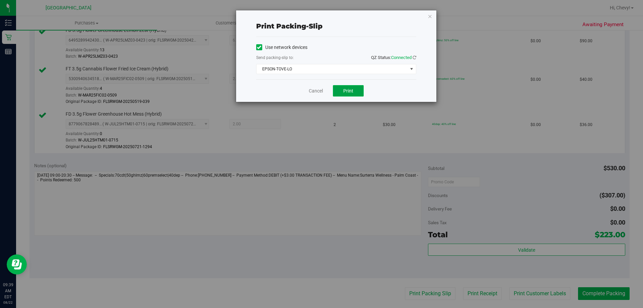
click at [349, 86] on button "Print" at bounding box center [348, 90] width 31 height 11
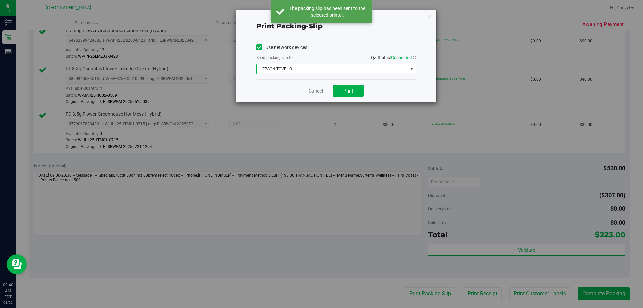
click at [352, 68] on span "EPSON-TOVE-LO" at bounding box center [332, 68] width 151 height 9
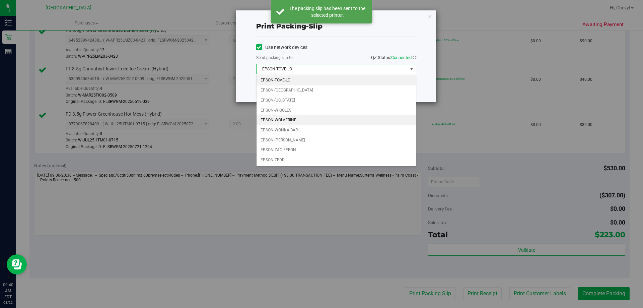
click at [343, 122] on li "EPSON-WOLVERINE" at bounding box center [336, 120] width 159 height 10
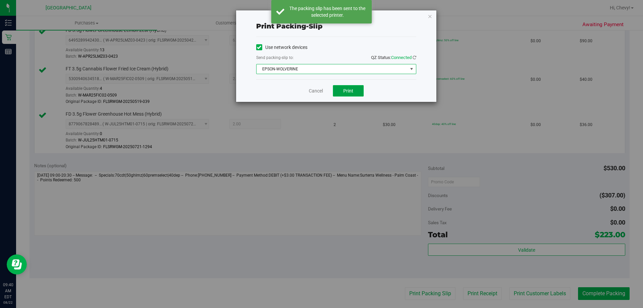
click at [352, 89] on span "Print" at bounding box center [348, 90] width 10 height 5
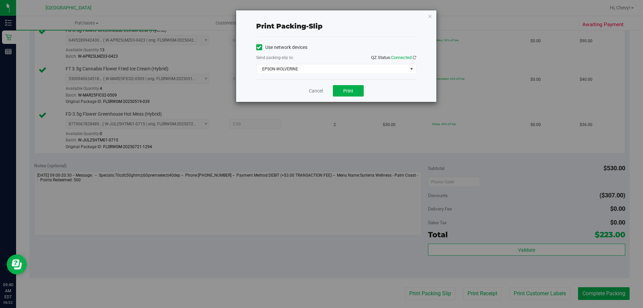
click at [429, 26] on div "Print packing-slip Use network devices Send packing-slip to: QZ Status: Connect…" at bounding box center [336, 55] width 200 height 91
click at [430, 15] on icon "button" at bounding box center [430, 16] width 5 height 8
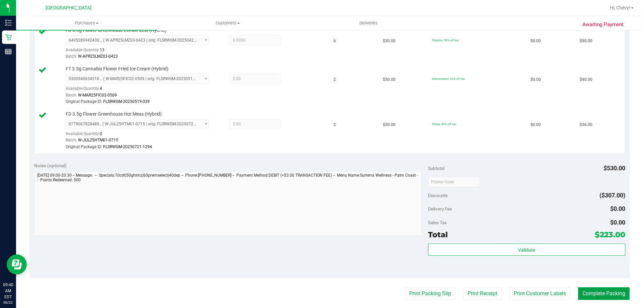
click at [611, 294] on button "Complete Packing" at bounding box center [604, 293] width 52 height 13
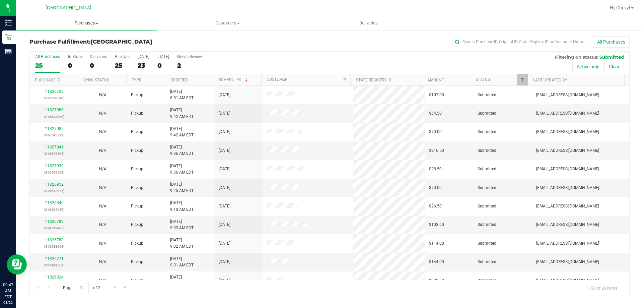
click at [90, 23] on span "Purchases" at bounding box center [86, 23] width 141 height 6
click at [87, 47] on li "Fulfillment" at bounding box center [86, 49] width 141 height 8
click at [48, 183] on link "11826952" at bounding box center [54, 184] width 19 height 5
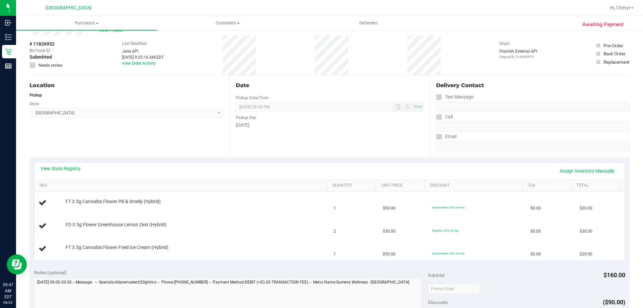
scroll to position [34, 0]
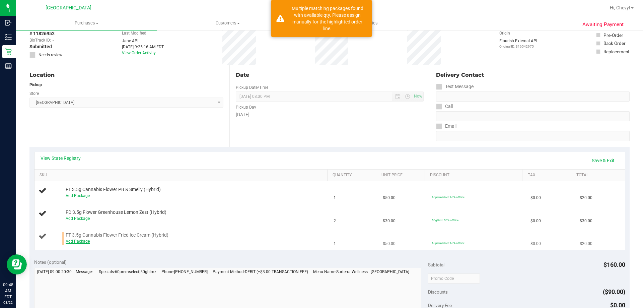
click at [74, 243] on link "Add Package" at bounding box center [78, 241] width 24 height 5
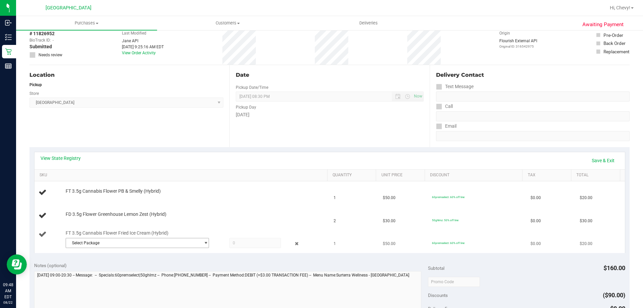
click at [77, 244] on span "Select Package" at bounding box center [133, 242] width 134 height 9
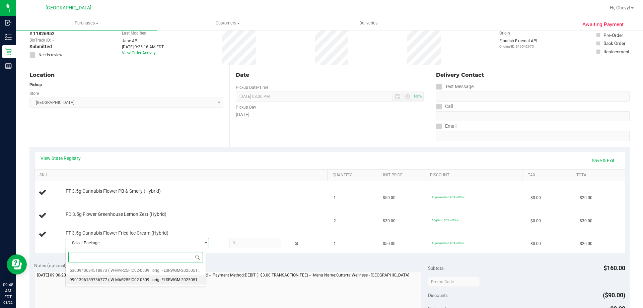
click at [98, 282] on li "9901396189736777 ( W-MAR25FIC02-0509 | orig: FLSRWGM-20250519-041 )" at bounding box center [136, 279] width 140 height 9
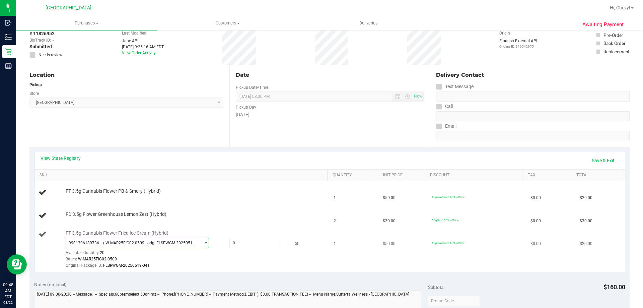
click at [112, 245] on span "( W-MAR25FIC02-0509 | orig: FLSRWGM-20250519-041 )" at bounding box center [150, 243] width 94 height 5
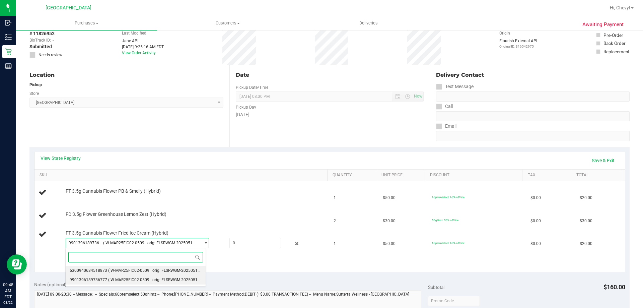
click at [110, 267] on li "5300940634518873 ( W-MAR25FIC02-0509 | orig: FLSRWGM-20250519-039 )" at bounding box center [136, 270] width 140 height 9
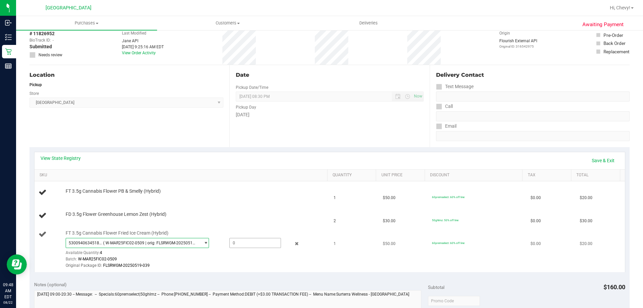
click at [242, 242] on span at bounding box center [255, 243] width 52 height 10
type input "1"
type input "1.0000"
click at [243, 264] on div "Original Package ID: FLSRWGM-20250519-039" at bounding box center [195, 265] width 259 height 6
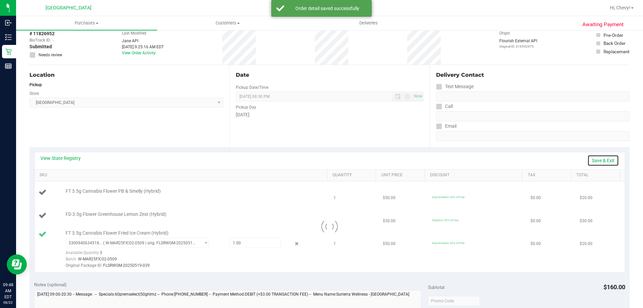
click at [596, 158] on link "Save & Exit" at bounding box center [603, 160] width 31 height 11
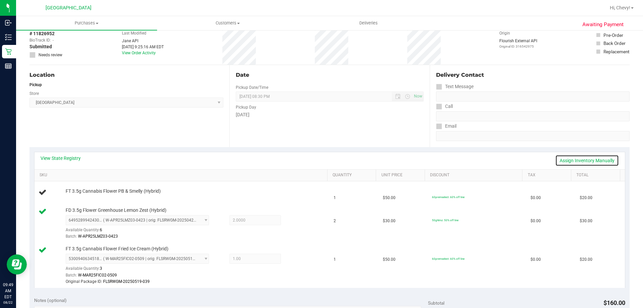
click at [587, 158] on link "Assign Inventory Manually" at bounding box center [587, 160] width 64 height 11
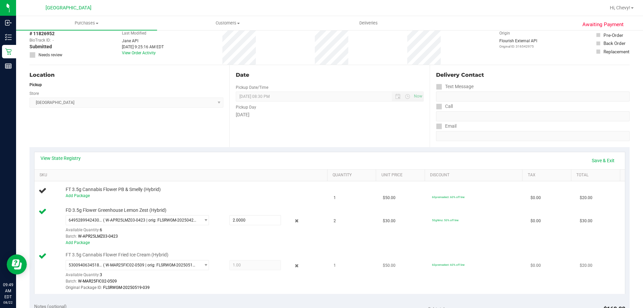
click at [245, 267] on span "1.00 1" at bounding box center [255, 265] width 52 height 10
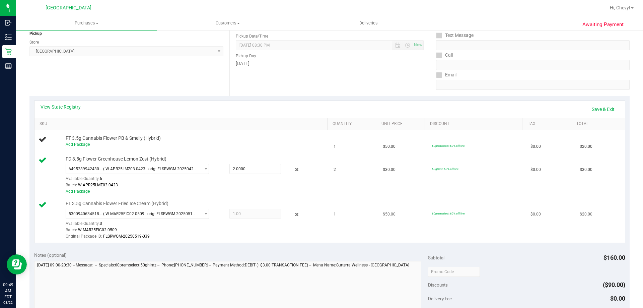
scroll to position [101, 0]
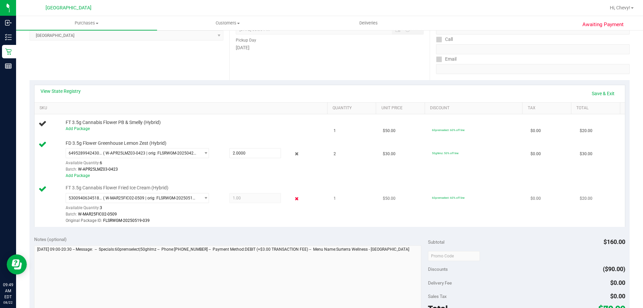
click at [293, 198] on icon at bounding box center [296, 199] width 7 height 8
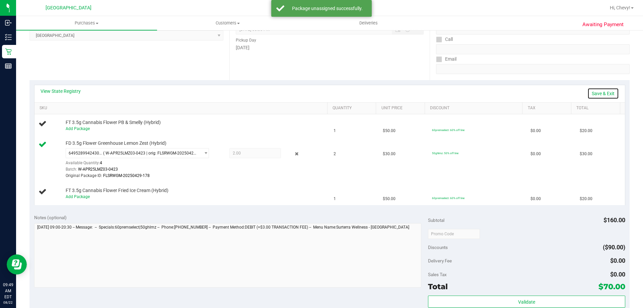
click at [607, 90] on link "Save & Exit" at bounding box center [603, 93] width 31 height 11
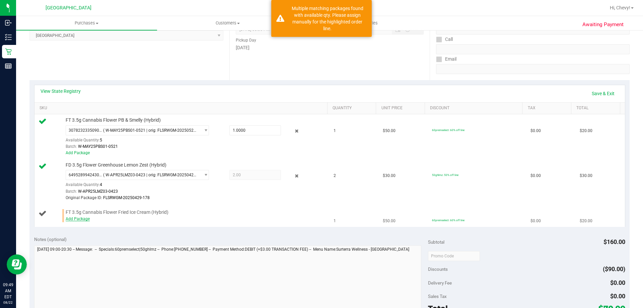
click at [73, 220] on link "Add Package" at bounding box center [78, 218] width 24 height 5
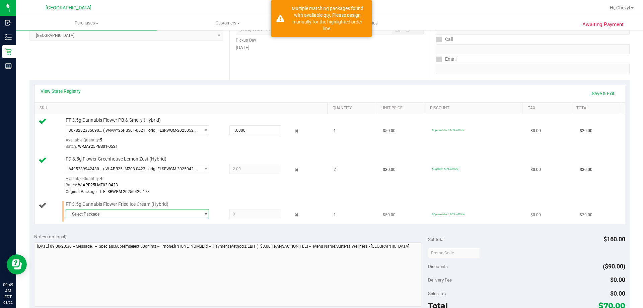
click at [88, 214] on span "Select Package" at bounding box center [133, 213] width 134 height 9
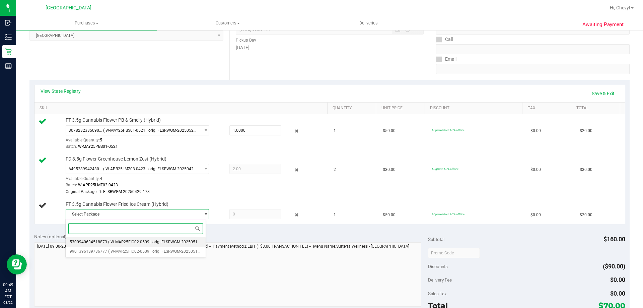
click at [95, 242] on span "5300940634518873" at bounding box center [89, 242] width 38 height 5
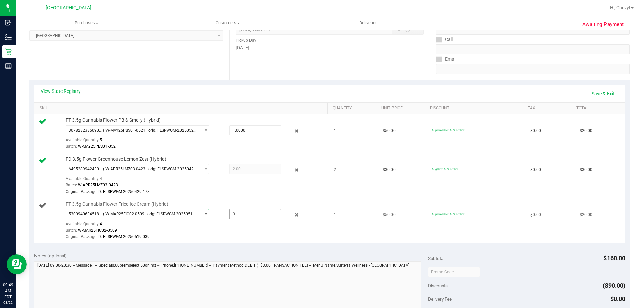
click at [250, 214] on span at bounding box center [255, 214] width 52 height 10
type input "1"
type input "1.0000"
click at [311, 241] on td "FT 3.5g Cannabis Flower Fried Ice Cream (Hybrid) 5300940634518873 ( W-MAR25FIC0…" at bounding box center [182, 220] width 295 height 45
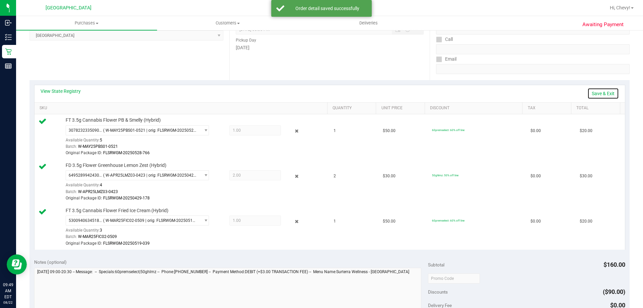
click at [599, 94] on link "Save & Exit" at bounding box center [603, 93] width 31 height 11
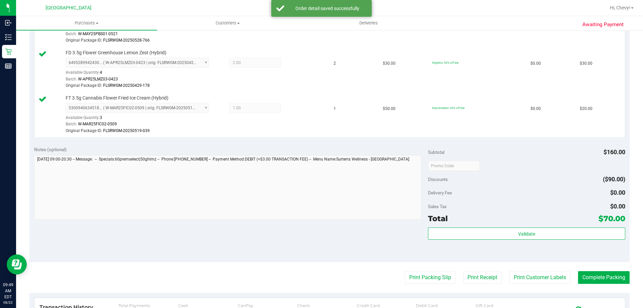
scroll to position [302, 0]
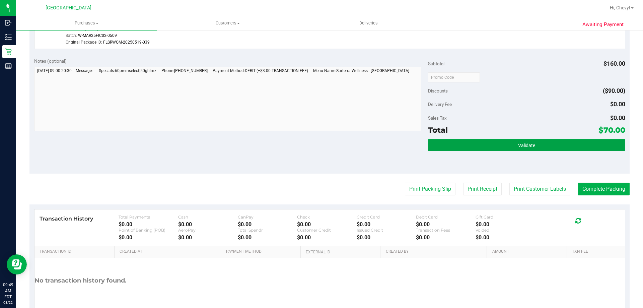
click at [524, 147] on span "Validate" at bounding box center [526, 145] width 17 height 5
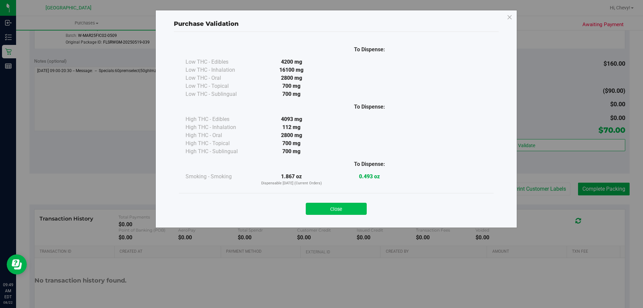
click at [343, 210] on button "Close" at bounding box center [336, 209] width 61 height 12
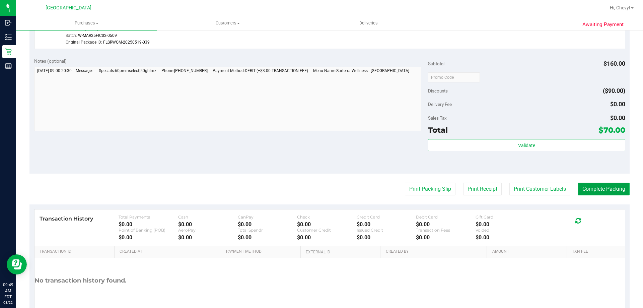
click at [591, 188] on button "Complete Packing" at bounding box center [604, 189] width 52 height 13
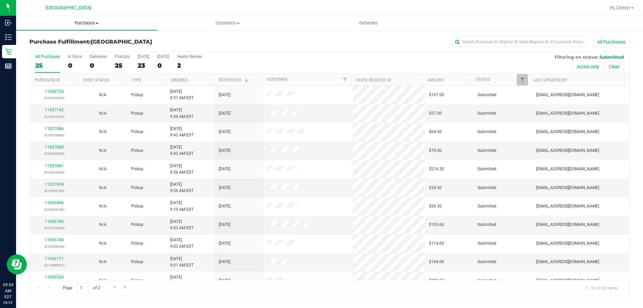
click at [83, 23] on span "Purchases" at bounding box center [86, 23] width 141 height 6
click at [87, 49] on li "Fulfillment" at bounding box center [86, 49] width 141 height 8
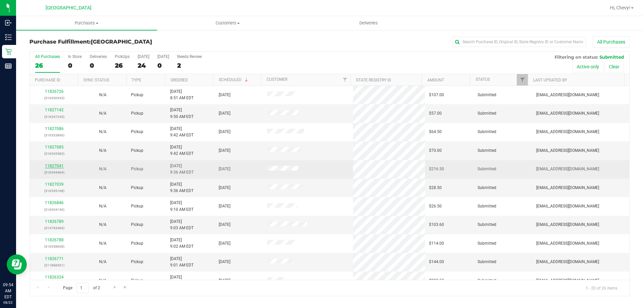
click at [52, 166] on link "11827041" at bounding box center [54, 165] width 19 height 5
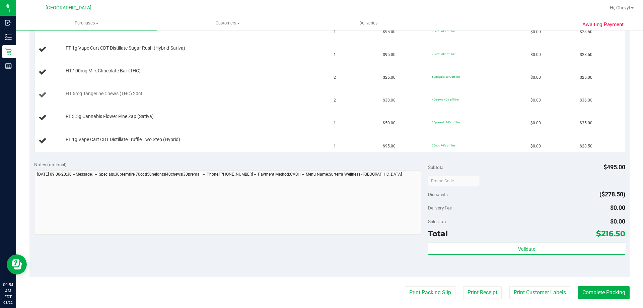
scroll to position [235, 0]
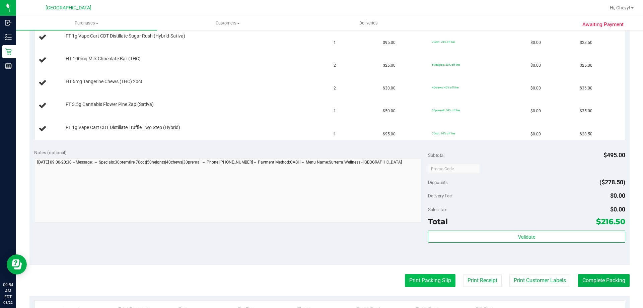
click at [425, 278] on button "Print Packing Slip" at bounding box center [430, 280] width 51 height 13
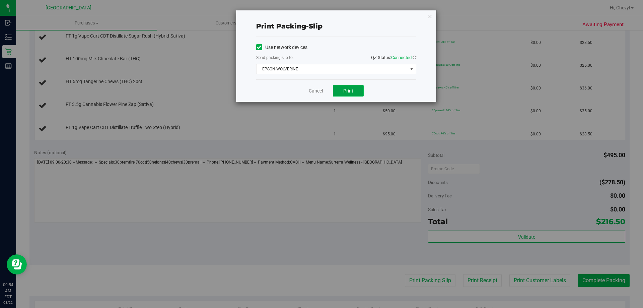
click at [355, 90] on button "Print" at bounding box center [348, 90] width 31 height 11
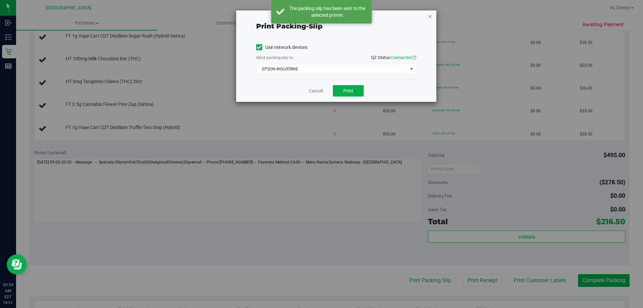
click at [430, 17] on icon "button" at bounding box center [430, 16] width 5 height 8
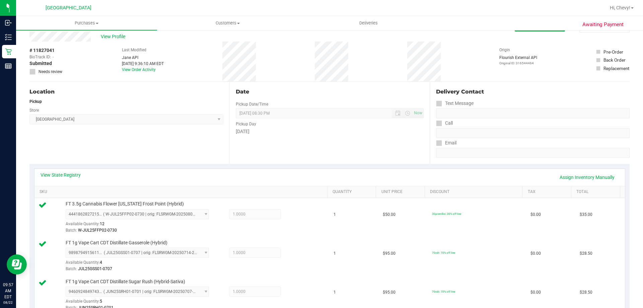
scroll to position [0, 0]
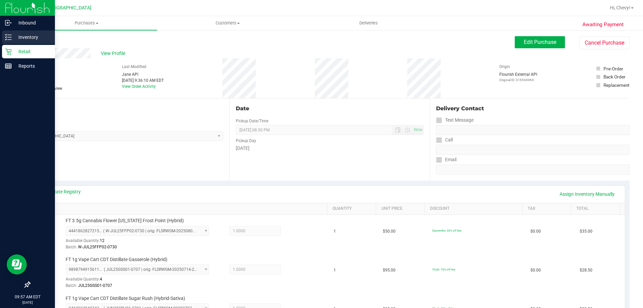
click at [12, 34] on p "Inventory" at bounding box center [32, 37] width 40 height 8
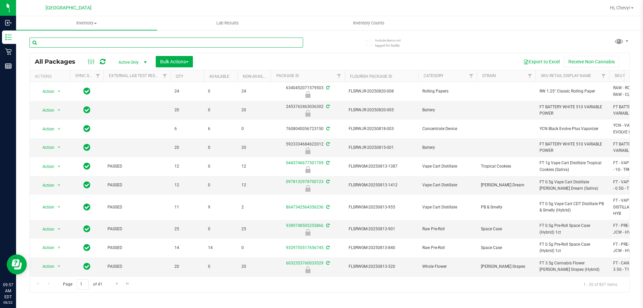
click at [89, 43] on input "text" at bounding box center [166, 43] width 274 height 10
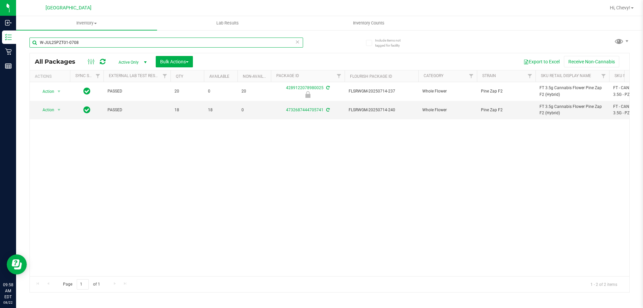
type input "W-JUL25PZT01-0708"
click at [88, 23] on span "Inventory" at bounding box center [86, 23] width 141 height 6
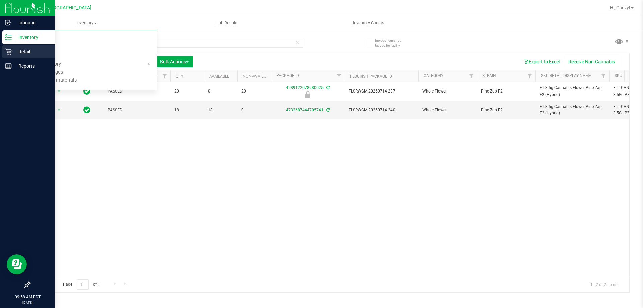
click at [5, 54] on div "Retail" at bounding box center [28, 51] width 53 height 13
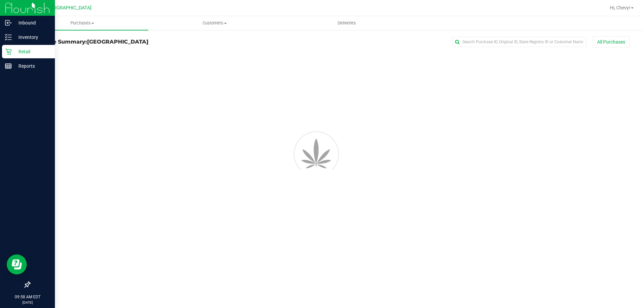
click at [32, 52] on p "Retail" at bounding box center [32, 52] width 40 height 8
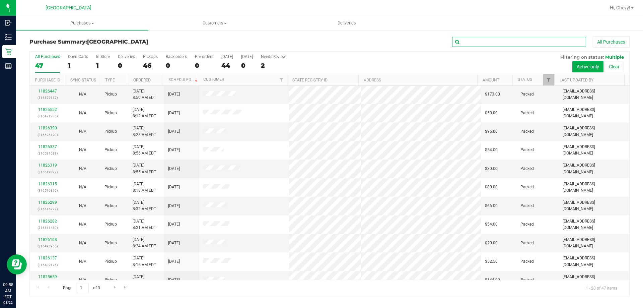
click at [489, 42] on input "text" at bounding box center [519, 42] width 134 height 10
type input "ian"
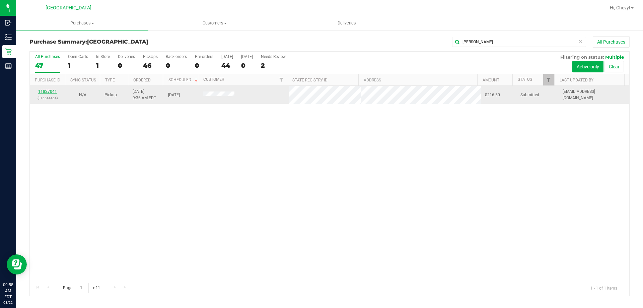
click at [52, 91] on link "11827041" at bounding box center [47, 91] width 19 height 5
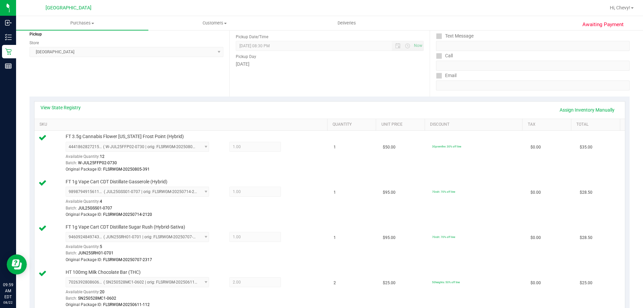
scroll to position [29, 0]
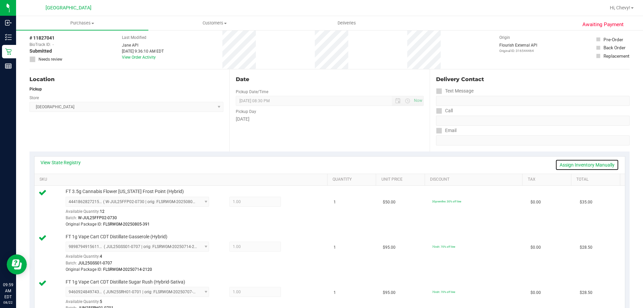
click at [578, 163] on link "Assign Inventory Manually" at bounding box center [587, 164] width 64 height 11
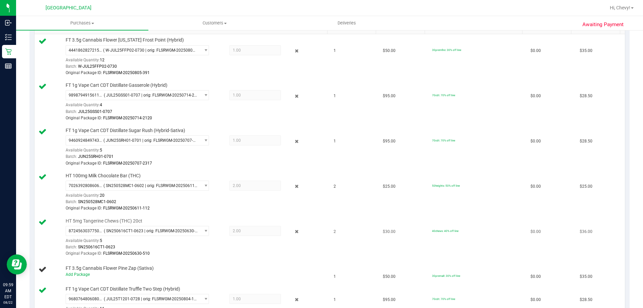
scroll to position [197, 0]
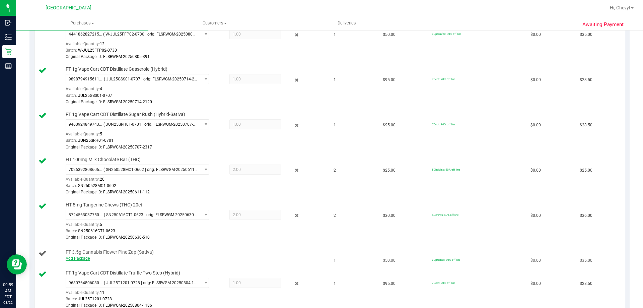
click at [83, 257] on link "Add Package" at bounding box center [78, 258] width 24 height 5
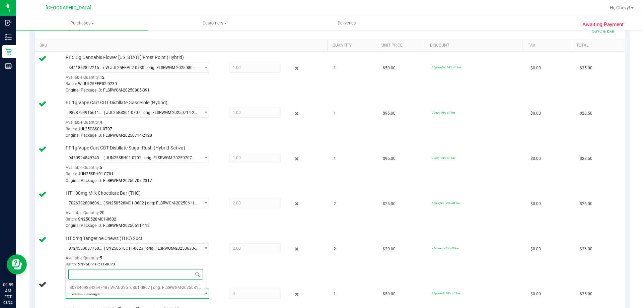
scroll to position [63, 0]
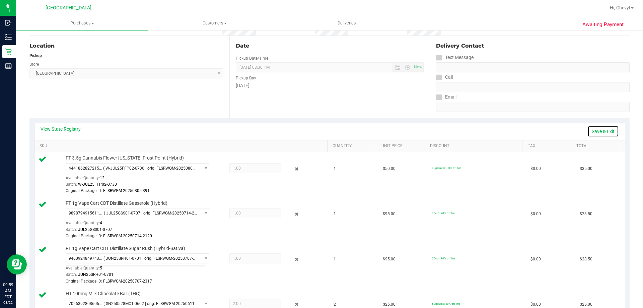
click at [599, 131] on link "Save & Exit" at bounding box center [603, 131] width 31 height 11
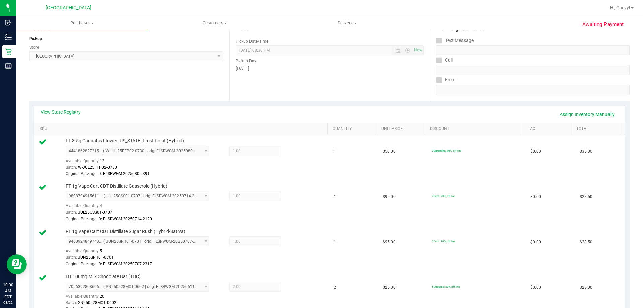
scroll to position [0, 0]
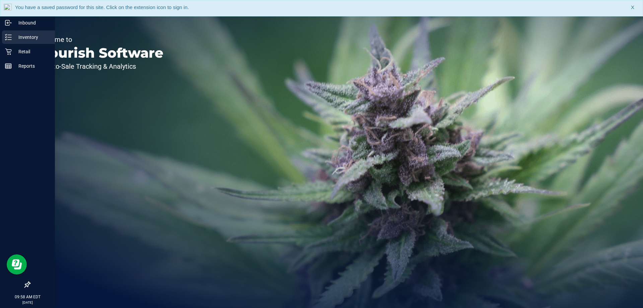
click at [33, 35] on p "Inventory" at bounding box center [32, 37] width 40 height 8
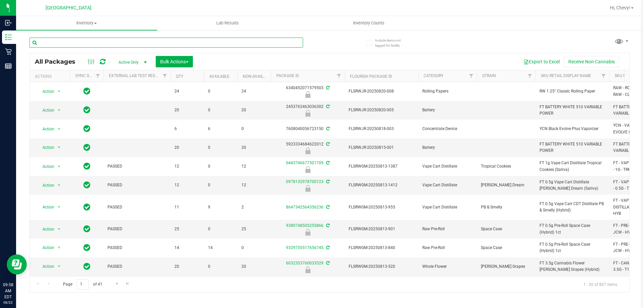
click at [109, 42] on input "text" at bounding box center [166, 43] width 274 height 10
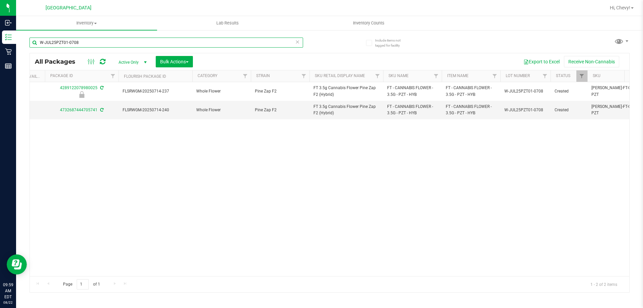
scroll to position [0, 237]
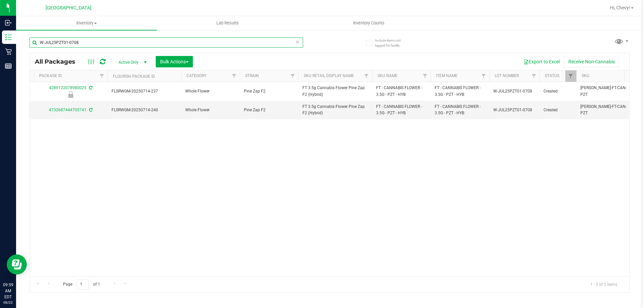
type input "W-JUL25PZT01-0708"
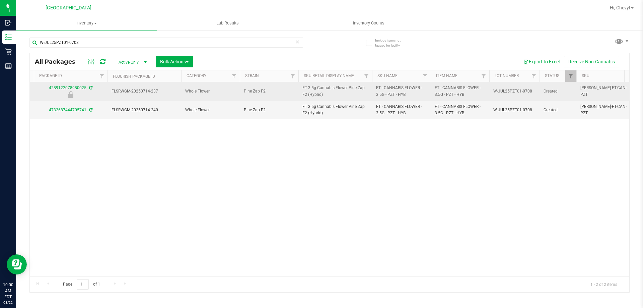
drag, startPoint x: 342, startPoint y: 96, endPoint x: 284, endPoint y: 92, distance: 58.1
click at [284, 92] on tr "Action Action Edit attributes Global inventory Locate package Package audit log…" at bounding box center [458, 91] width 1330 height 19
copy tr "FT 3.5g Cannabis Flower Pine Zap F2 (Hybrid)"
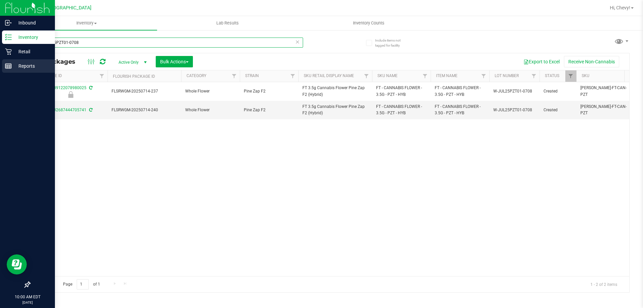
drag, startPoint x: 115, startPoint y: 44, endPoint x: 6, endPoint y: 64, distance: 110.3
click at [0, 57] on div "Inbound Inventory Retail Reports 10:00 AM EDT 08/22/2025 08/22 Palm Coast WC Hi…" at bounding box center [321, 154] width 643 height 308
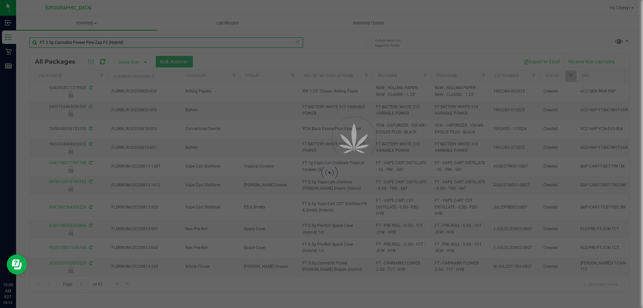
type input "FT 3.5g Cannabis Flower Pine Zap F2 (Hybrid)"
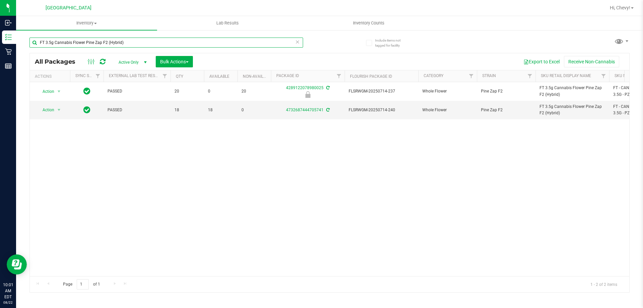
drag, startPoint x: 141, startPoint y: 44, endPoint x: 30, endPoint y: 50, distance: 111.0
click at [30, 50] on div "FT 3.5g Cannabis Flower Pine Zap F2 (Hybrid)" at bounding box center [166, 45] width 274 height 15
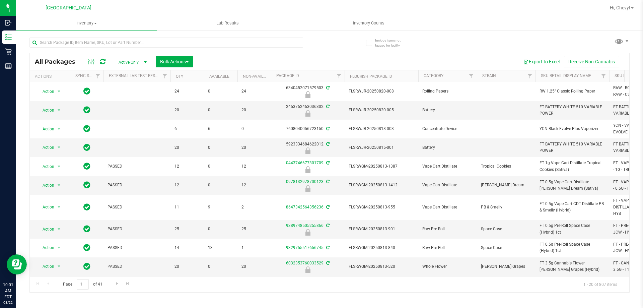
click at [145, 63] on span "select" at bounding box center [145, 62] width 5 height 5
click at [125, 106] on li "All" at bounding box center [131, 103] width 36 height 10
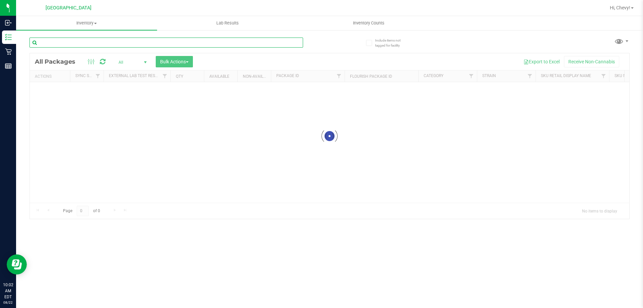
click at [75, 39] on input "text" at bounding box center [166, 43] width 274 height 10
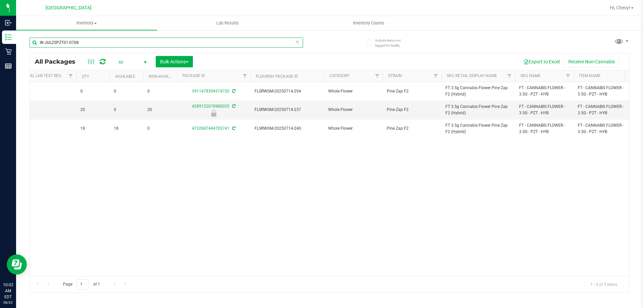
type input "W-JUL25PZT01-0708"
click at [333, 223] on div "Action Action Edit attributes Global inventory Locate package Package audit log…" at bounding box center [330, 179] width 600 height 194
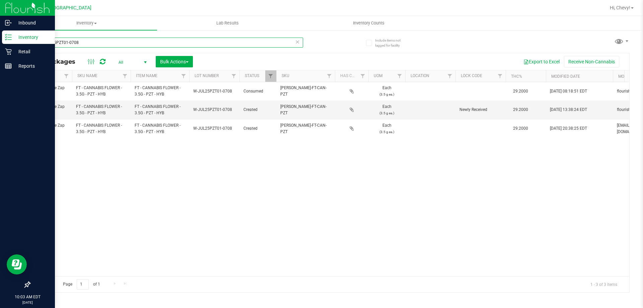
drag, startPoint x: 98, startPoint y: 42, endPoint x: 0, endPoint y: 44, distance: 98.5
click at [0, 44] on div "Inbound Inventory Retail Reports 10:03 AM EDT 08/22/2025 08/22 Palm Coast WC Hi…" at bounding box center [321, 154] width 643 height 308
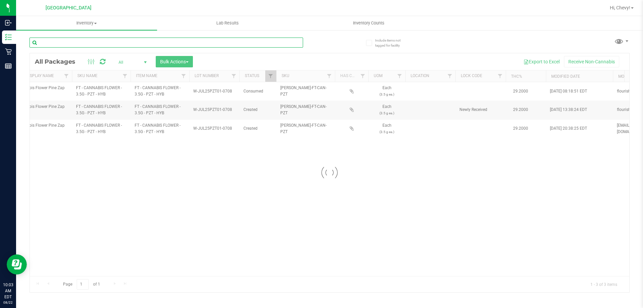
drag, startPoint x: 47, startPoint y: 42, endPoint x: 43, endPoint y: 38, distance: 5.2
click at [42, 38] on input "text" at bounding box center [166, 43] width 274 height 10
click at [45, 41] on input "text" at bounding box center [166, 43] width 274 height 10
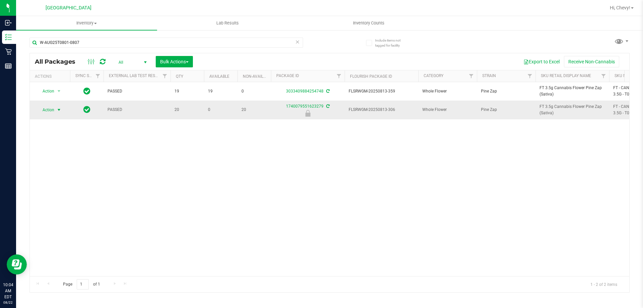
click at [59, 110] on span "select" at bounding box center [58, 109] width 5 height 5
click at [100, 224] on div "Action Action Create package Edit attributes Global inventory Locate package Lo…" at bounding box center [330, 179] width 600 height 194
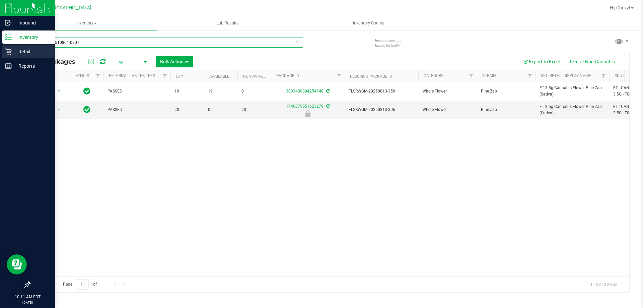
drag, startPoint x: 22, startPoint y: 42, endPoint x: 0, endPoint y: 48, distance: 22.4
click at [0, 48] on div "Inbound Inventory Retail Reports 10:11 AM EDT 08/22/2025 08/22 Palm Coast WC Hi…" at bounding box center [321, 154] width 643 height 308
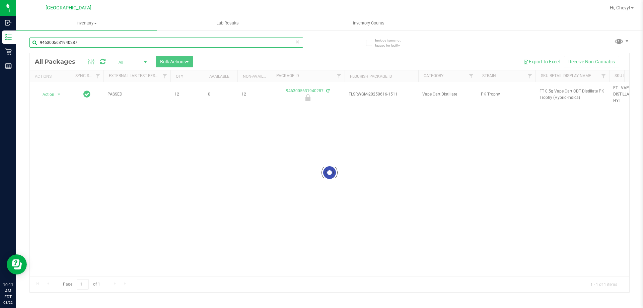
type input "9463005631940287"
click at [54, 93] on div at bounding box center [330, 172] width 600 height 239
click at [51, 95] on div at bounding box center [330, 172] width 600 height 239
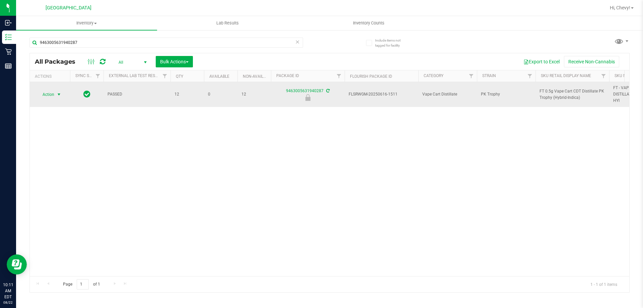
click at [45, 95] on span "Action" at bounding box center [46, 94] width 18 height 9
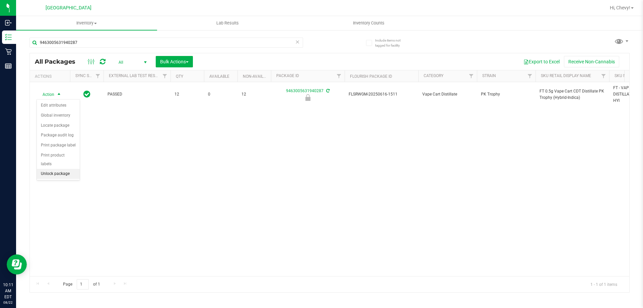
click at [54, 169] on li "Unlock package" at bounding box center [58, 174] width 43 height 10
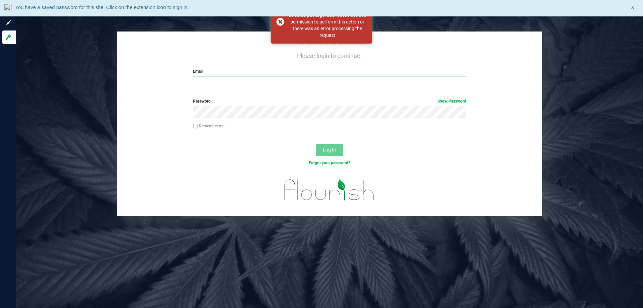
click at [242, 82] on input "Email" at bounding box center [329, 82] width 273 height 12
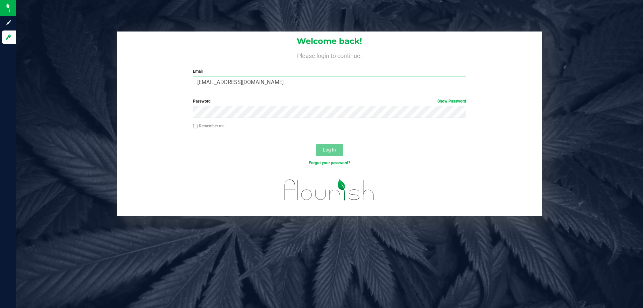
type input "Cwilliams@liveparallel.com"
click at [324, 144] on button "Log In" at bounding box center [329, 150] width 27 height 12
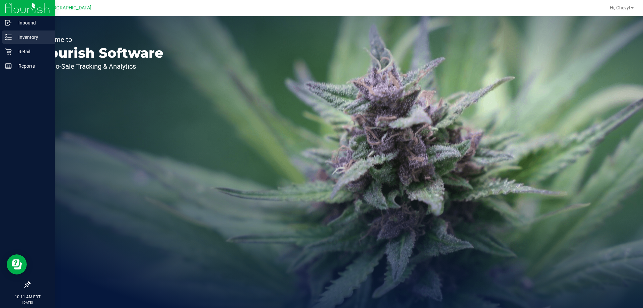
click at [7, 40] on icon at bounding box center [8, 37] width 7 height 7
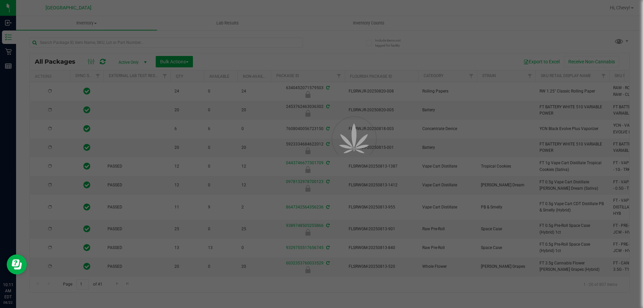
click at [104, 44] on div at bounding box center [321, 154] width 643 height 308
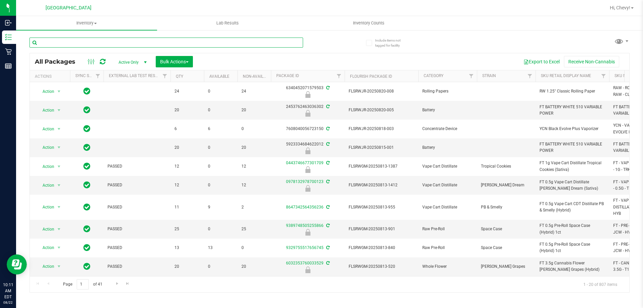
click at [147, 44] on input "text" at bounding box center [166, 43] width 274 height 10
type input "9"
click at [135, 42] on input "9" at bounding box center [166, 43] width 274 height 10
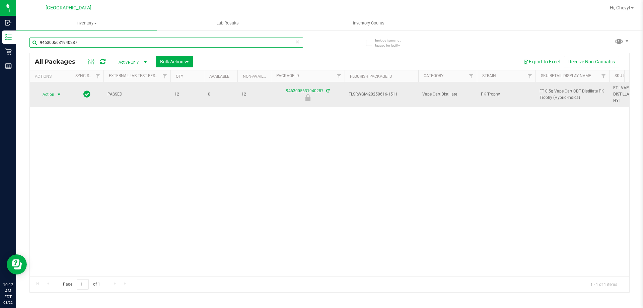
type input "9463005631940287"
click at [47, 95] on span "Action" at bounding box center [46, 94] width 18 height 9
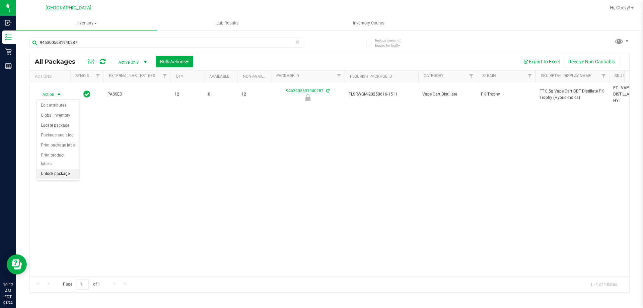
click at [56, 169] on li "Unlock package" at bounding box center [58, 174] width 43 height 10
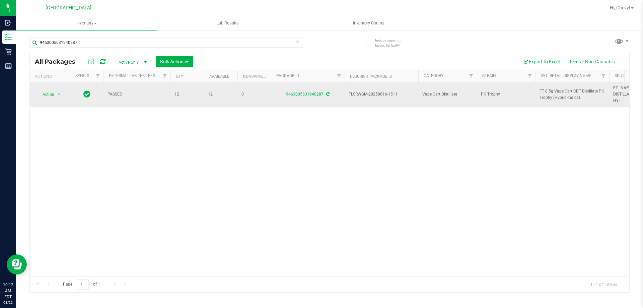
click at [559, 93] on span "FT 0.5g Vape Cart CDT Distillate PK Trophy (Hybrid-Indica)" at bounding box center [573, 94] width 66 height 13
click at [558, 93] on span "FT 0.5g Vape Cart CDT Distillate PK Trophy (Hybrid-Indica)" at bounding box center [573, 94] width 66 height 13
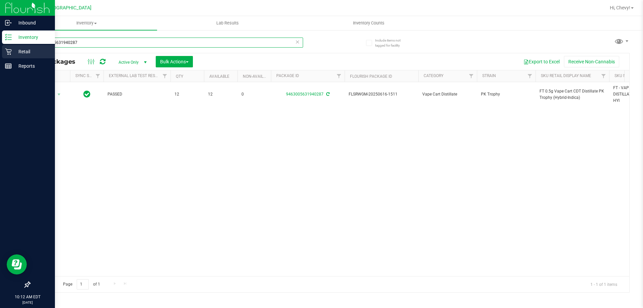
drag, startPoint x: 78, startPoint y: 45, endPoint x: 0, endPoint y: 46, distance: 77.7
click at [0, 46] on div "Inbound Inventory Retail Reports 10:12 AM EDT 08/22/2025 08/22 Palm Coast WC Hi…" at bounding box center [321, 154] width 643 height 308
paste input "FT 0.5g Vape Cart CDT Distillate PK Trophy (Hybrid-Indica)"
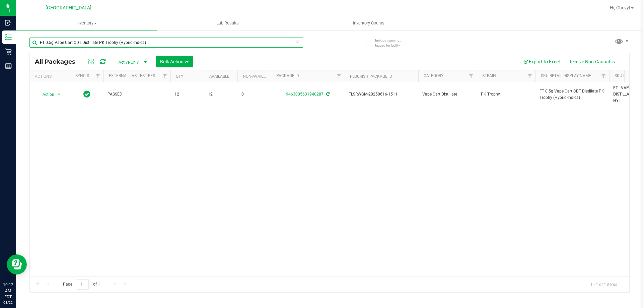
type input "FT 0.5g Vape Cart CDT Distillate PK Trophy (Hybrid-Indica)"
click at [76, 184] on div "Action Action Create package Edit attributes Global inventory Locate package Lo…" at bounding box center [330, 179] width 600 height 194
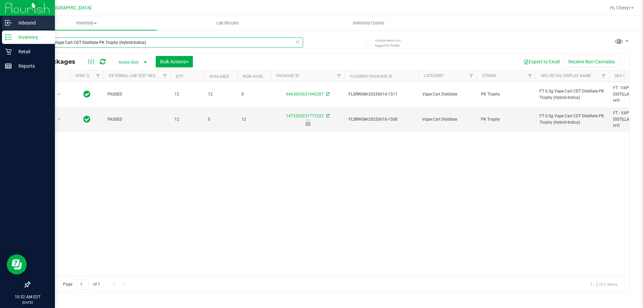
drag, startPoint x: 156, startPoint y: 46, endPoint x: 0, endPoint y: 26, distance: 156.9
click at [0, 26] on div "Inbound Inventory Retail Reports 10:32 AM EDT 08/22/2025 08/22 Palm Coast WC Hi…" at bounding box center [321, 154] width 643 height 308
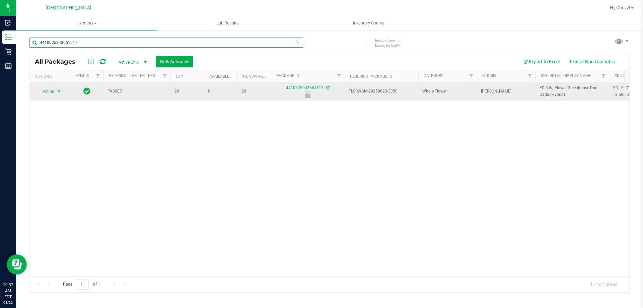
type input "4410625943661517"
click at [41, 91] on span "Action" at bounding box center [46, 91] width 18 height 9
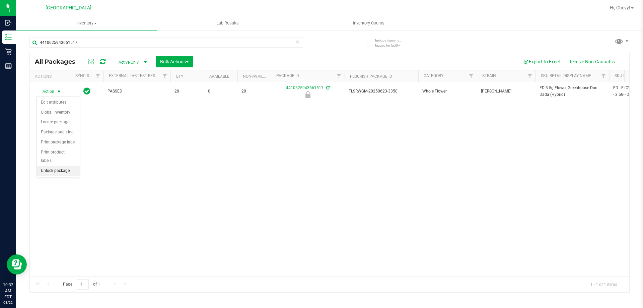
click at [46, 166] on li "Unlock package" at bounding box center [58, 171] width 43 height 10
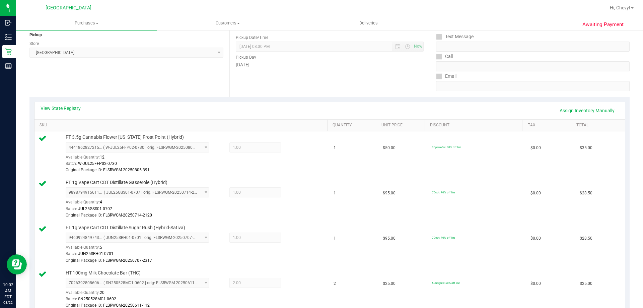
scroll to position [34, 0]
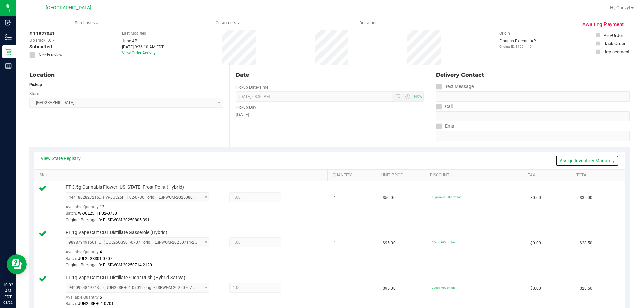
click at [571, 160] on link "Assign Inventory Manually" at bounding box center [587, 160] width 64 height 11
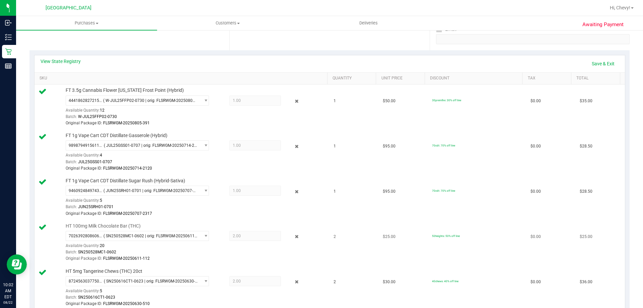
scroll to position [235, 0]
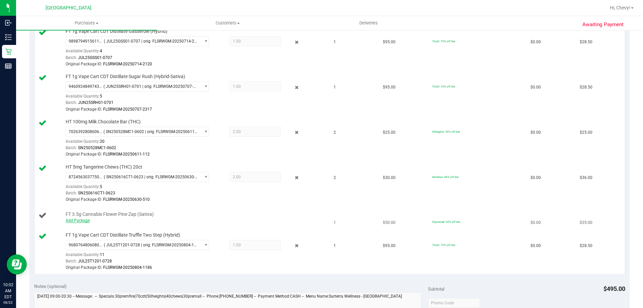
click at [82, 219] on link "Add Package" at bounding box center [78, 220] width 24 height 5
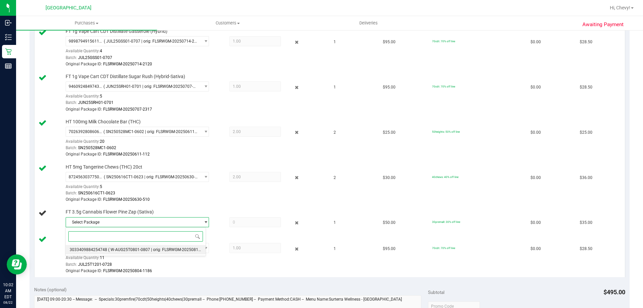
click at [168, 251] on span "( W-AUG25T0801-0807 | orig: FLSRWGM-20250813-359 )" at bounding box center [159, 249] width 103 height 5
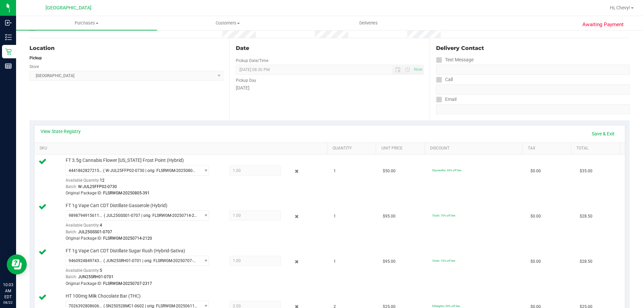
scroll to position [0, 0]
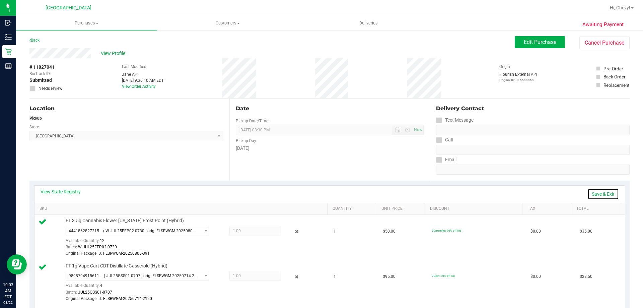
click at [606, 195] on link "Save & Exit" at bounding box center [603, 193] width 31 height 11
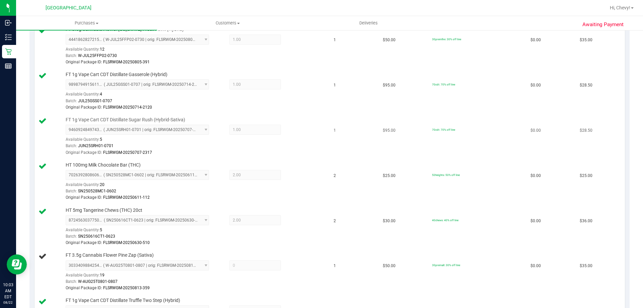
scroll to position [235, 0]
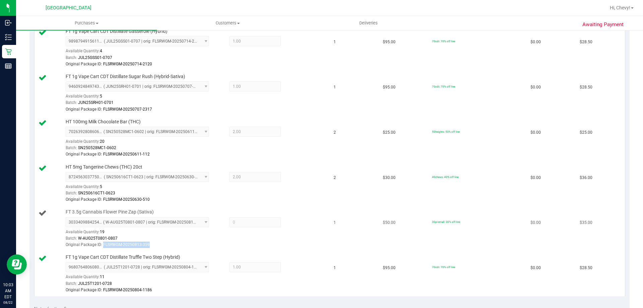
drag, startPoint x: 157, startPoint y: 246, endPoint x: 111, endPoint y: 235, distance: 47.5
click at [103, 244] on div "Original Package ID: FLSRWGM-20250813-359" at bounding box center [195, 245] width 259 height 6
click at [117, 237] on span "W-AUG25T0801-0807" at bounding box center [98, 238] width 40 height 5
drag, startPoint x: 119, startPoint y: 238, endPoint x: 79, endPoint y: 238, distance: 39.9
click at [79, 238] on div "Batch: W-AUG25T0801-0807" at bounding box center [195, 238] width 259 height 6
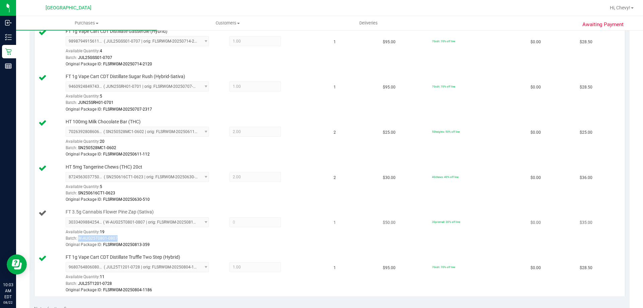
copy span "W-AUG25T0801-0807"
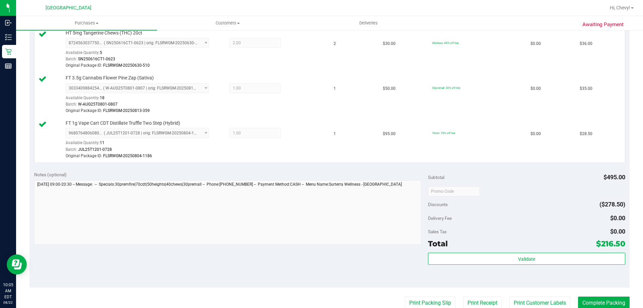
scroll to position [517, 0]
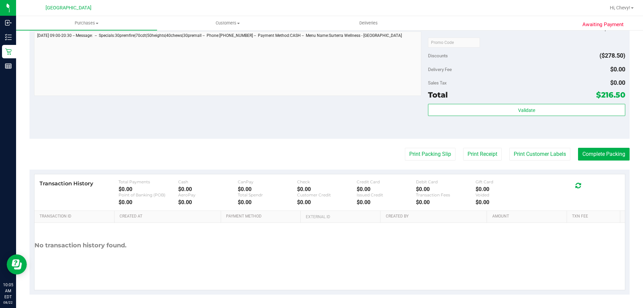
click at [458, 104] on div "Subtotal $495.00 Discounts ($278.50) Delivery Fee $0.00 Sales Tax $0.00 Total $…" at bounding box center [526, 78] width 197 height 112
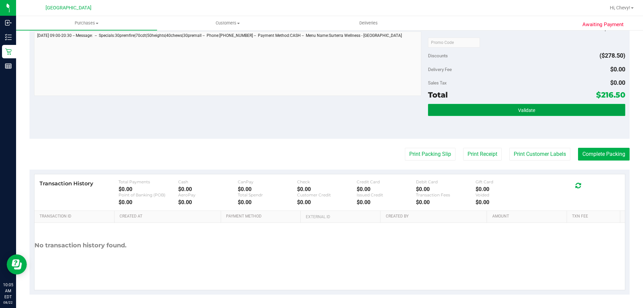
click at [457, 110] on button "Validate" at bounding box center [526, 110] width 197 height 12
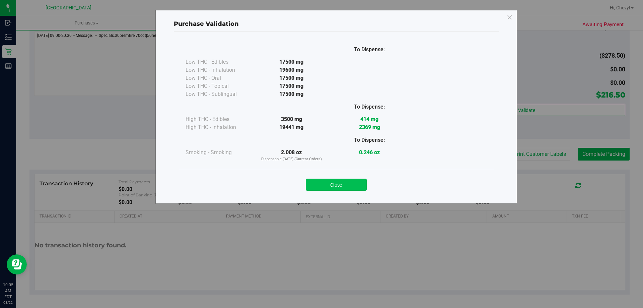
click at [336, 185] on button "Close" at bounding box center [336, 185] width 61 height 12
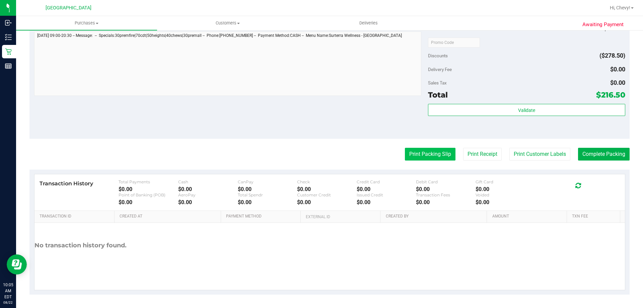
click at [440, 152] on button "Print Packing Slip" at bounding box center [430, 154] width 51 height 13
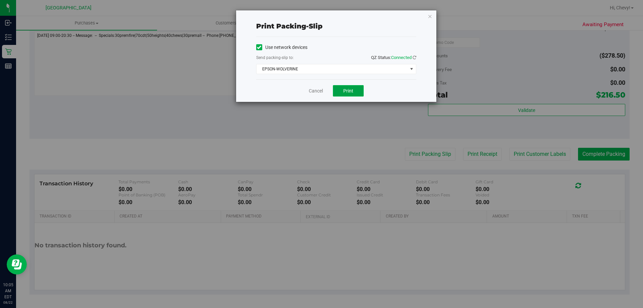
click at [344, 90] on button "Print" at bounding box center [348, 90] width 31 height 11
click at [427, 17] on div "Print packing-slip Use network devices Send packing-slip to: QZ Status: Connect…" at bounding box center [336, 55] width 200 height 91
click at [429, 17] on icon "button" at bounding box center [430, 16] width 5 height 8
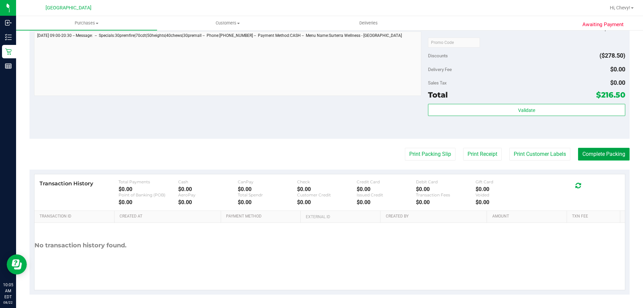
click at [598, 158] on button "Complete Packing" at bounding box center [604, 154] width 52 height 13
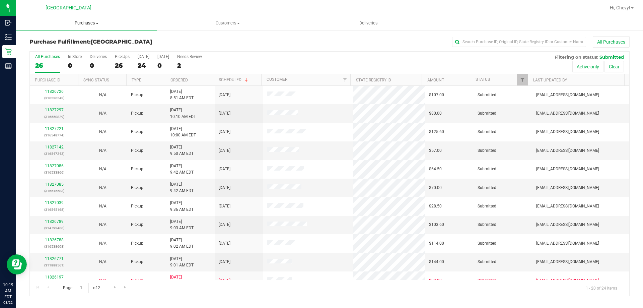
click at [89, 24] on span "Purchases" at bounding box center [86, 23] width 141 height 6
click at [83, 48] on li "Fulfillment" at bounding box center [86, 49] width 141 height 8
click at [497, 42] on input "text" at bounding box center [519, 42] width 134 height 10
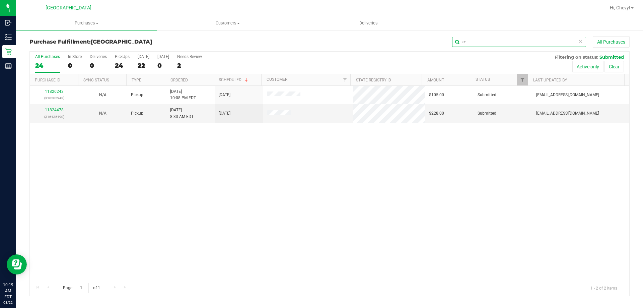
type input "c"
type input "s"
click at [85, 25] on span "Purchases" at bounding box center [86, 23] width 141 height 6
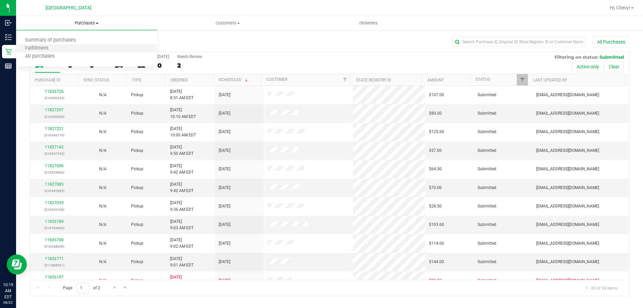
click at [71, 50] on li "Fulfillment" at bounding box center [86, 49] width 141 height 8
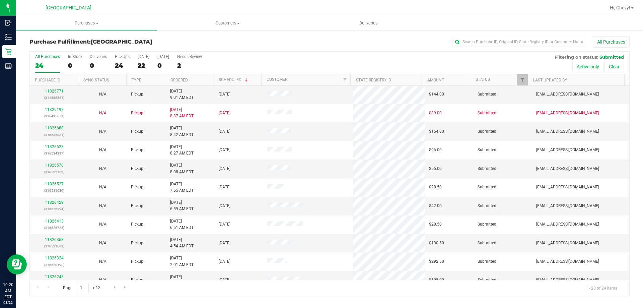
scroll to position [177, 0]
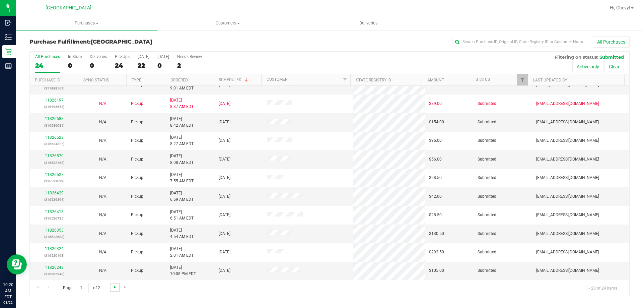
click at [116, 289] on span "Go to the next page" at bounding box center [114, 286] width 5 height 5
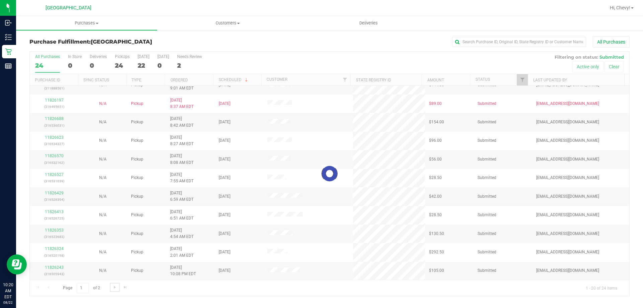
scroll to position [0, 0]
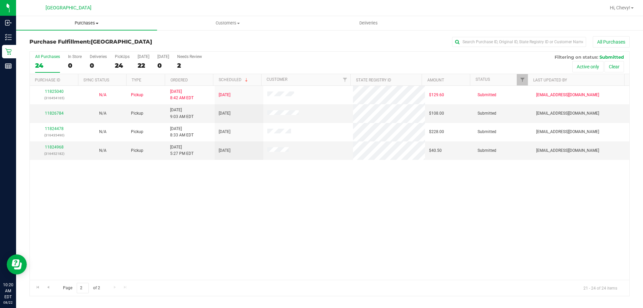
click at [84, 20] on span "Purchases" at bounding box center [86, 23] width 141 height 6
click at [78, 46] on li "Fulfillment" at bounding box center [86, 49] width 141 height 8
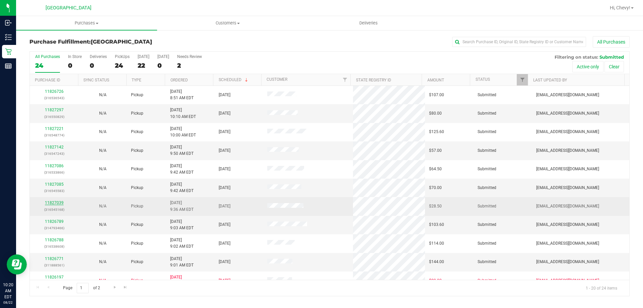
click at [58, 202] on link "11827039" at bounding box center [54, 202] width 19 height 5
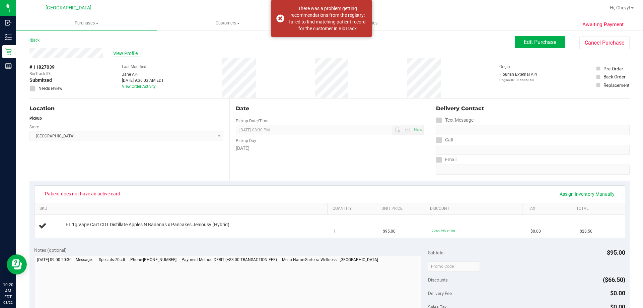
click at [126, 54] on span "View Profile" at bounding box center [126, 53] width 27 height 7
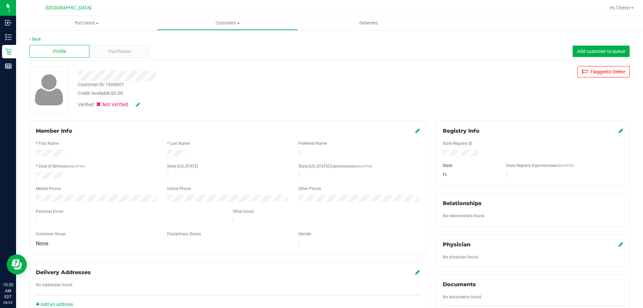
click at [137, 106] on icon at bounding box center [138, 104] width 4 height 5
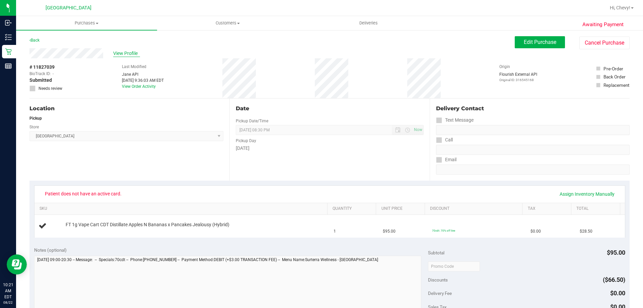
click at [126, 52] on span "View Profile" at bounding box center [126, 53] width 27 height 7
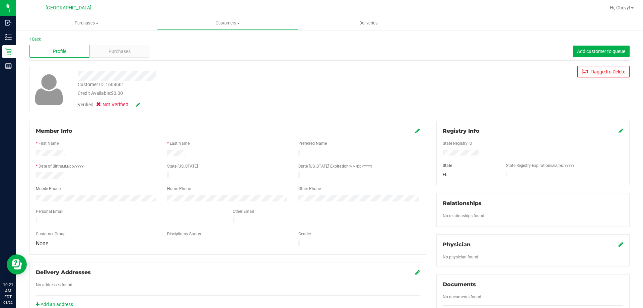
click at [416, 131] on icon at bounding box center [417, 130] width 5 height 5
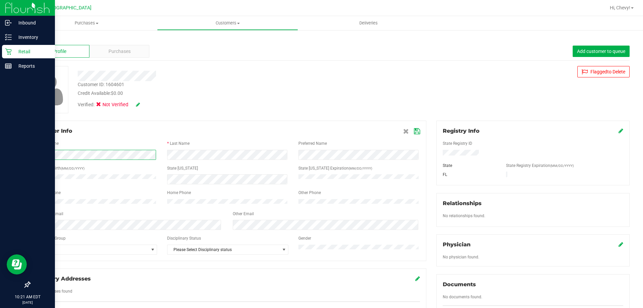
click at [0, 143] on div "Inbound Inventory Retail Reports 10:21 AM EDT [DATE] 08/22 Palm Coast WC Hi, Ch…" at bounding box center [321, 154] width 643 height 308
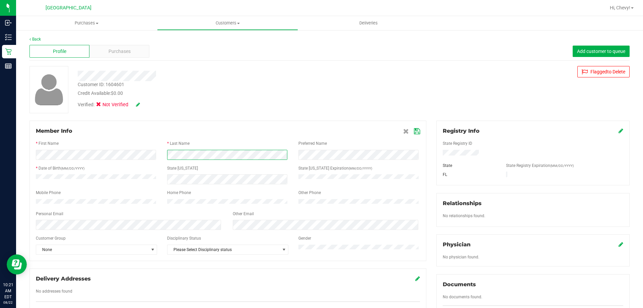
click at [160, 156] on div at bounding box center [228, 155] width 394 height 10
click at [414, 131] on icon at bounding box center [417, 131] width 6 height 5
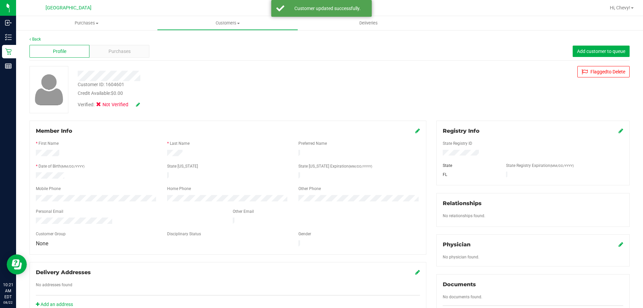
click at [137, 103] on icon at bounding box center [138, 104] width 4 height 5
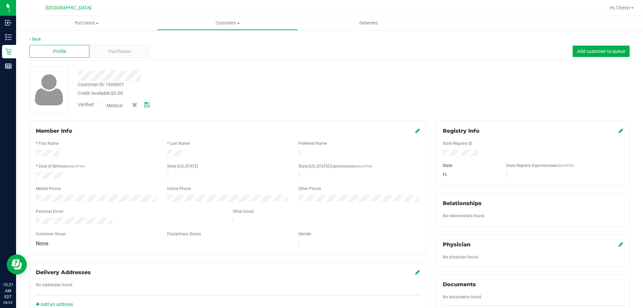
click at [101, 106] on icon at bounding box center [100, 106] width 4 height 0
click at [0, 0] on input "Medical" at bounding box center [0, 0] width 0 height 0
click at [147, 106] on icon at bounding box center [146, 105] width 5 height 5
click at [87, 24] on span "Purchases" at bounding box center [86, 23] width 141 height 6
click at [86, 48] on li "Fulfillment" at bounding box center [86, 49] width 141 height 8
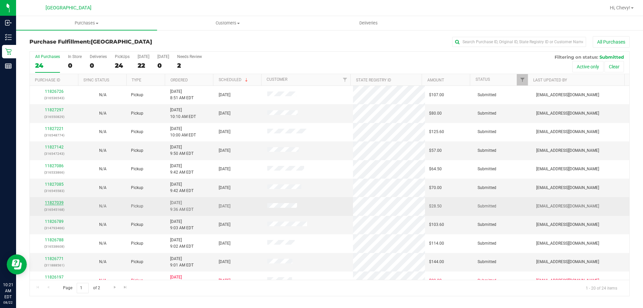
click at [57, 203] on link "11827039" at bounding box center [54, 202] width 19 height 5
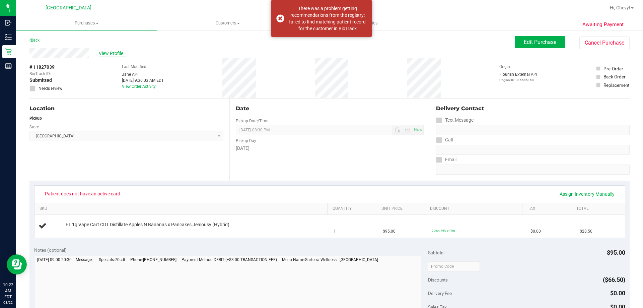
click at [121, 53] on span "View Profile" at bounding box center [112, 53] width 27 height 7
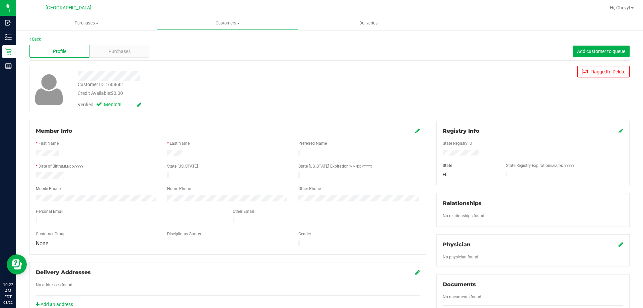
click at [619, 130] on icon at bounding box center [621, 130] width 5 height 5
click at [365, 155] on div "Member Info * First Name * Last Name Preferred Name * Date of Birth (MM/DD/YYYY…" at bounding box center [329, 293] width 610 height 345
click at [617, 129] on icon at bounding box center [620, 131] width 6 height 5
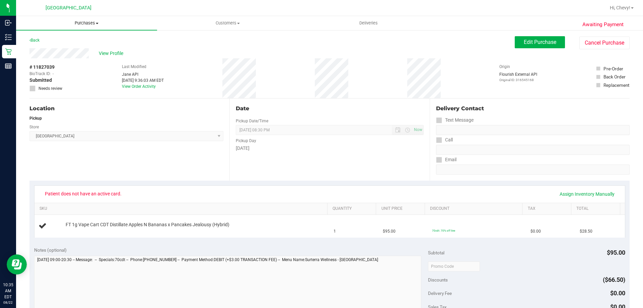
click at [86, 22] on span "Purchases" at bounding box center [86, 23] width 141 height 6
click at [84, 46] on li "Fulfillment" at bounding box center [86, 49] width 141 height 8
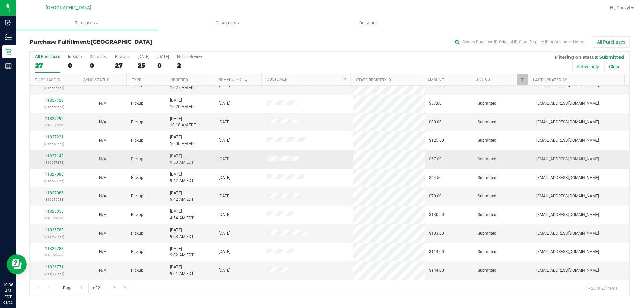
scroll to position [101, 0]
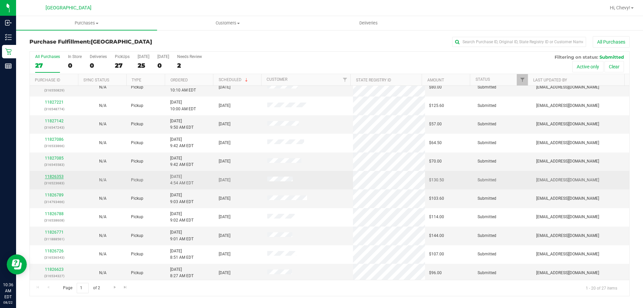
click at [61, 175] on link "11826353" at bounding box center [54, 176] width 19 height 5
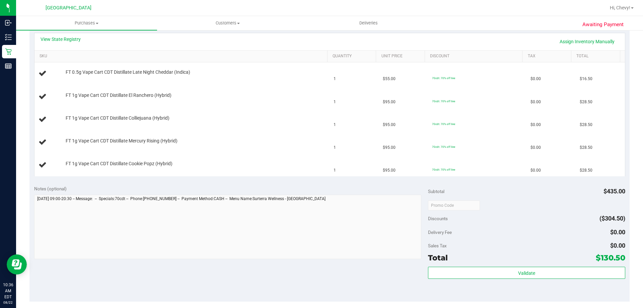
scroll to position [168, 0]
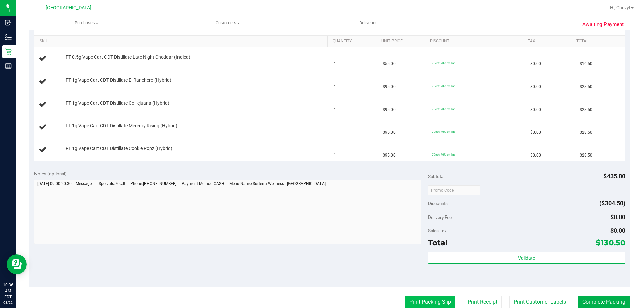
click at [423, 304] on button "Print Packing Slip" at bounding box center [430, 301] width 51 height 13
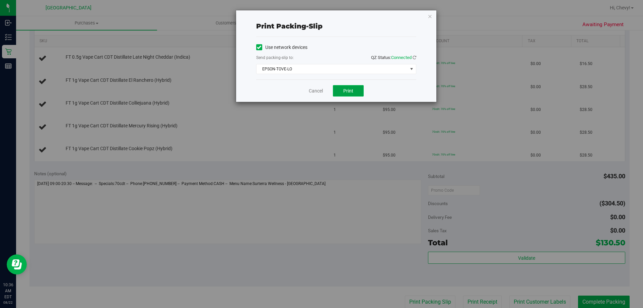
click at [344, 90] on span "Print" at bounding box center [348, 90] width 10 height 5
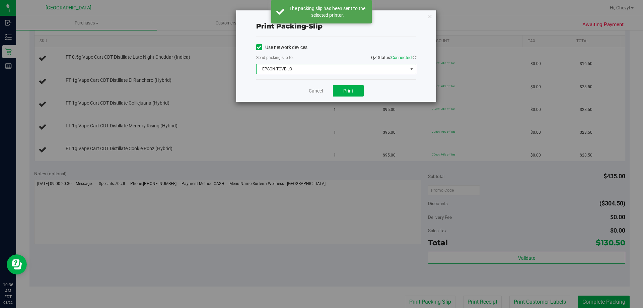
click at [355, 71] on span "EPSON-TOVE-LO" at bounding box center [332, 68] width 151 height 9
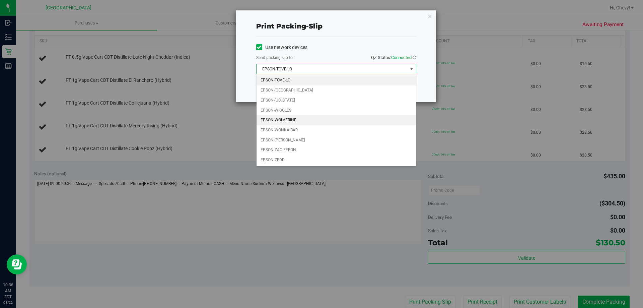
click at [324, 123] on li "EPSON-WOLVERINE" at bounding box center [336, 120] width 159 height 10
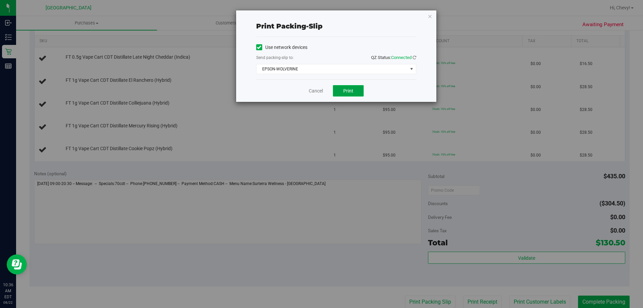
click at [350, 90] on span "Print" at bounding box center [348, 90] width 10 height 5
click at [430, 16] on icon "button" at bounding box center [430, 16] width 5 height 8
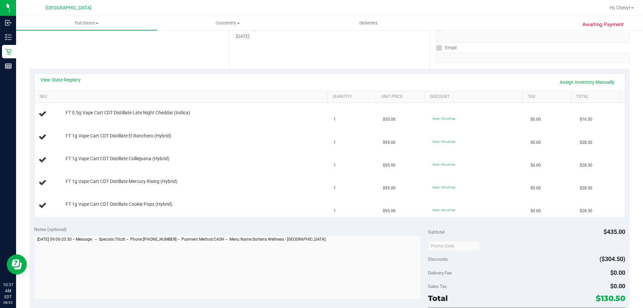
scroll to position [113, 0]
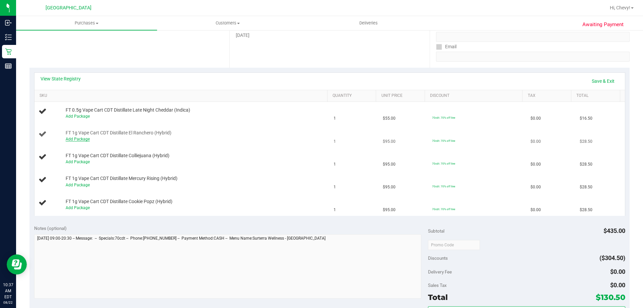
click at [86, 137] on link "Add Package" at bounding box center [78, 139] width 24 height 5
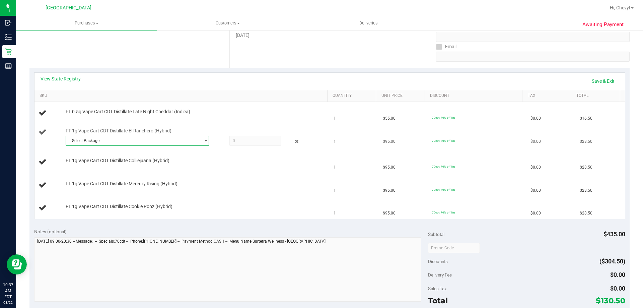
click at [88, 141] on span "Select Package" at bounding box center [133, 140] width 134 height 9
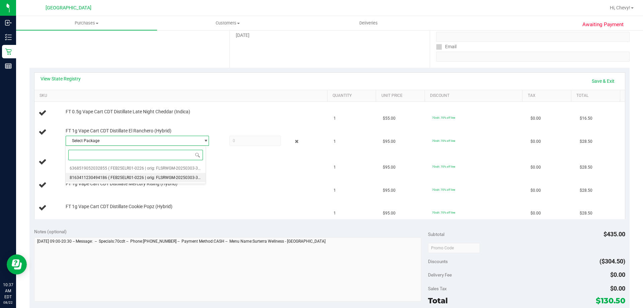
click at [90, 178] on span "8163411230494186" at bounding box center [89, 177] width 38 height 5
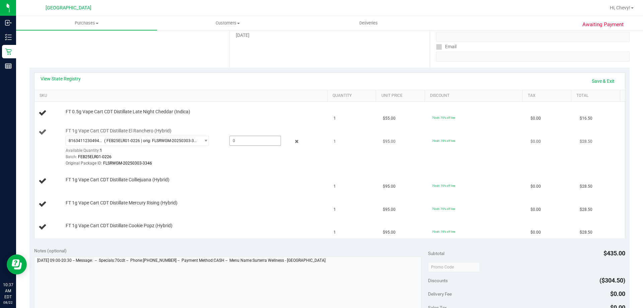
click at [237, 143] on span at bounding box center [255, 141] width 52 height 10
type input "1"
type input "1.0000"
click at [270, 161] on div "Original Package ID: FLSRWGM-20250303-3346" at bounding box center [195, 163] width 259 height 6
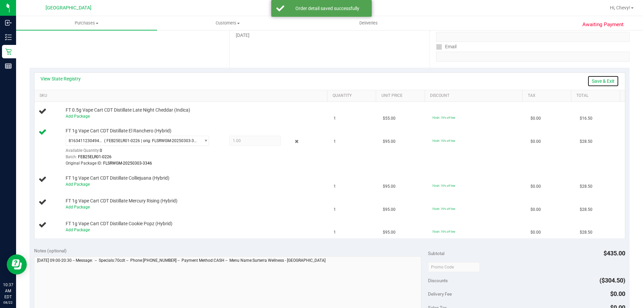
click at [595, 81] on link "Save & Exit" at bounding box center [603, 80] width 31 height 11
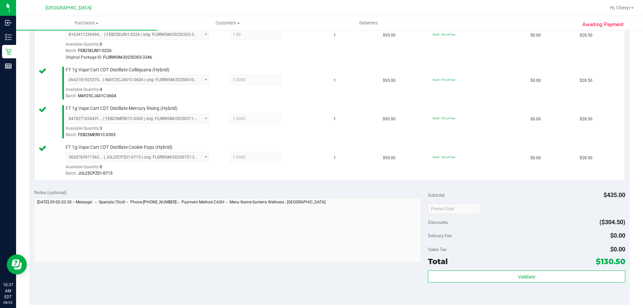
scroll to position [247, 0]
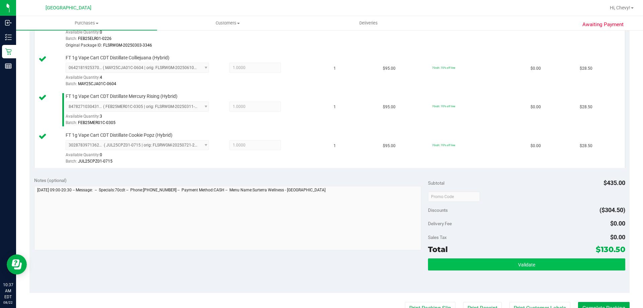
click at [519, 258] on div "Subtotal $435.00 Discounts ($304.50) Delivery Fee $0.00 Sales Tax $0.00 Total $…" at bounding box center [526, 233] width 197 height 112
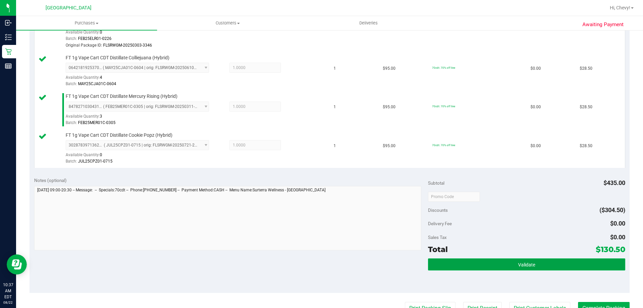
click at [518, 259] on button "Validate" at bounding box center [526, 264] width 197 height 12
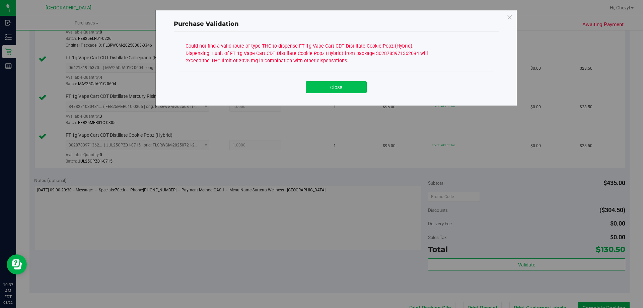
click at [330, 89] on button "Close" at bounding box center [336, 87] width 61 height 12
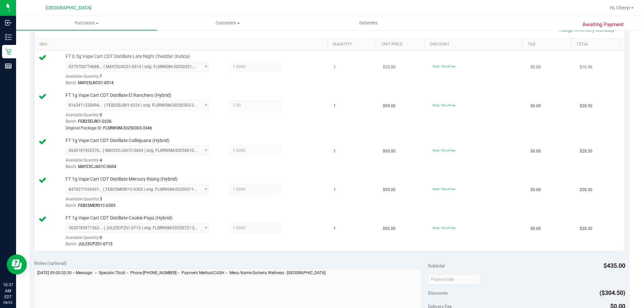
scroll to position [113, 0]
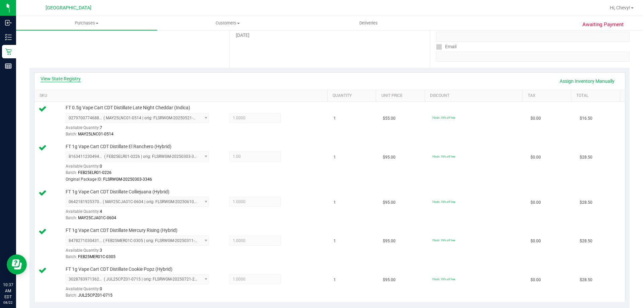
click at [75, 78] on link "View State Registry" at bounding box center [61, 78] width 40 height 7
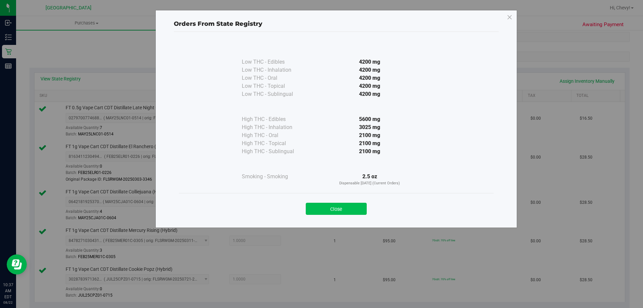
click at [333, 206] on button "Close" at bounding box center [336, 209] width 61 height 12
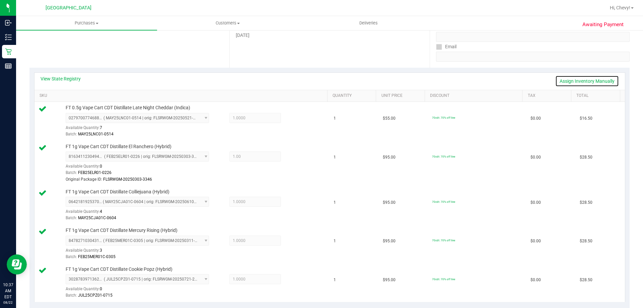
click at [606, 82] on link "Assign Inventory Manually" at bounding box center [587, 80] width 64 height 11
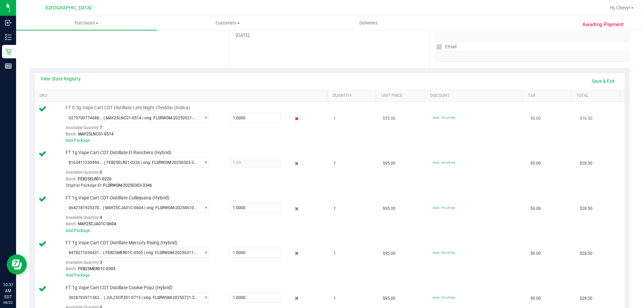
click at [293, 119] on icon at bounding box center [296, 119] width 7 height 8
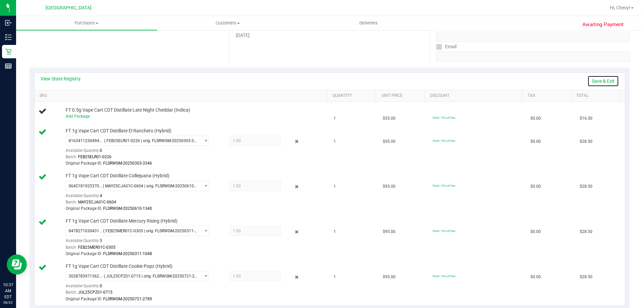
click at [598, 83] on link "Save & Exit" at bounding box center [603, 80] width 31 height 11
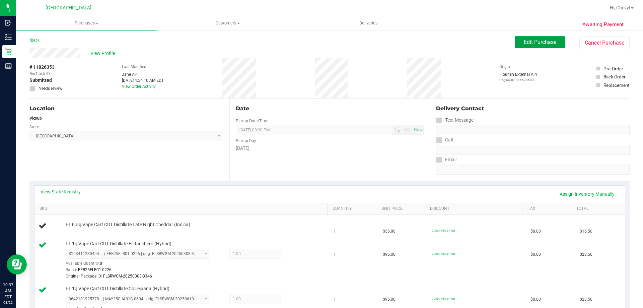
click at [548, 42] on span "Edit Purchase" at bounding box center [540, 42] width 32 height 6
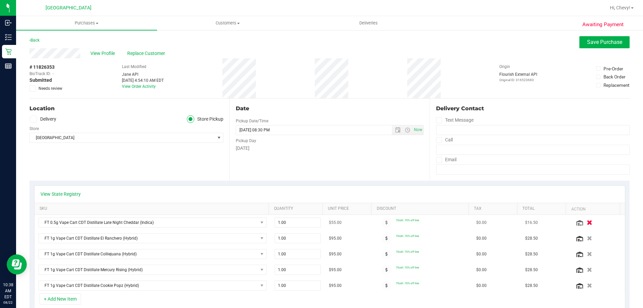
click at [584, 222] on button "button" at bounding box center [589, 222] width 11 height 7
click at [616, 42] on span "Save Purchase" at bounding box center [604, 42] width 35 height 6
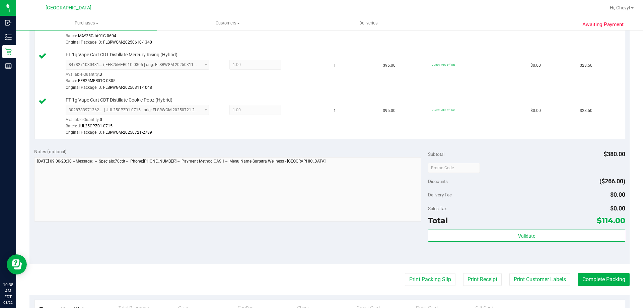
scroll to position [302, 0]
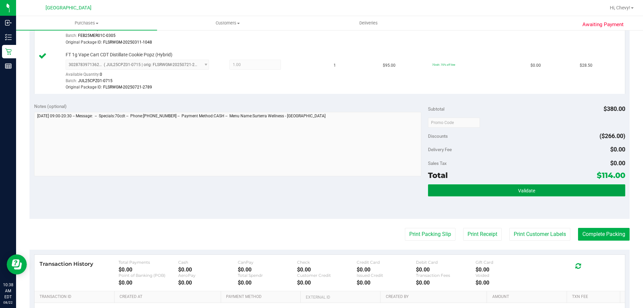
click at [487, 187] on button "Validate" at bounding box center [526, 190] width 197 height 12
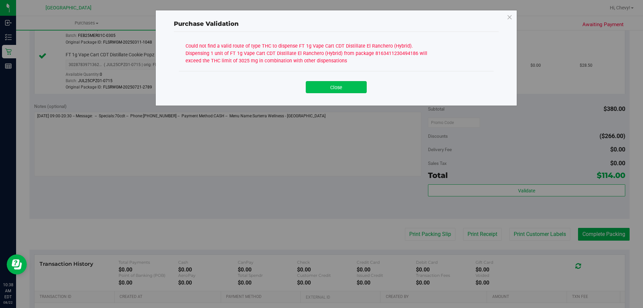
click at [330, 85] on button "Close" at bounding box center [336, 87] width 61 height 12
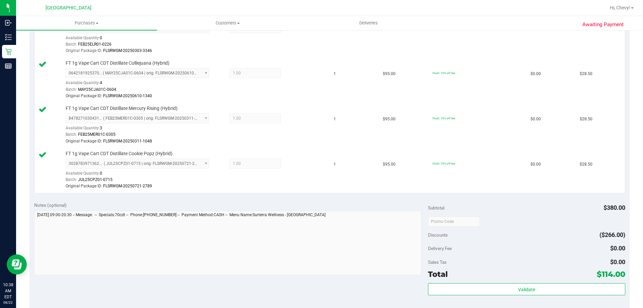
scroll to position [134, 0]
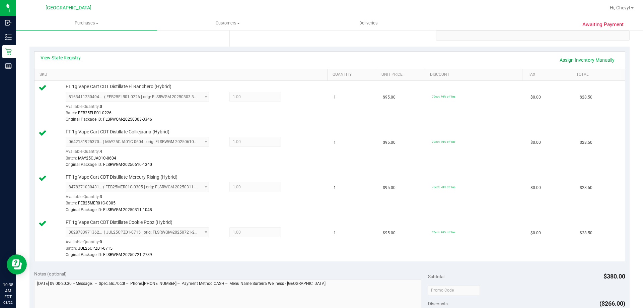
click at [76, 56] on link "View State Registry" at bounding box center [61, 57] width 40 height 7
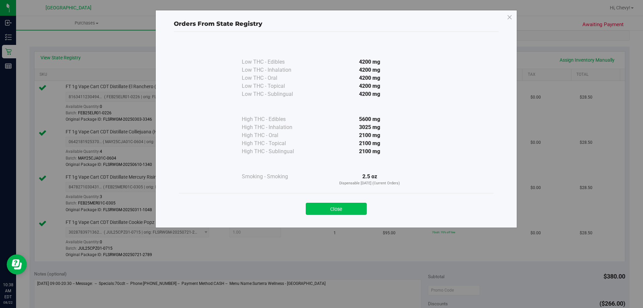
click at [306, 207] on button "Close" at bounding box center [336, 209] width 61 height 12
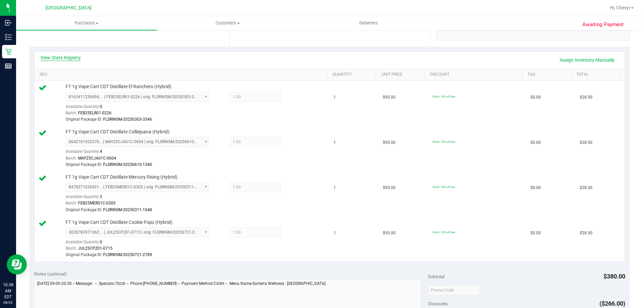
click at [62, 57] on link "View State Registry" at bounding box center [61, 57] width 40 height 7
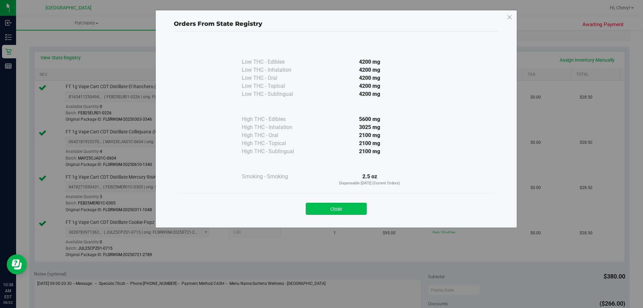
click at [362, 209] on button "Close" at bounding box center [336, 209] width 61 height 12
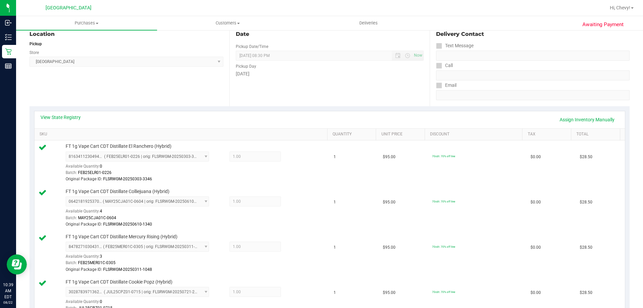
scroll to position [0, 0]
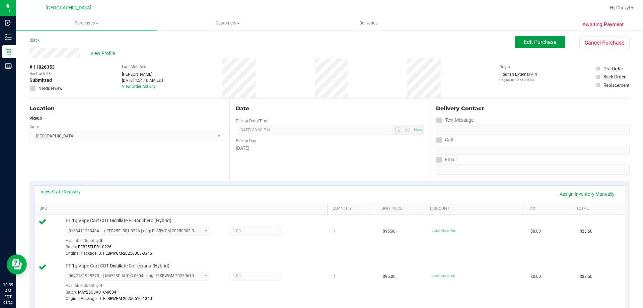
click at [538, 47] on button "Edit Purchase" at bounding box center [540, 42] width 50 height 12
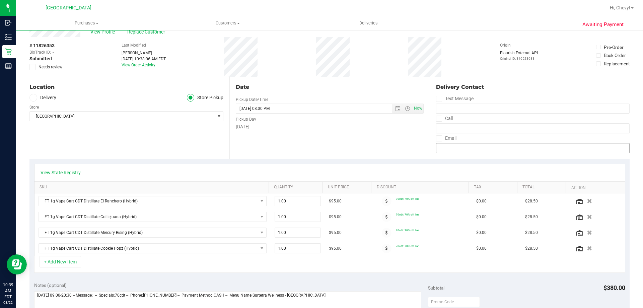
scroll to position [34, 0]
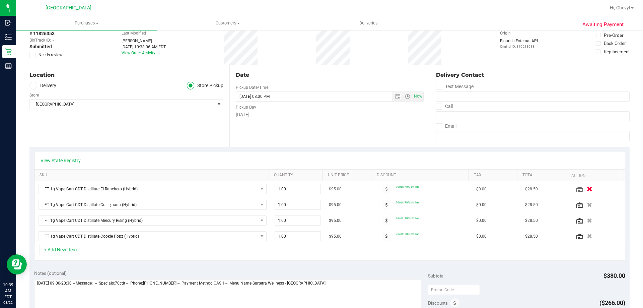
click at [587, 189] on icon "button" at bounding box center [590, 189] width 6 height 5
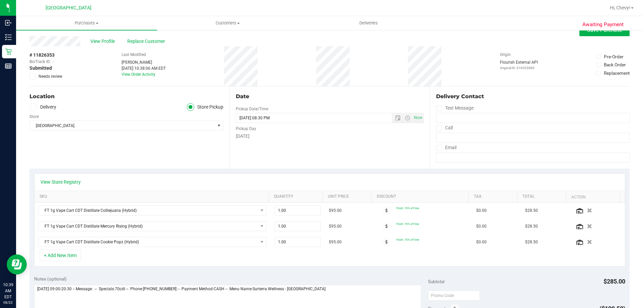
scroll to position [0, 0]
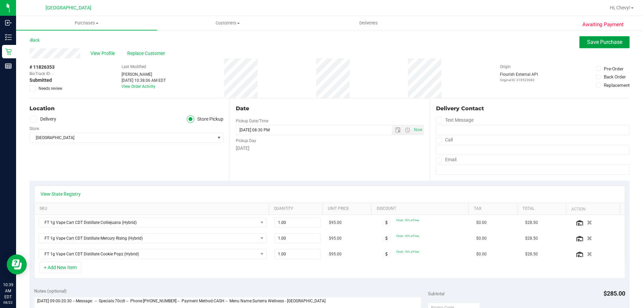
click at [603, 38] on button "Save Purchase" at bounding box center [605, 42] width 50 height 12
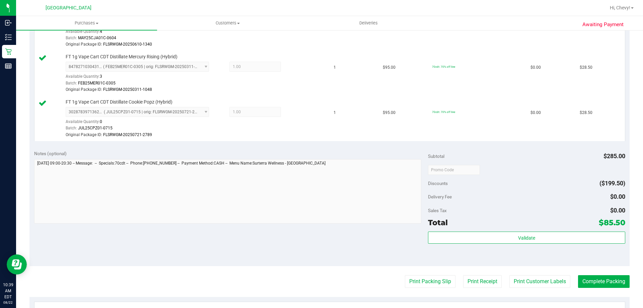
scroll to position [268, 0]
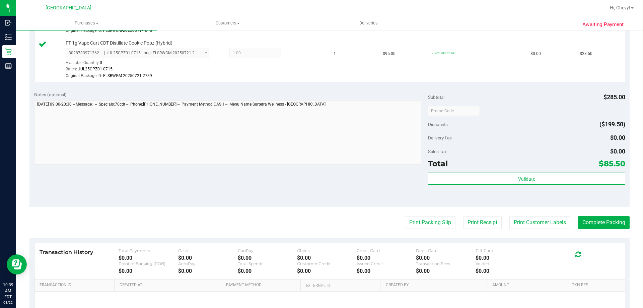
click at [527, 172] on div "Subtotal $285.00 Discounts ($199.50) Delivery Fee $0.00 Sales Tax $0.00 Total $…" at bounding box center [526, 147] width 197 height 112
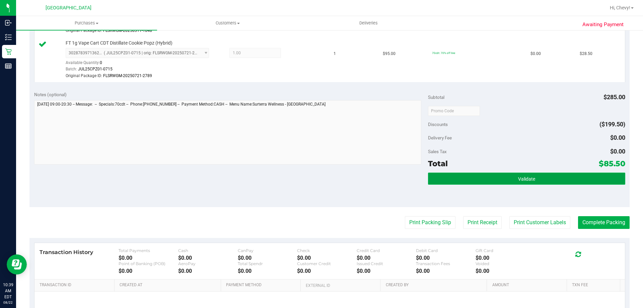
click at [521, 177] on span "Validate" at bounding box center [526, 178] width 17 height 5
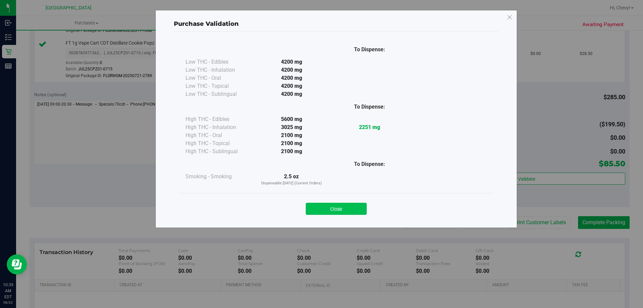
click at [344, 208] on button "Close" at bounding box center [336, 209] width 61 height 12
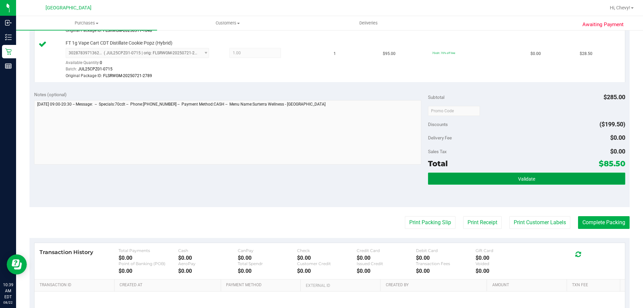
click at [563, 182] on button "Validate" at bounding box center [526, 179] width 197 height 12
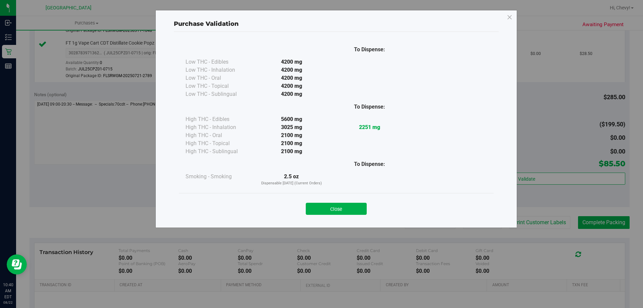
click at [362, 213] on button "Close" at bounding box center [336, 209] width 61 height 12
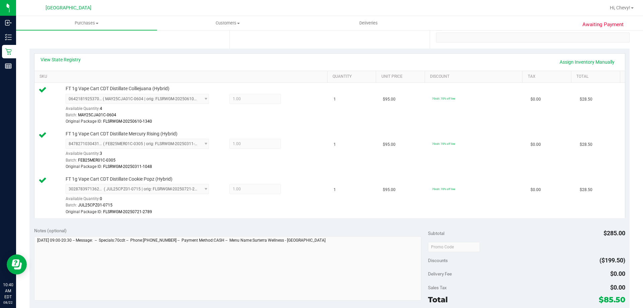
scroll to position [67, 0]
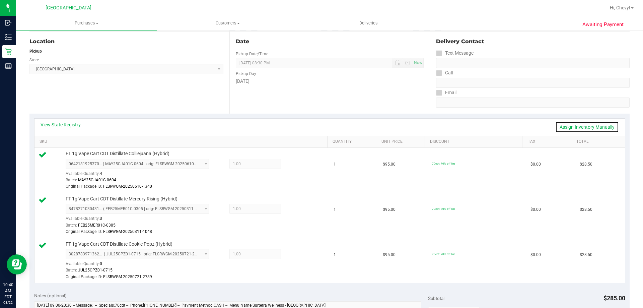
click at [569, 127] on link "Assign Inventory Manually" at bounding box center [587, 126] width 64 height 11
click at [603, 126] on link "Save & Exit" at bounding box center [603, 126] width 31 height 11
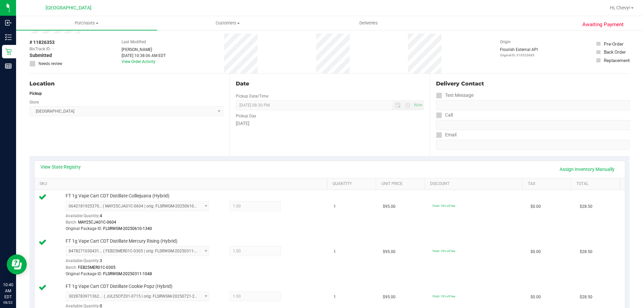
scroll to position [0, 0]
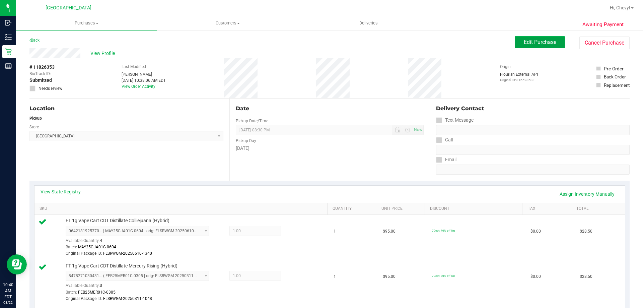
click at [556, 43] on button "Edit Purchase" at bounding box center [540, 42] width 50 height 12
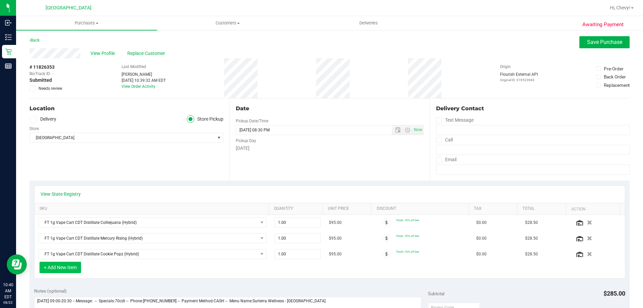
click at [71, 268] on button "+ Add New Item" at bounding box center [61, 267] width 42 height 11
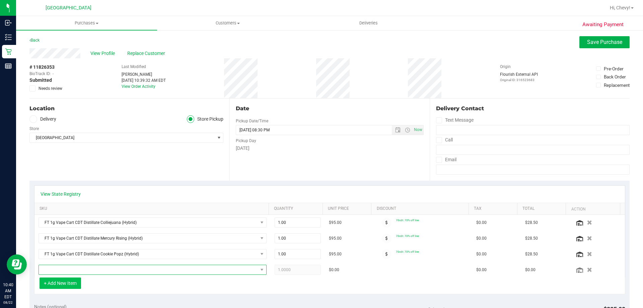
click at [70, 268] on span "NO DATA FOUND" at bounding box center [148, 269] width 219 height 9
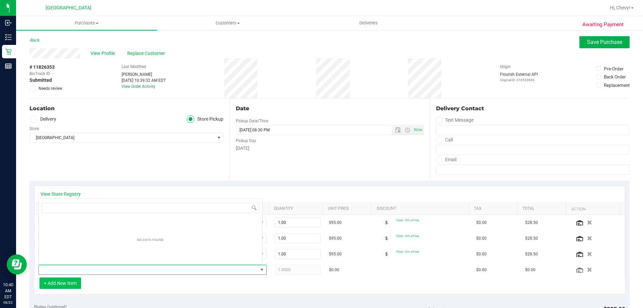
scroll to position [10, 222]
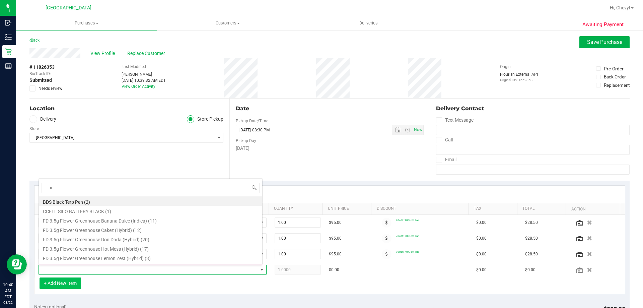
type input "lmz"
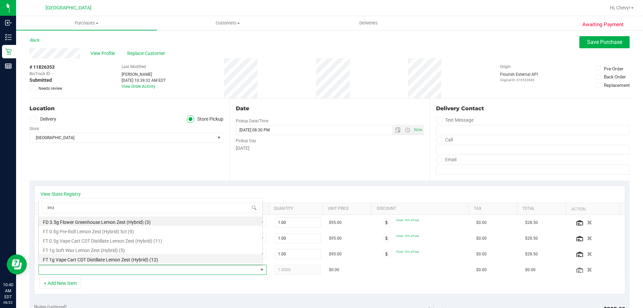
click at [74, 262] on li "FT 1g Vape Cart CDT Distillate Lemon Zest (Hybrid) (12)" at bounding box center [150, 258] width 223 height 9
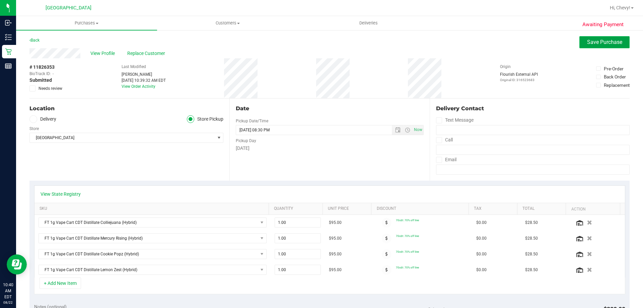
click at [587, 41] on span "Save Purchase" at bounding box center [604, 42] width 35 height 6
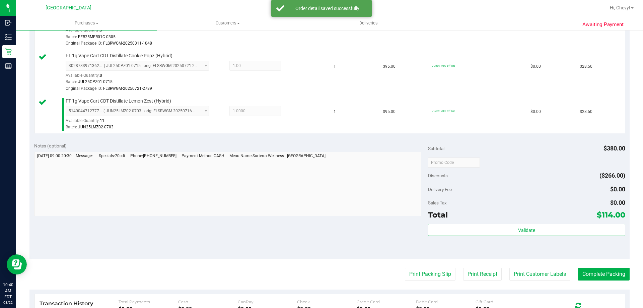
scroll to position [268, 0]
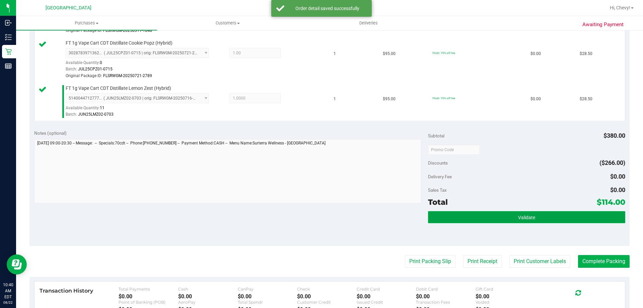
click at [472, 218] on button "Validate" at bounding box center [526, 217] width 197 height 12
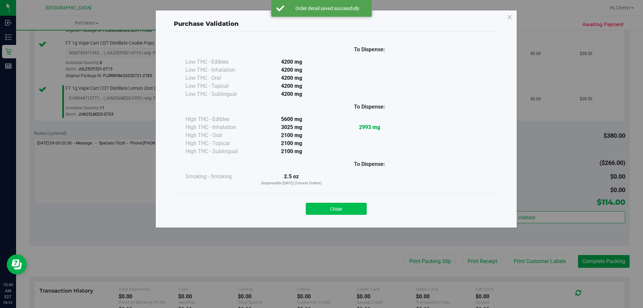
click at [334, 209] on button "Close" at bounding box center [336, 209] width 61 height 12
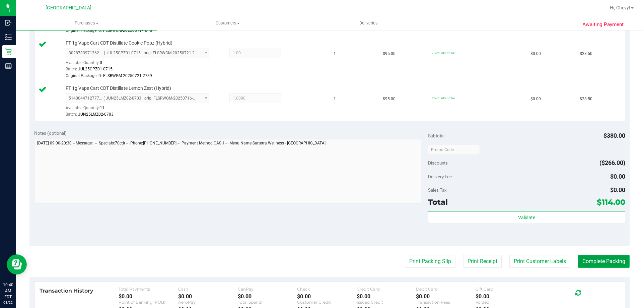
click at [613, 262] on button "Complete Packing" at bounding box center [604, 261] width 52 height 13
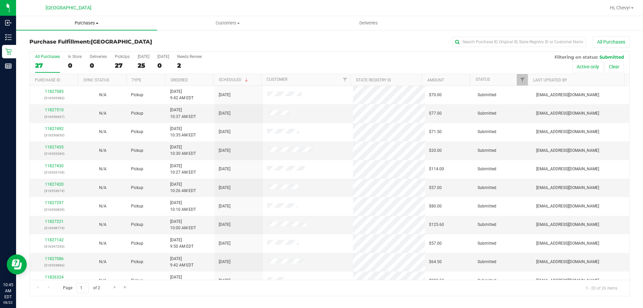
click at [84, 21] on span "Purchases" at bounding box center [86, 23] width 141 height 6
click at [79, 48] on li "Fulfillment" at bounding box center [86, 49] width 141 height 8
click at [91, 25] on span "Purchases" at bounding box center [86, 23] width 141 height 6
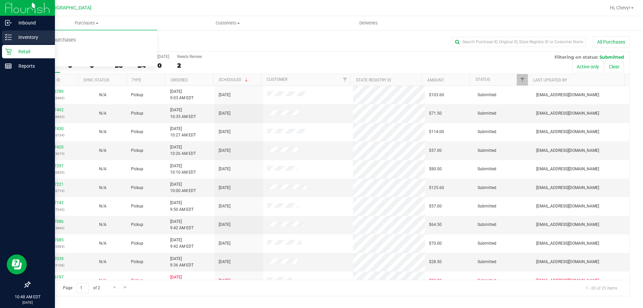
click at [10, 37] on icon at bounding box center [8, 37] width 7 height 7
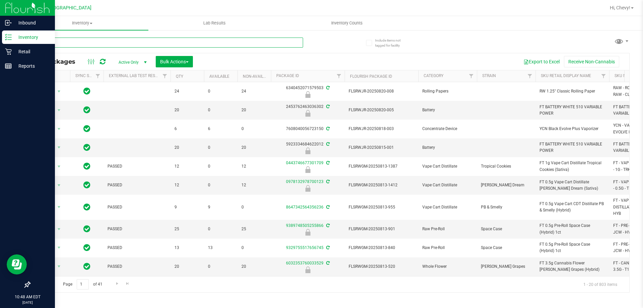
click at [117, 41] on input "text" at bounding box center [166, 43] width 274 height 10
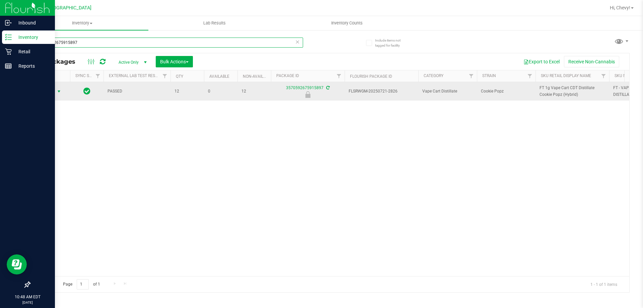
type input "3570592675915897"
click at [53, 90] on span "Action" at bounding box center [46, 91] width 18 height 9
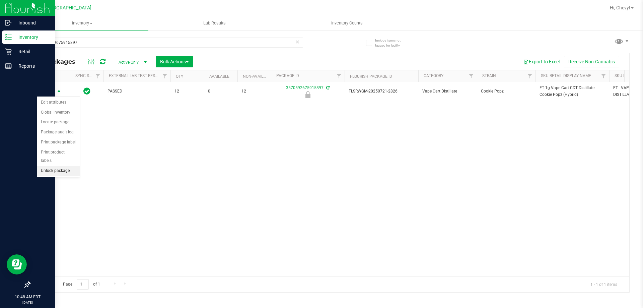
click at [73, 166] on li "Unlock package" at bounding box center [58, 171] width 43 height 10
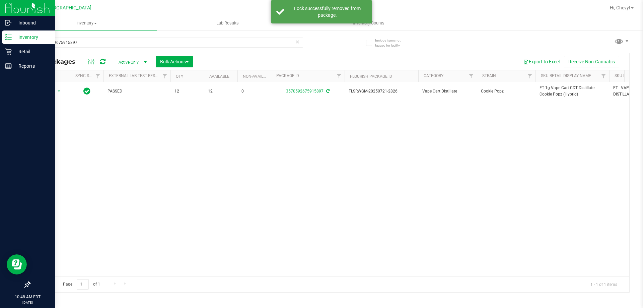
click at [559, 92] on span "FT 1g Vape Cart CDT Distillate Cookie Popz (Hybrid)" at bounding box center [573, 91] width 66 height 13
copy tr "FT 1g Vape Cart CDT Distillate Cookie Popz (Hybrid)"
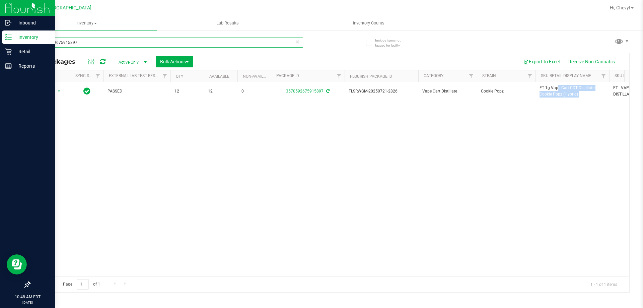
click at [104, 45] on input "3570592675915897" at bounding box center [166, 43] width 274 height 10
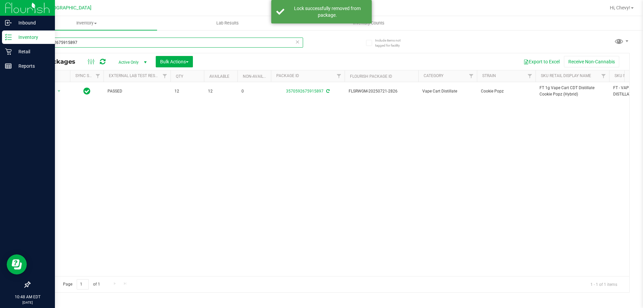
click at [104, 45] on input "3570592675915897" at bounding box center [166, 43] width 274 height 10
paste input "FT 1g Vape Cart CDT Distillate Cookie Popz (Hybrid)"
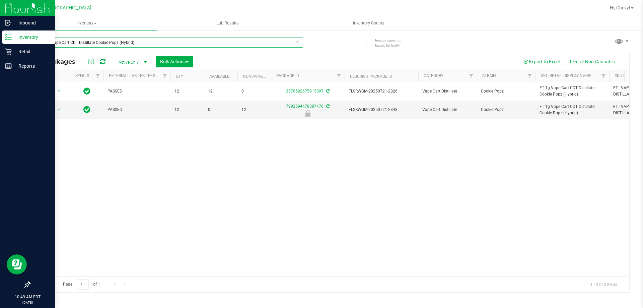
type input "FT 1g Vape Cart CDT Distillate Cookie Popz (Hybrid)"
click at [5, 52] on icon at bounding box center [8, 51] width 7 height 7
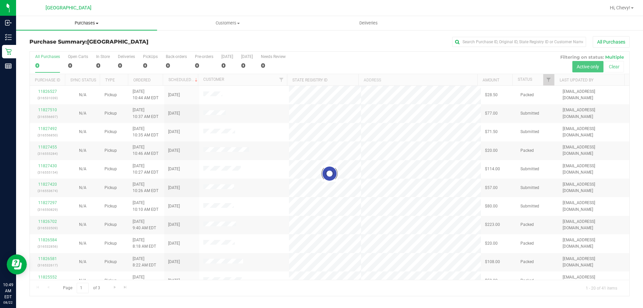
click at [91, 24] on span "Purchases" at bounding box center [86, 23] width 141 height 6
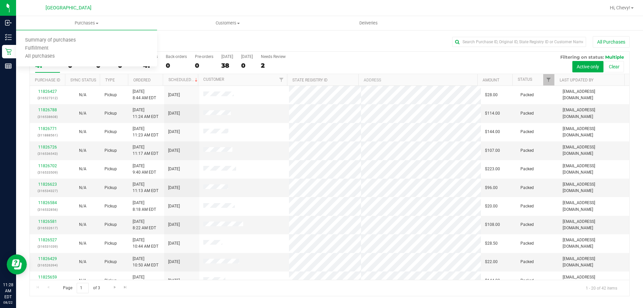
click at [258, 44] on div "All Purchases" at bounding box center [429, 41] width 400 height 11
click at [90, 22] on span "Purchases" at bounding box center [86, 23] width 141 height 6
click at [83, 47] on li "Fulfillment" at bounding box center [86, 49] width 141 height 8
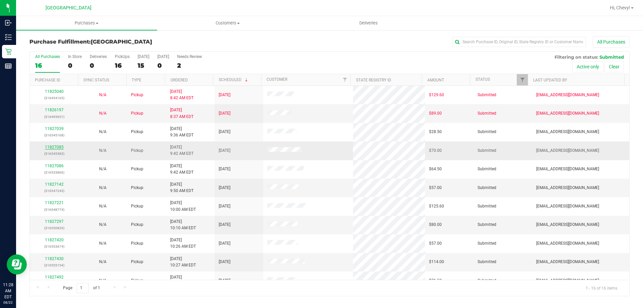
click at [57, 146] on link "11827085" at bounding box center [54, 147] width 19 height 5
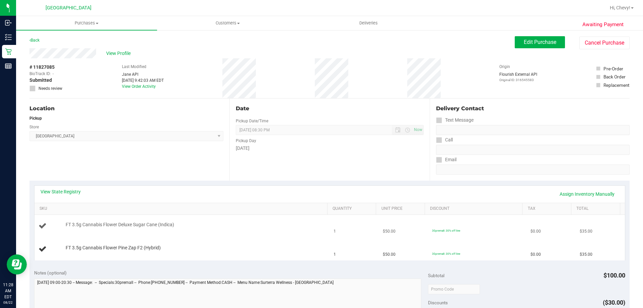
scroll to position [34, 0]
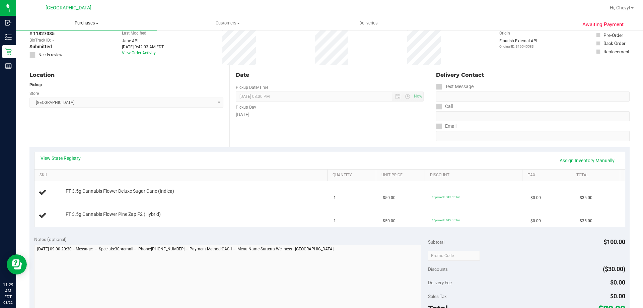
click at [80, 26] on uib-tab-heading "Purchases Summary of purchases Fulfillment All purchases" at bounding box center [86, 23] width 141 height 14
click at [75, 50] on li "Fulfillment" at bounding box center [86, 49] width 141 height 8
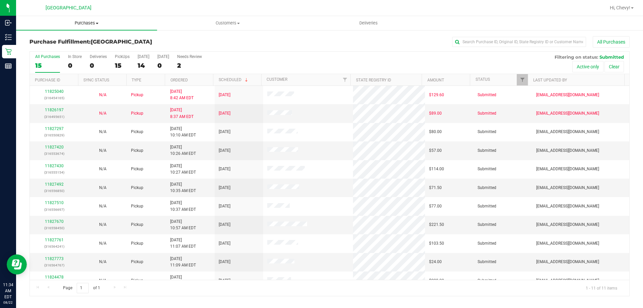
click at [82, 22] on span "Purchases" at bounding box center [86, 23] width 141 height 6
click at [78, 47] on li "Fulfillment" at bounding box center [86, 49] width 141 height 8
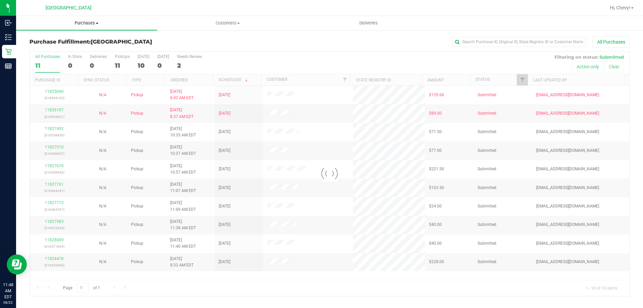
click at [87, 25] on span "Purchases" at bounding box center [86, 23] width 141 height 6
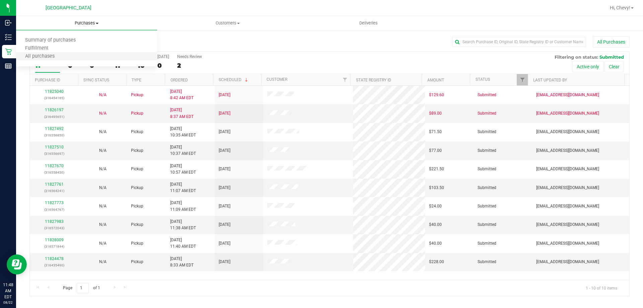
click at [95, 53] on li "All purchases" at bounding box center [86, 57] width 141 height 8
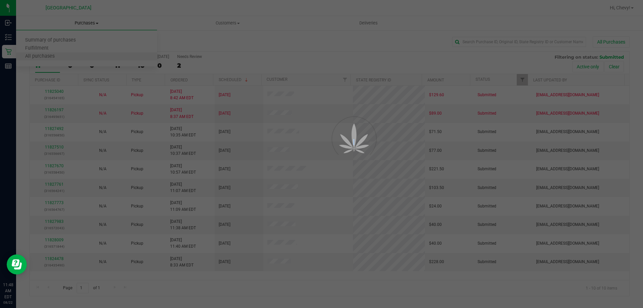
click at [95, 53] on div at bounding box center [321, 154] width 643 height 308
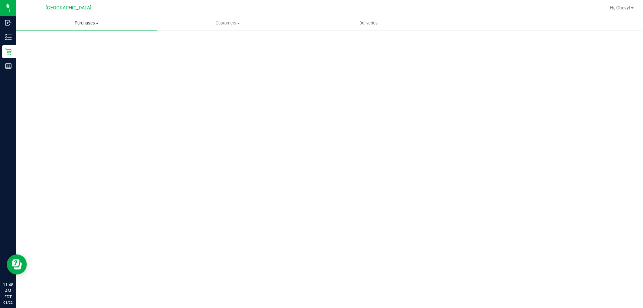
click at [91, 23] on span "Purchases" at bounding box center [86, 23] width 141 height 6
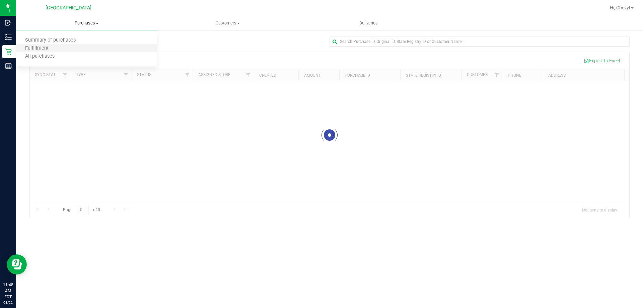
click at [75, 52] on li "Fulfillment" at bounding box center [86, 49] width 141 height 8
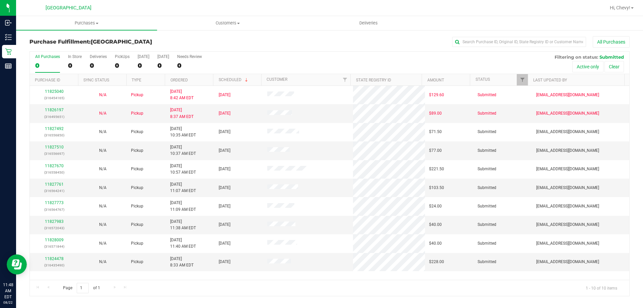
click at [389, 41] on div "All Purchases" at bounding box center [429, 41] width 400 height 11
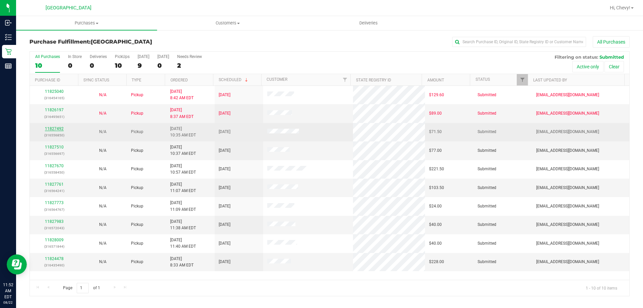
click at [53, 127] on link "11827492" at bounding box center [54, 128] width 19 height 5
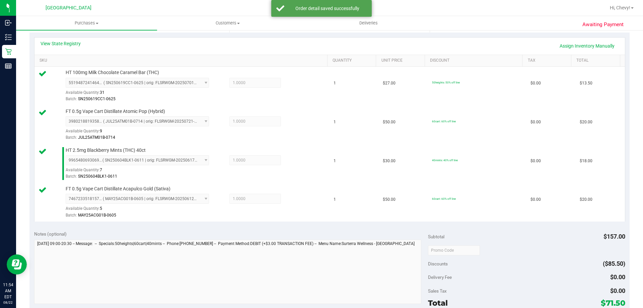
scroll to position [235, 0]
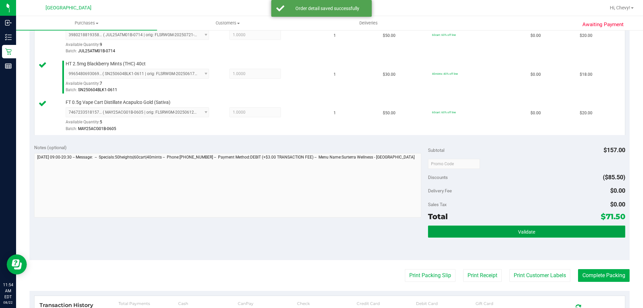
click at [536, 230] on button "Validate" at bounding box center [526, 231] width 197 height 12
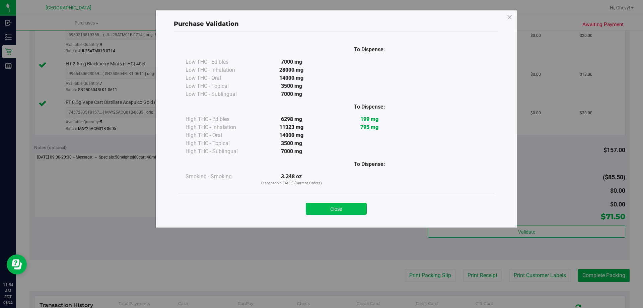
click at [349, 209] on button "Close" at bounding box center [336, 209] width 61 height 12
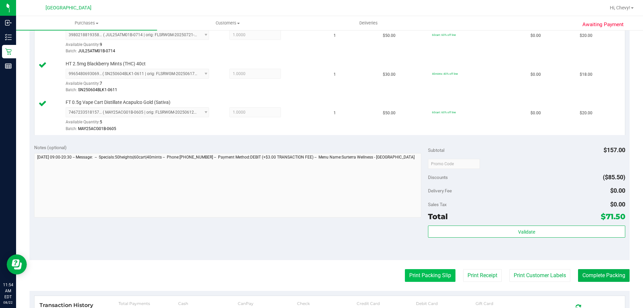
click at [414, 272] on button "Print Packing Slip" at bounding box center [430, 275] width 51 height 13
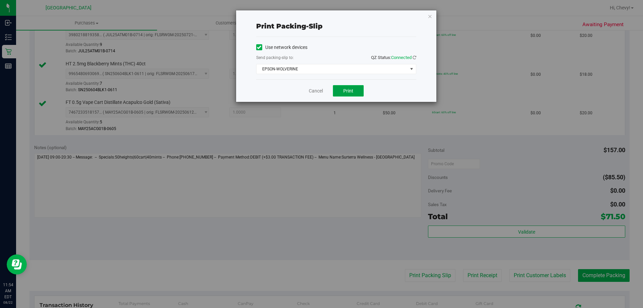
click at [354, 86] on button "Print" at bounding box center [348, 90] width 31 height 11
click at [430, 18] on icon "button" at bounding box center [430, 16] width 5 height 8
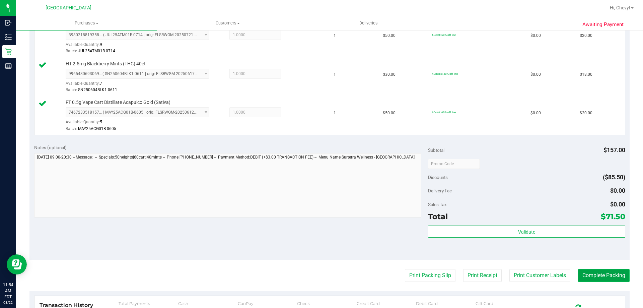
click at [598, 270] on button "Complete Packing" at bounding box center [604, 275] width 52 height 13
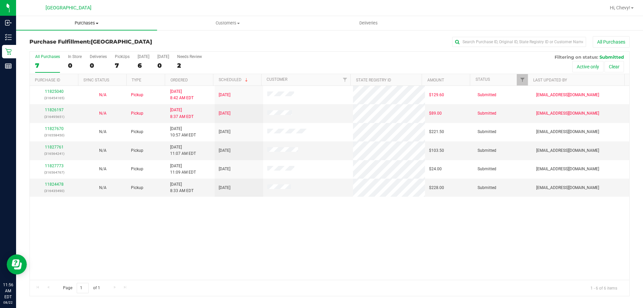
click at [80, 25] on span "Purchases" at bounding box center [86, 23] width 141 height 6
click at [79, 46] on li "Fulfillment" at bounding box center [86, 49] width 141 height 8
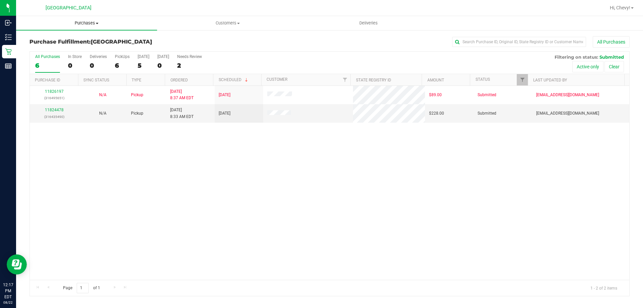
click at [91, 22] on span "Purchases" at bounding box center [86, 23] width 141 height 6
click at [41, 49] on span "Fulfillment" at bounding box center [37, 49] width 42 height 6
click at [55, 110] on link "11824478" at bounding box center [54, 110] width 19 height 5
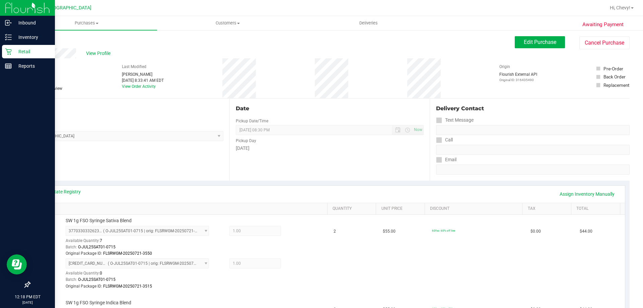
click at [14, 50] on p "Retail" at bounding box center [32, 52] width 40 height 8
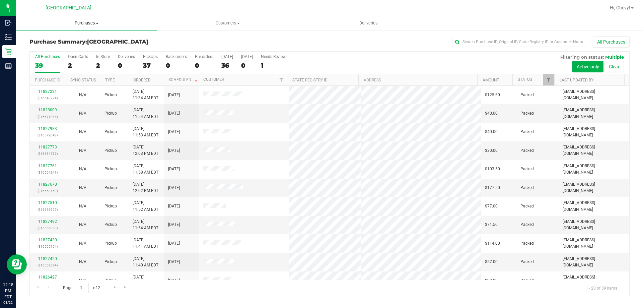
click at [90, 24] on span "Purchases" at bounding box center [86, 23] width 141 height 6
click at [43, 50] on span "Fulfillment" at bounding box center [37, 49] width 42 height 6
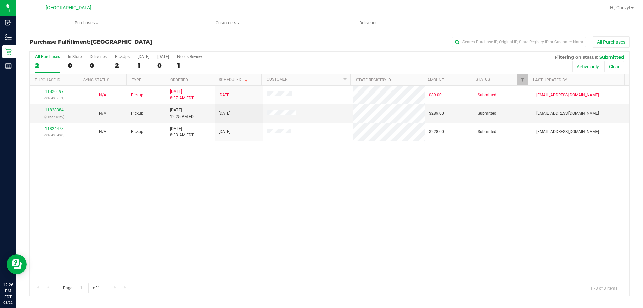
drag, startPoint x: 310, startPoint y: 210, endPoint x: 313, endPoint y: 147, distance: 63.0
click at [311, 210] on div "11826197 (316495651) N/A Pickup [DATE] 8:37 AM EDT 8/22/2025 $89.00 Submitted […" at bounding box center [330, 183] width 600 height 194
drag, startPoint x: 273, startPoint y: 169, endPoint x: 256, endPoint y: 177, distance: 18.7
click at [274, 169] on div "11826197 (316495651) N/A Pickup [DATE] 8:37 AM EDT 8/22/2025 $89.00 Submitted […" at bounding box center [330, 183] width 600 height 194
click at [199, 190] on div "11826197 (316495651) N/A Pickup [DATE] 8:37 AM EDT 8/22/2025 $89.00 Submitted […" at bounding box center [330, 183] width 600 height 194
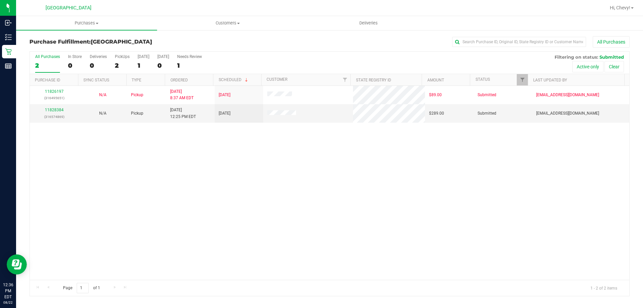
click at [230, 257] on div "11826197 (316495651) N/A Pickup [DATE] 8:37 AM EDT 8/22/2025 $89.00 Submitted […" at bounding box center [330, 183] width 600 height 194
drag, startPoint x: 259, startPoint y: 228, endPoint x: 258, endPoint y: 236, distance: 7.1
click at [259, 228] on div "11826197 (316495651) N/A Pickup [DATE] 8:37 AM EDT 8/22/2025 $89.00 Submitted […" at bounding box center [330, 183] width 600 height 194
click at [181, 141] on div "11826197 (316495651) N/A Pickup [DATE] 8:37 AM EDT 8/22/2025 $89.00 Submitted […" at bounding box center [330, 183] width 600 height 194
click at [132, 138] on div "11826197 (316495651) N/A Pickup [DATE] 8:37 AM EDT 8/22/2025 $89.00 Submitted […" at bounding box center [330, 183] width 600 height 194
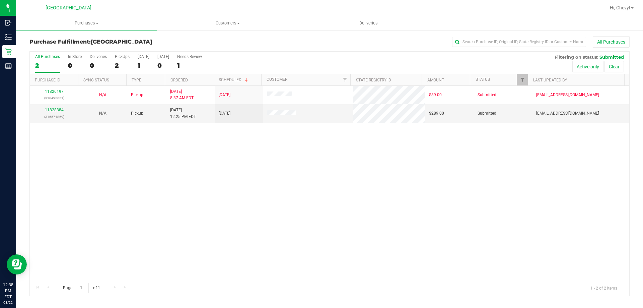
click at [194, 197] on div "11826197 (316495651) N/A Pickup [DATE] 8:37 AM EDT 8/22/2025 $89.00 Submitted […" at bounding box center [330, 183] width 600 height 194
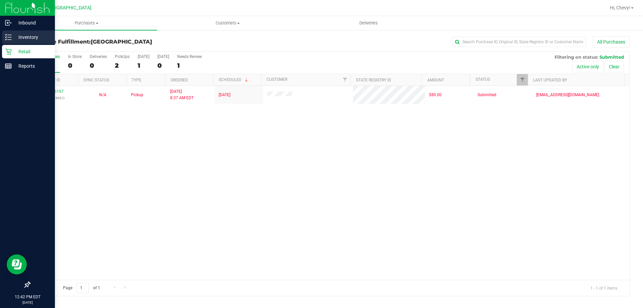
click at [22, 36] on p "Inventory" at bounding box center [32, 37] width 40 height 8
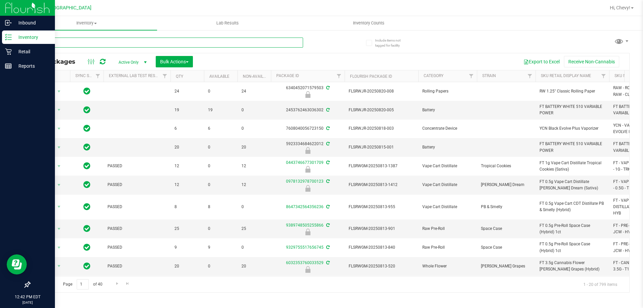
click at [80, 43] on input "text" at bounding box center [166, 43] width 274 height 10
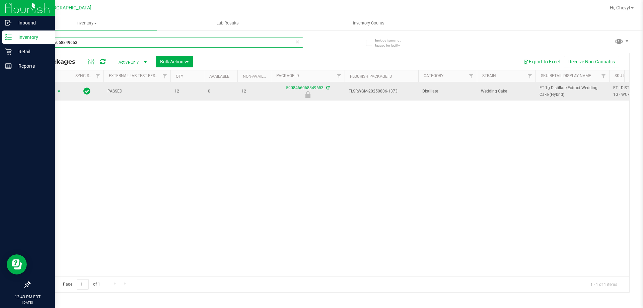
type input "5908466068849653"
click at [49, 89] on span "Action" at bounding box center [46, 91] width 18 height 9
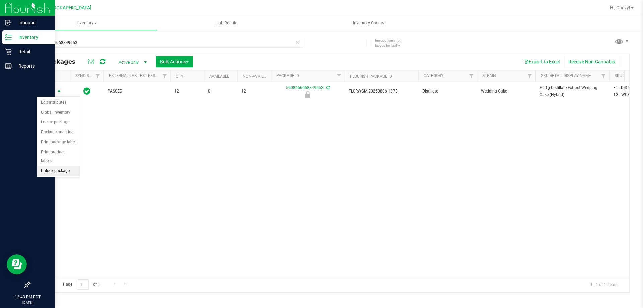
click at [51, 166] on li "Unlock package" at bounding box center [58, 171] width 43 height 10
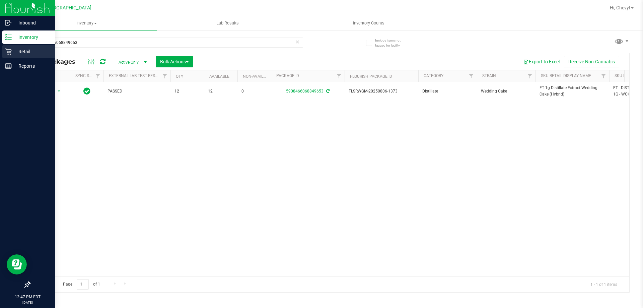
click at [21, 52] on p "Retail" at bounding box center [32, 52] width 40 height 8
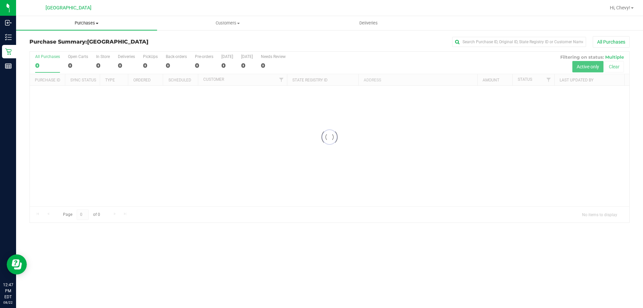
click at [95, 25] on span "Purchases" at bounding box center [86, 23] width 141 height 6
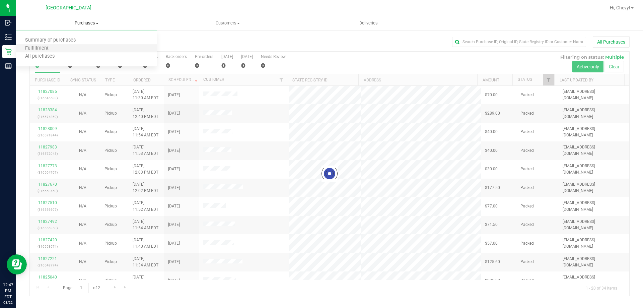
click at [67, 50] on li "Fulfillment" at bounding box center [86, 49] width 141 height 8
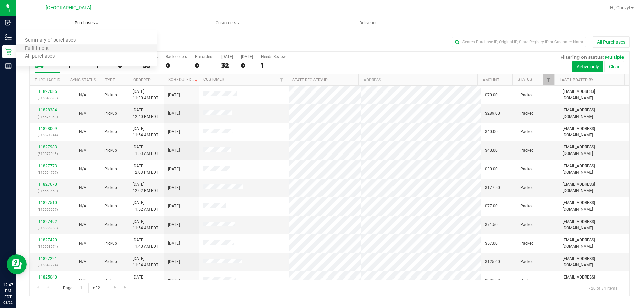
click at [88, 50] on li "Fulfillment" at bounding box center [86, 49] width 141 height 8
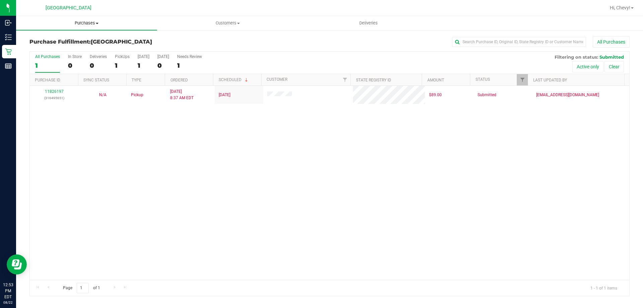
click at [87, 22] on span "Purchases" at bounding box center [86, 23] width 141 height 6
click at [51, 52] on li "Fulfillment" at bounding box center [86, 49] width 141 height 8
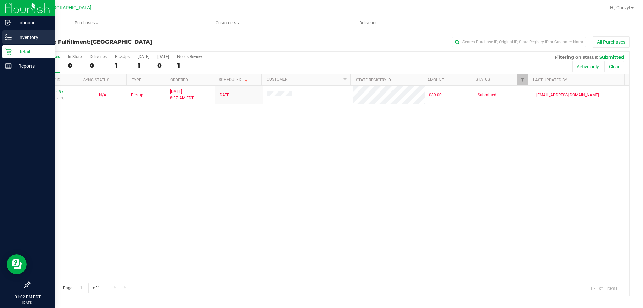
click at [20, 36] on p "Inventory" at bounding box center [32, 37] width 40 height 8
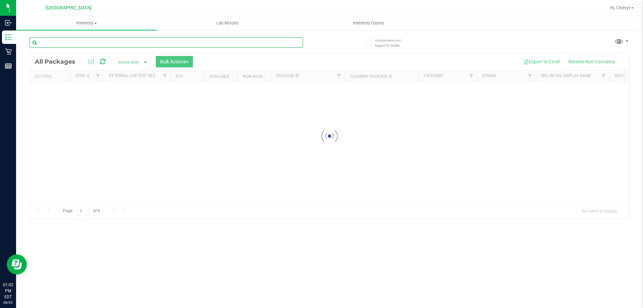
click at [87, 46] on input "text" at bounding box center [166, 43] width 274 height 10
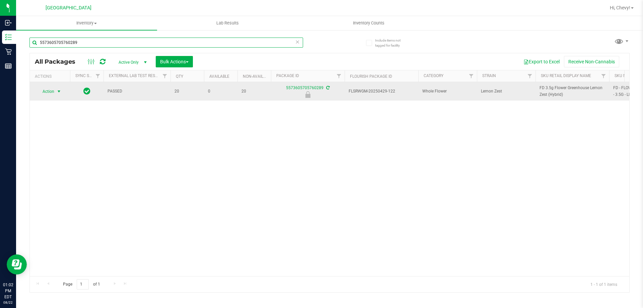
type input "5573605705760289"
click at [51, 87] on span "Action" at bounding box center [46, 91] width 18 height 9
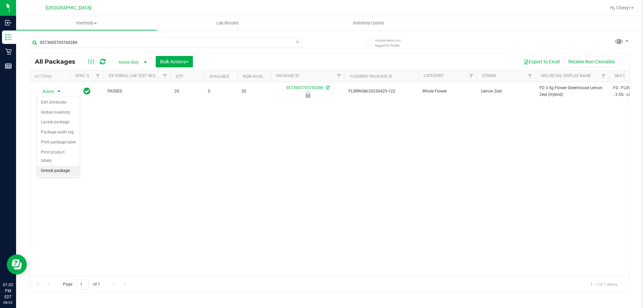
click at [62, 166] on li "Unlock package" at bounding box center [58, 171] width 43 height 10
